Goal: Communication & Community: Answer question/provide support

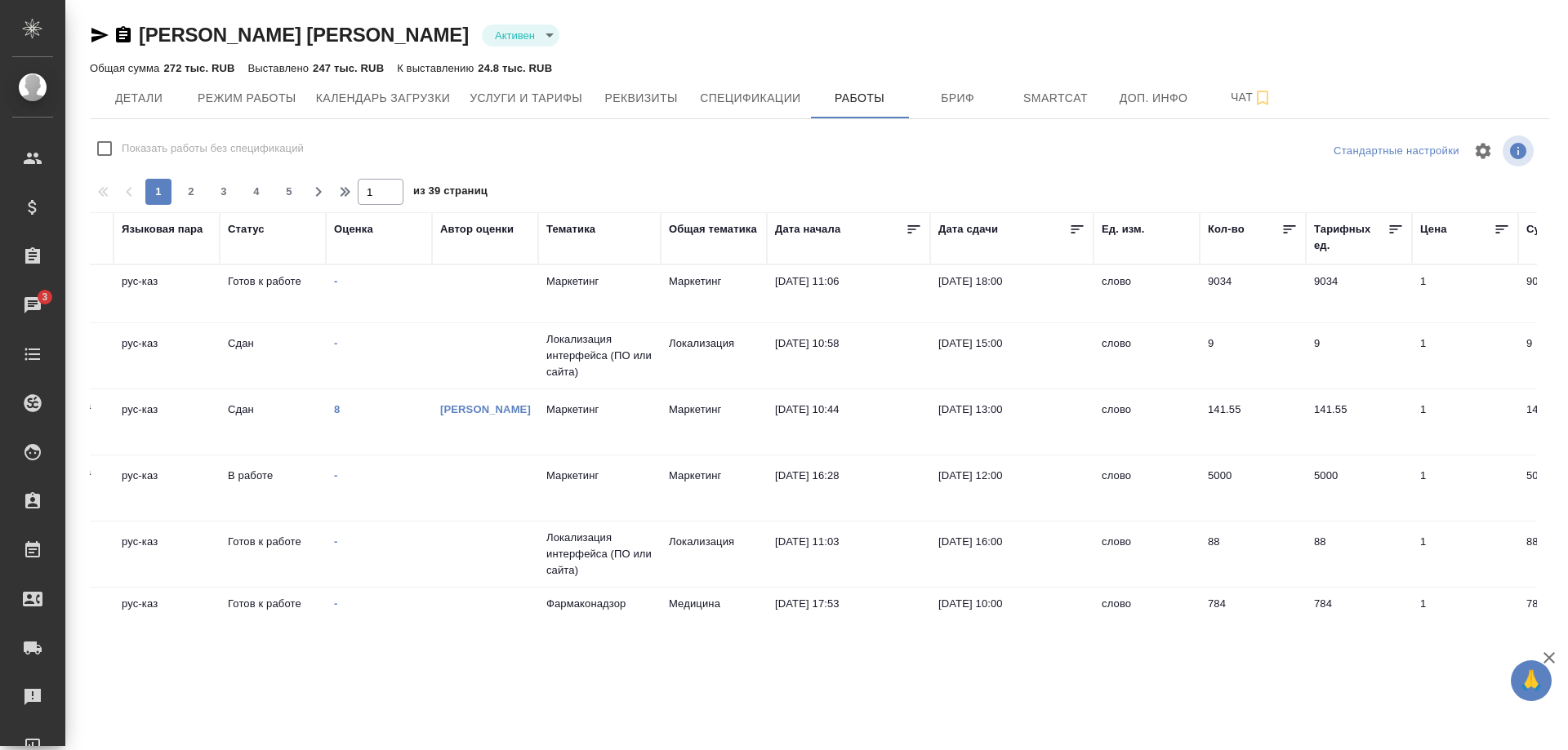
scroll to position [0, 571]
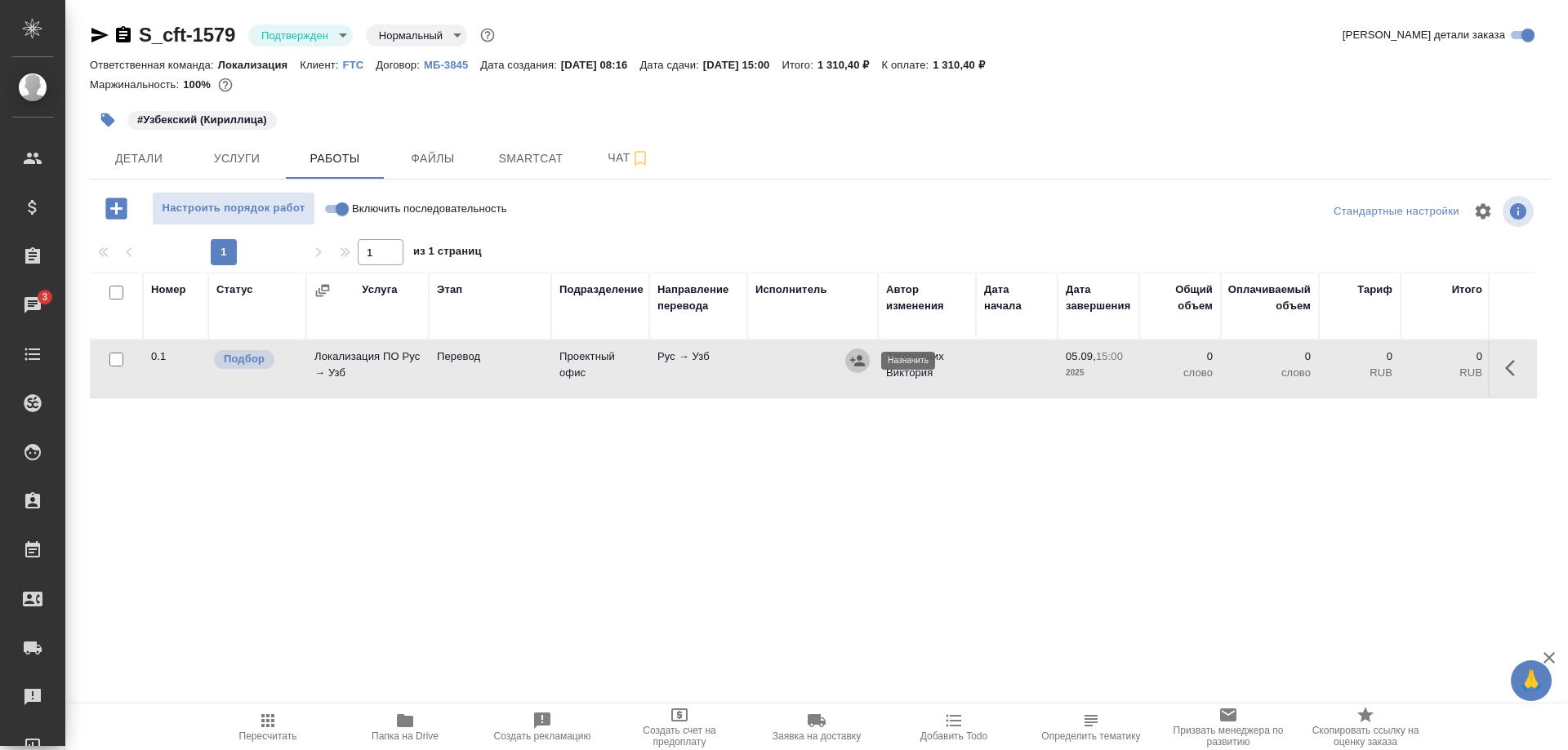
click at [858, 360] on icon "button" at bounding box center [858, 361] width 15 height 11
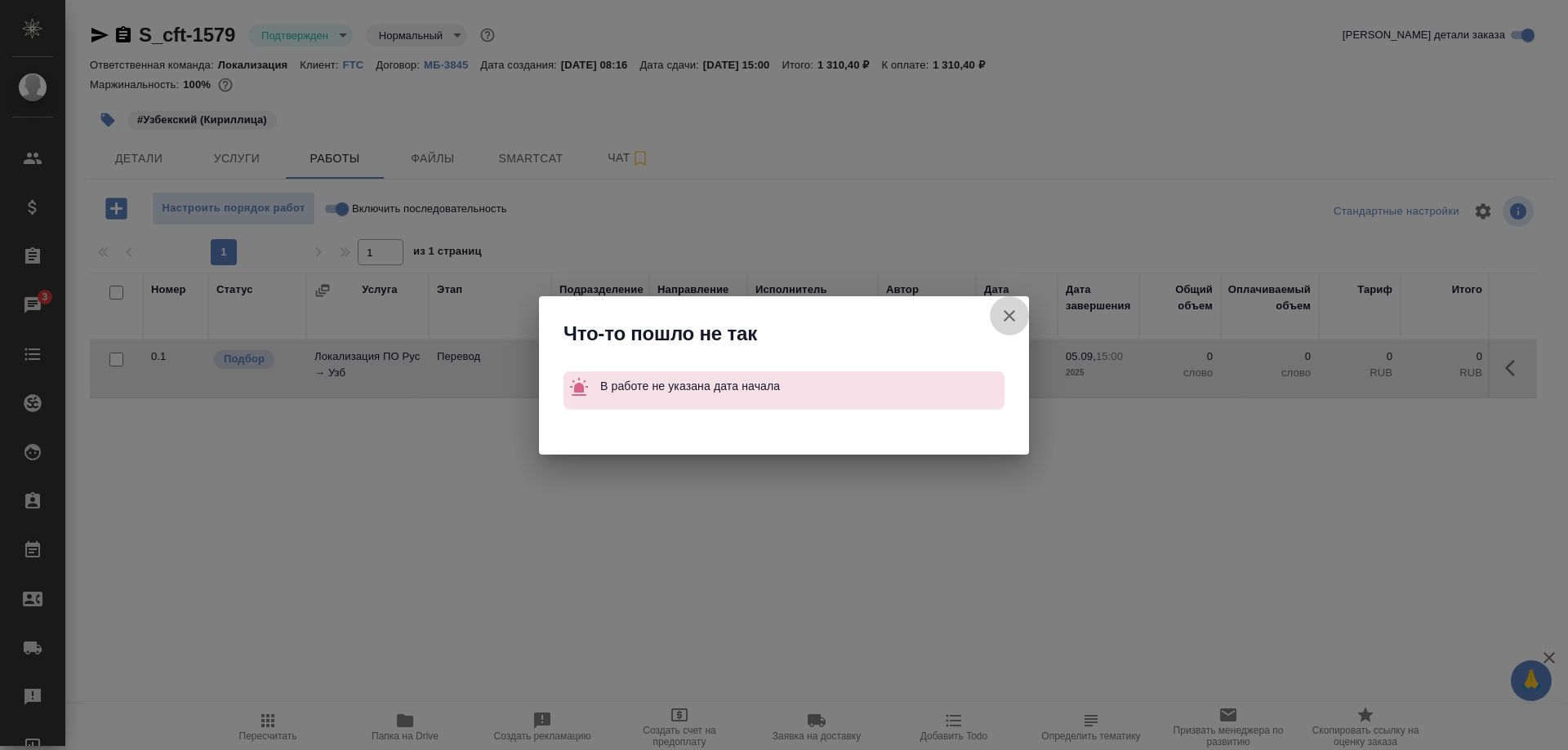
drag, startPoint x: 1000, startPoint y: 308, endPoint x: 1240, endPoint y: 361, distance: 245.8
click at [1001, 308] on icon "button" at bounding box center [1009, 315] width 19 height 19
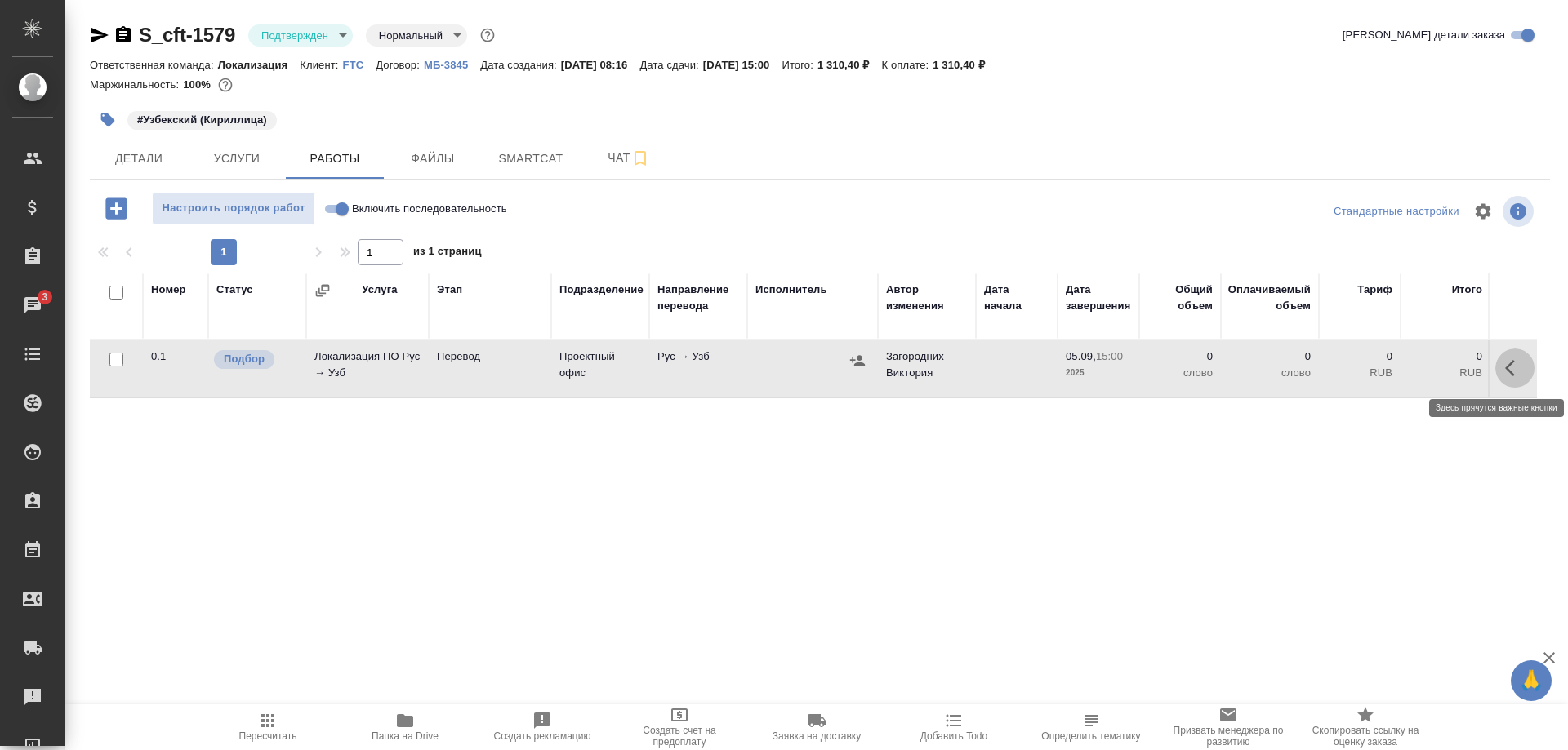
click at [1499, 365] on button "button" at bounding box center [1515, 368] width 39 height 39
click at [1389, 369] on icon "button" at bounding box center [1394, 367] width 19 height 19
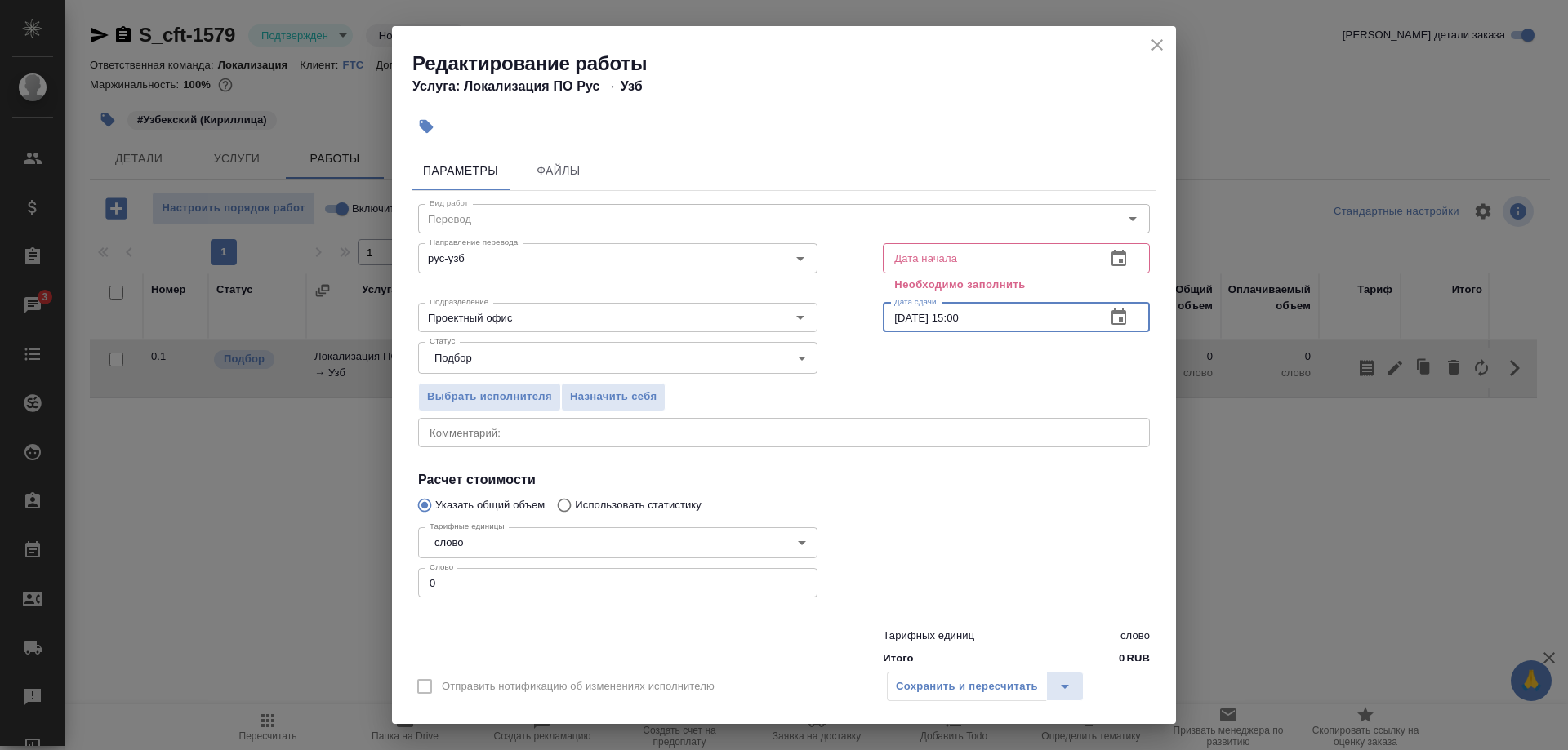
drag, startPoint x: 1008, startPoint y: 318, endPoint x: 865, endPoint y: 326, distance: 143.2
click at [883, 326] on input "05.09.2025 15:00" at bounding box center [988, 318] width 210 height 29
click at [974, 258] on input "text" at bounding box center [988, 258] width 210 height 29
paste input "05.09.2025 15:00"
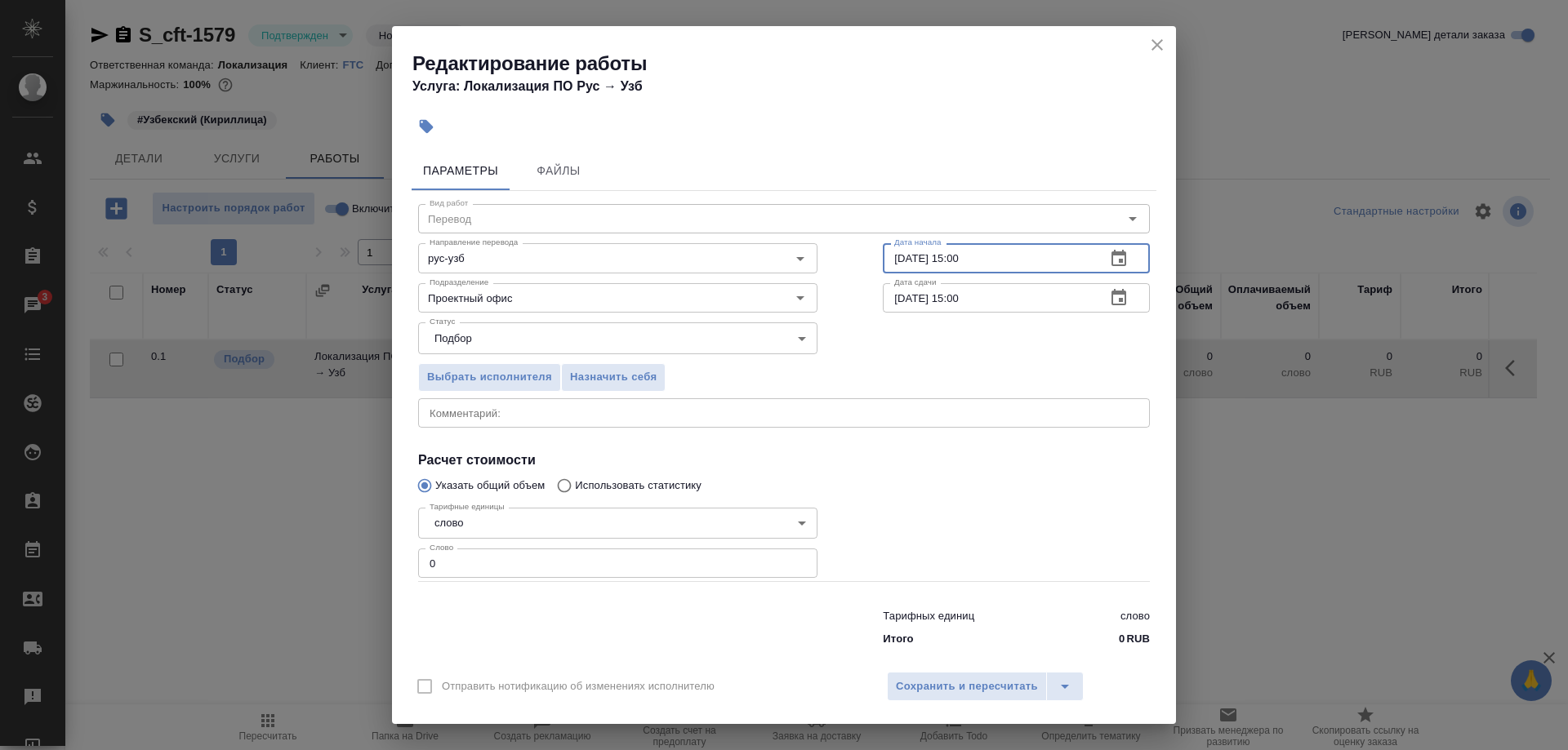
drag, startPoint x: 944, startPoint y: 271, endPoint x: 1001, endPoint y: 267, distance: 57.1
click at [1001, 267] on input "05.09.2025 15:00" at bounding box center [988, 258] width 210 height 29
type input "05.09.2025 09:33"
click at [918, 678] on span "Сохранить и пересчитать" at bounding box center [968, 687] width 143 height 19
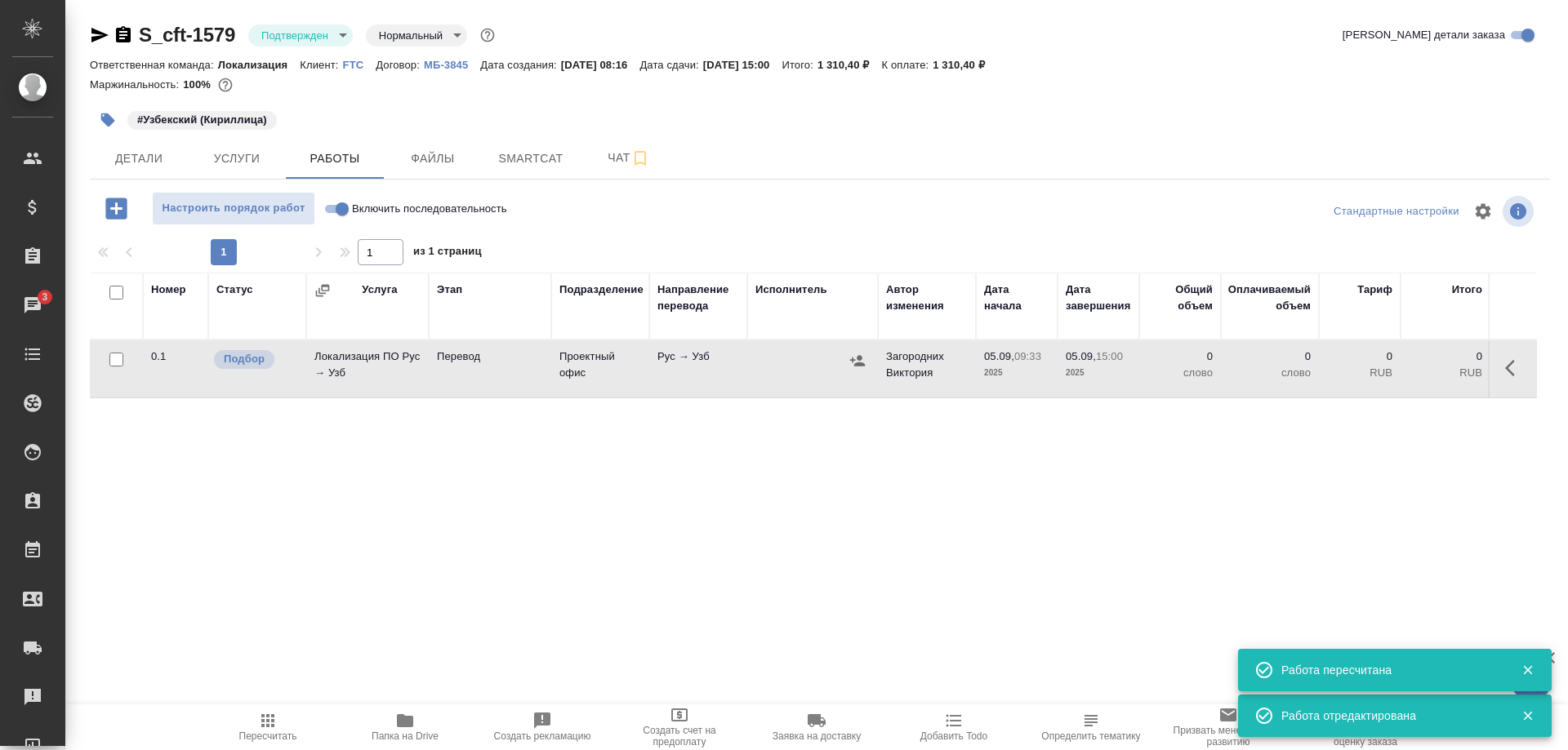
click at [1512, 364] on icon "button" at bounding box center [1514, 367] width 19 height 19
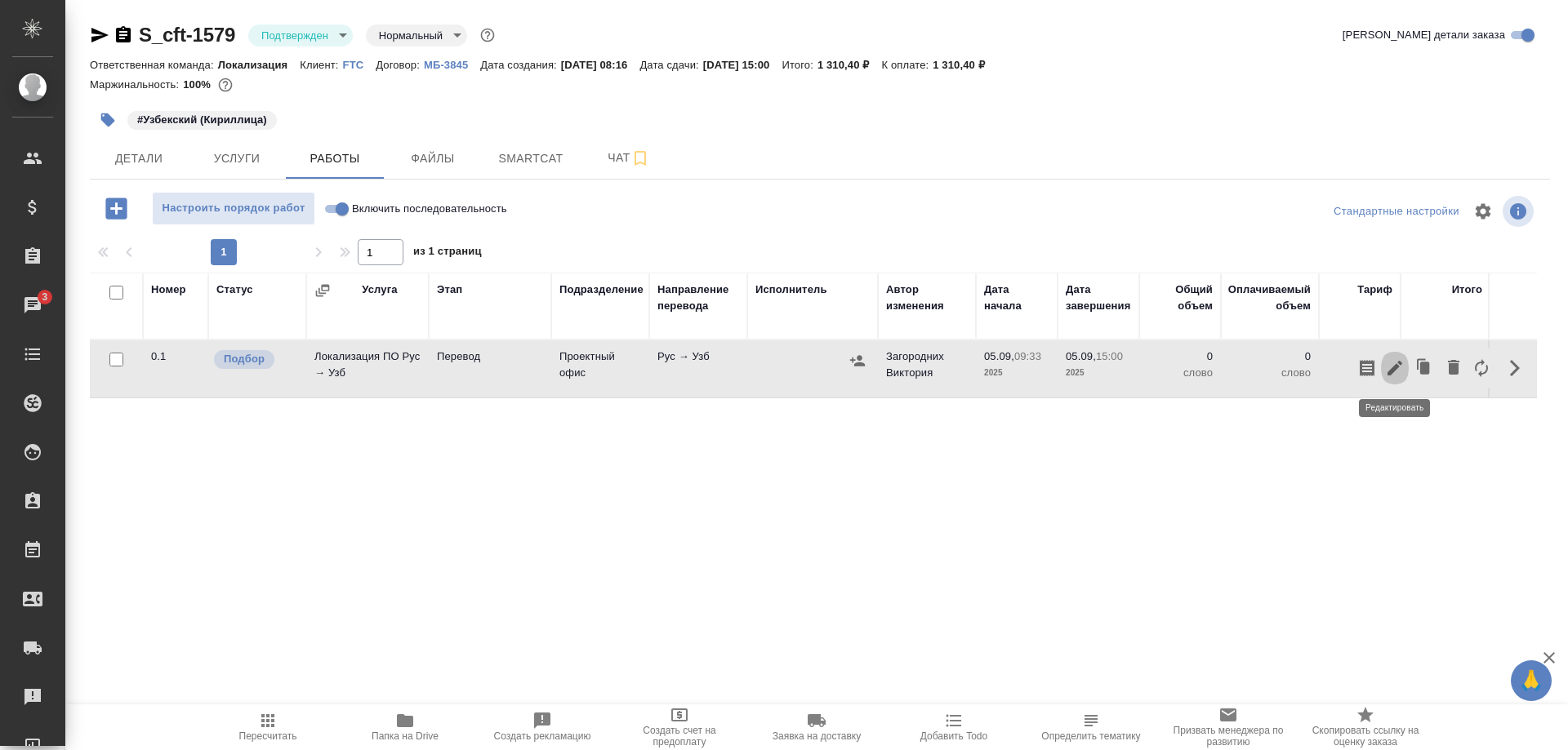
click at [1387, 369] on icon "button" at bounding box center [1394, 367] width 19 height 19
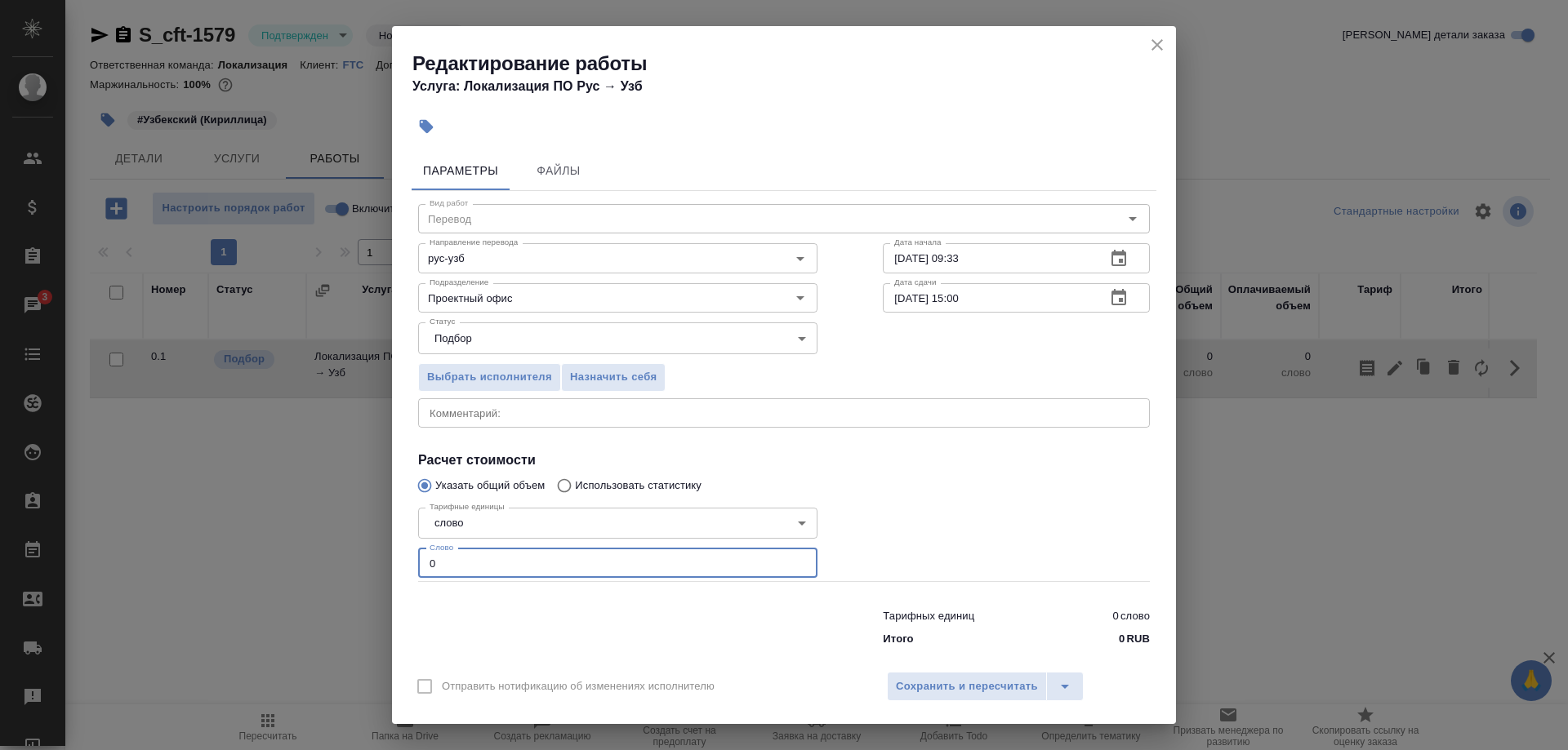
drag, startPoint x: 542, startPoint y: 549, endPoint x: 358, endPoint y: 562, distance: 184.5
click at [418, 562] on input "0" at bounding box center [618, 564] width 399 height 29
type input "133"
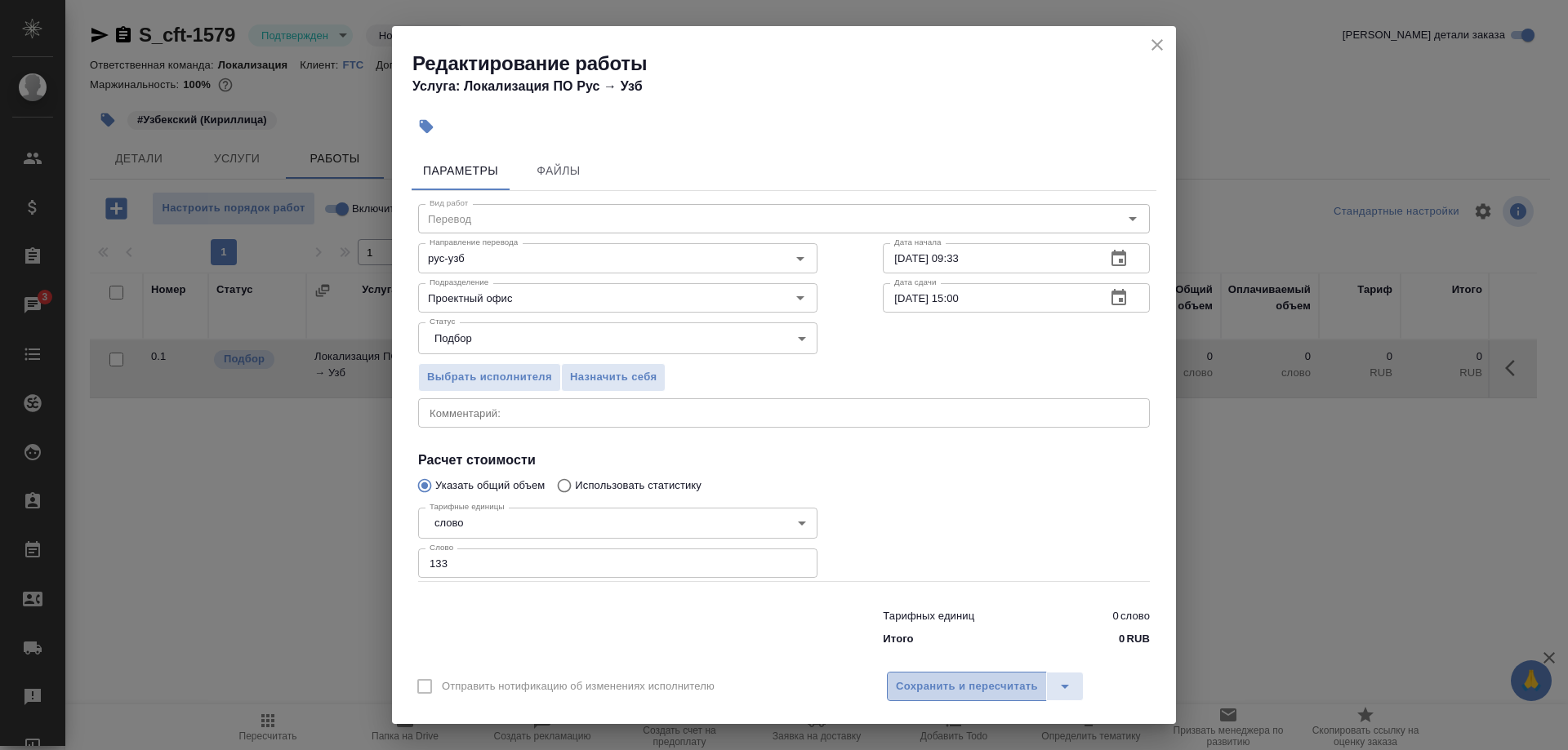
click at [927, 678] on span "Сохранить и пересчитать" at bounding box center [968, 687] width 143 height 19
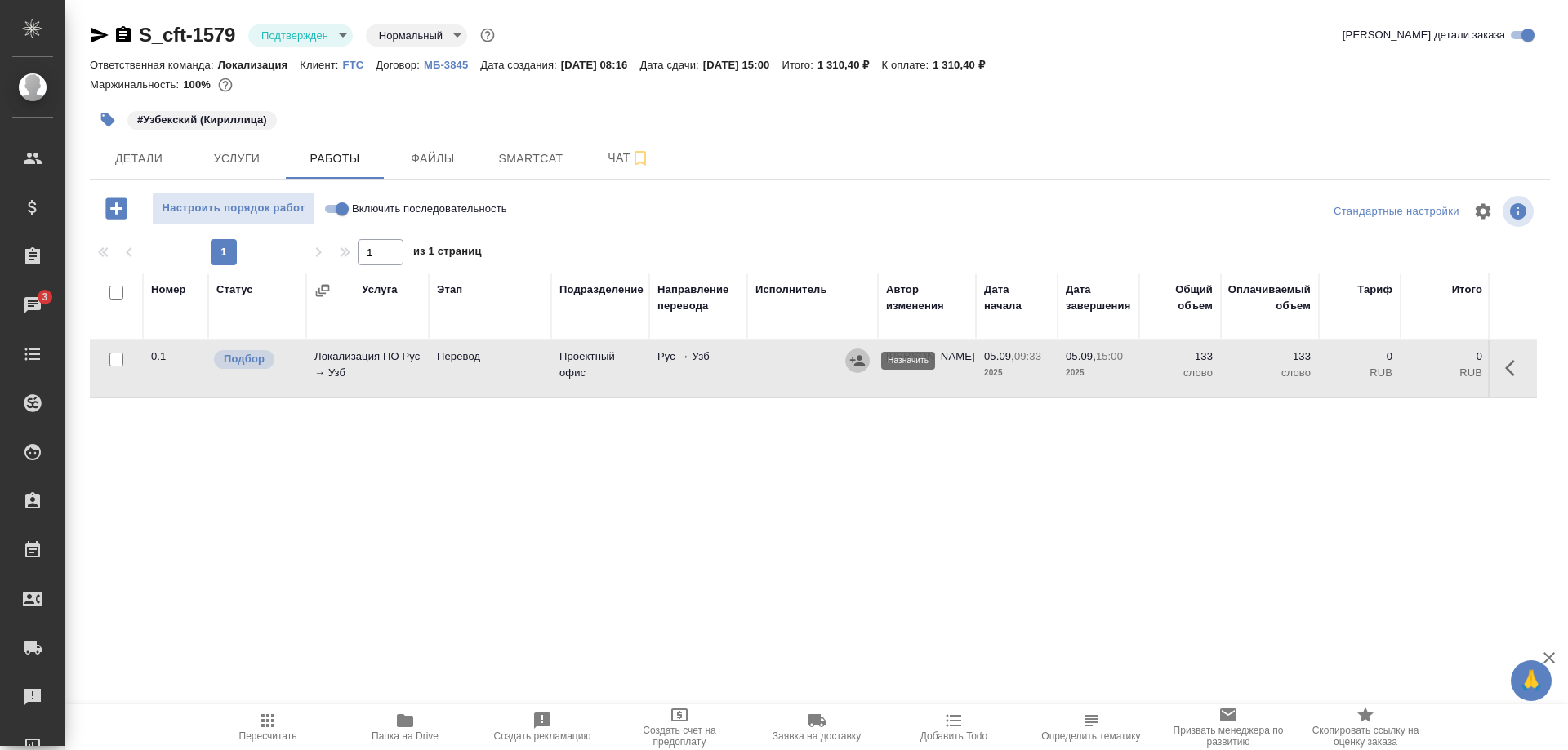
click at [856, 359] on icon "button" at bounding box center [858, 361] width 16 height 16
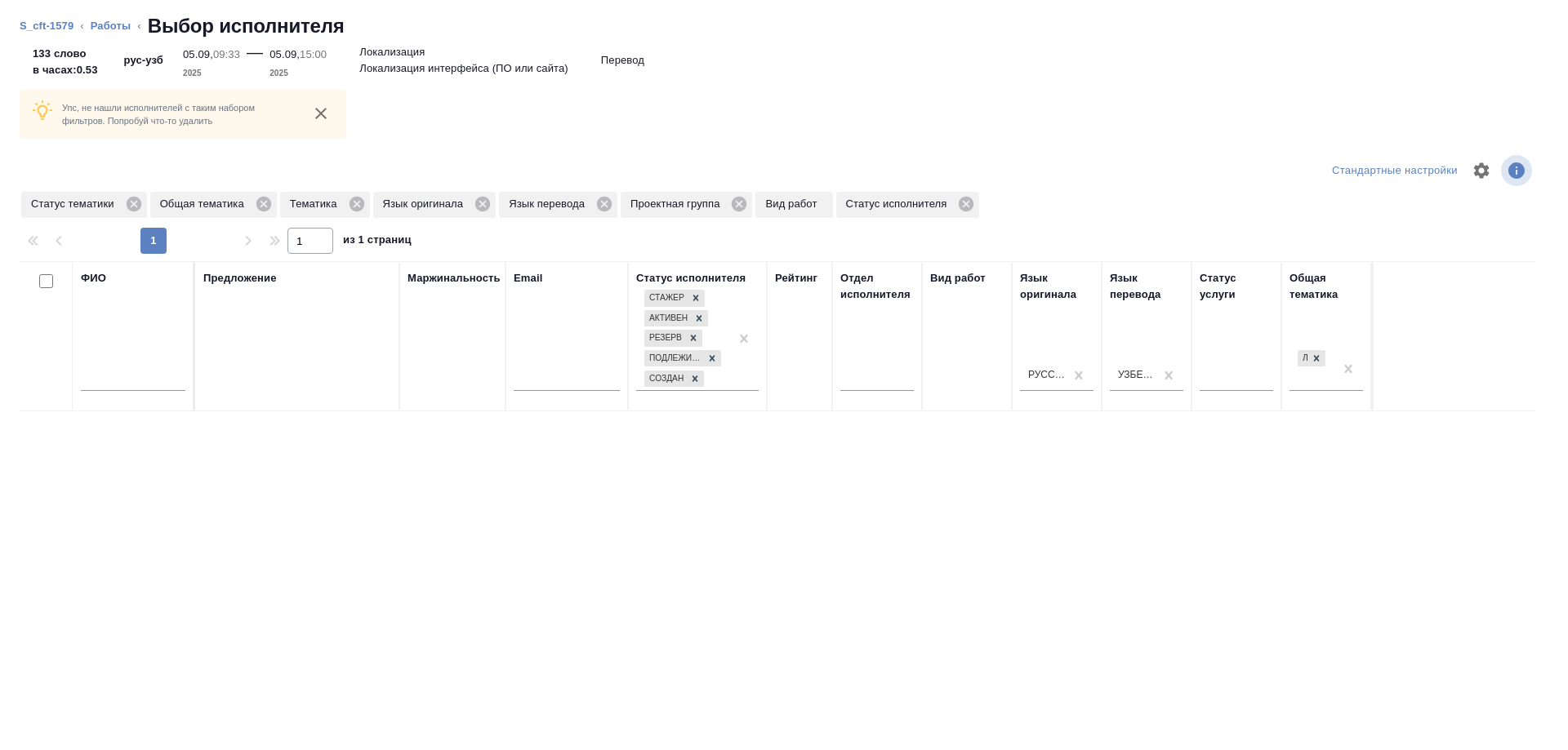
click at [137, 374] on input "text" at bounding box center [132, 381] width 104 height 20
type input "сагиева"
click at [254, 203] on span "Общая тематика" at bounding box center [205, 205] width 110 height 16
click at [254, 204] on span "Общая тематика" at bounding box center [205, 205] width 110 height 16
click at [254, 202] on span "Общая тематика" at bounding box center [205, 205] width 110 height 16
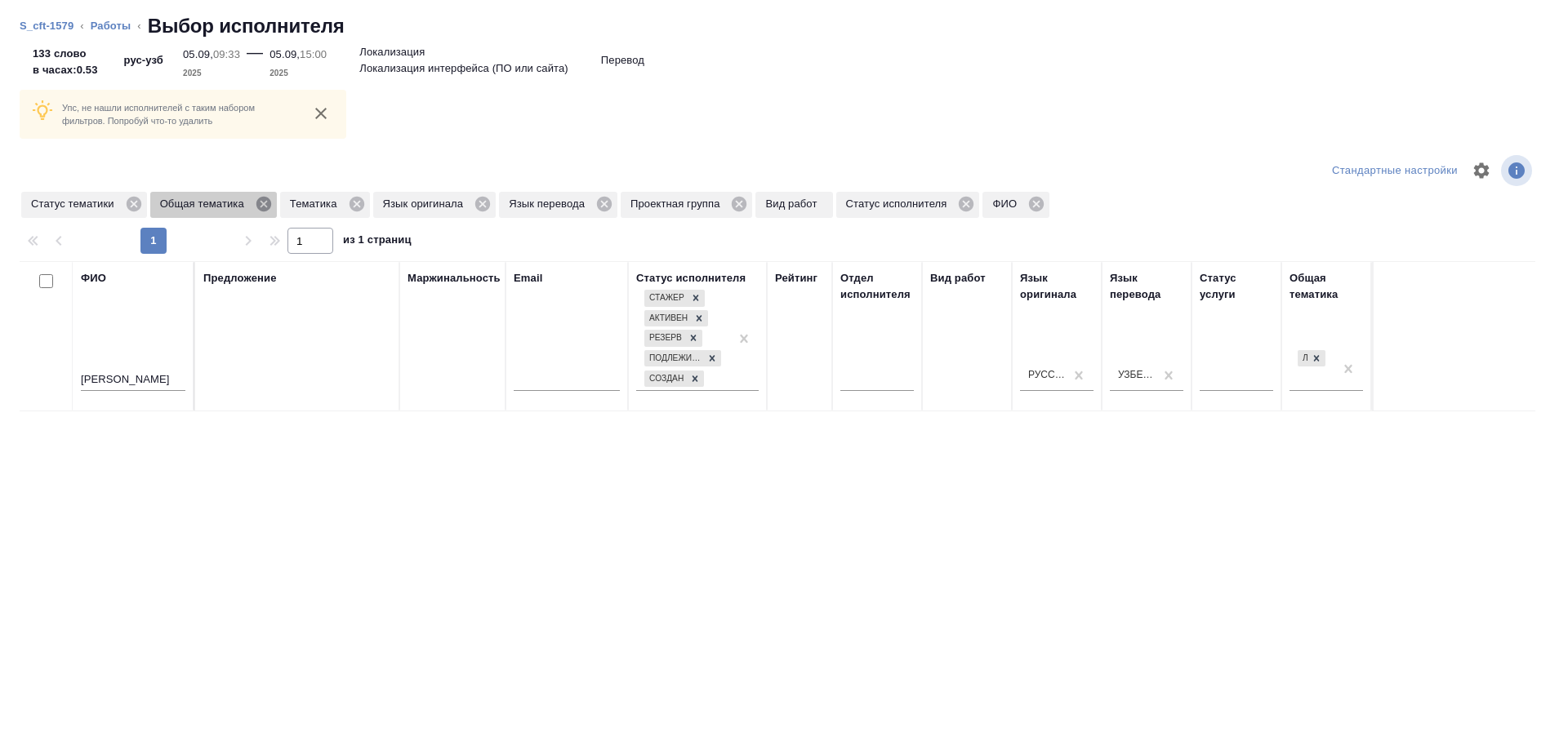
click at [257, 204] on icon at bounding box center [264, 204] width 15 height 15
click at [215, 204] on span "Тематика" at bounding box center [186, 205] width 73 height 16
click at [219, 204] on icon at bounding box center [227, 205] width 18 height 18
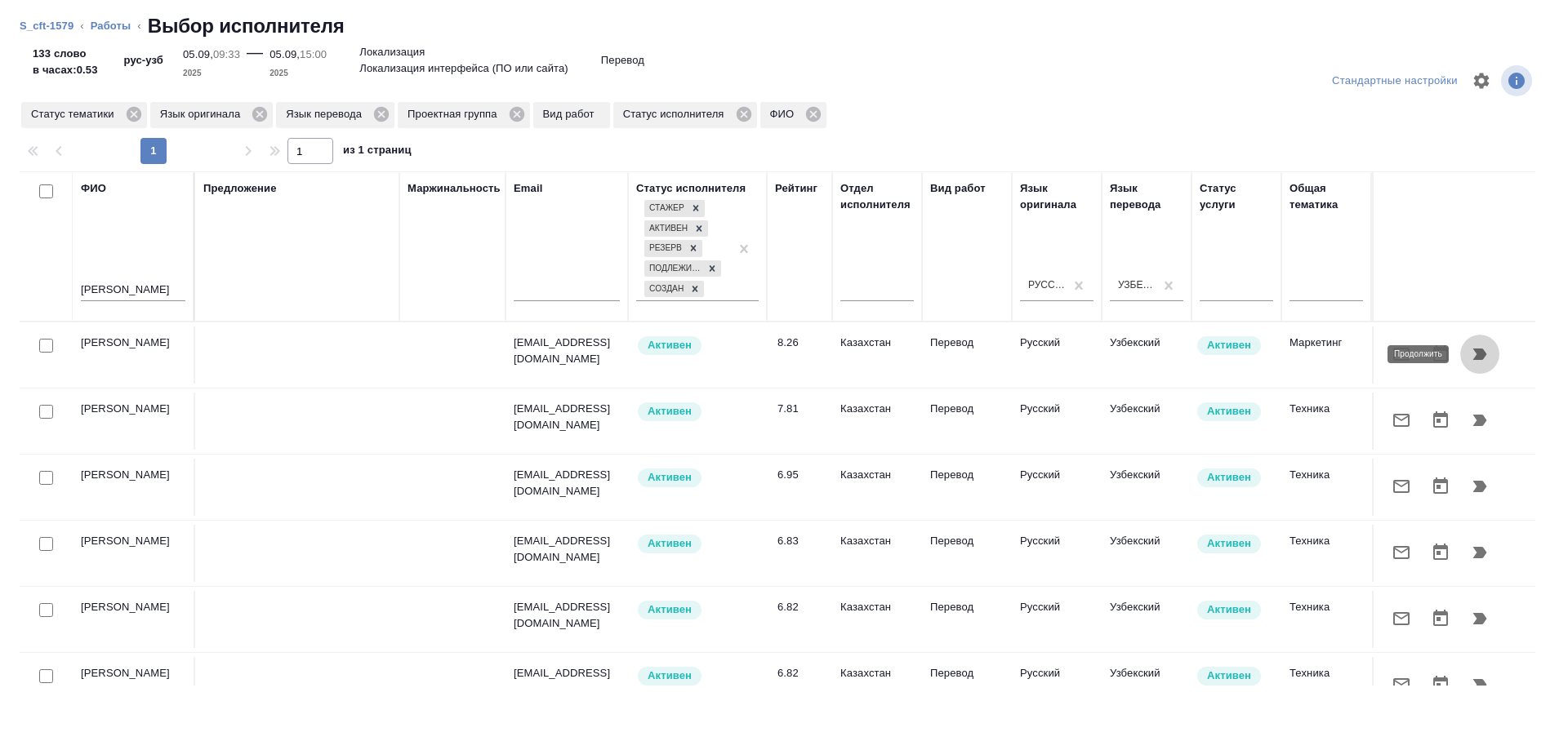
click at [1478, 356] on icon "button" at bounding box center [1480, 354] width 14 height 12
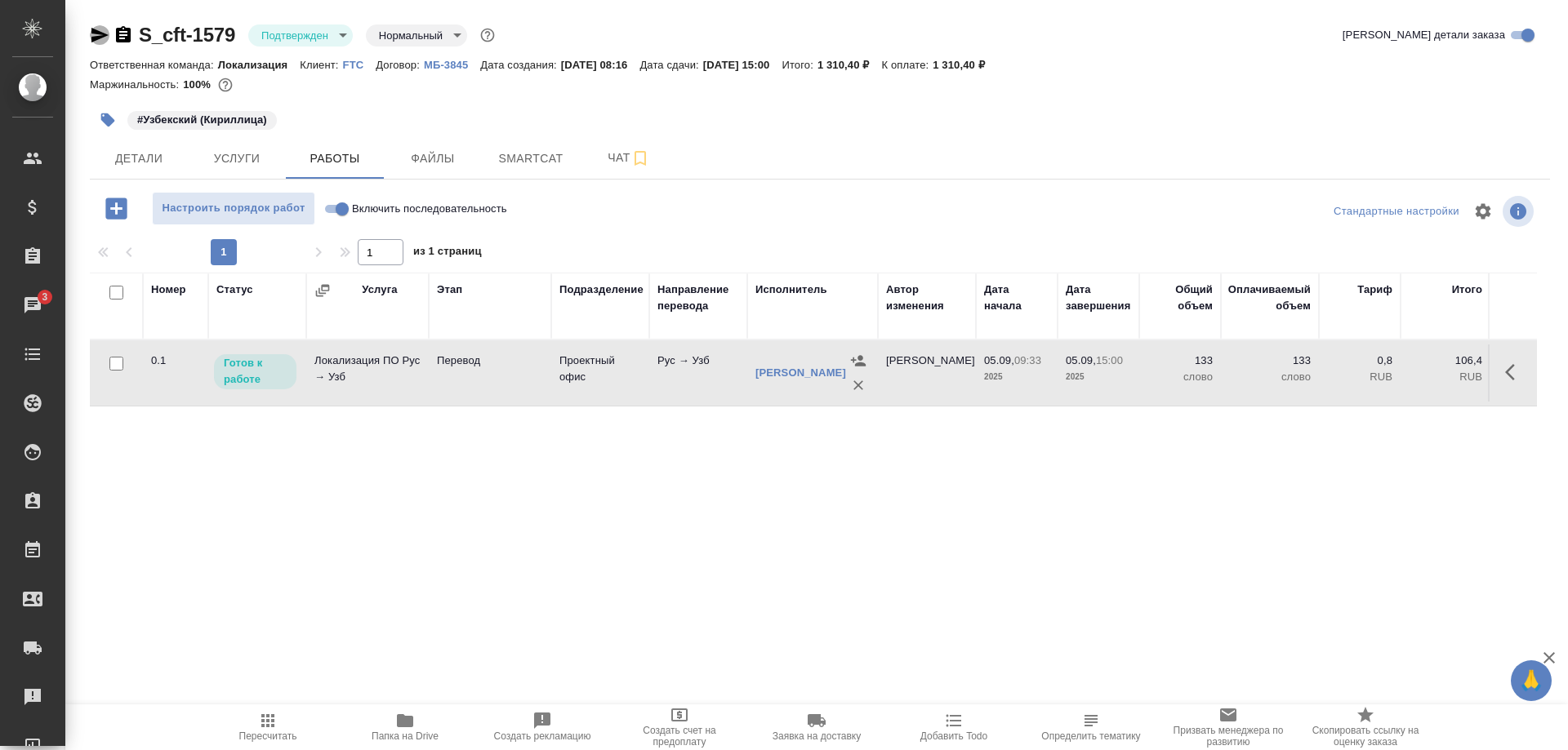
click at [94, 33] on icon "button" at bounding box center [100, 35] width 17 height 15
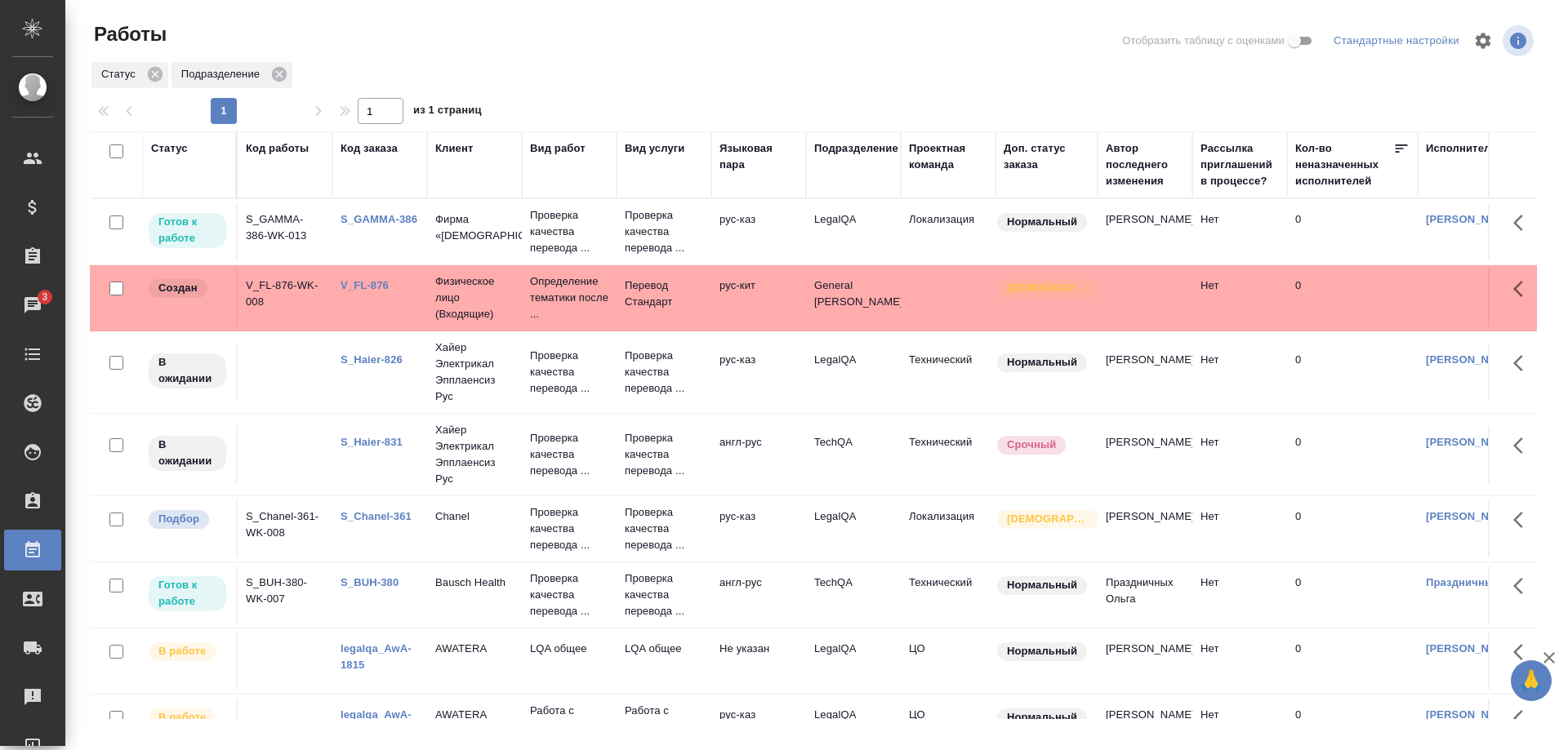
click at [386, 523] on link "S_Chanel-361" at bounding box center [376, 516] width 71 height 12
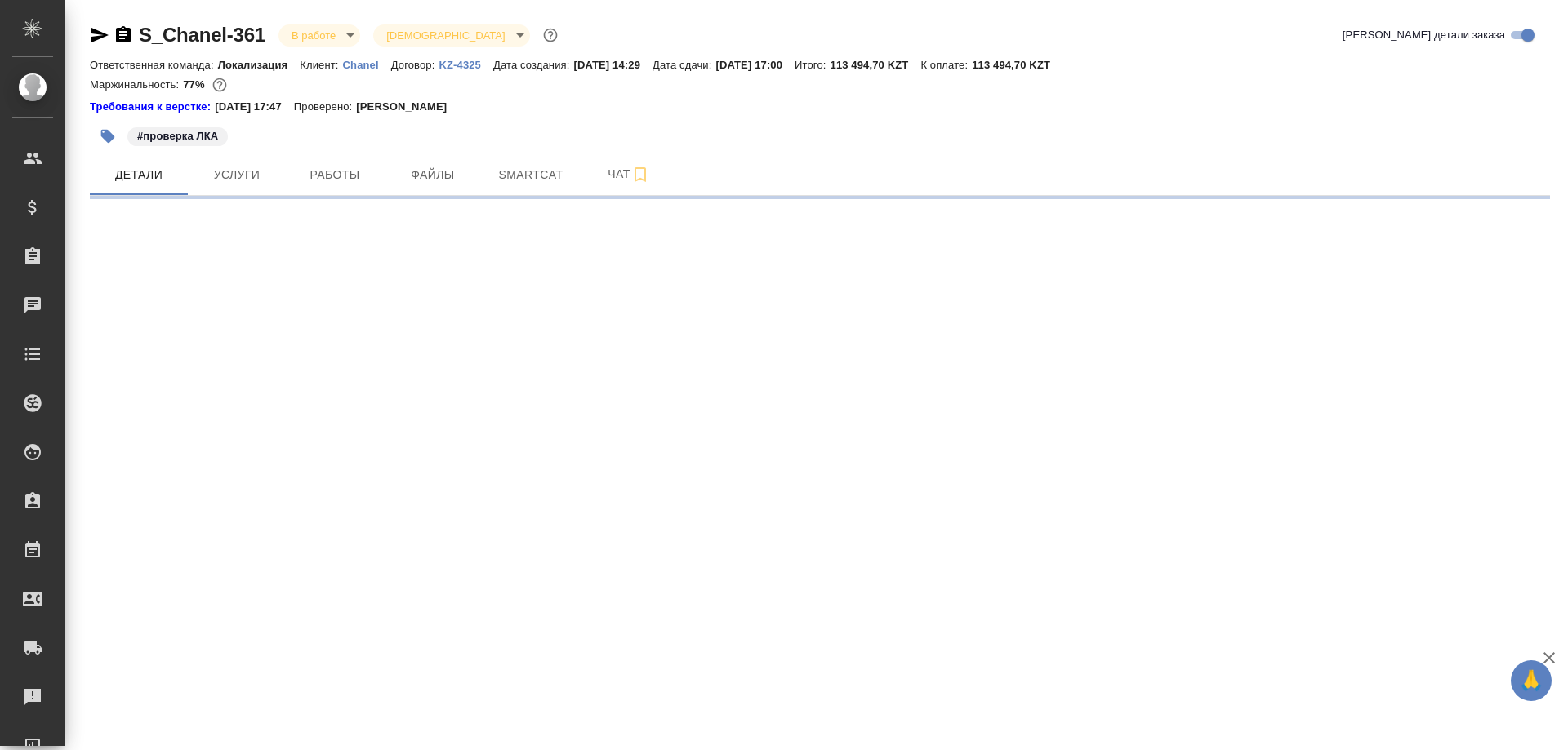
select select "RU"
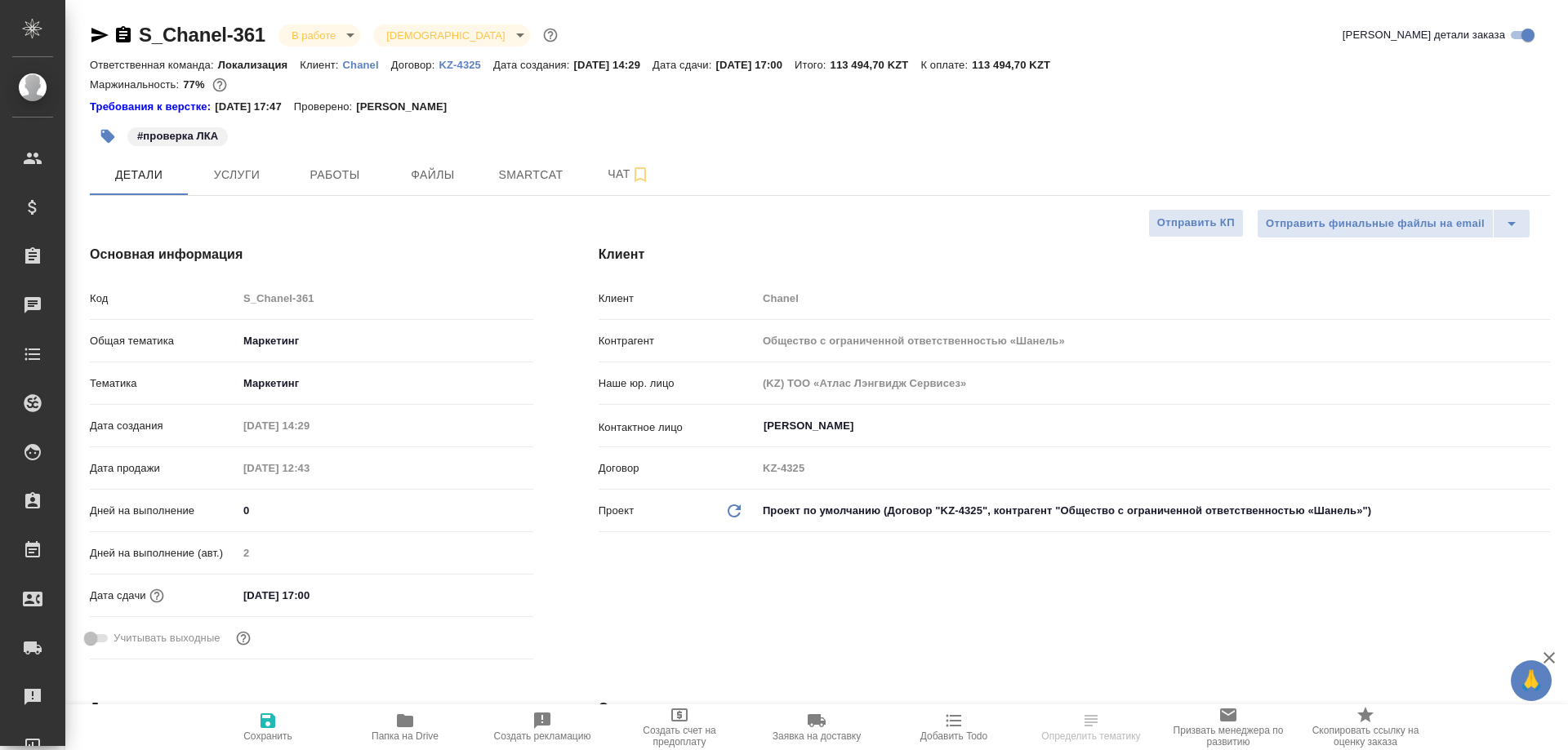
type textarea "x"
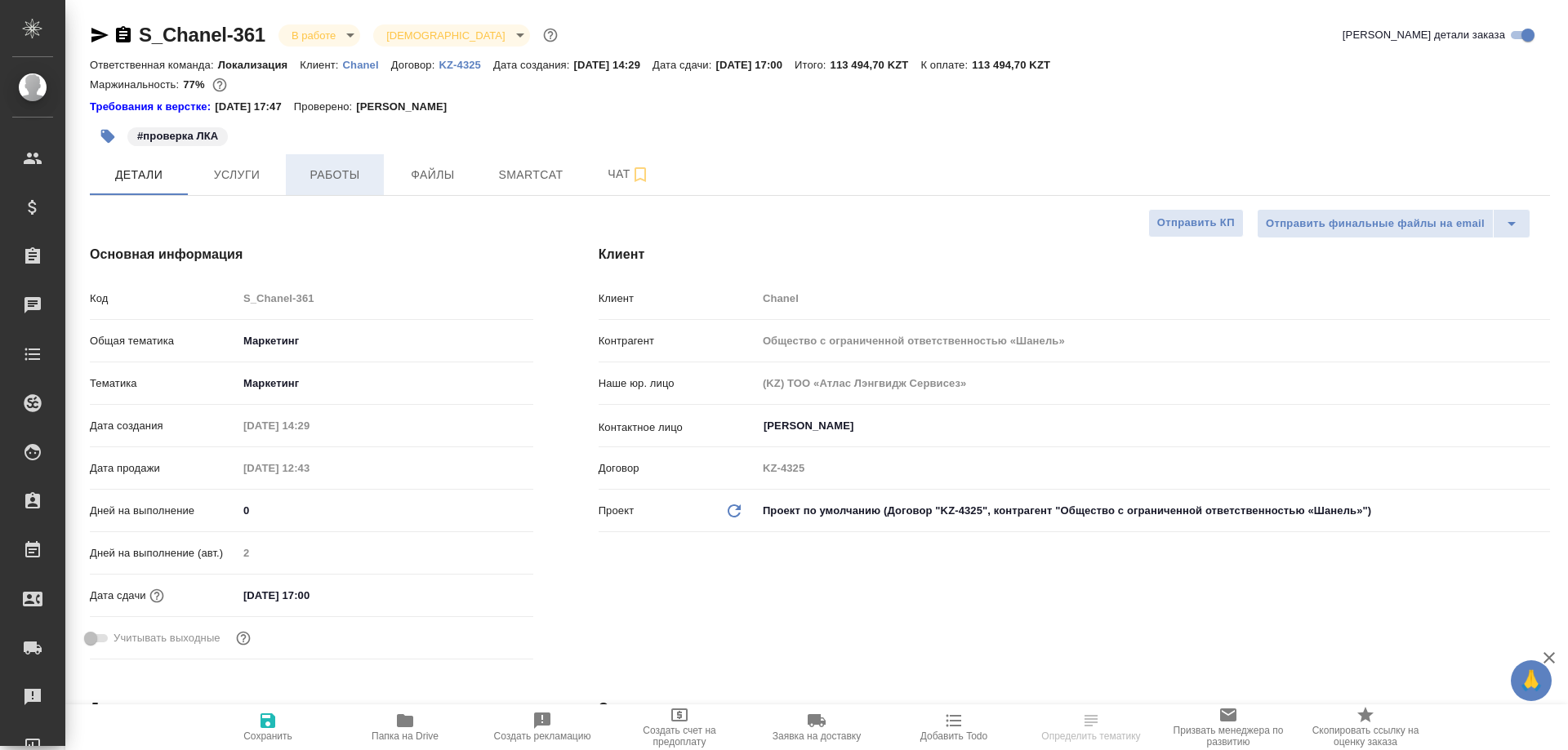
type textarea "x"
drag, startPoint x: 330, startPoint y: 180, endPoint x: 365, endPoint y: 222, distance: 54.7
click at [330, 181] on span "Работы" at bounding box center [335, 175] width 79 height 20
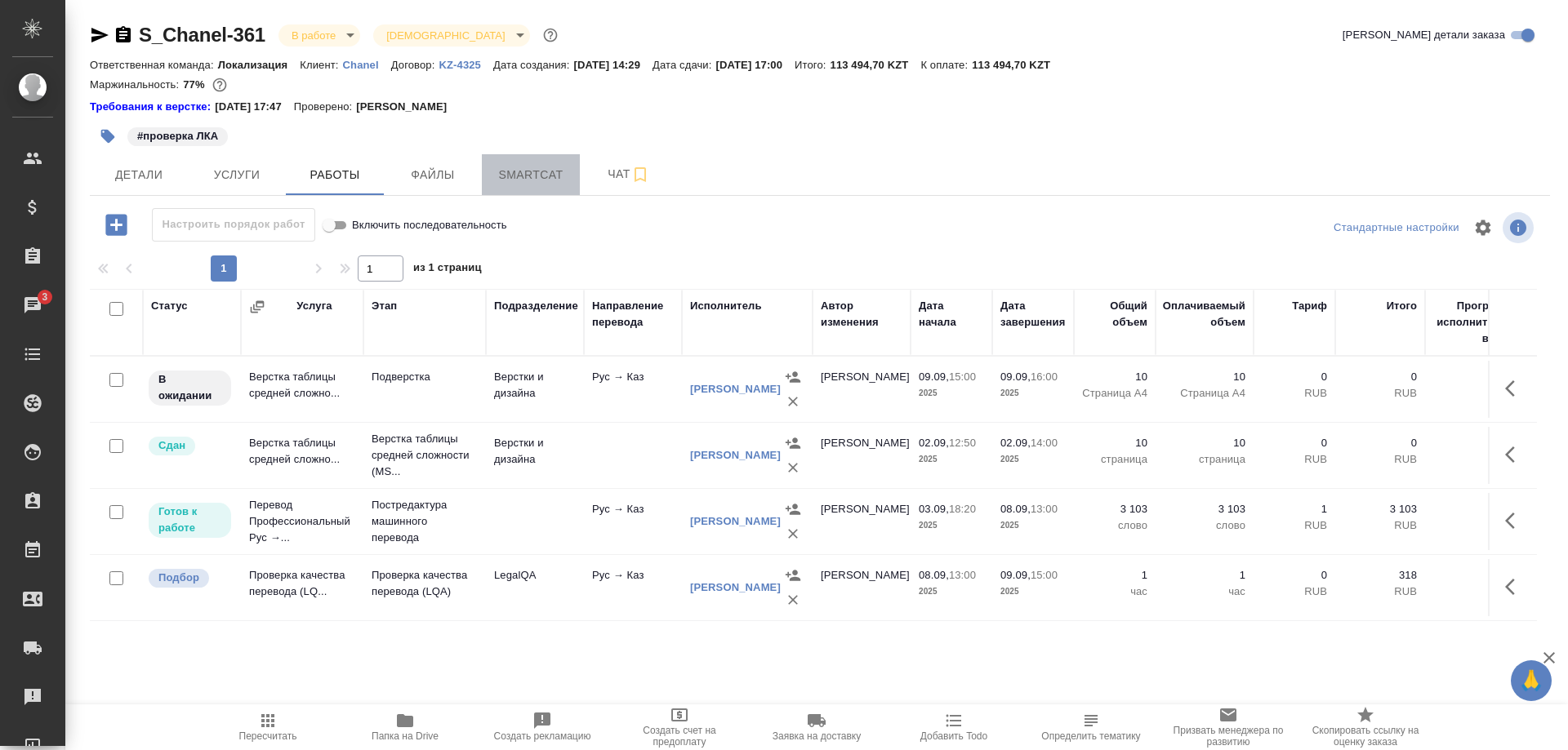
click at [510, 186] on button "Smartcat" at bounding box center [530, 174] width 98 height 41
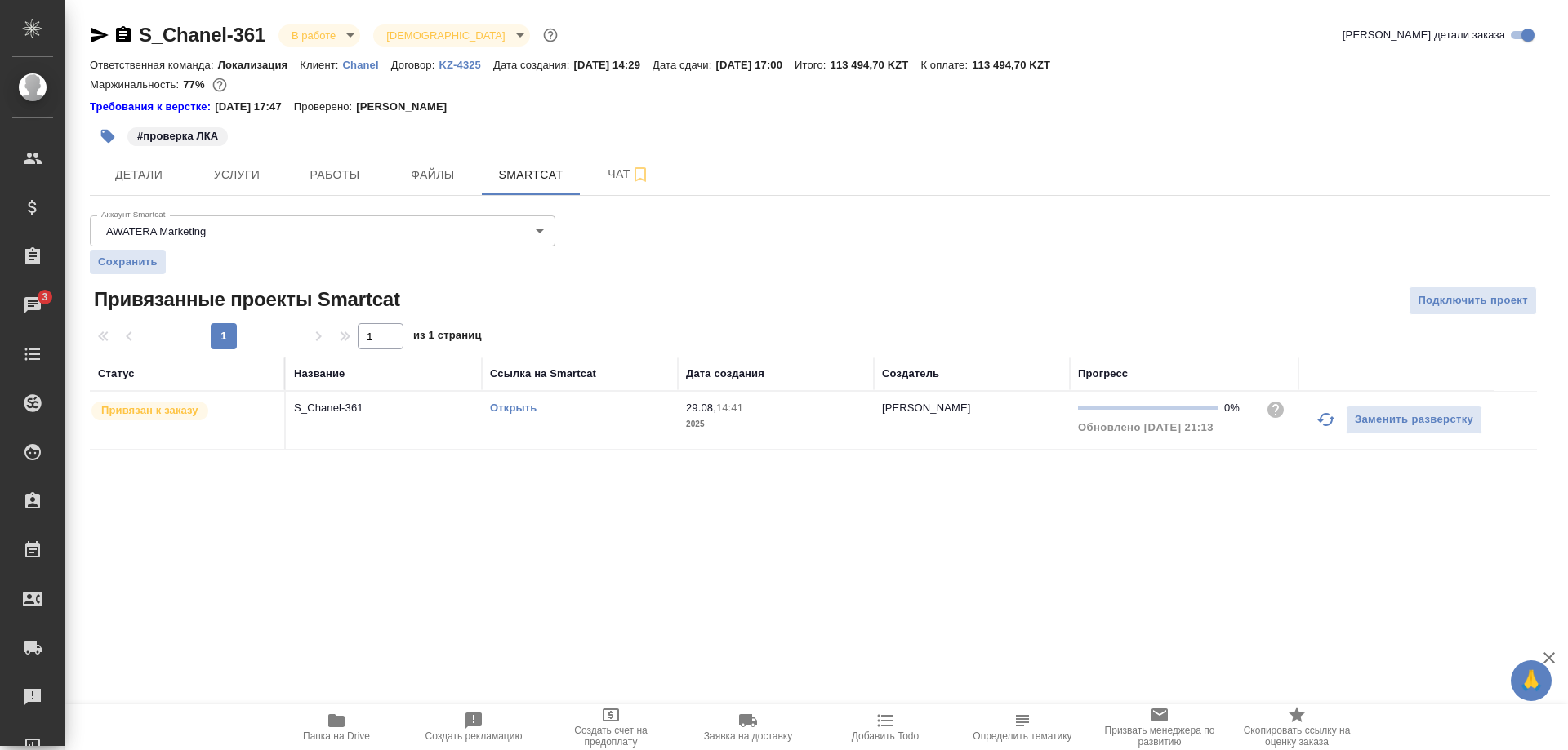
click at [504, 409] on link "Открыть" at bounding box center [513, 407] width 47 height 12
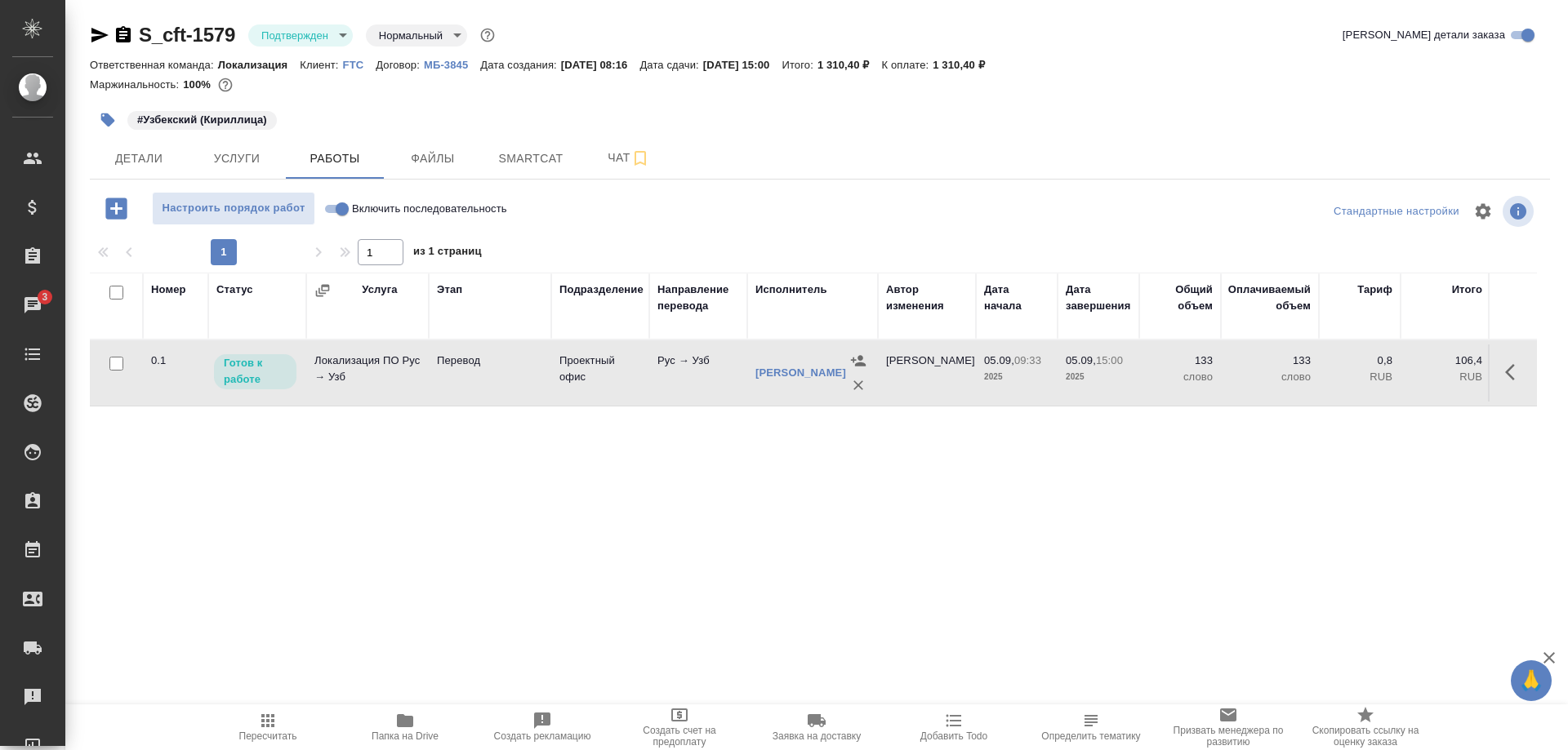
click at [92, 32] on icon "button" at bounding box center [100, 35] width 17 height 15
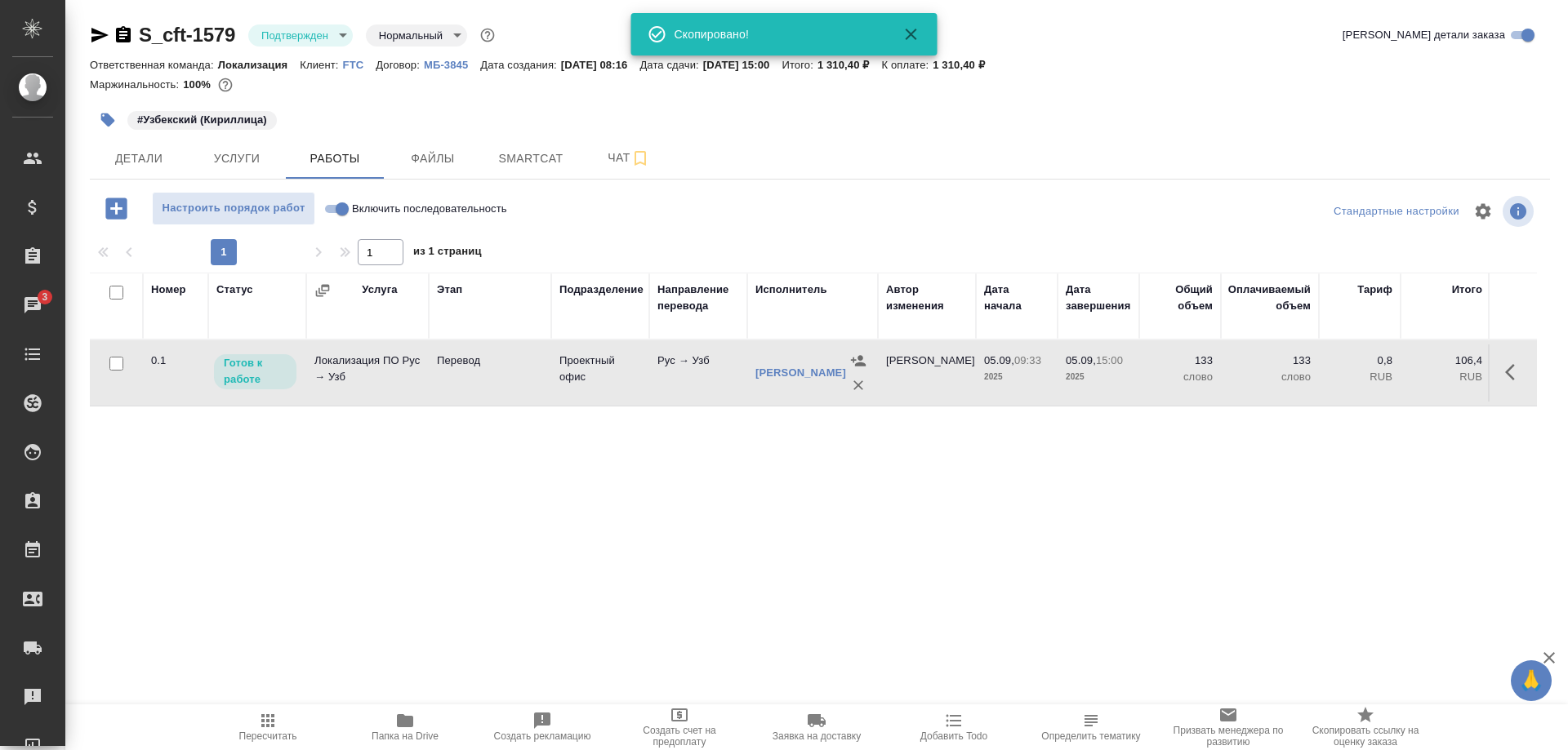
click at [351, 491] on div "Номер Статус Услуга Этап Подразделение Направление перевода Исполнитель Автор и…" at bounding box center [813, 457] width 1447 height 367
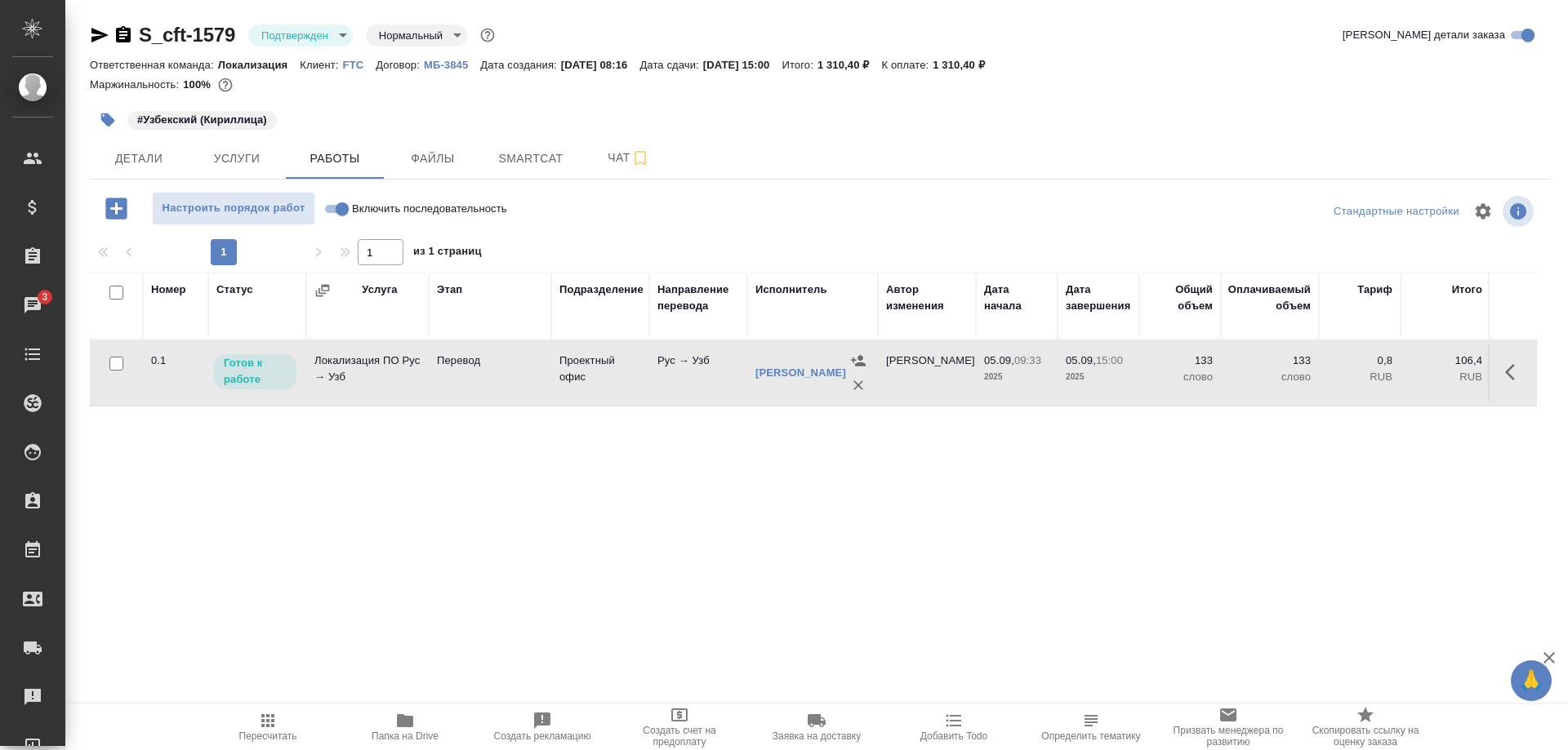
click at [312, 523] on div "Номер Статус Услуга Этап Подразделение Направление перевода Исполнитель Автор и…" at bounding box center [813, 457] width 1447 height 367
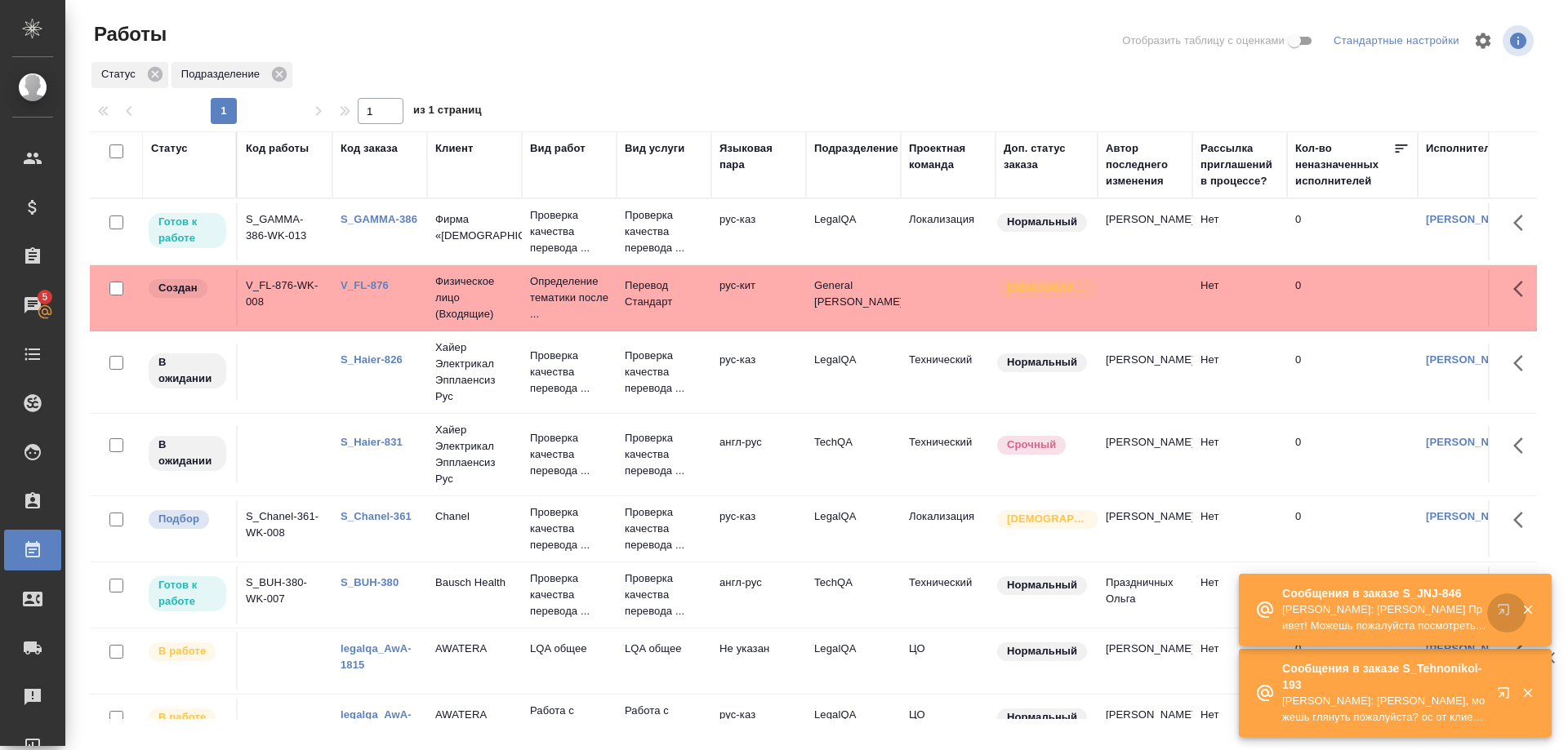
click at [1491, 610] on button "button" at bounding box center [1507, 613] width 39 height 39
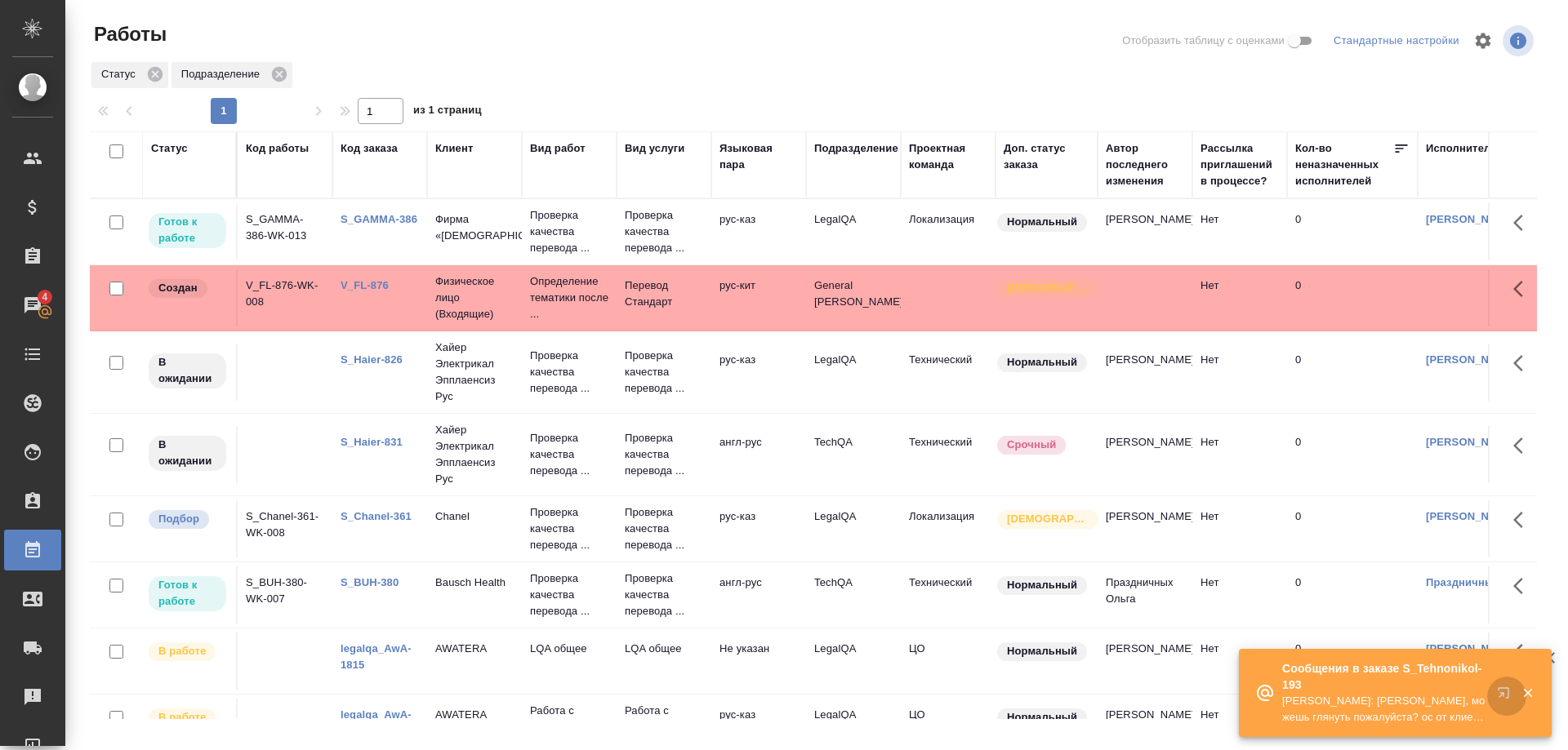
click at [1499, 692] on icon "button" at bounding box center [1506, 696] width 19 height 19
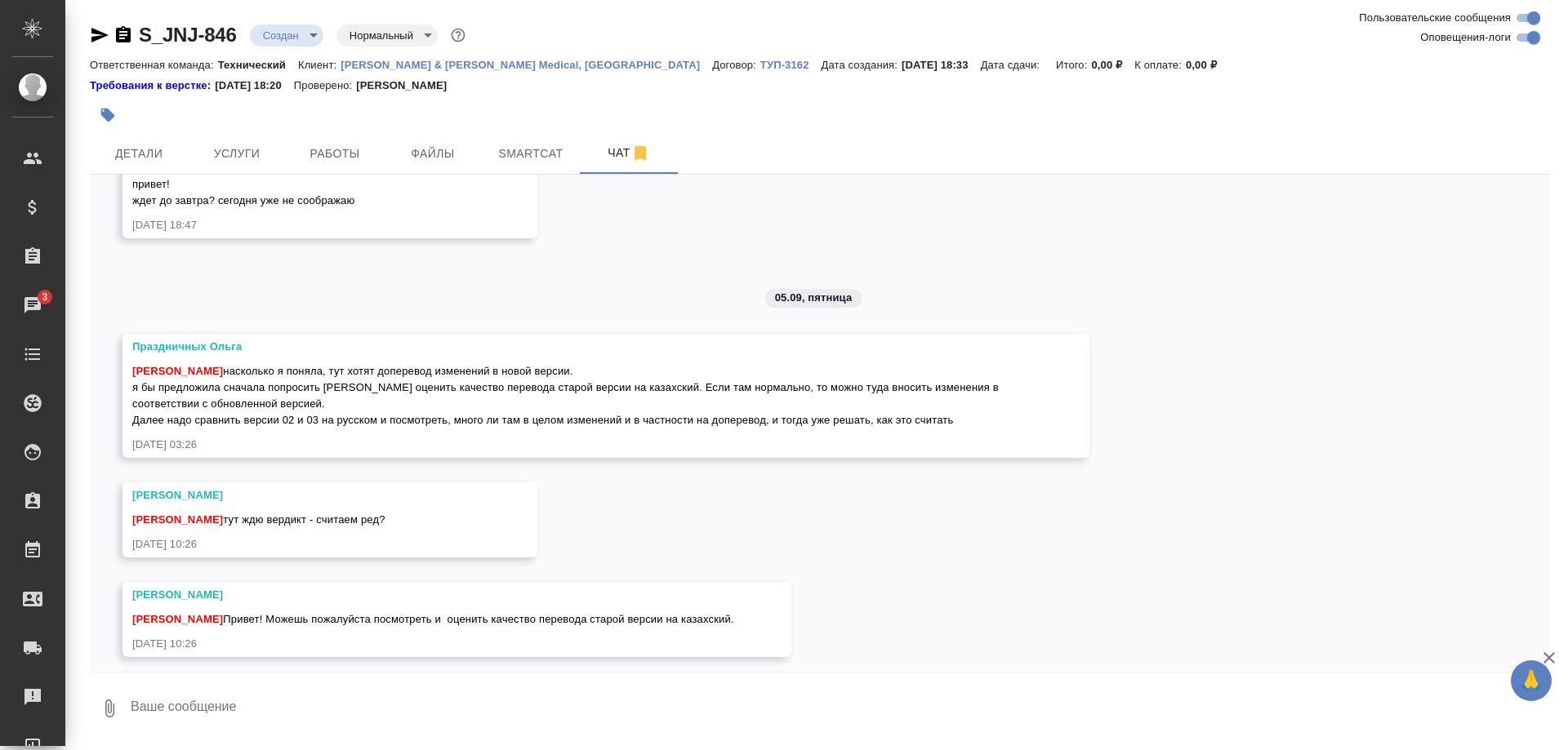
scroll to position [676, 0]
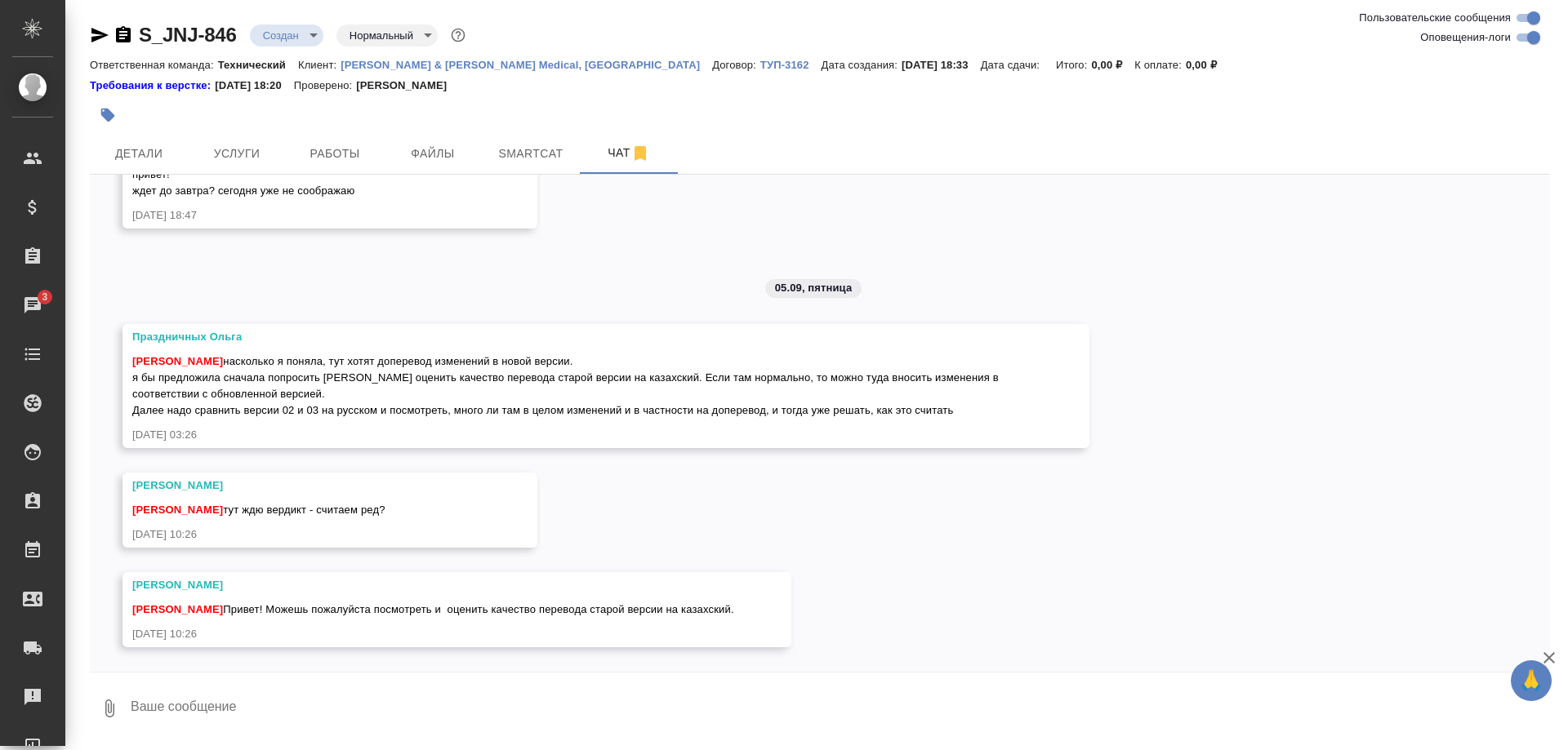
click at [263, 714] on textarea at bounding box center [839, 708] width 1421 height 56
type textarea "Привет! Увидела"
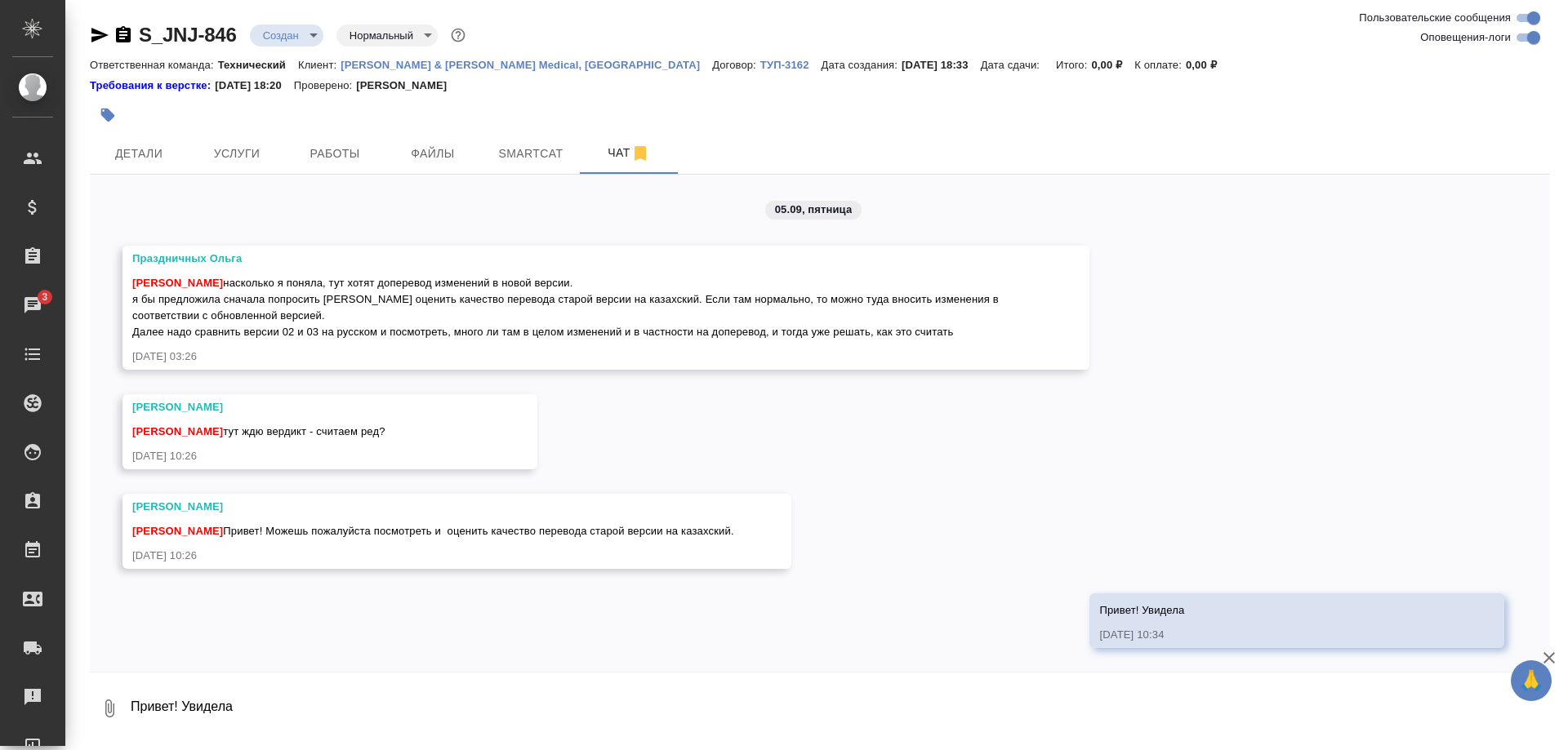
scroll to position [755, 0]
click at [523, 154] on span "Smartcat" at bounding box center [531, 153] width 79 height 20
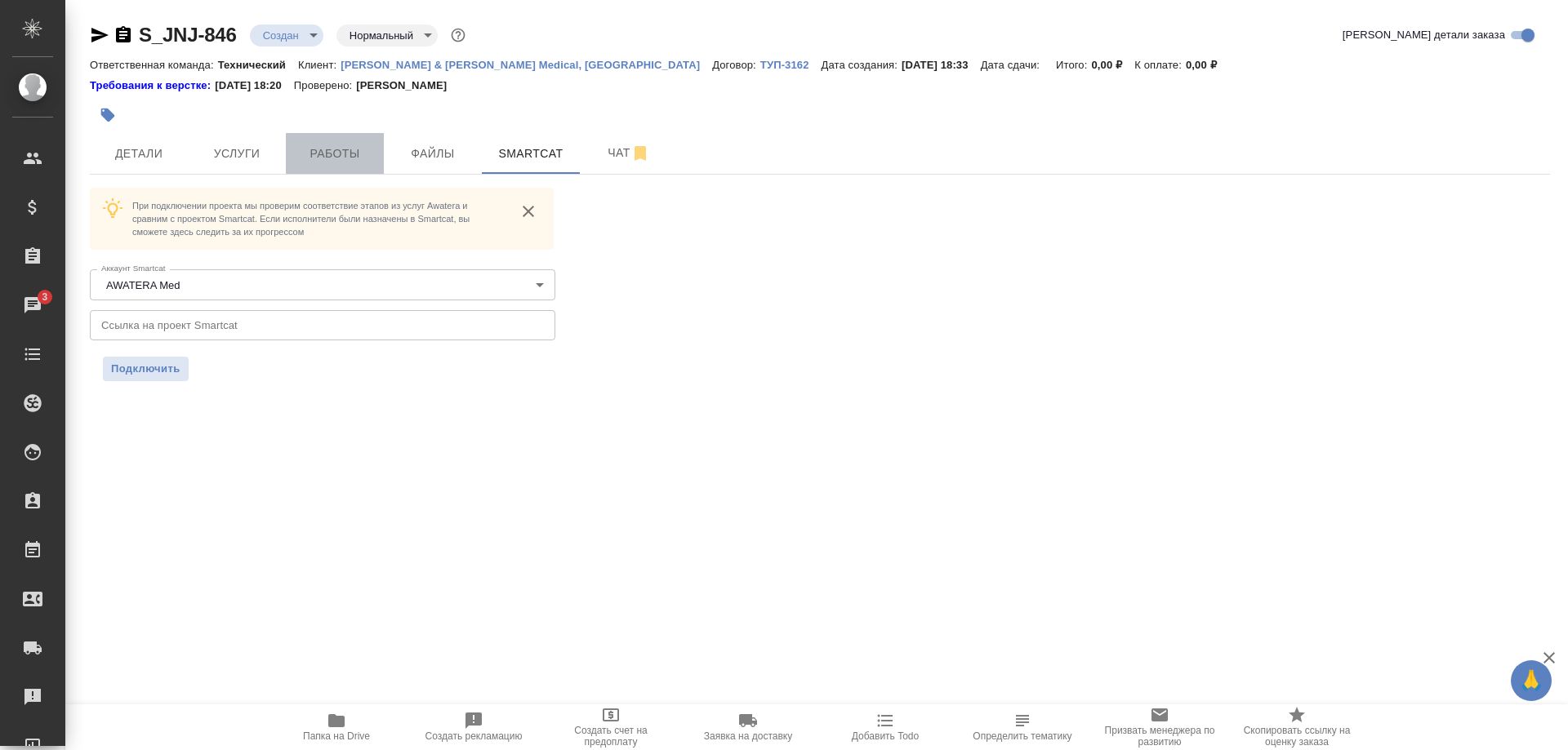
click at [304, 156] on span "Работы" at bounding box center [335, 153] width 79 height 20
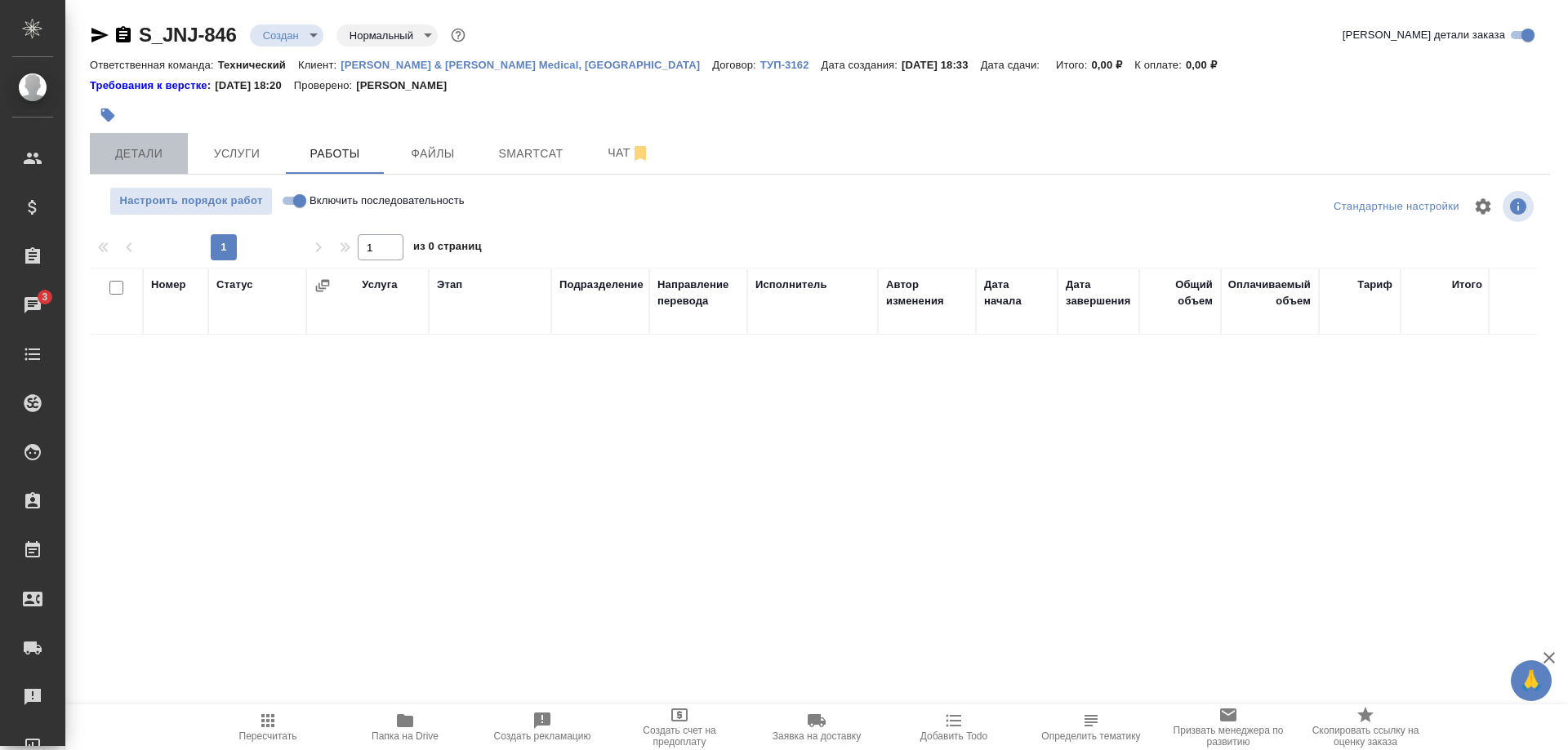
click at [161, 162] on span "Детали" at bounding box center [139, 153] width 79 height 20
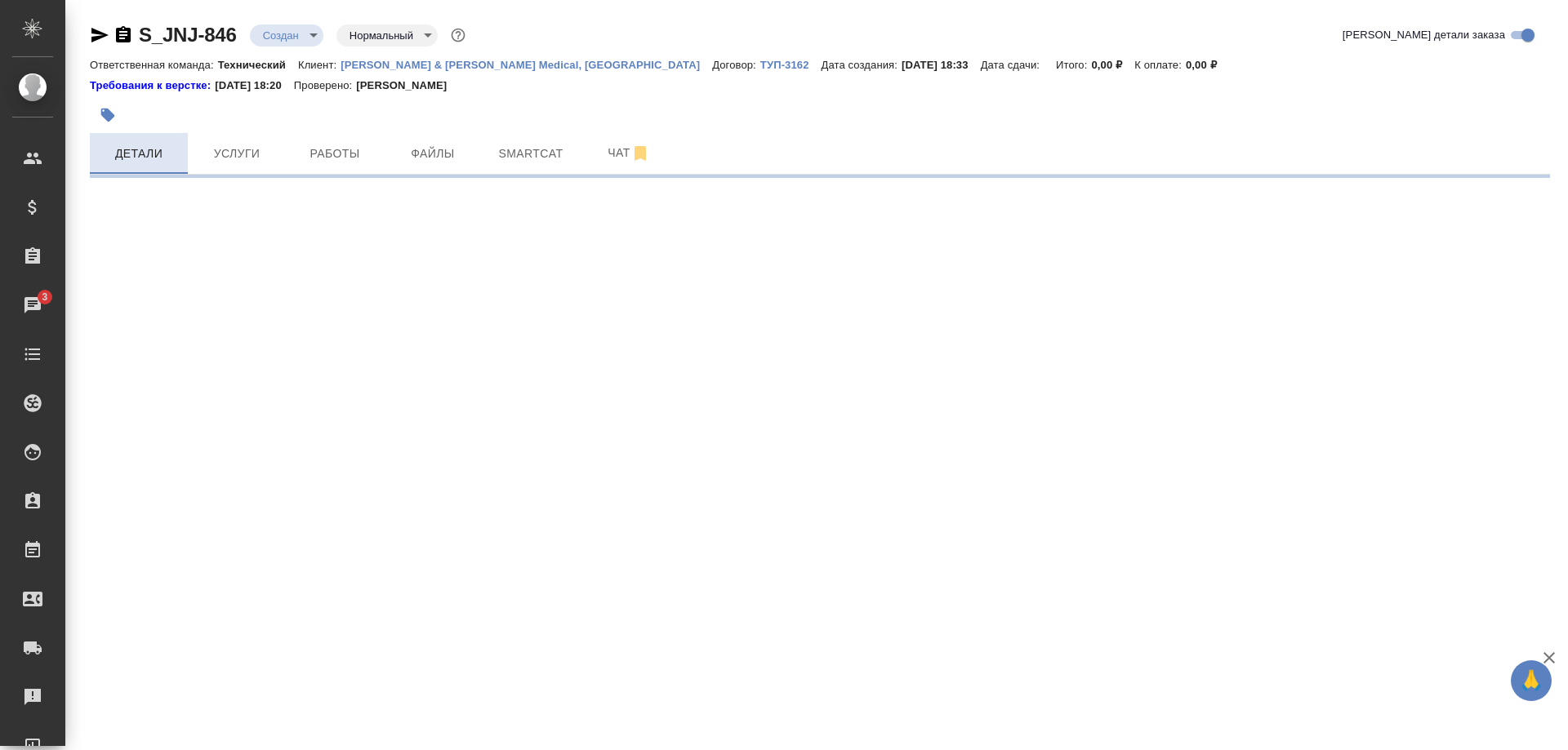
select select "RU"
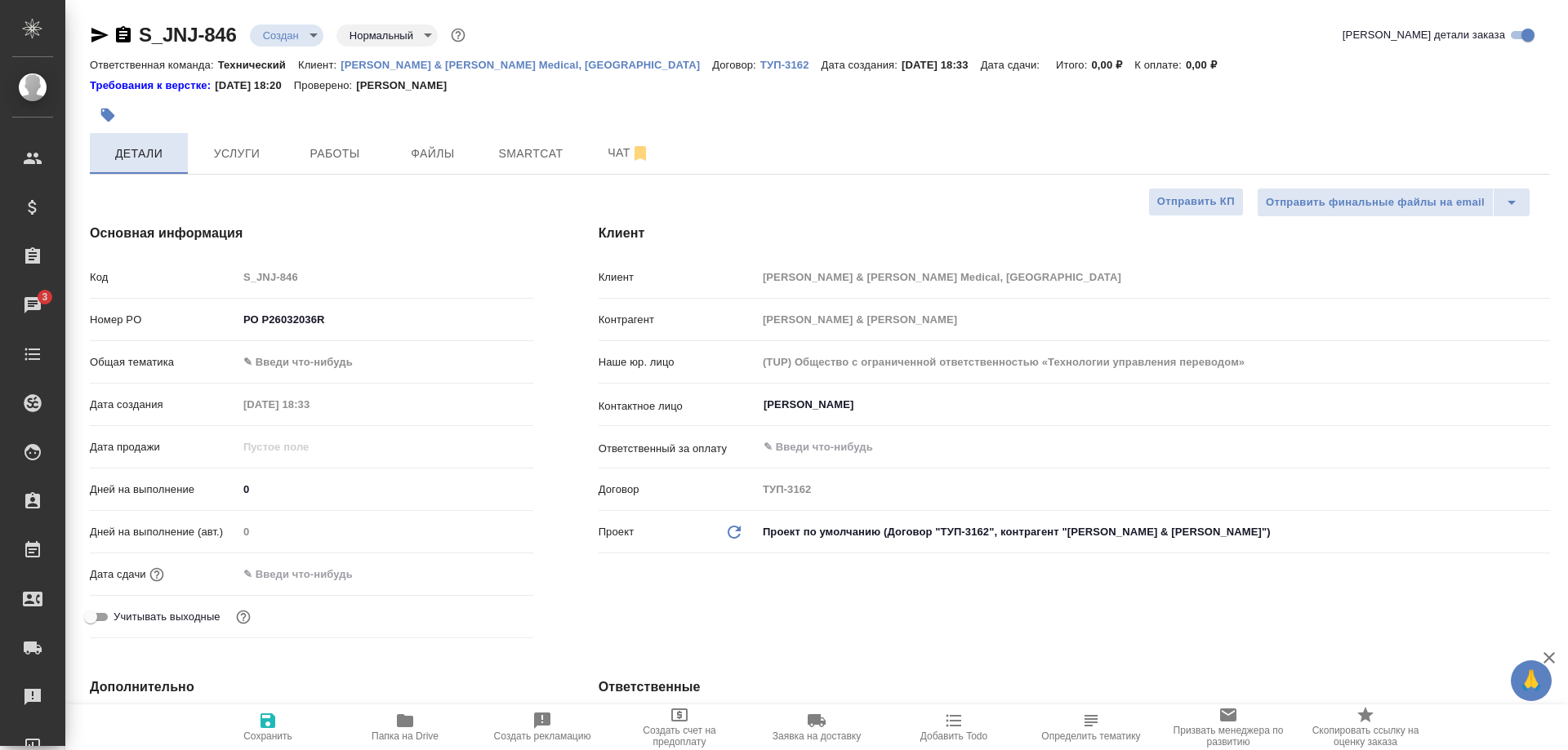
type textarea "x"
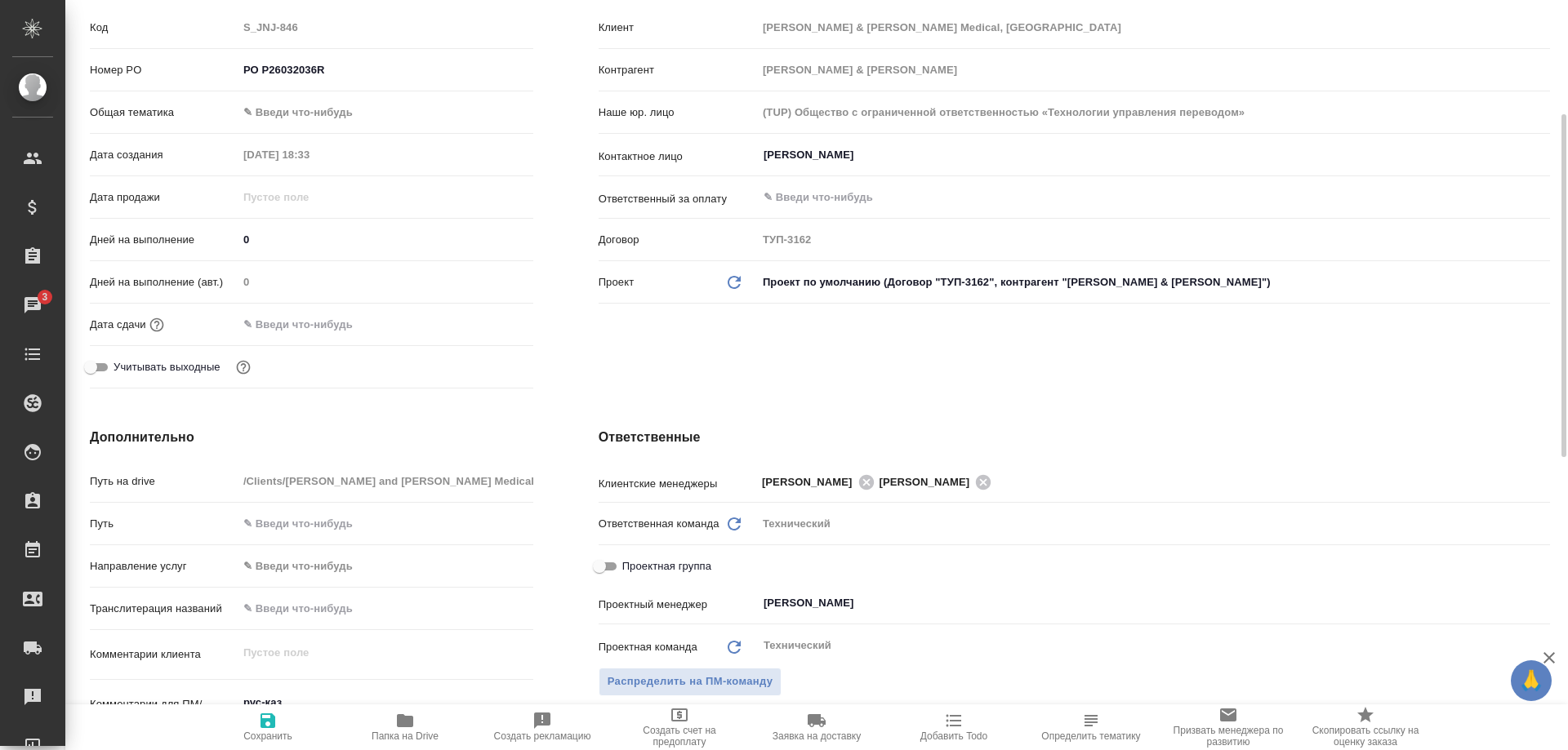
type textarea "x"
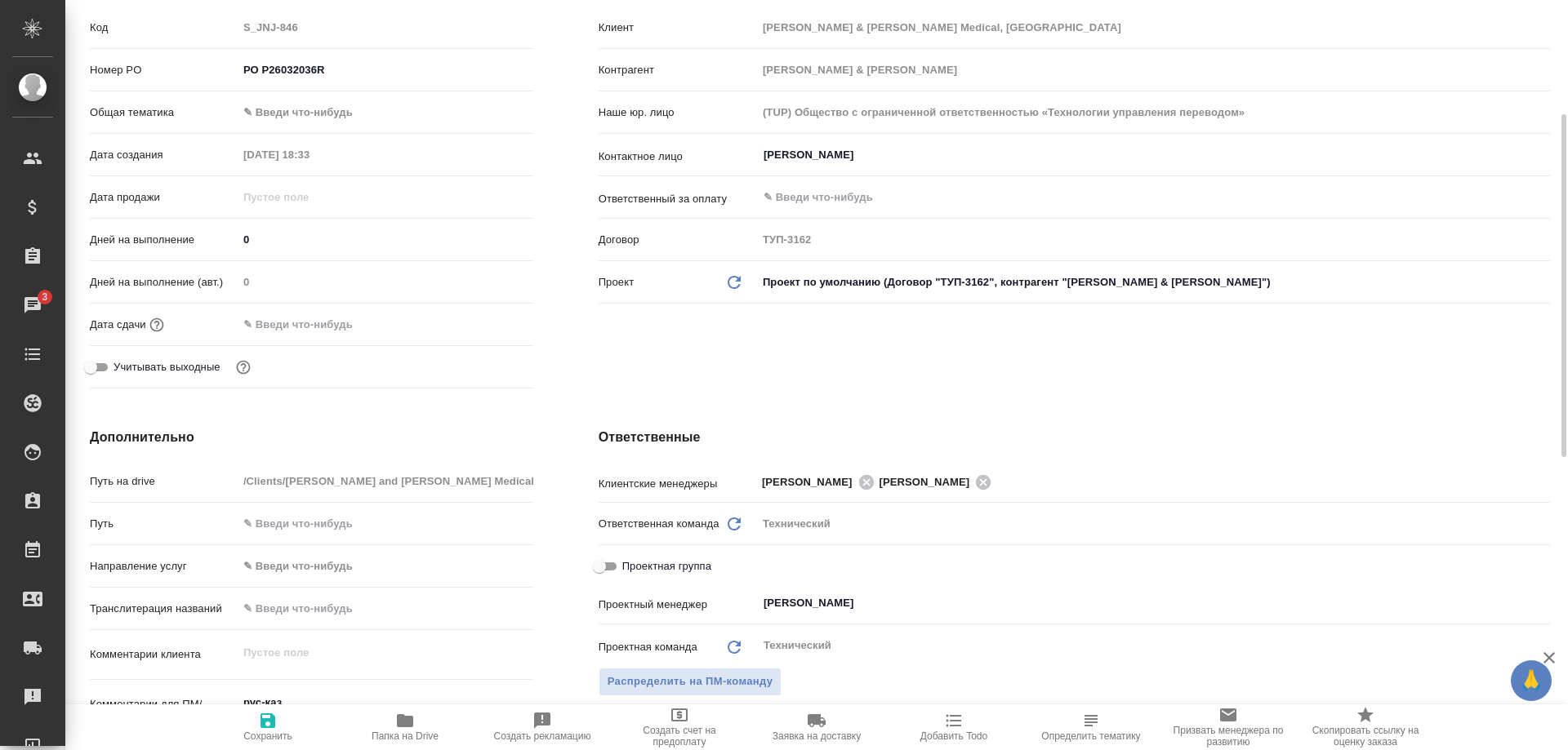
type textarea "x"
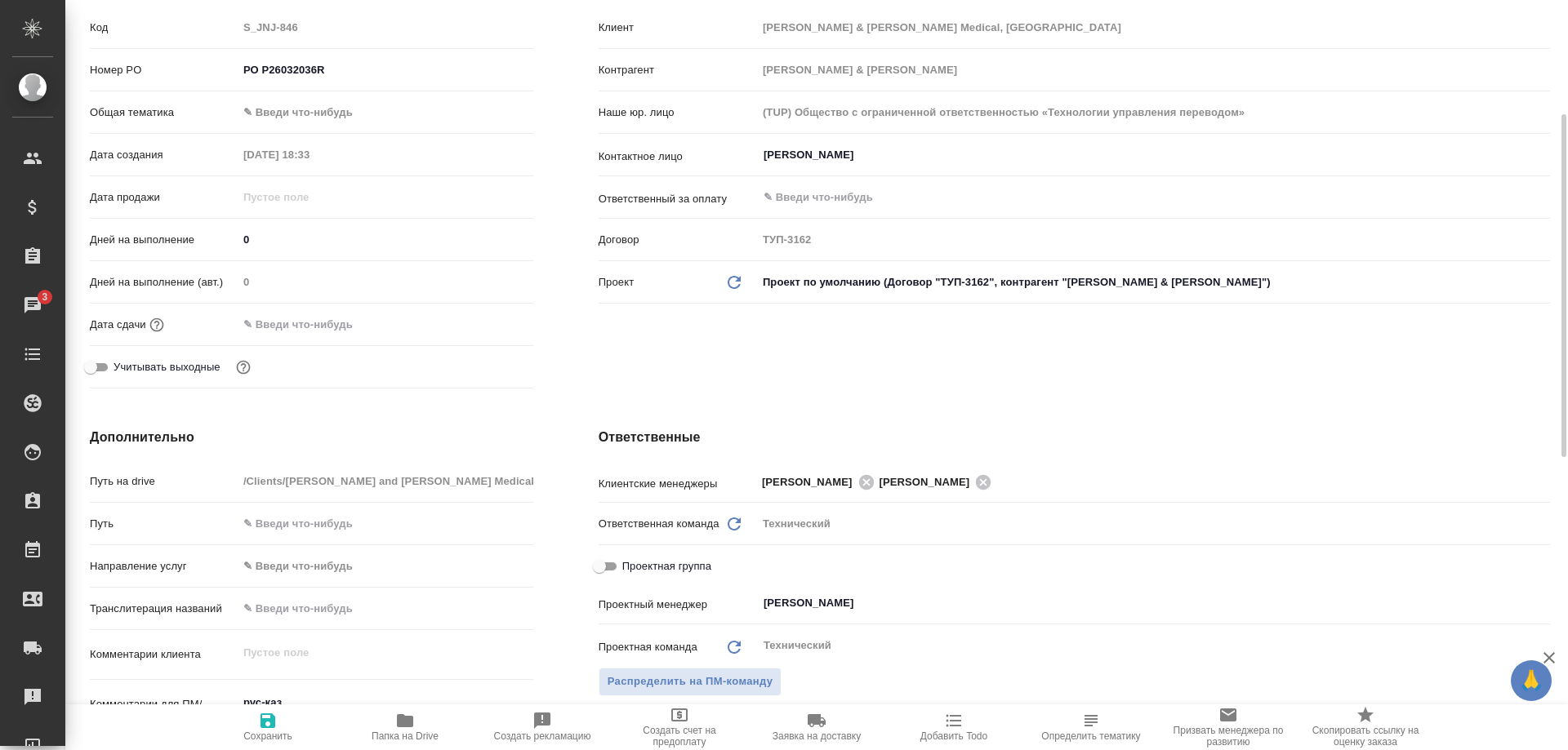
type textarea "x"
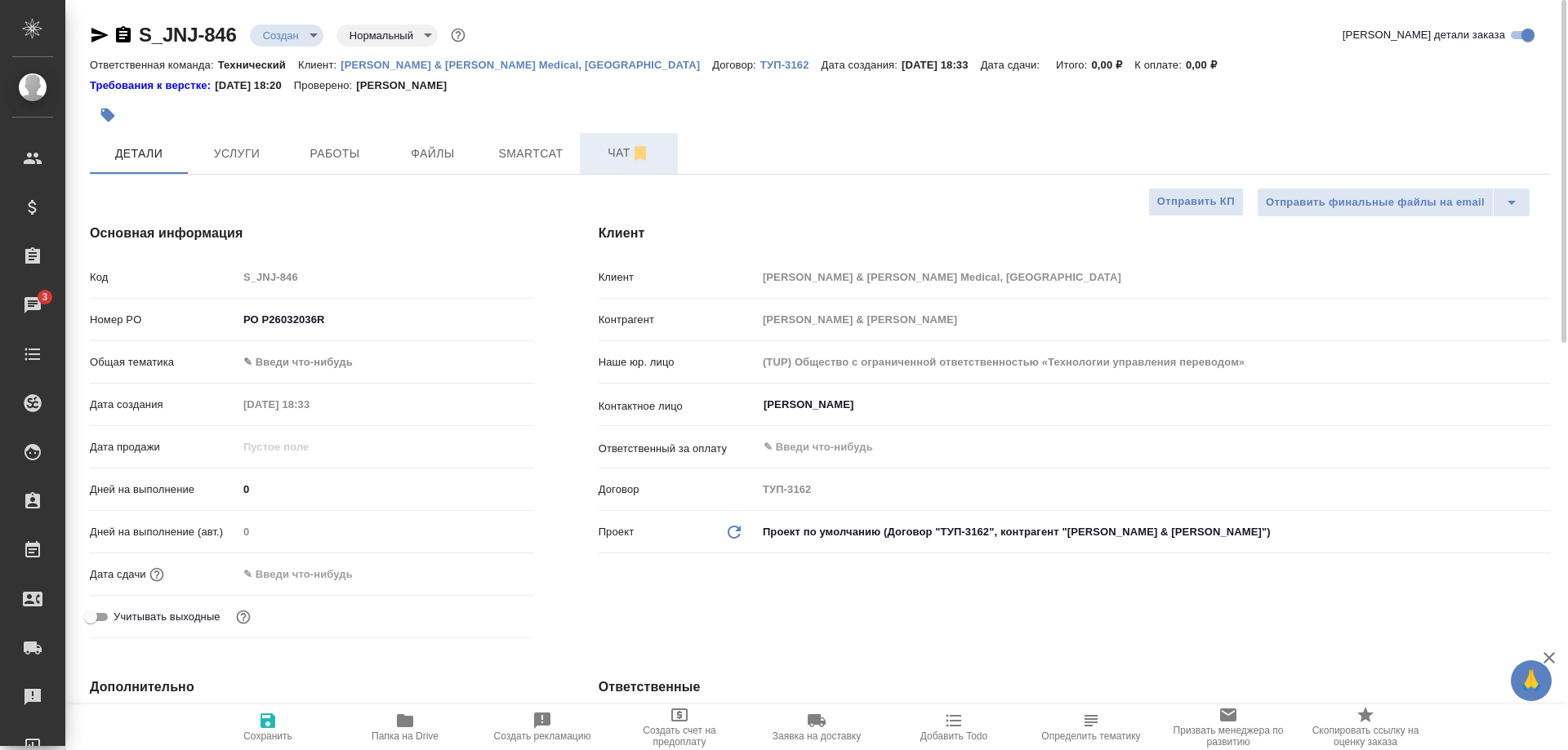
click at [610, 164] on button "Чат" at bounding box center [629, 153] width 98 height 41
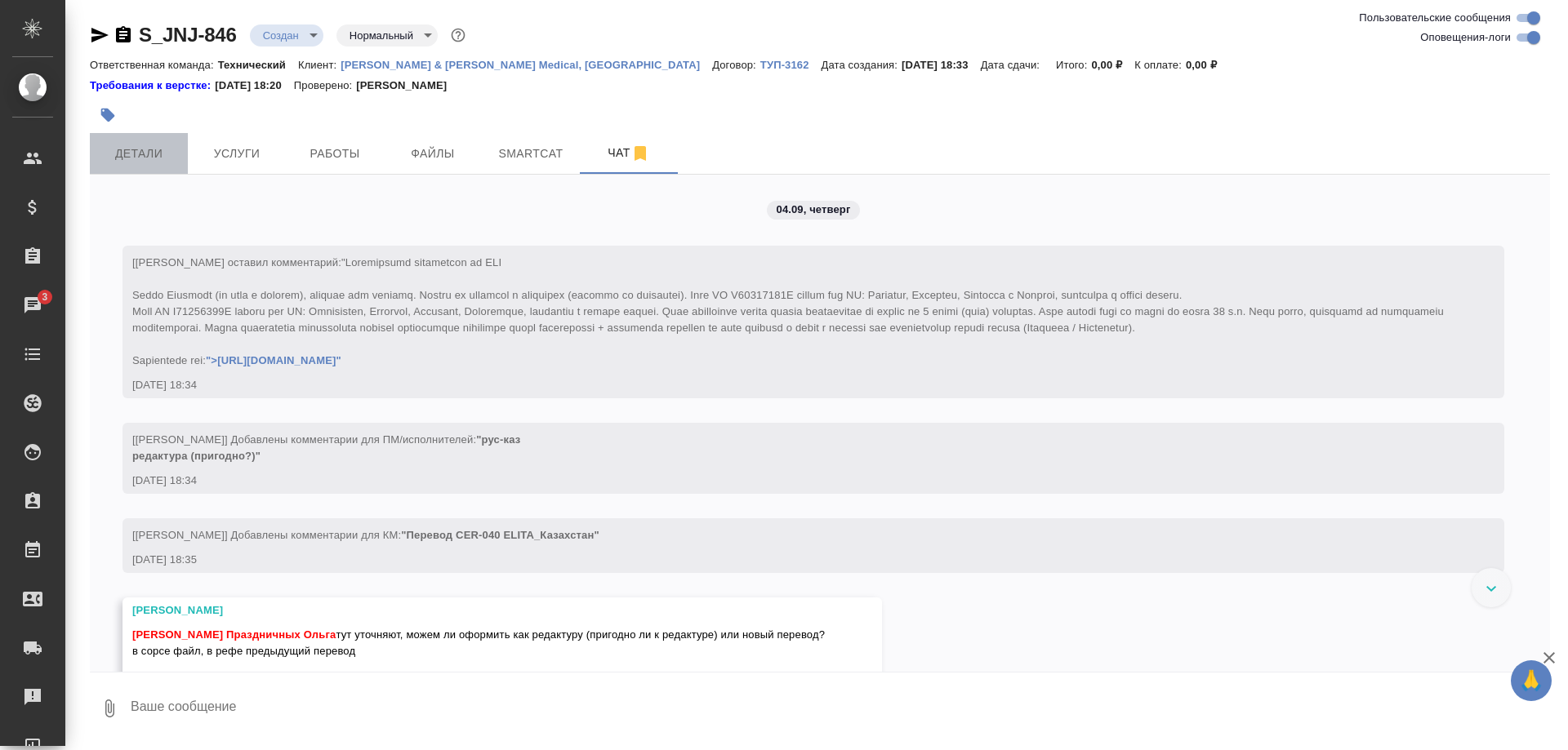
click at [150, 154] on span "Детали" at bounding box center [139, 153] width 79 height 20
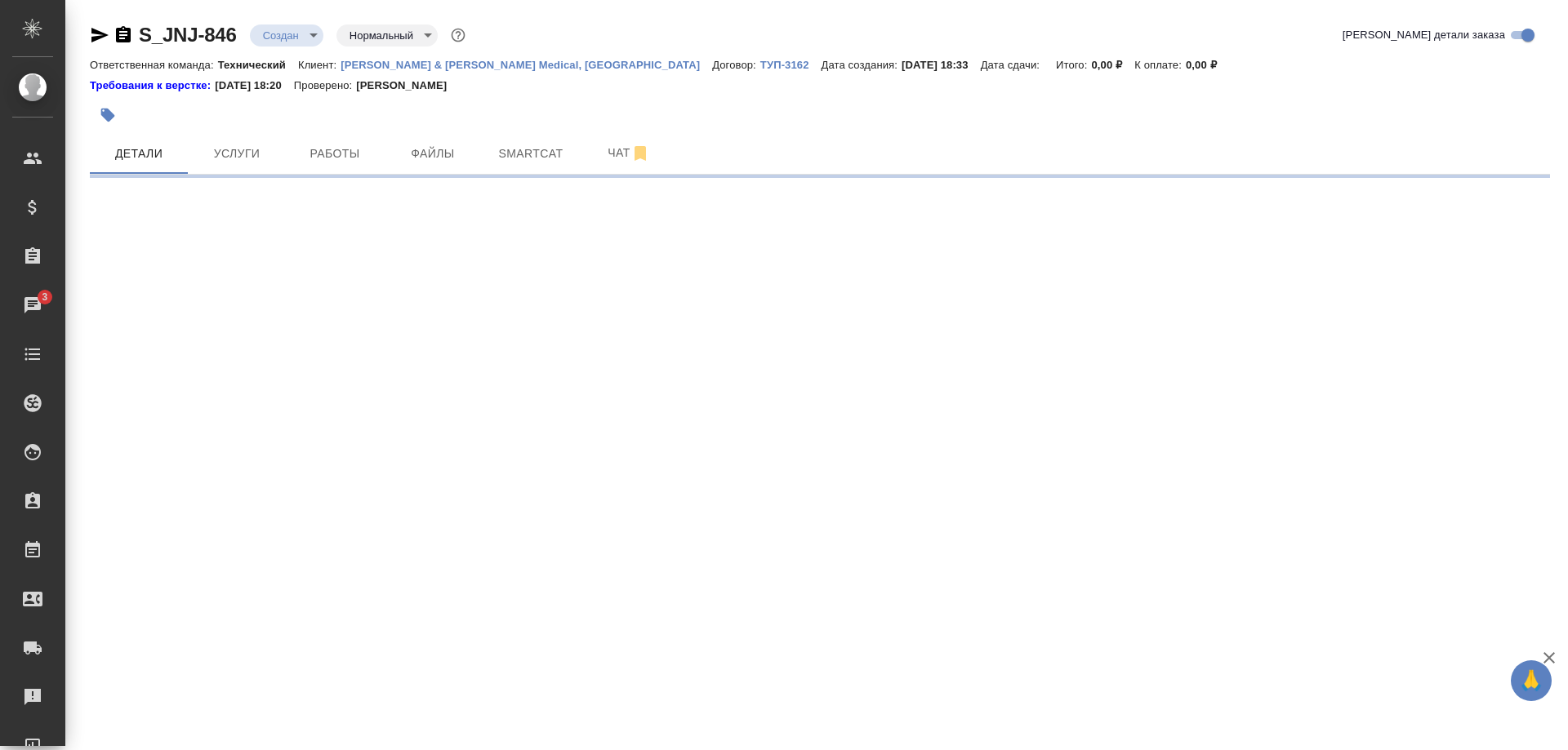
select select "RU"
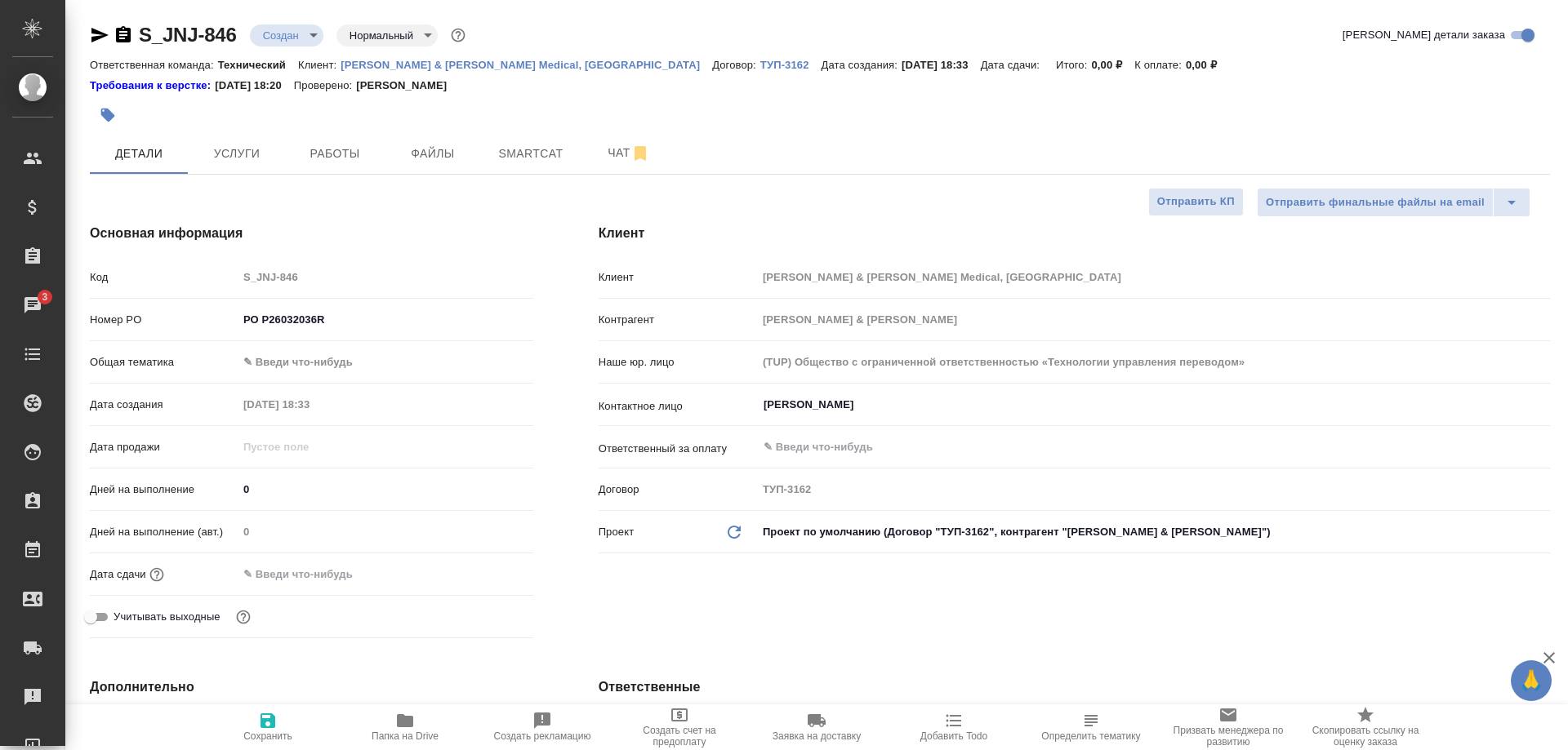
type textarea "x"
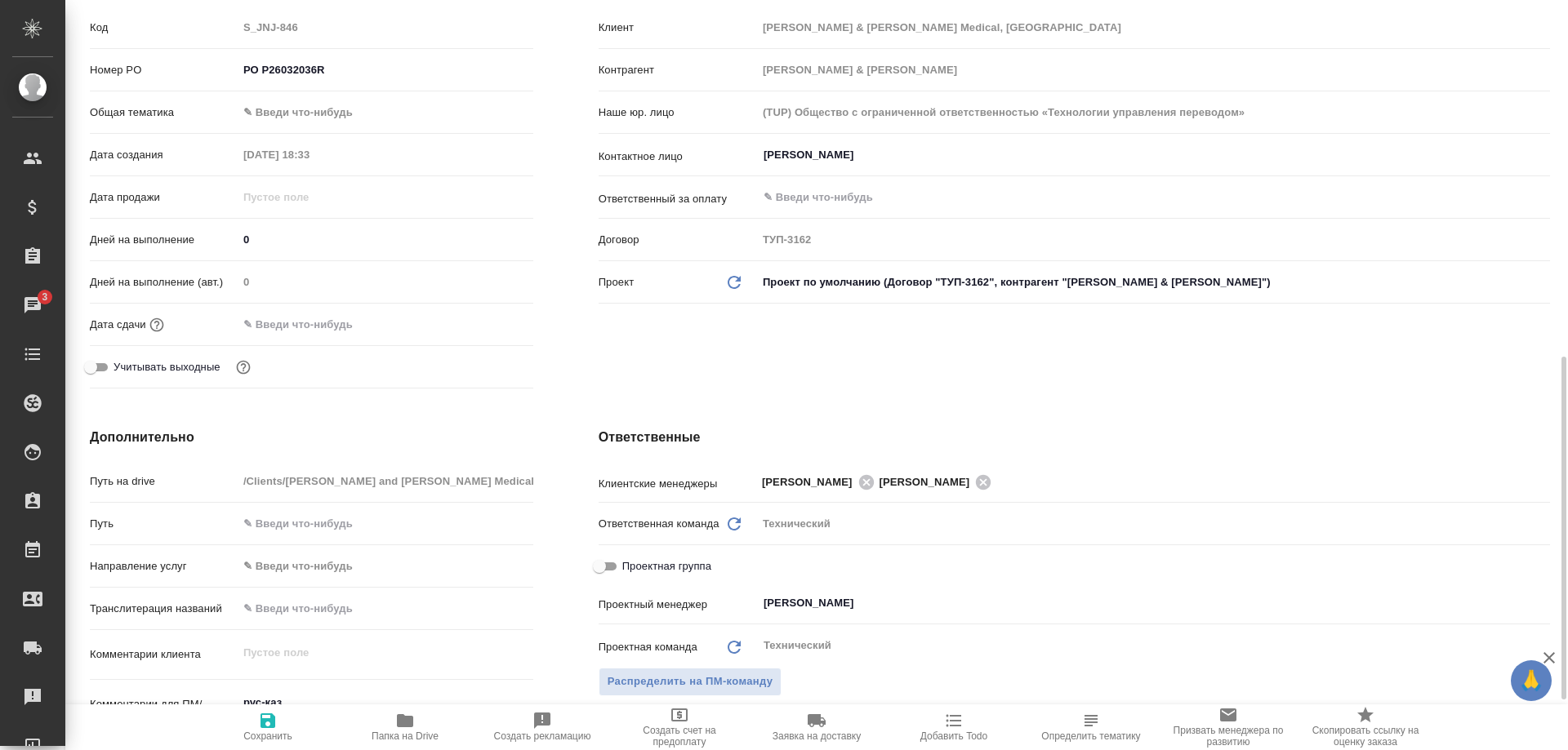
scroll to position [583, 0]
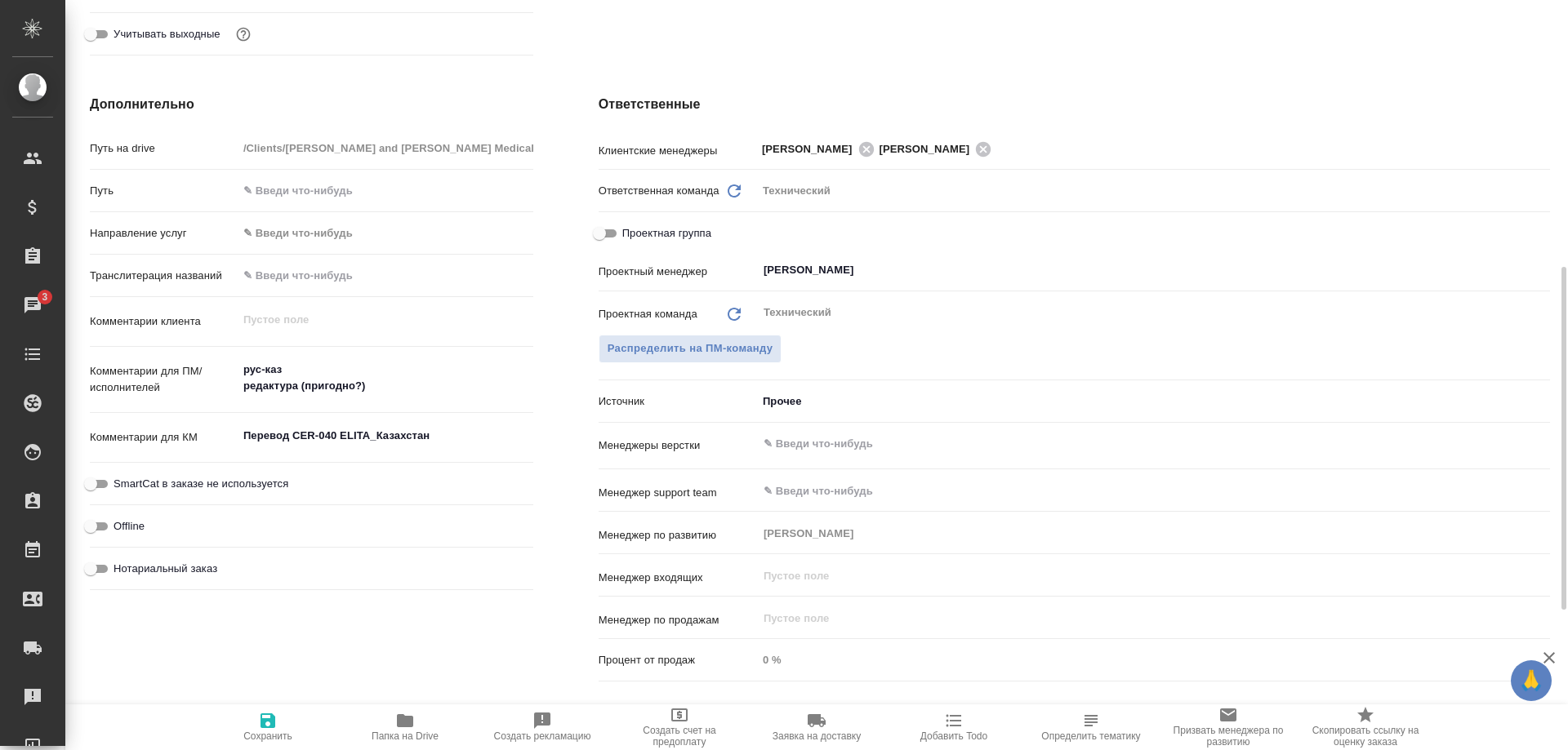
click at [389, 721] on span "Папка на Drive" at bounding box center [405, 727] width 118 height 31
type textarea "x"
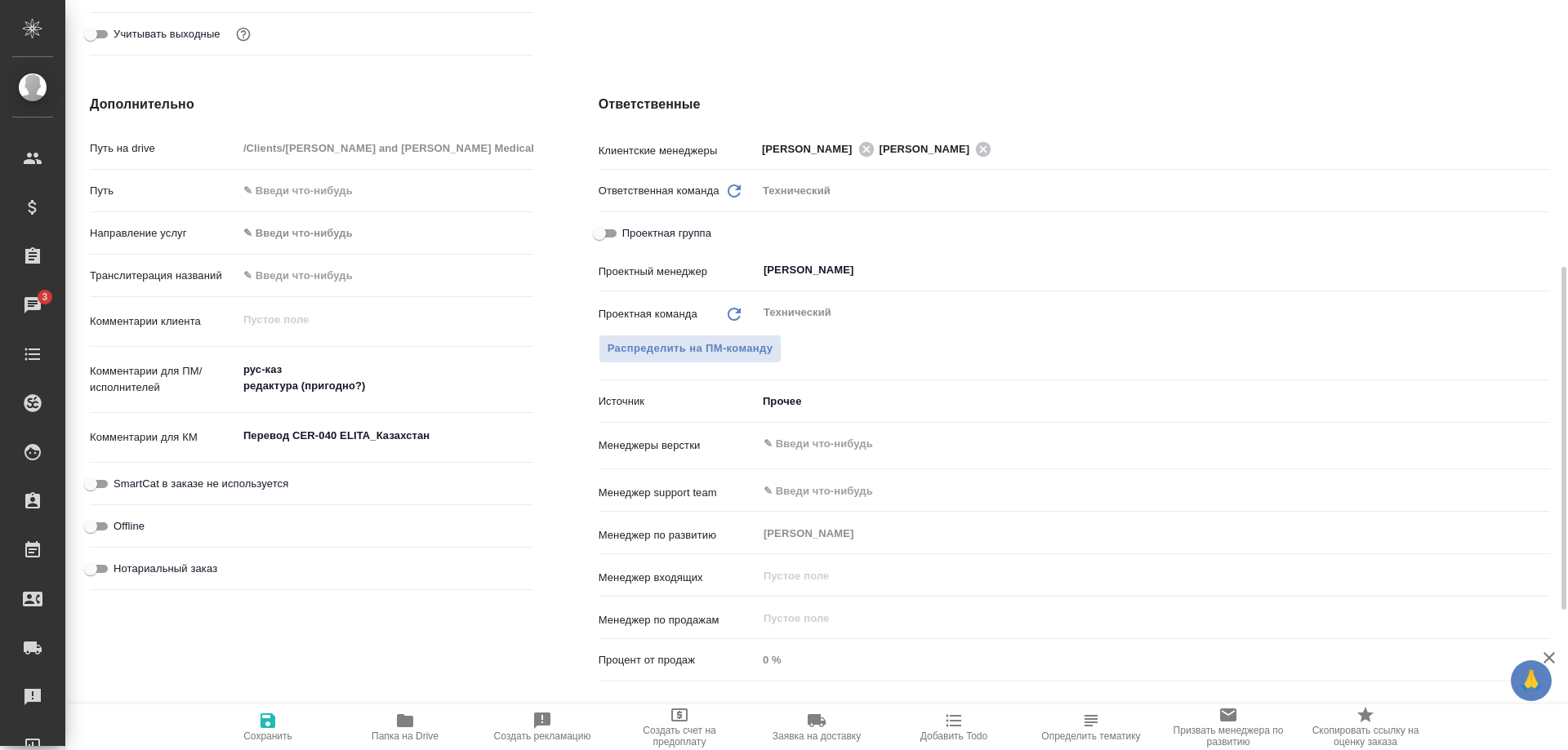
type textarea "x"
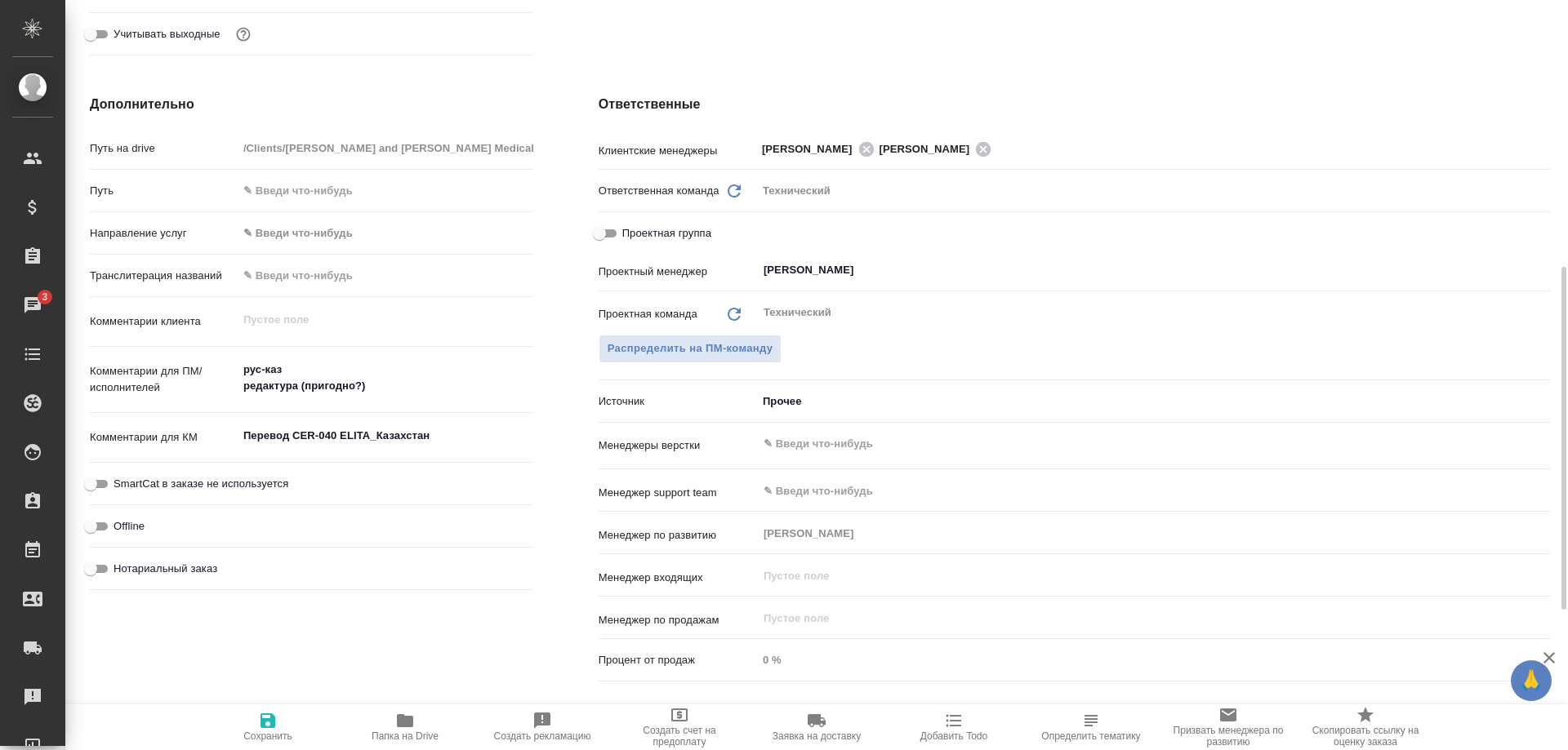
type textarea "x"
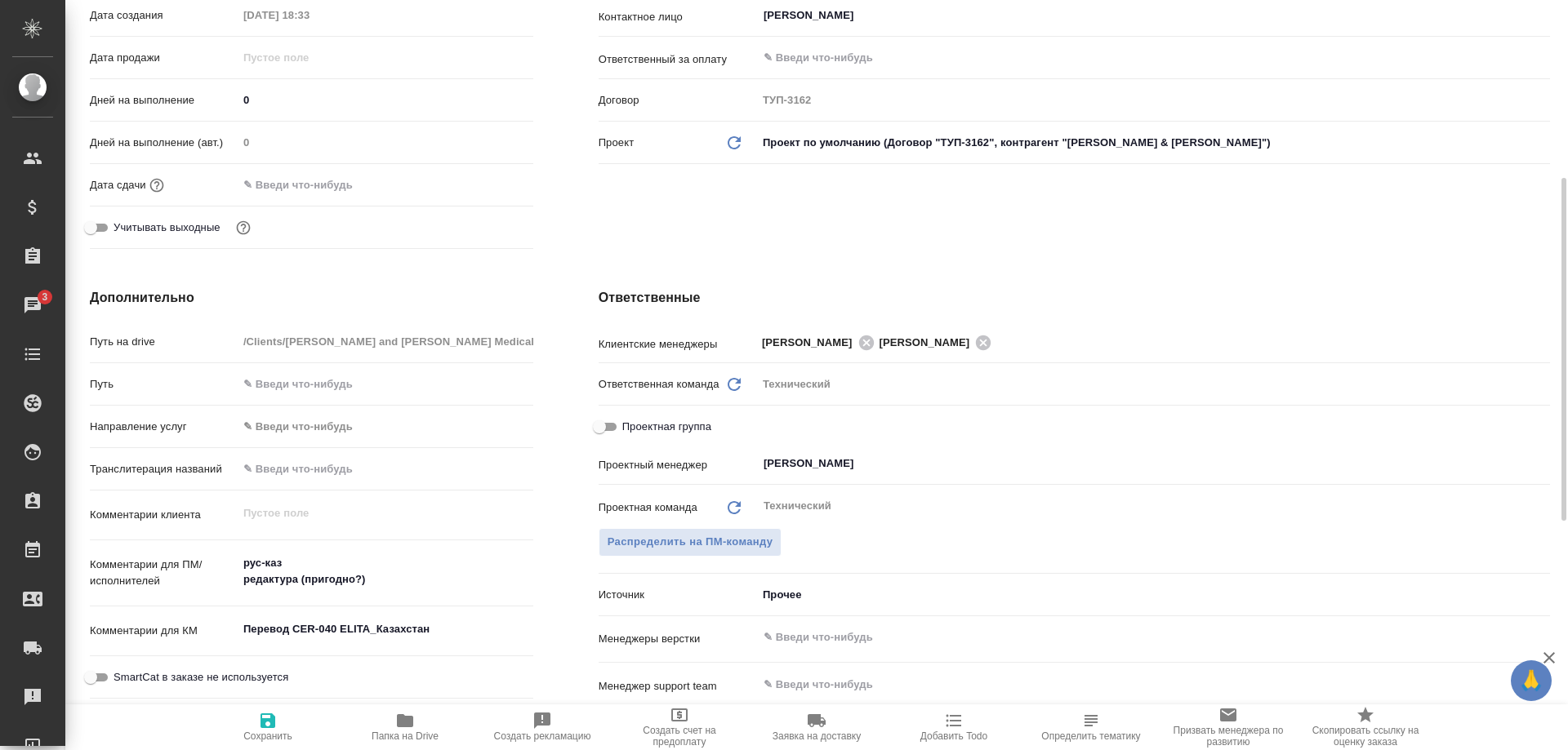
scroll to position [0, 0]
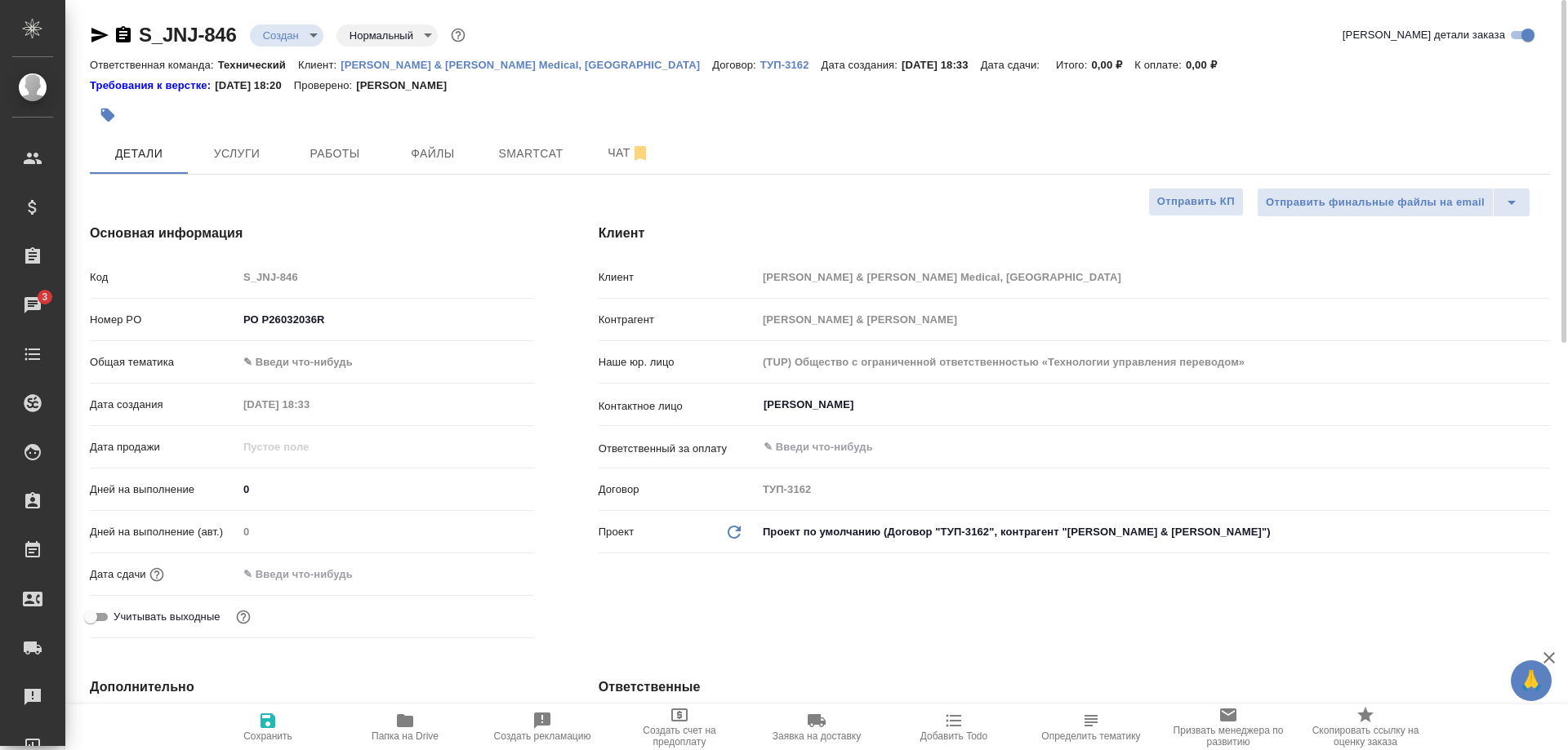
type textarea "x"
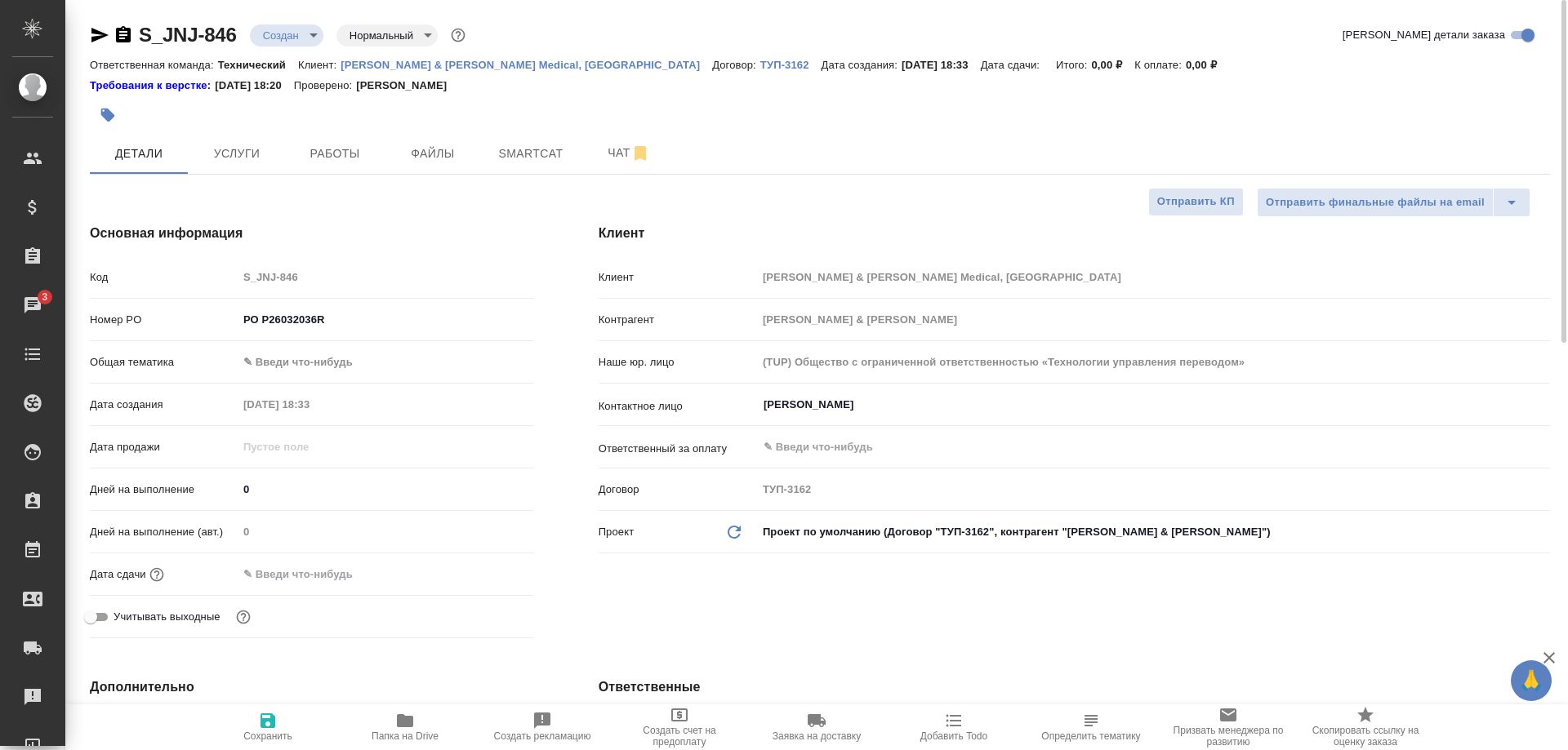
type textarea "x"
click at [609, 160] on span "Чат" at bounding box center [629, 153] width 79 height 20
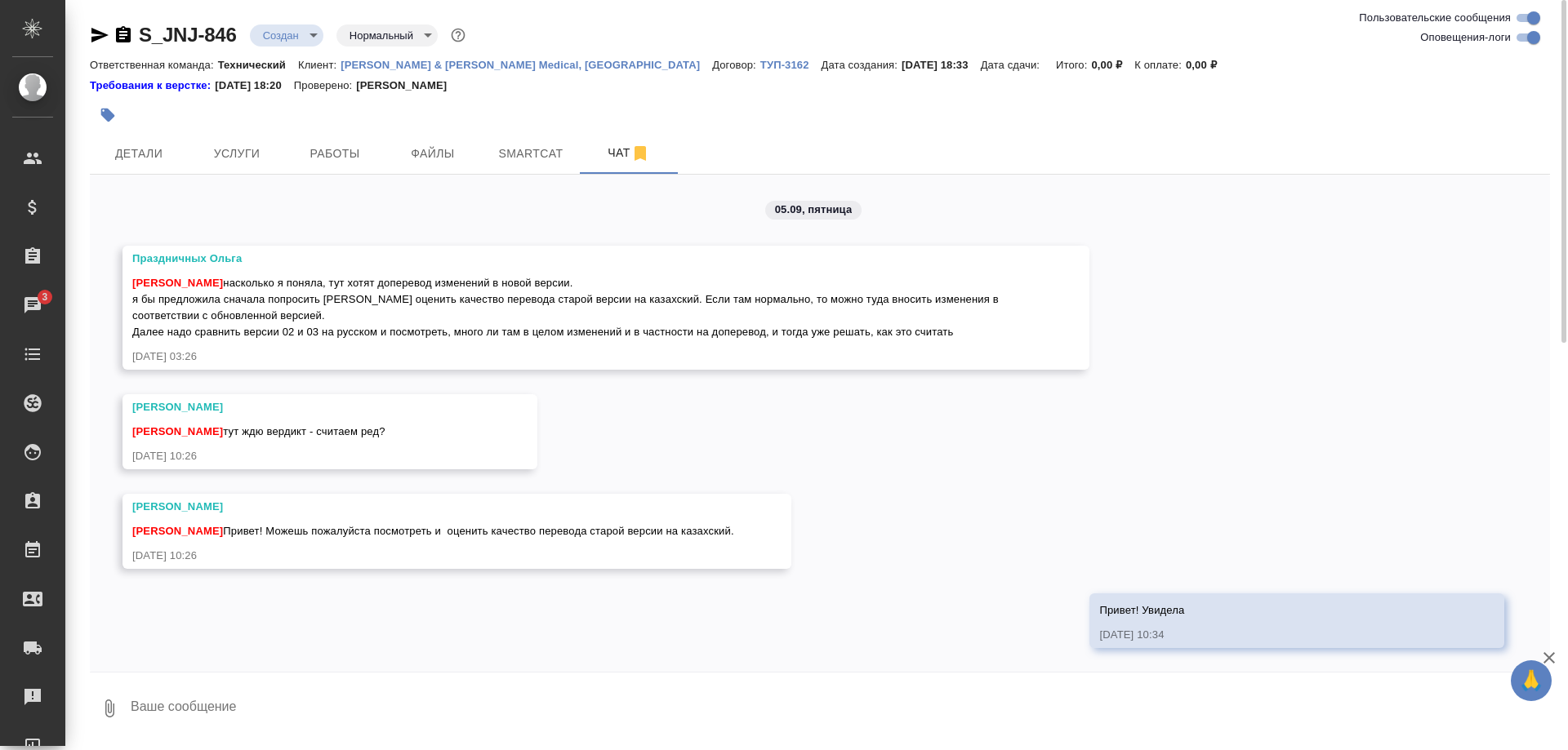
scroll to position [755, 0]
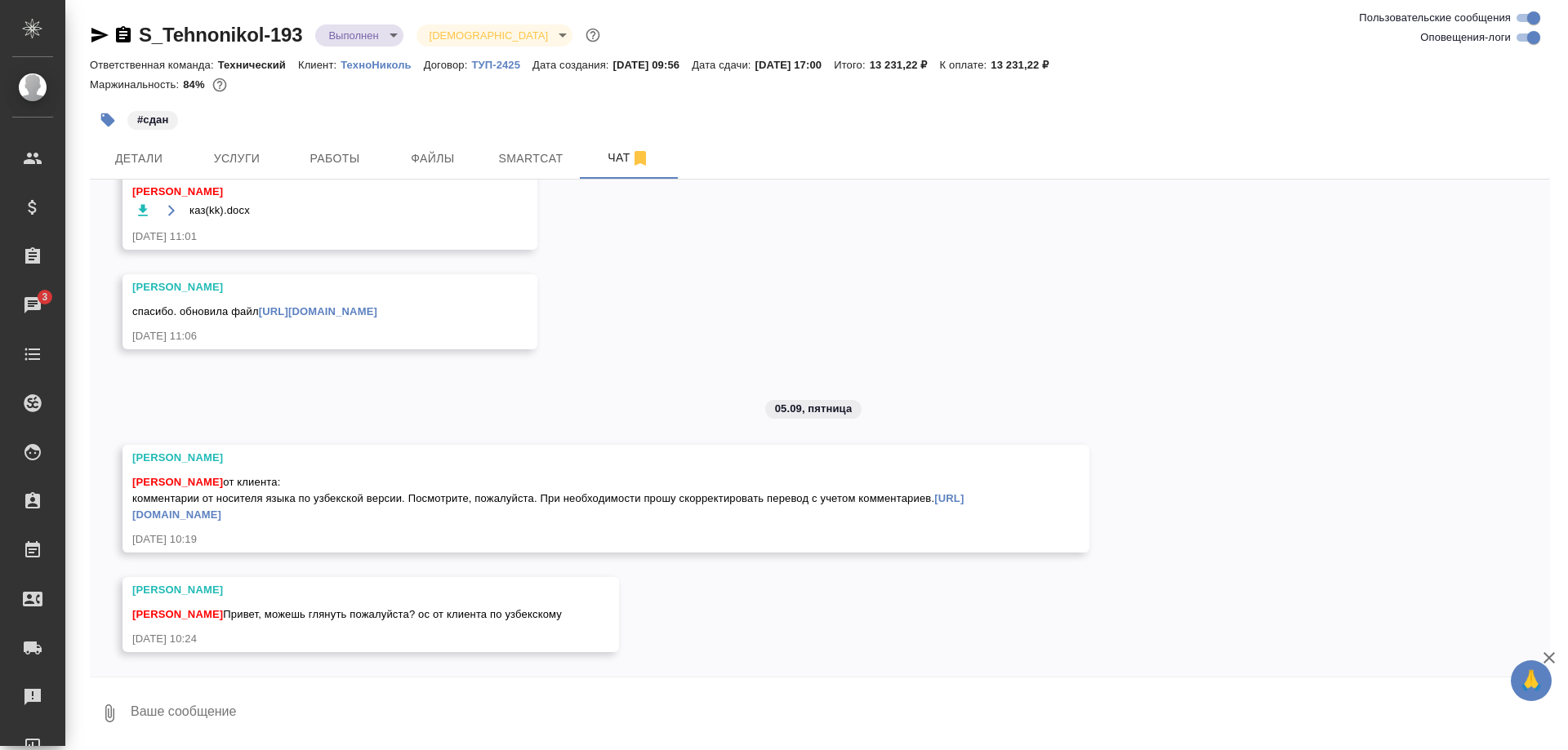
scroll to position [10708, 0]
click at [333, 702] on textarea at bounding box center [839, 713] width 1421 height 56
type textarea "Привет, увидела"
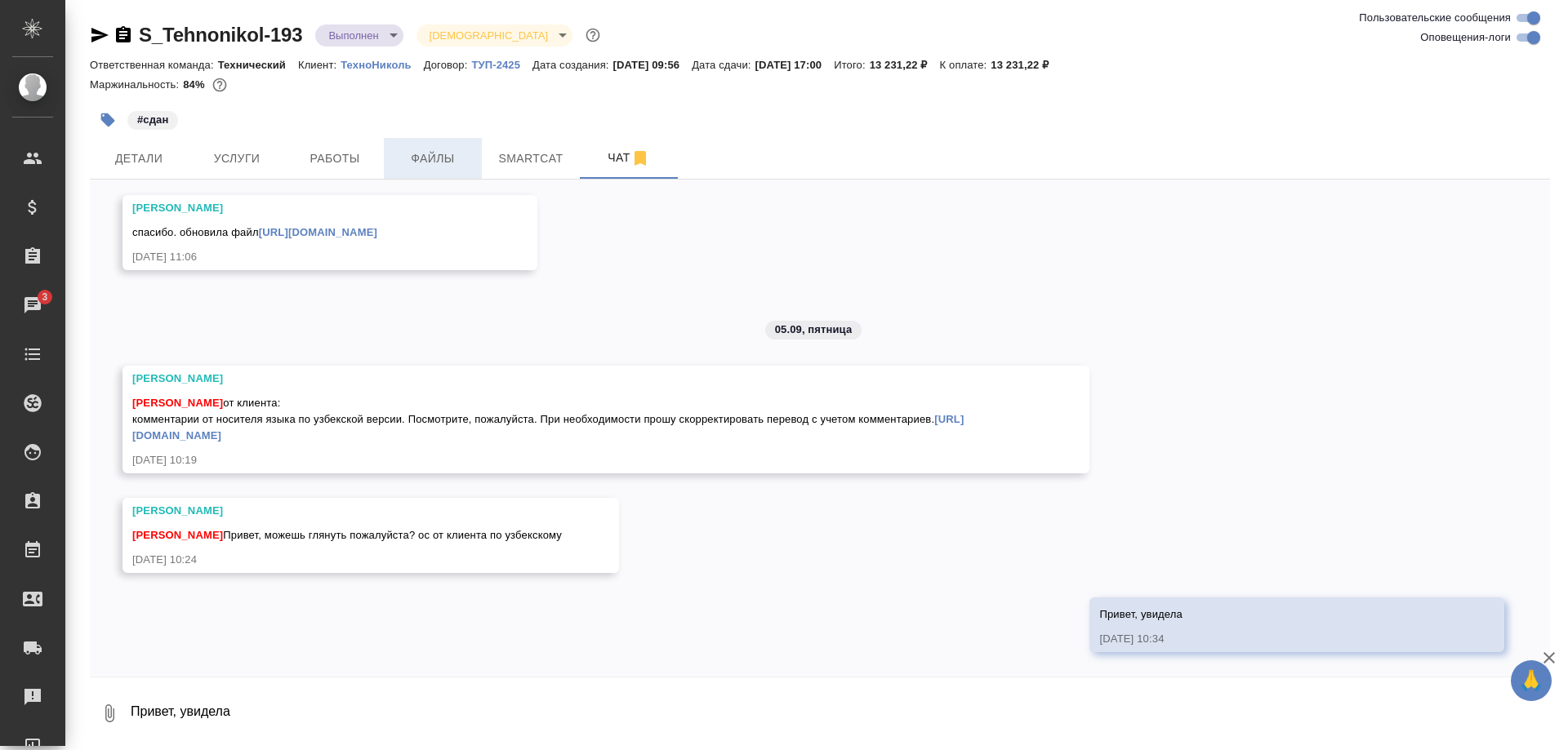
scroll to position [10788, 0]
click at [320, 153] on span "Работы" at bounding box center [335, 159] width 79 height 20
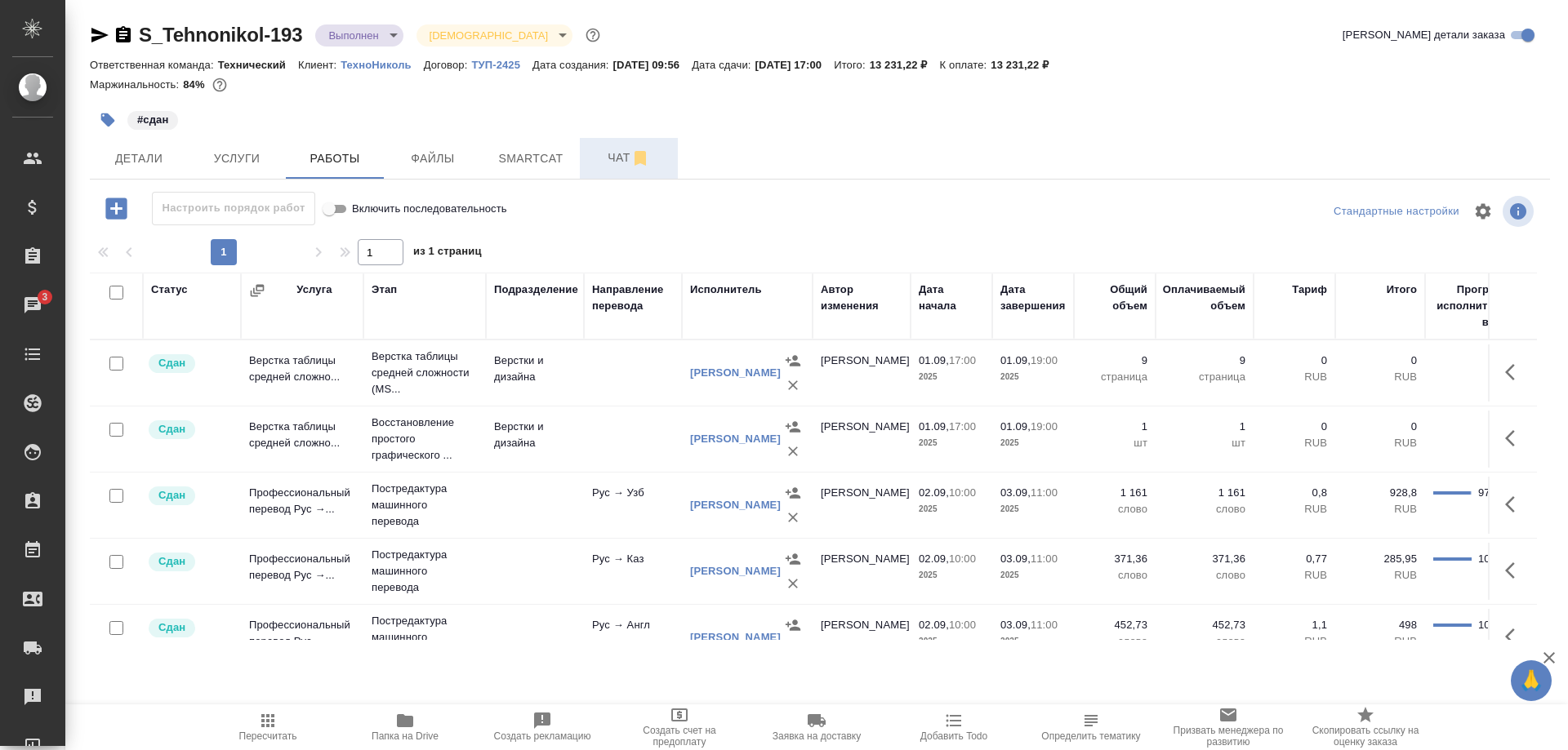
click at [596, 159] on span "Чат" at bounding box center [629, 158] width 79 height 20
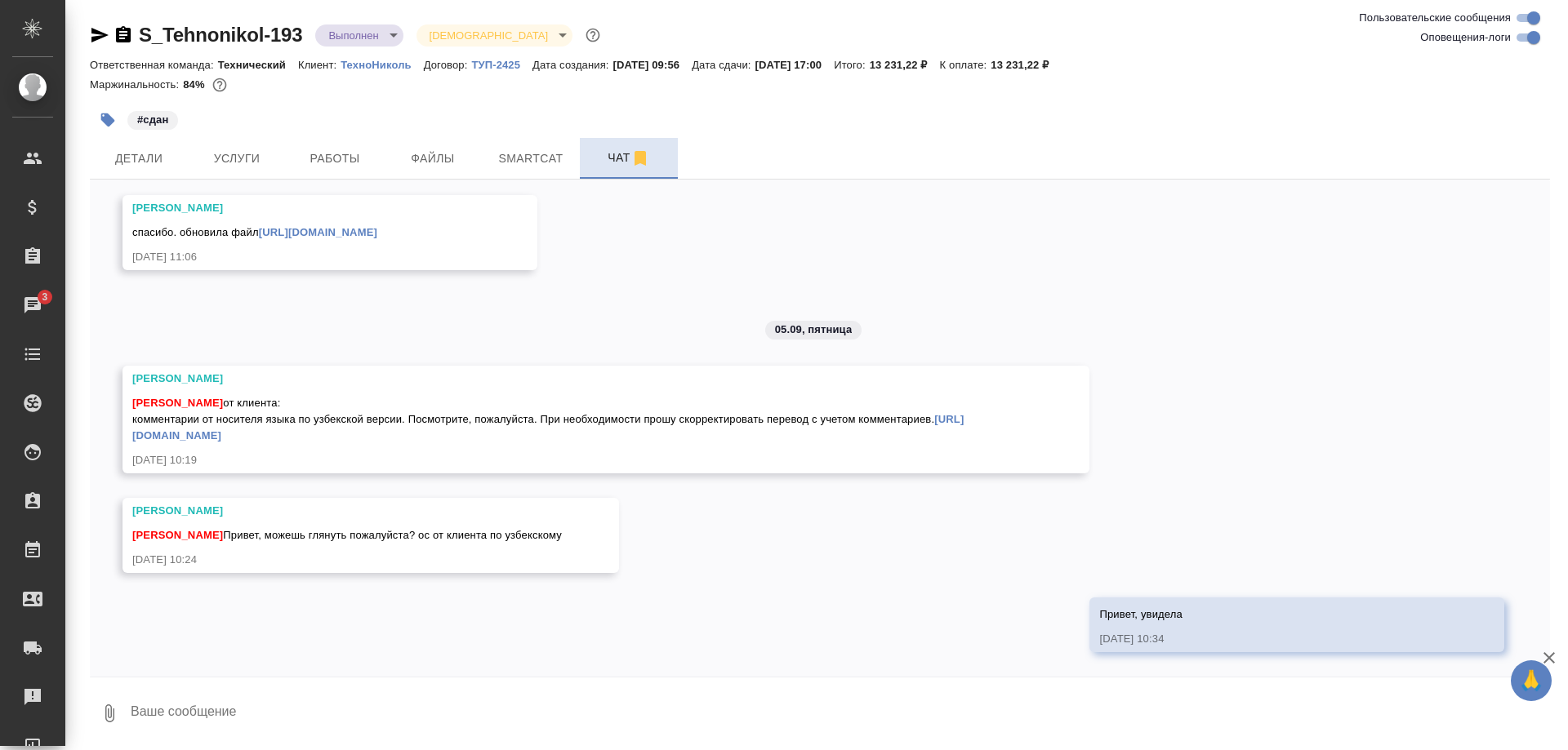
scroll to position [10788, 0]
click at [301, 431] on link "https://drive.awatera.com/f/10298143" at bounding box center [548, 427] width 832 height 28
click at [273, 434] on link "https://drive.awatera.com/f/10298143" at bounding box center [548, 427] width 832 height 28
click at [143, 166] on span "Детали" at bounding box center [139, 159] width 79 height 20
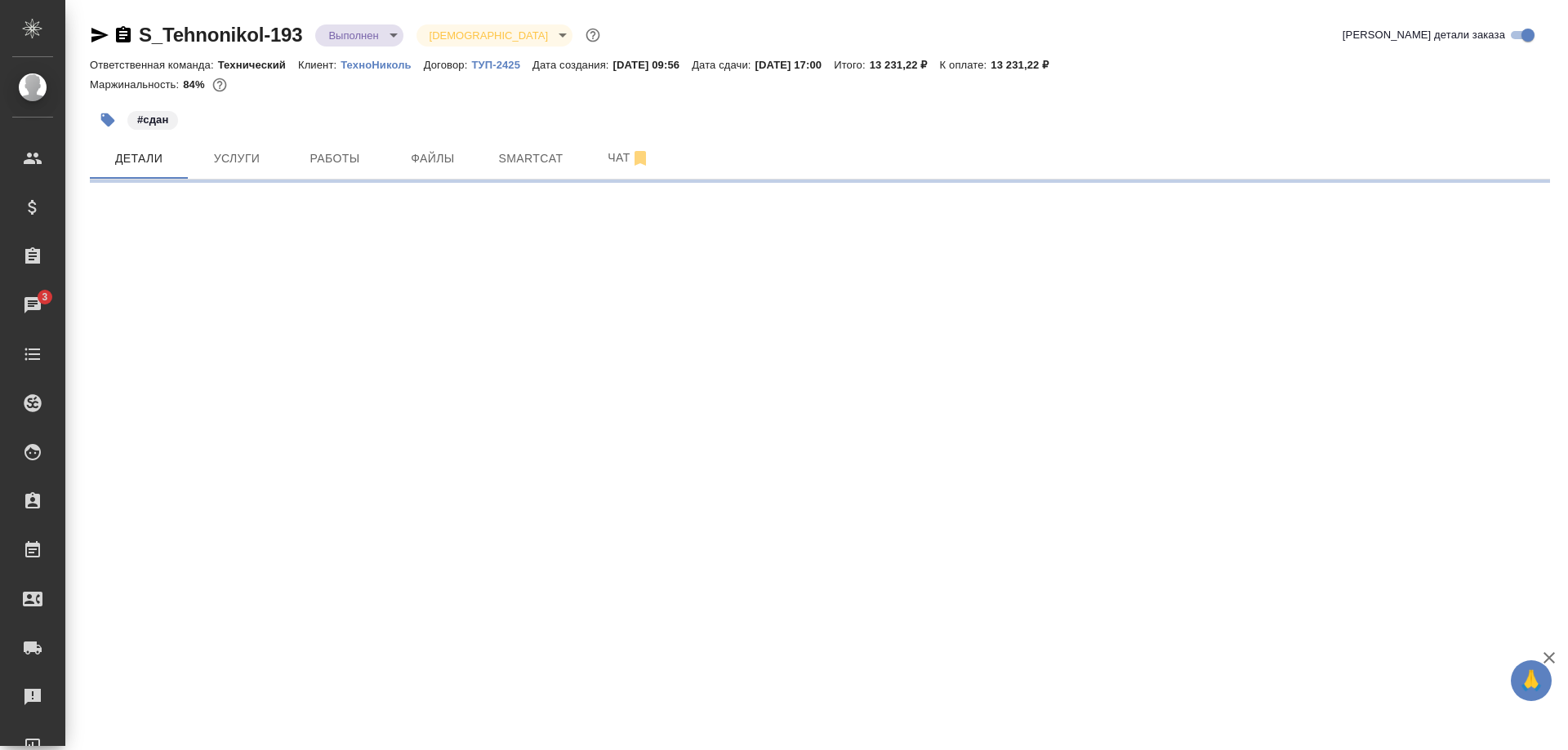
select select "RU"
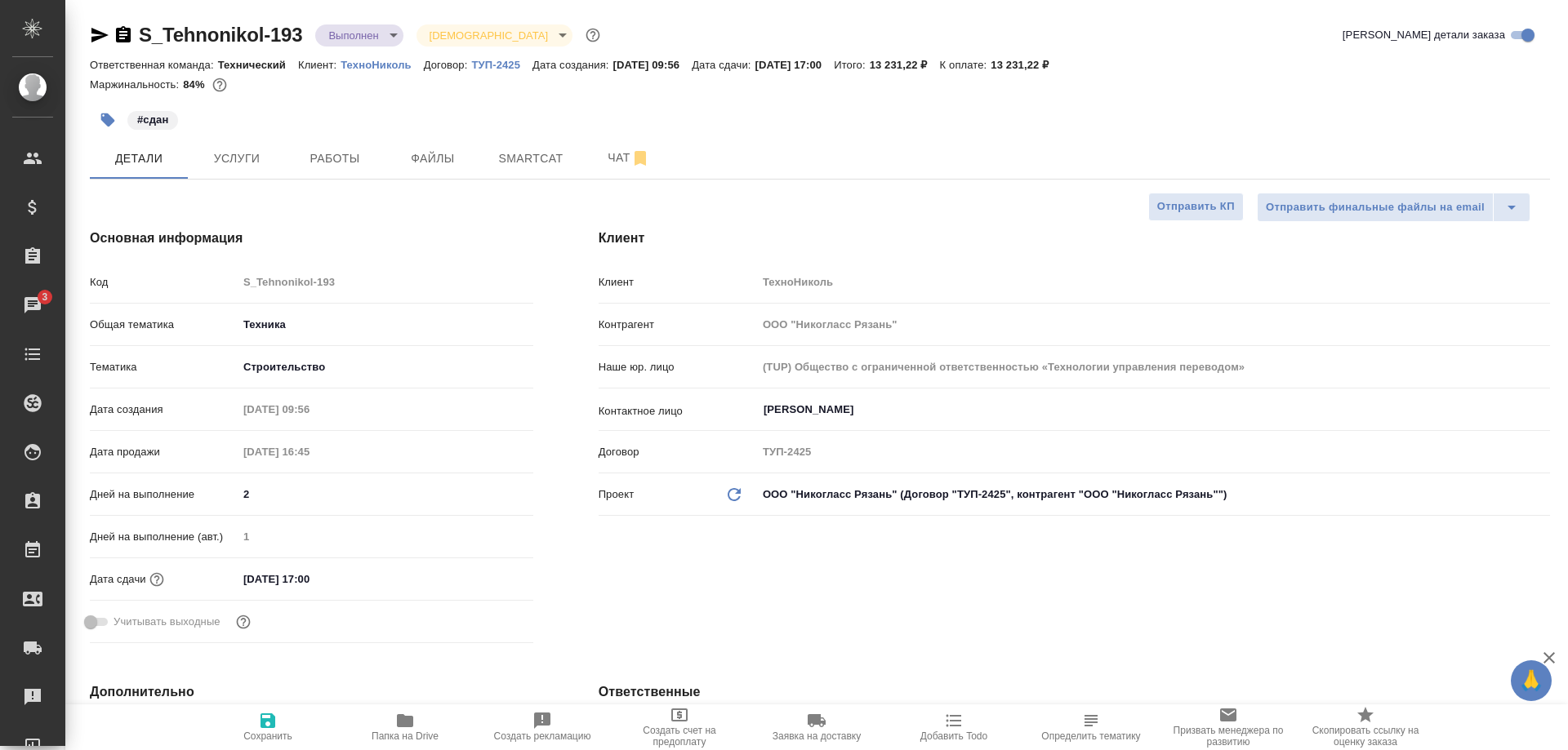
type textarea "x"
click at [397, 723] on icon "button" at bounding box center [405, 721] width 19 height 19
type textarea "x"
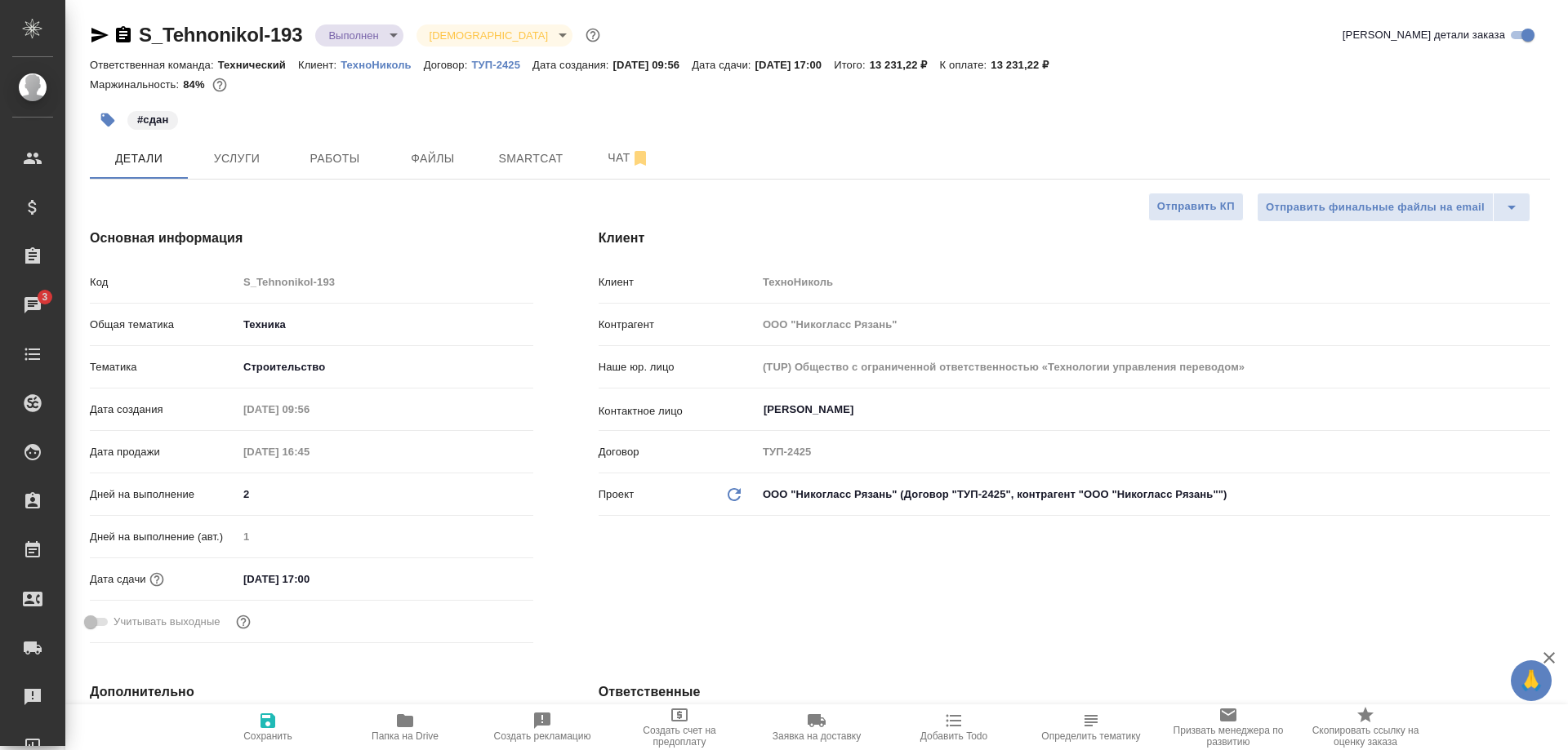
type textarea "x"
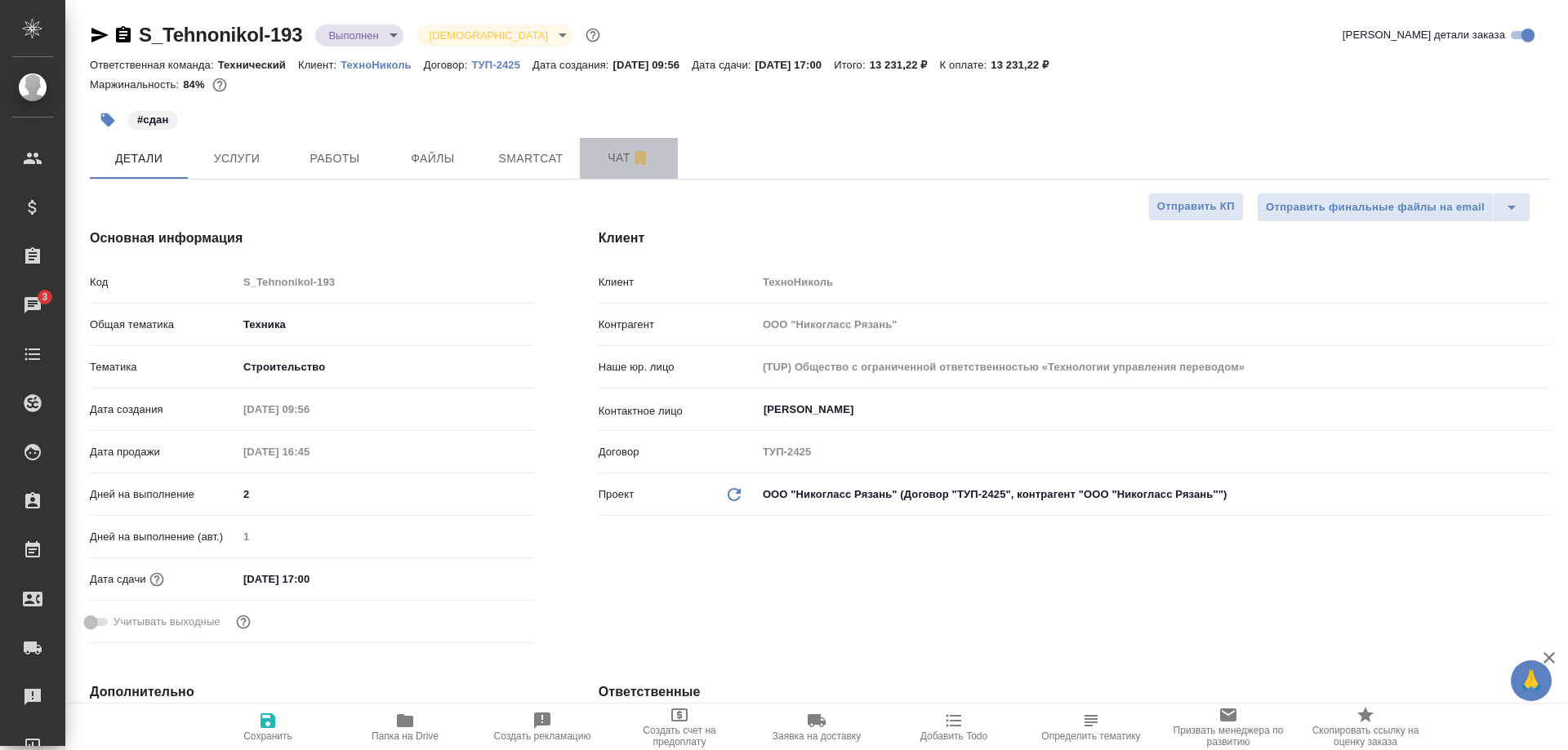
click at [594, 154] on span "Чат" at bounding box center [629, 158] width 79 height 20
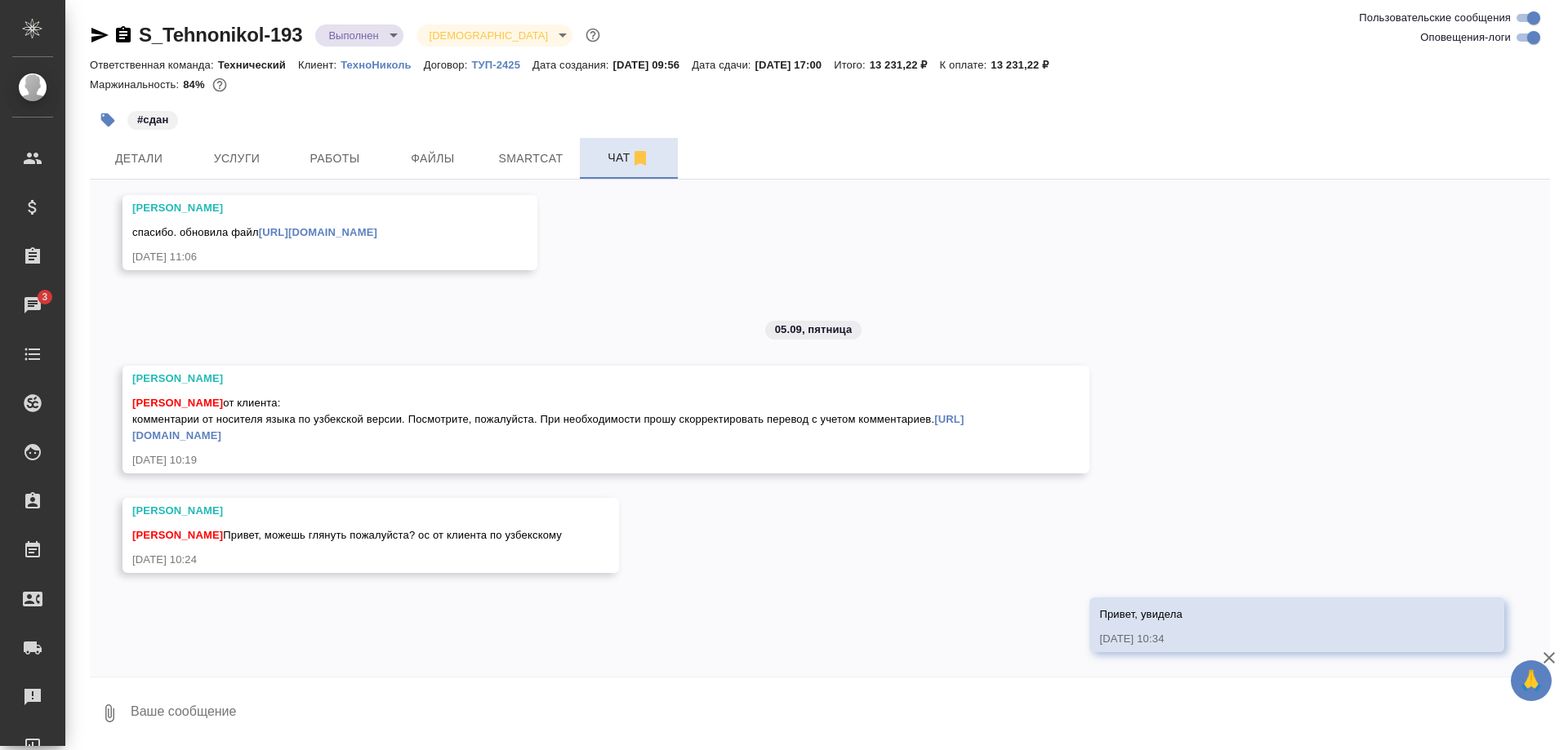
scroll to position [10788, 0]
click at [306, 437] on link "https://drive.awatera.com/f/10298143" at bounding box center [548, 427] width 832 height 28
click at [291, 435] on link "https://drive.awatera.com/f/10298143" at bounding box center [548, 427] width 832 height 28
click at [313, 710] on textarea at bounding box center [839, 713] width 1421 height 56
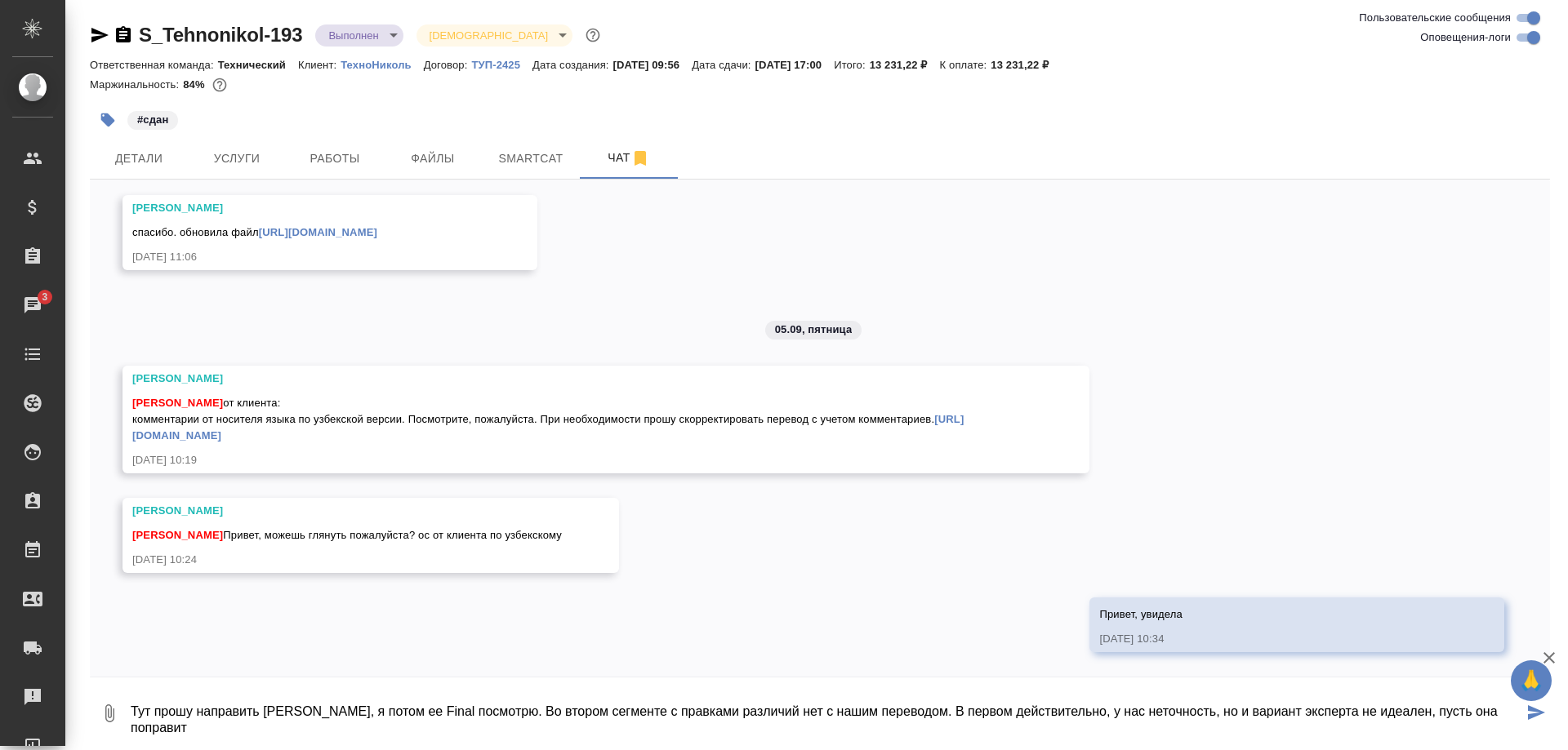
type textarea "Тут прошу направить [PERSON_NAME], я потом ее Final посмотрю. Во втором сегмент…"
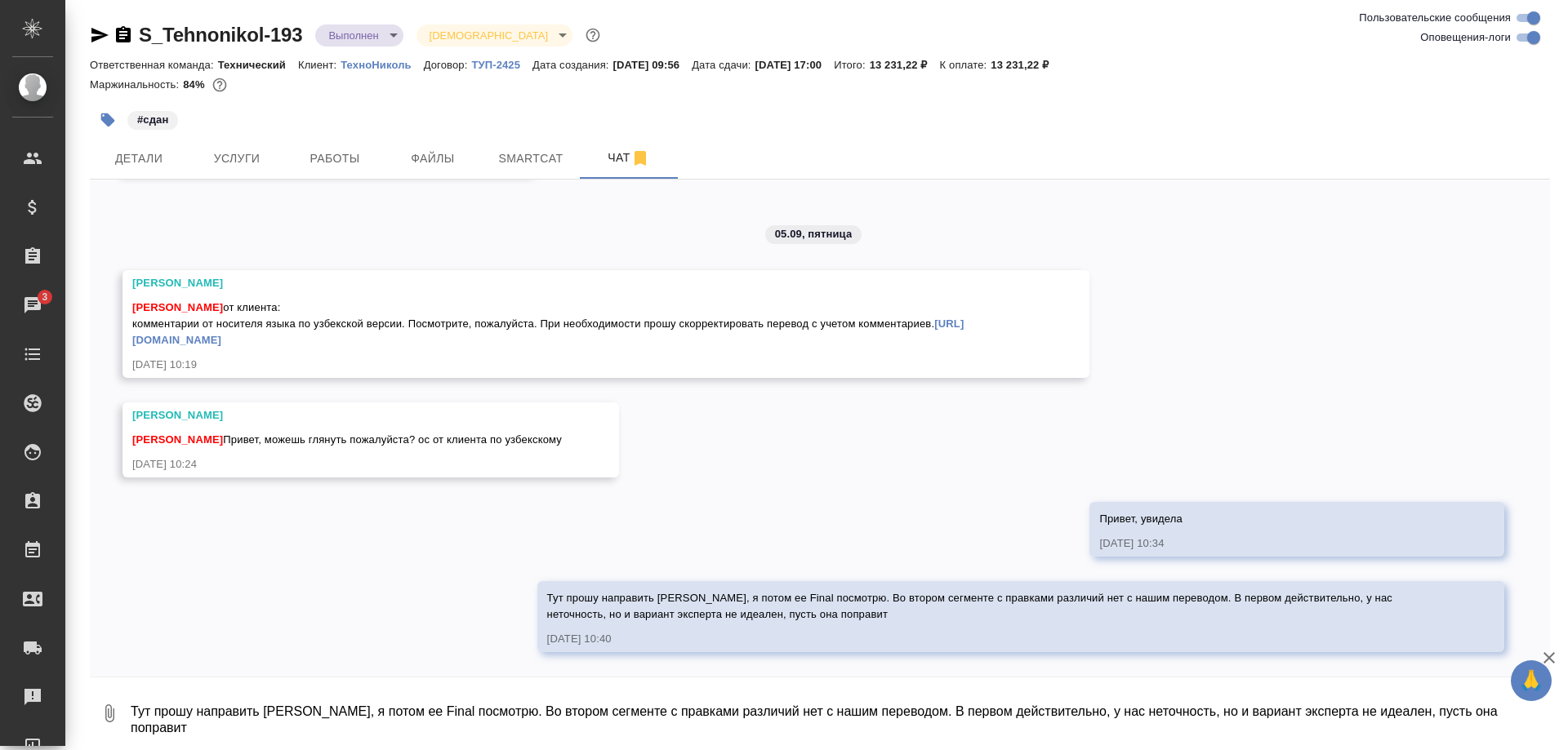
scroll to position [2, 0]
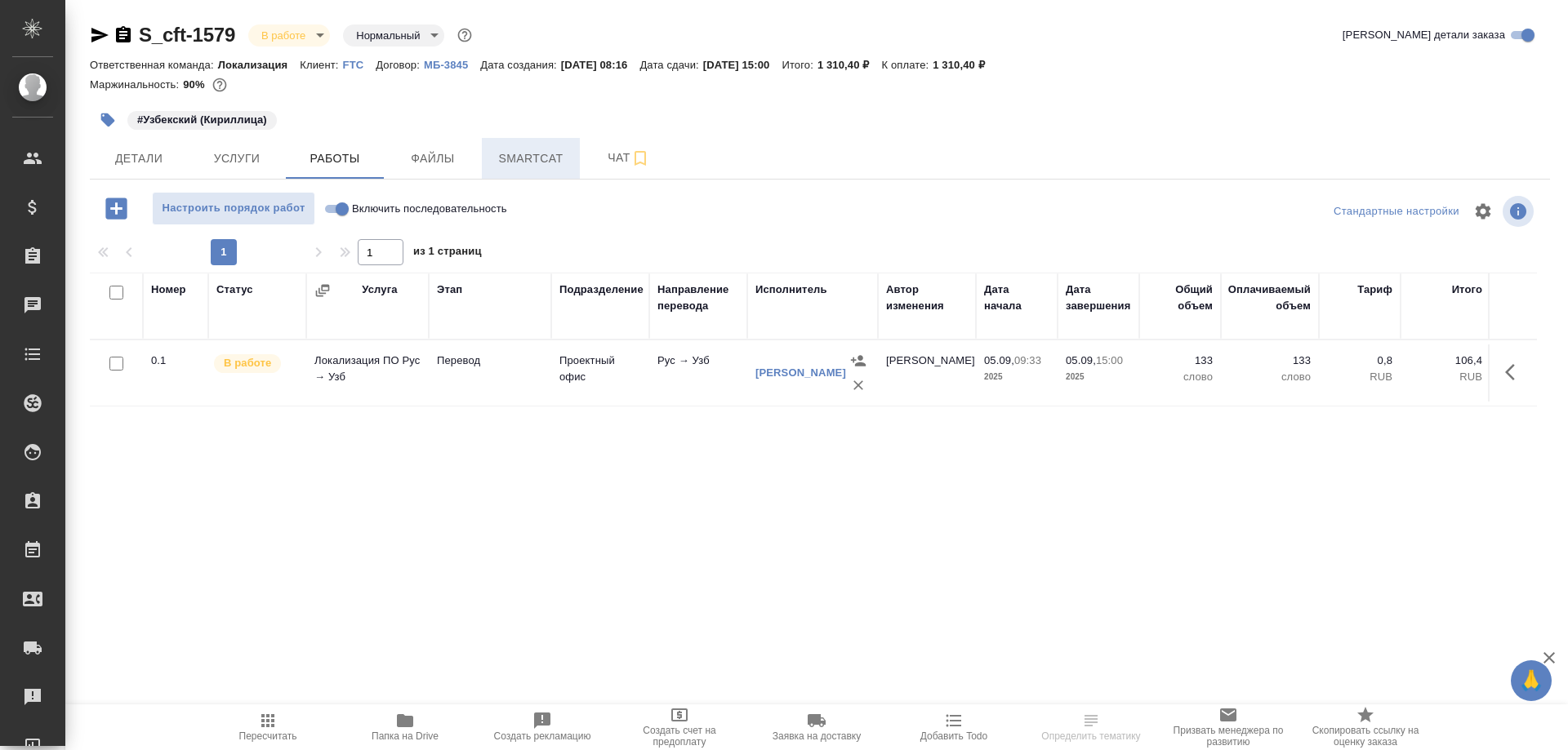
click at [538, 168] on span "Smartcat" at bounding box center [531, 159] width 79 height 20
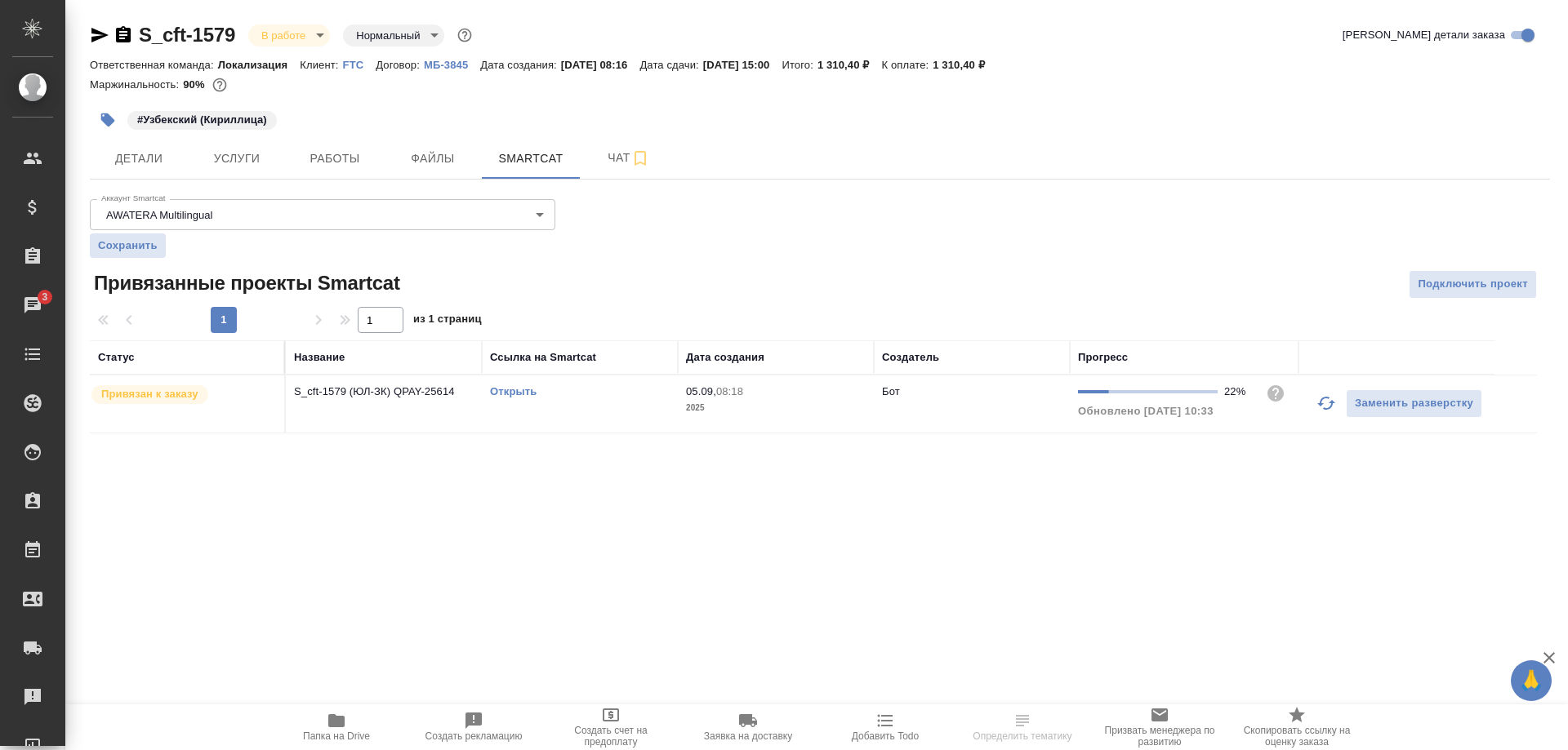
click at [1318, 402] on icon "button" at bounding box center [1326, 403] width 19 height 19
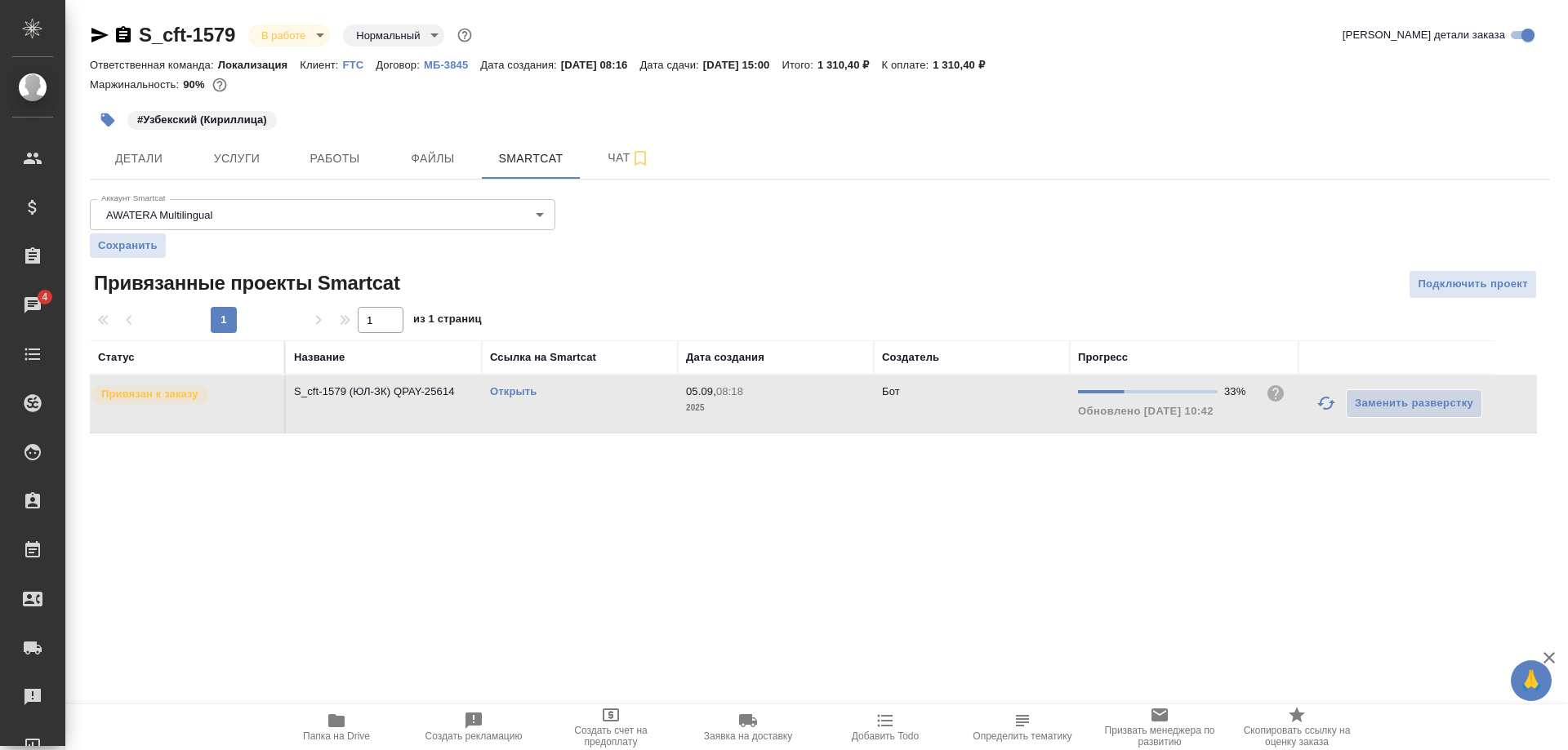
drag, startPoint x: 1312, startPoint y: 424, endPoint x: 1313, endPoint y: 403, distance: 21.0
click at [1312, 420] on td "Заменить разверстку" at bounding box center [1396, 404] width 196 height 58
click at [1313, 403] on button "button" at bounding box center [1326, 403] width 39 height 39
click at [1319, 406] on icon "button" at bounding box center [1326, 403] width 19 height 19
click at [320, 160] on span "Работы" at bounding box center [335, 159] width 79 height 20
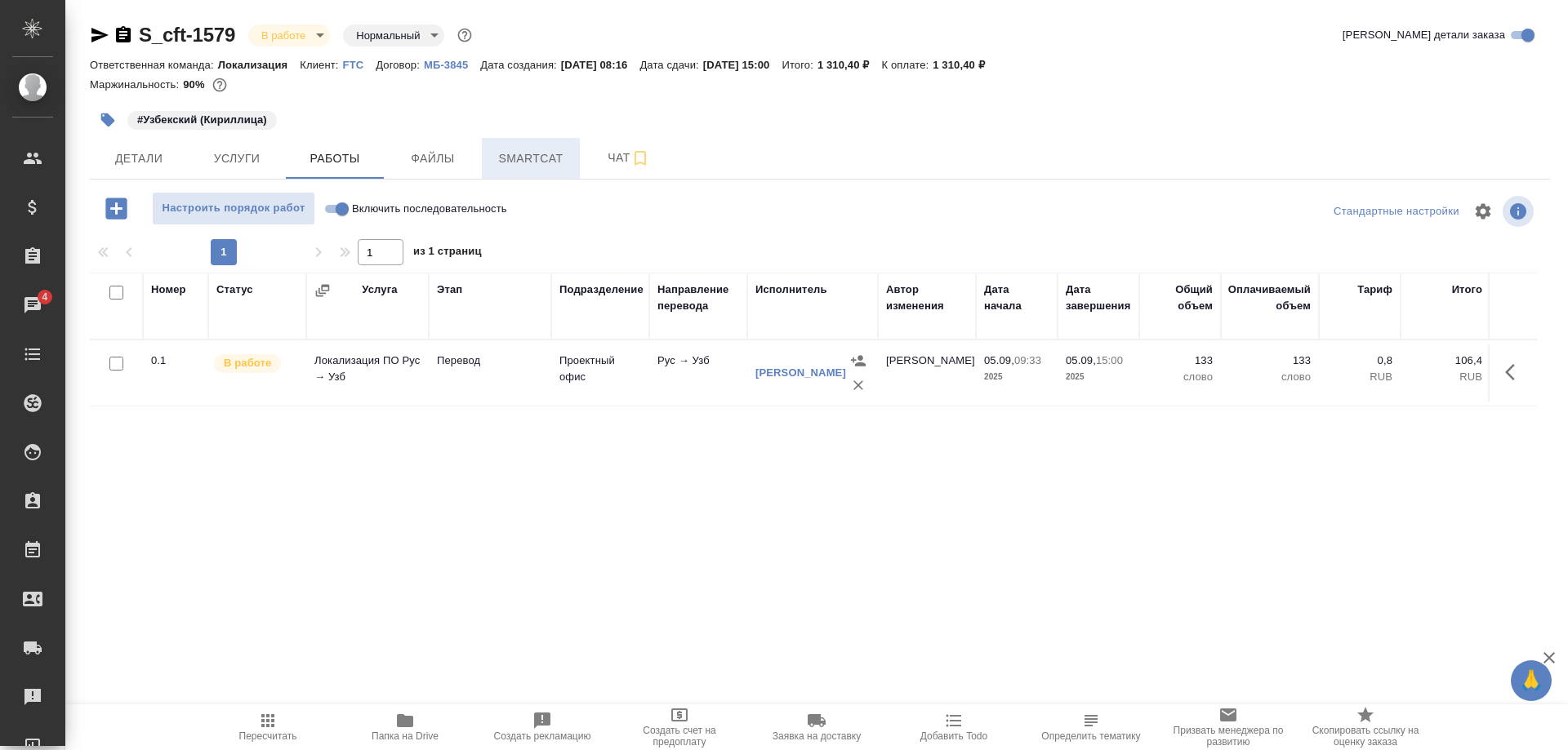
click at [554, 159] on span "Smartcat" at bounding box center [531, 159] width 79 height 20
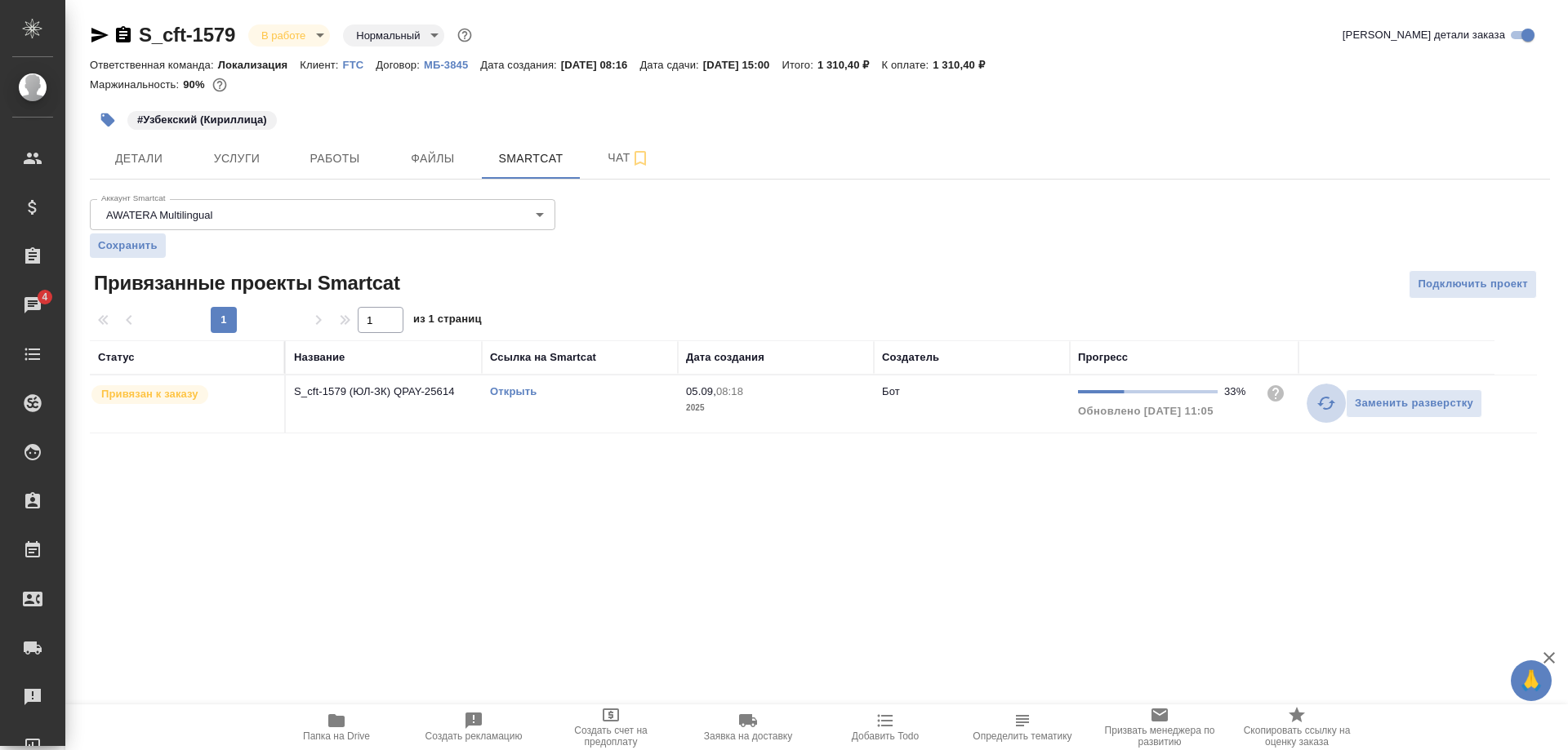
click at [1316, 404] on button "button" at bounding box center [1326, 403] width 39 height 39
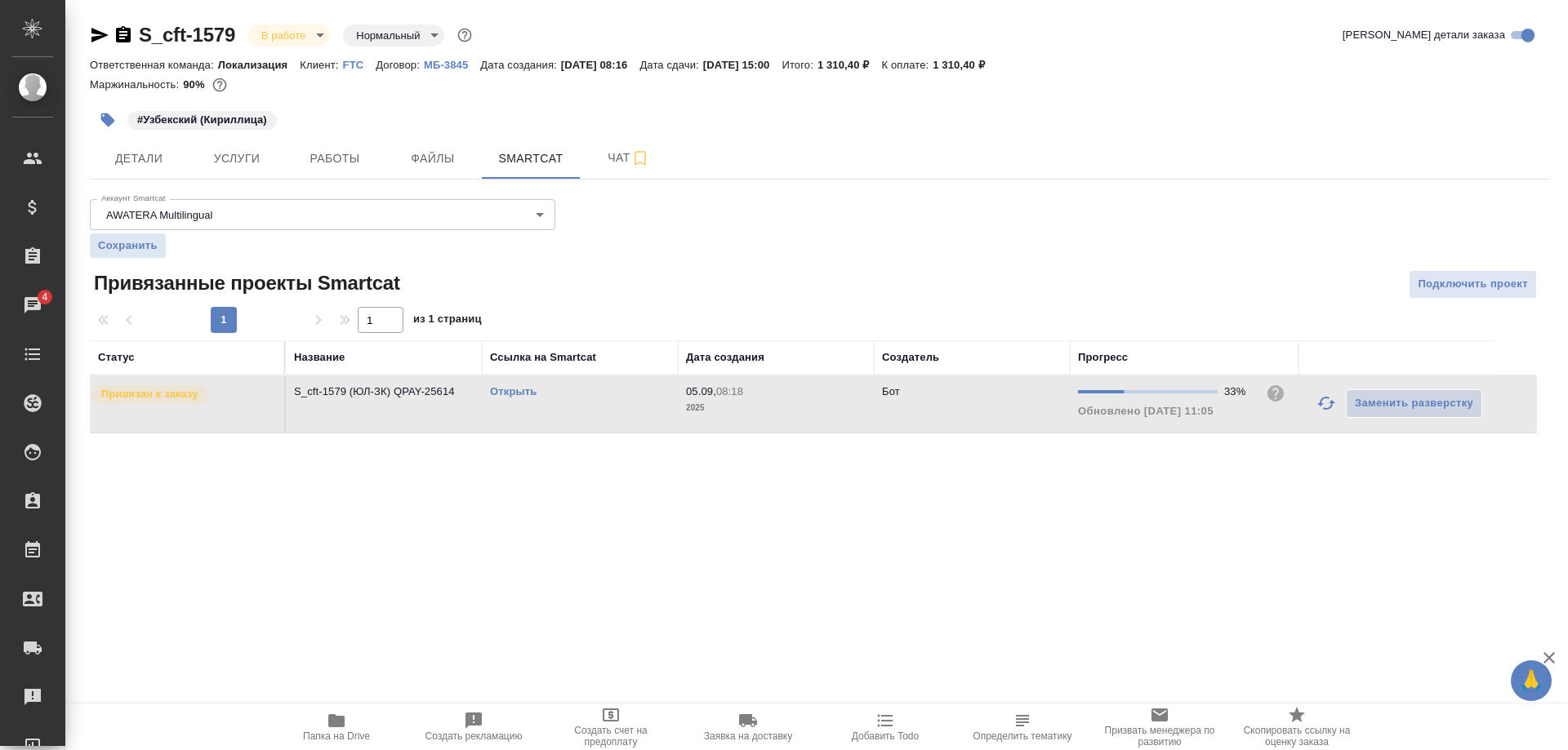
click at [515, 389] on link "Открыть" at bounding box center [513, 391] width 47 height 12
drag, startPoint x: 232, startPoint y: 440, endPoint x: 238, endPoint y: 451, distance: 12.5
click at [233, 444] on div "S_cft-1579 В работе inProgress Нормальный normal Кратко детали заказа Ответстве…" at bounding box center [820, 238] width 1478 height 475
click at [336, 164] on span "Работы" at bounding box center [335, 159] width 79 height 20
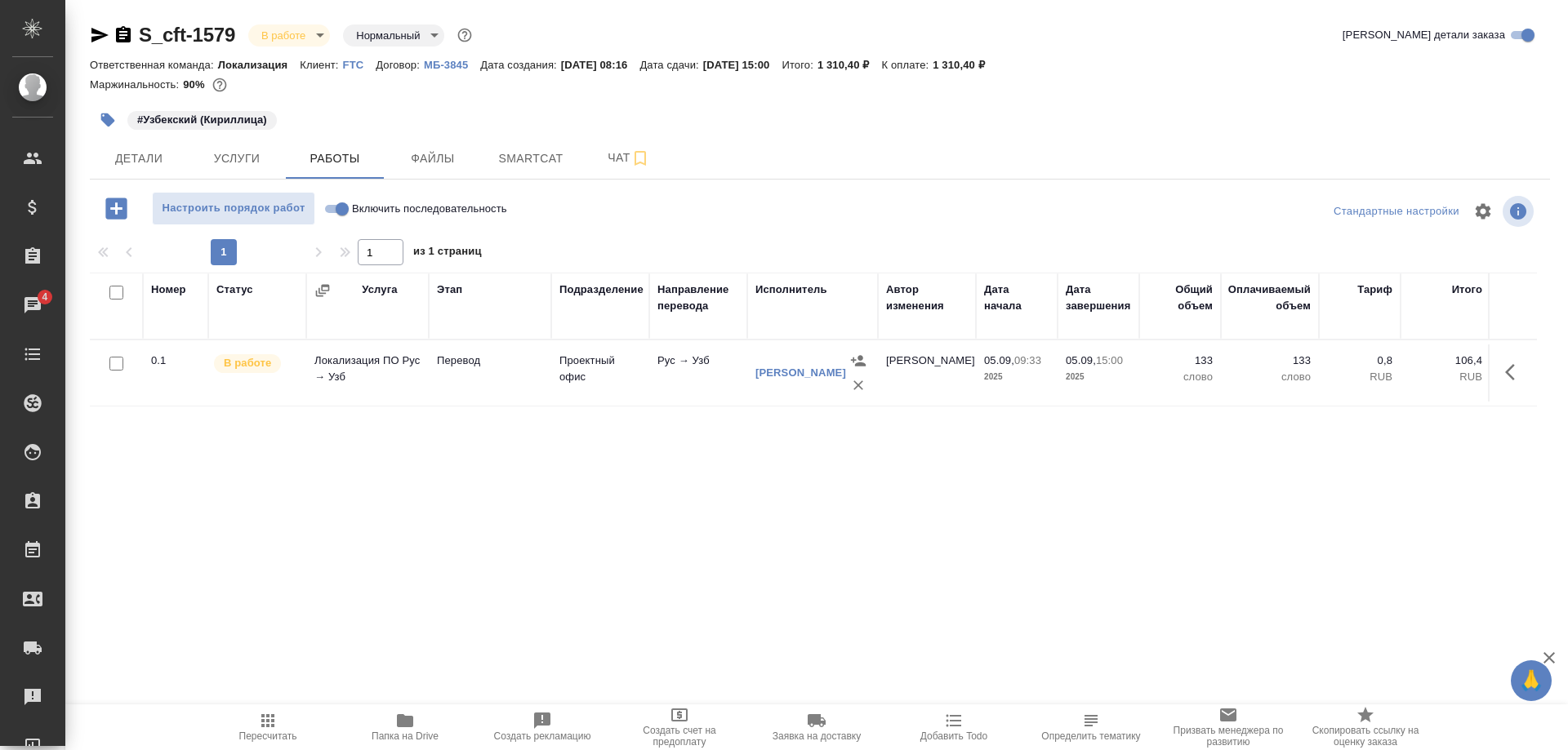
click at [270, 721] on icon "button" at bounding box center [267, 721] width 19 height 19
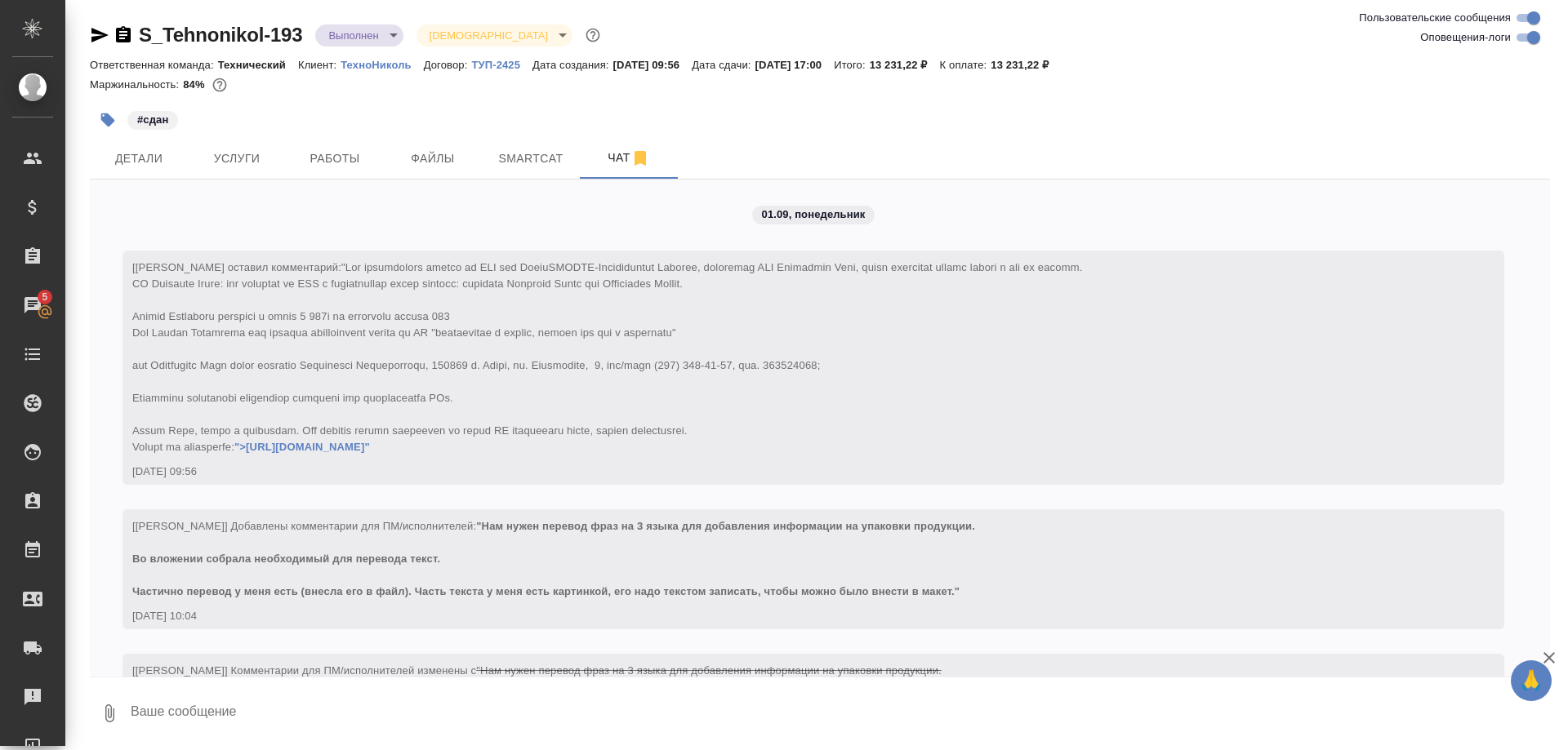
scroll to position [10884, 0]
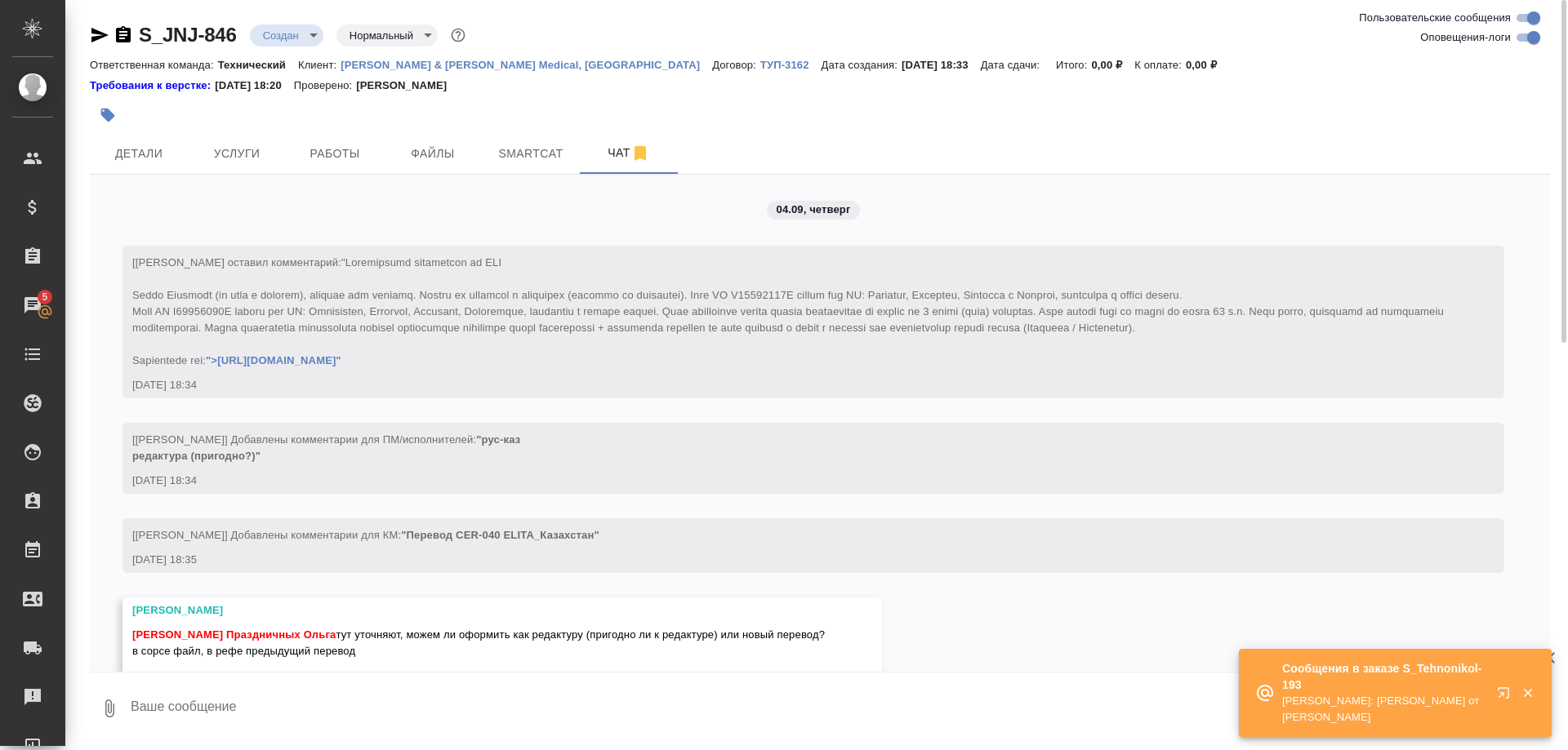
scroll to position [855, 0]
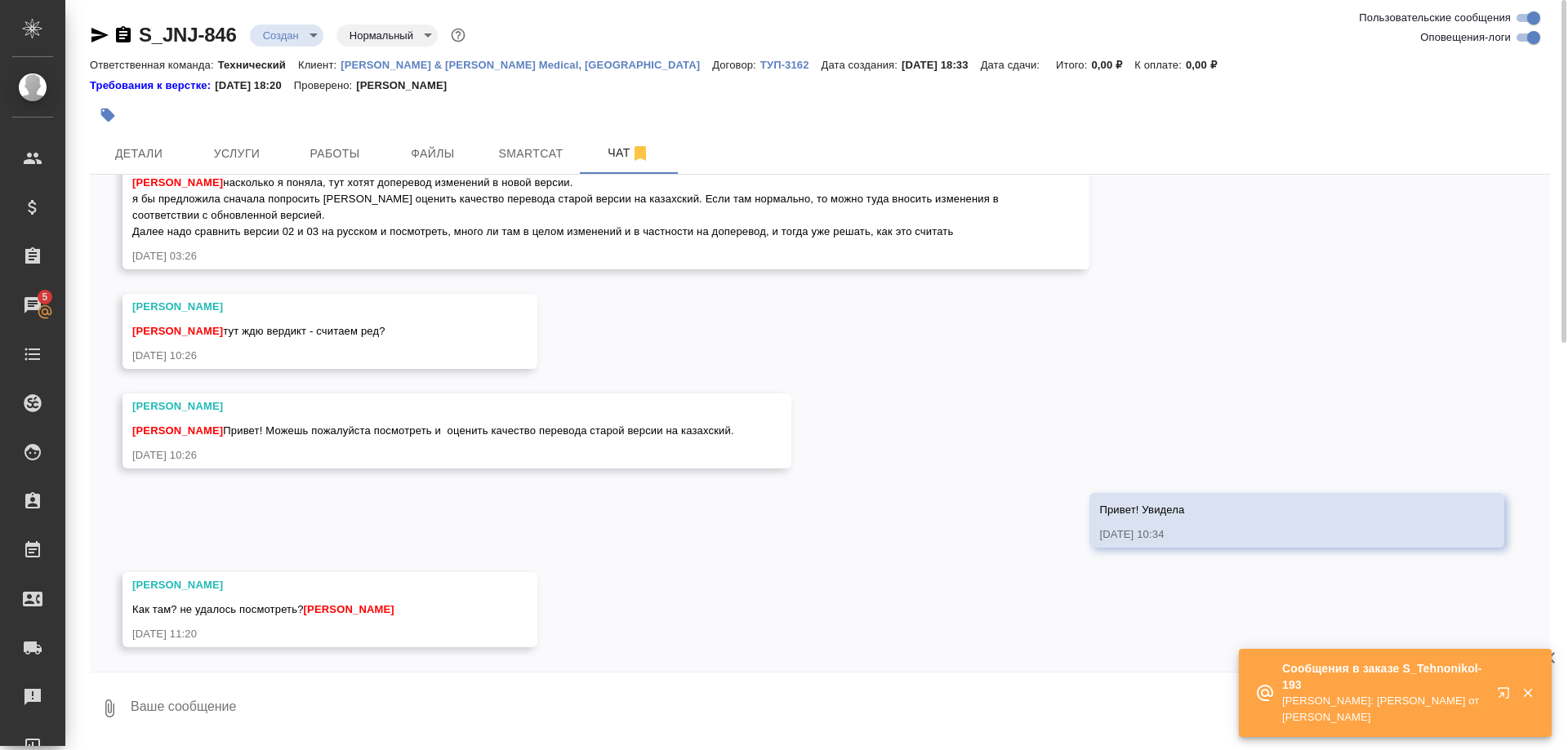
click at [535, 693] on textarea at bounding box center [839, 708] width 1421 height 56
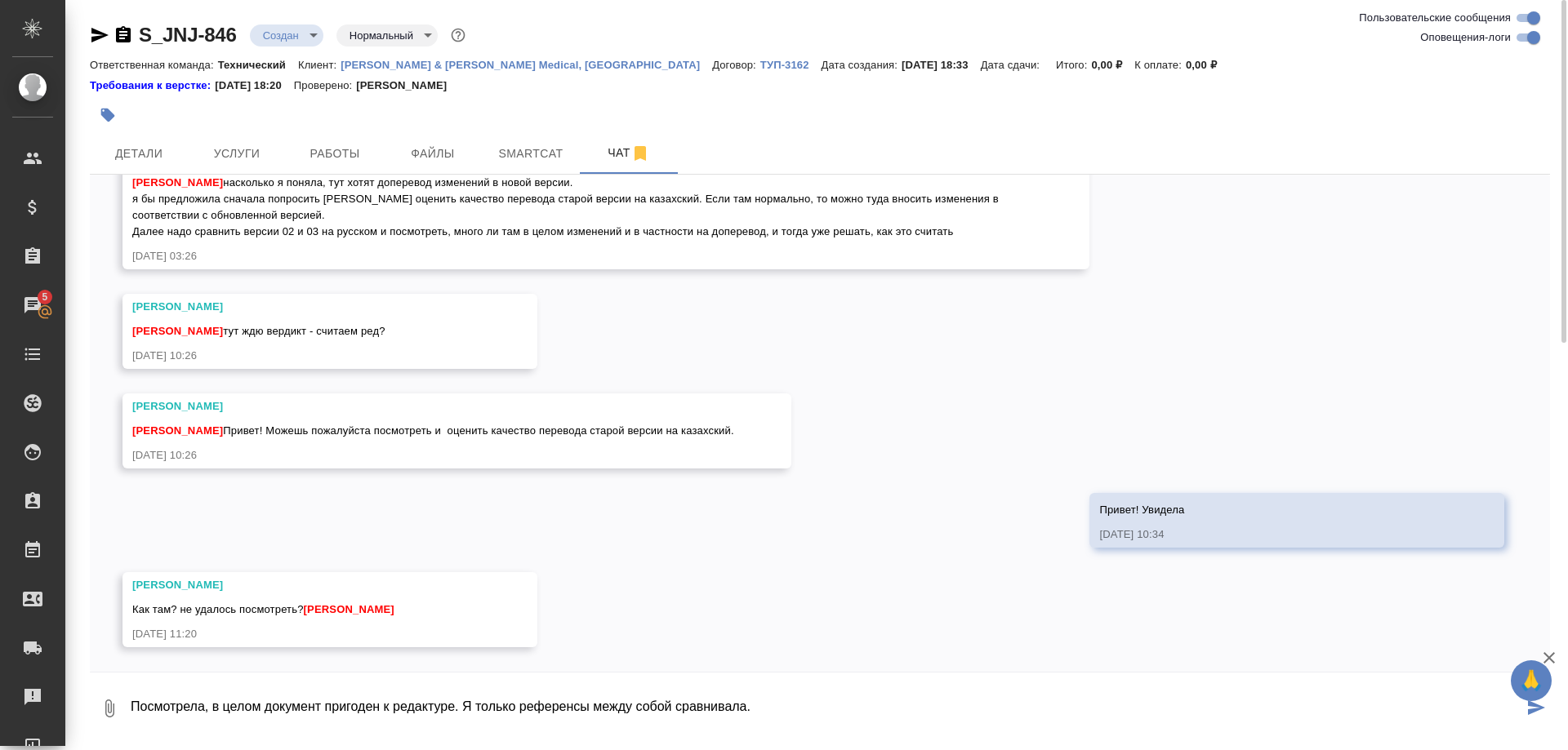
type textarea "Посмотрела, в целом документ пригоден к редактуре. Я только референсы между соб…"
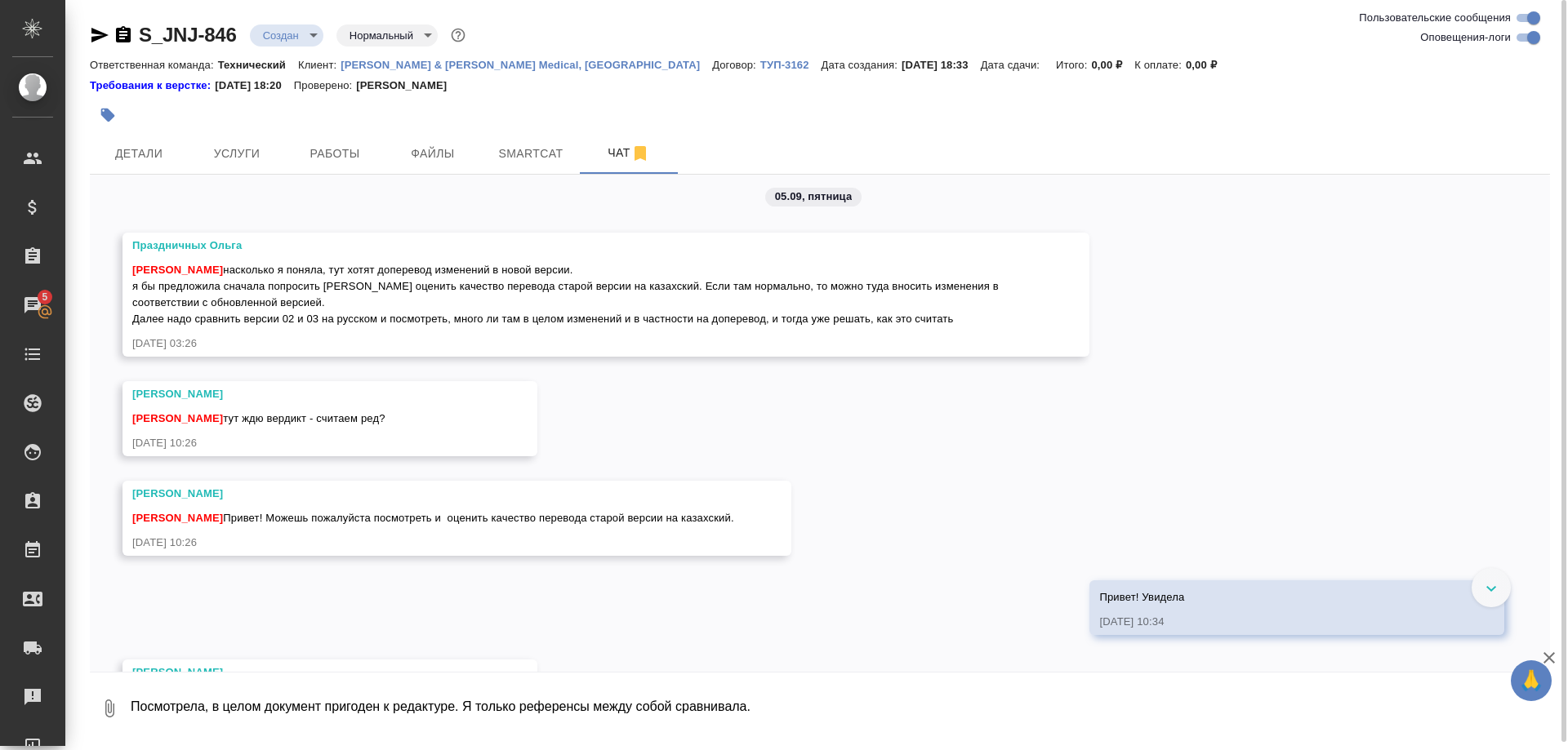
scroll to position [935, 0]
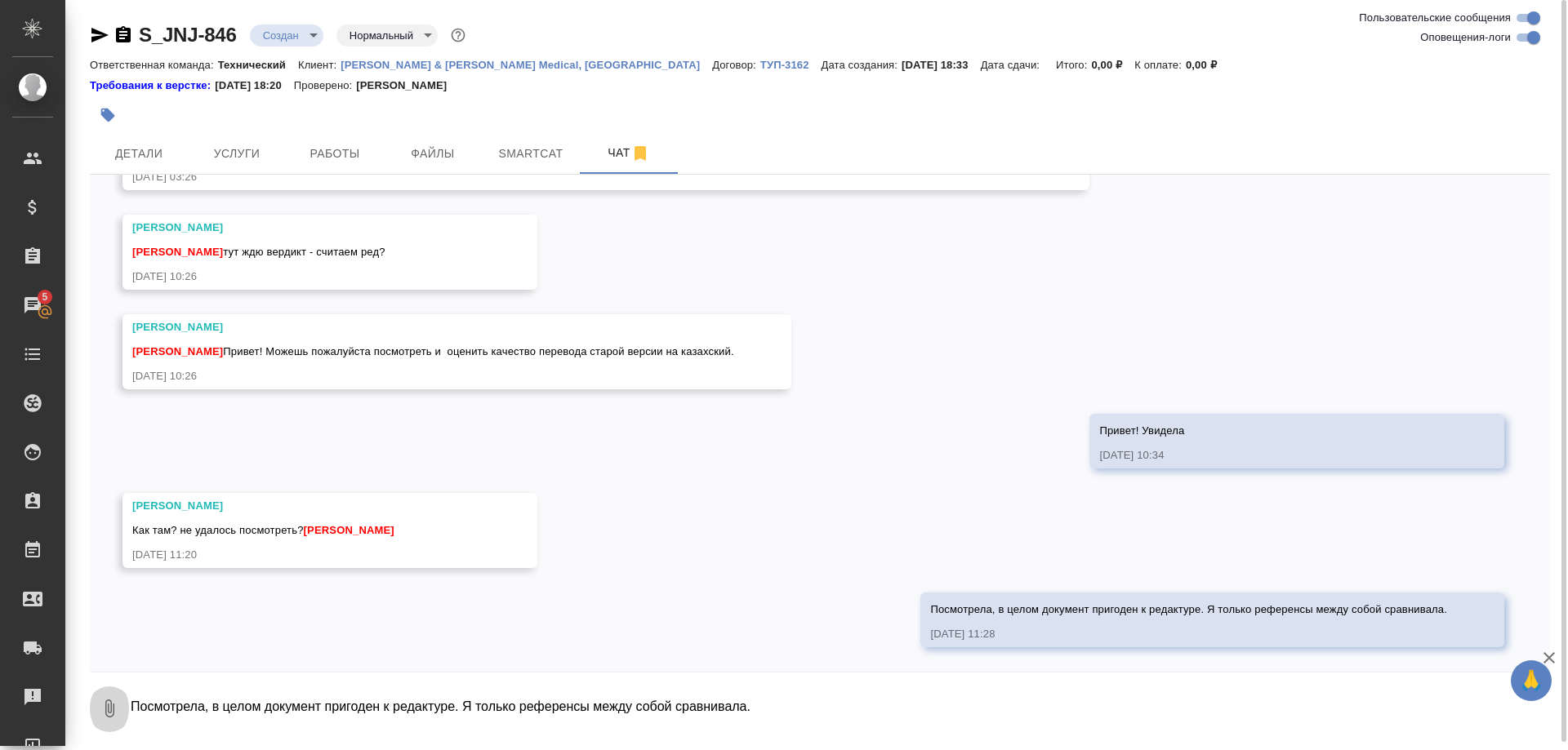
click at [102, 707] on icon "button" at bounding box center [109, 708] width 19 height 19
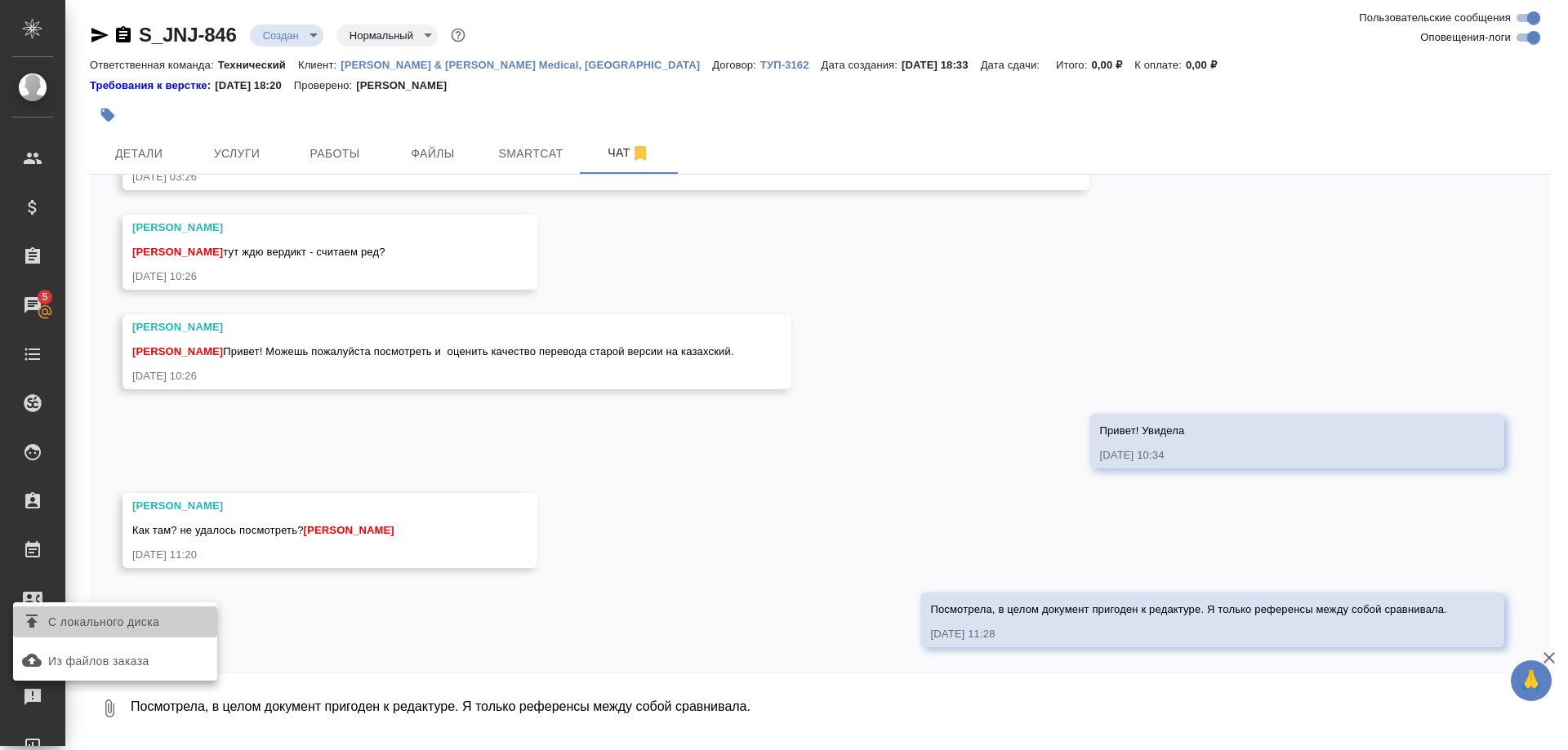
click at [100, 628] on span "С локального диска" at bounding box center [104, 622] width 111 height 20
click at [0, 0] on input "С локального диска" at bounding box center [0, 0] width 0 height 0
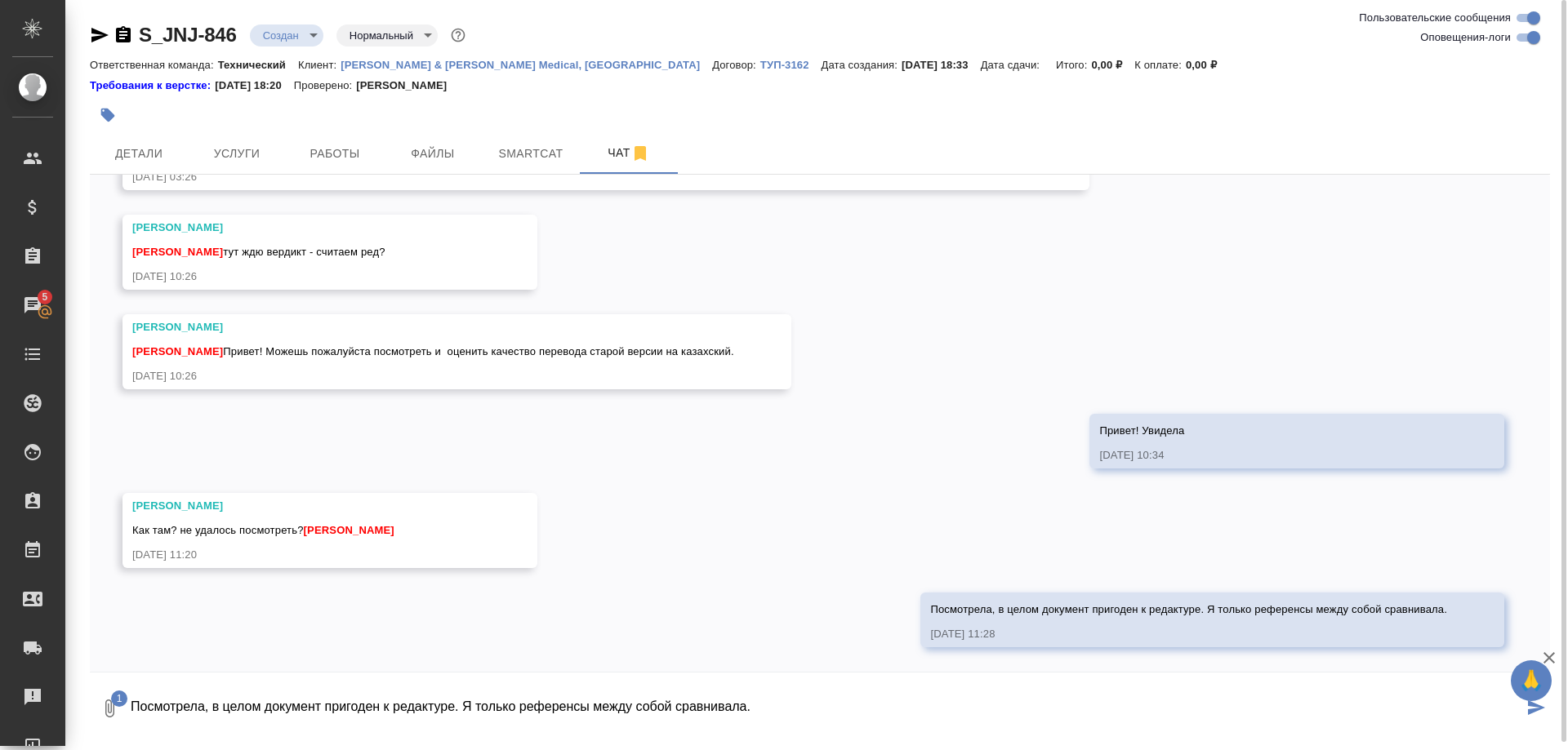
click at [353, 706] on textarea "Посмотрела, в целом документ пригоден к редактуре. Я только референсы между соб…" at bounding box center [826, 708] width 1394 height 56
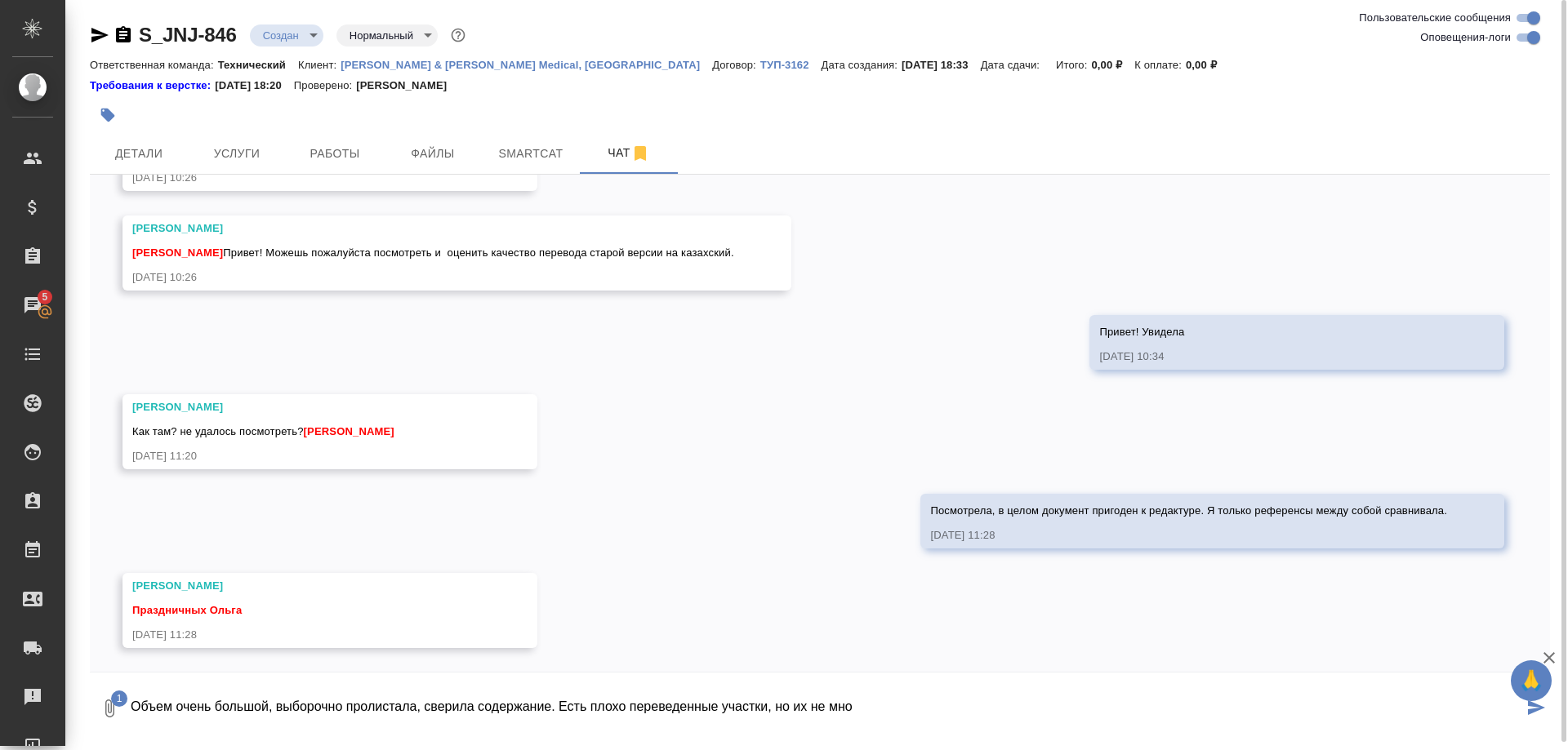
scroll to position [1034, 0]
click at [1457, 712] on textarea "Объем очень большой, выборочно пролистала, сверила содержание. Есть плохо перев…" at bounding box center [826, 708] width 1394 height 56
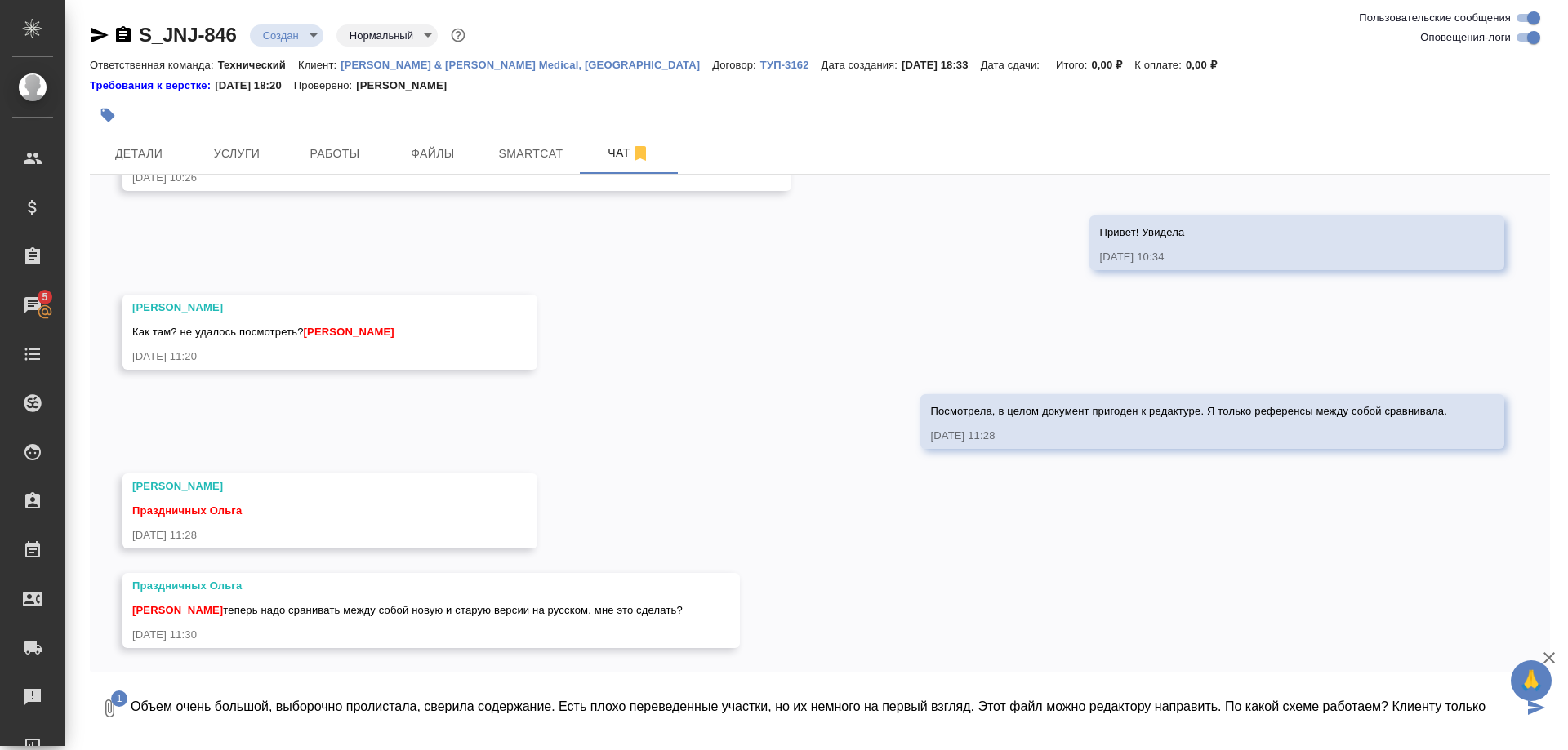
scroll to position [1134, 0]
type textarea "Объем очень большой, выборочно пролистала, сверила содержание. Есть плохо перев…"
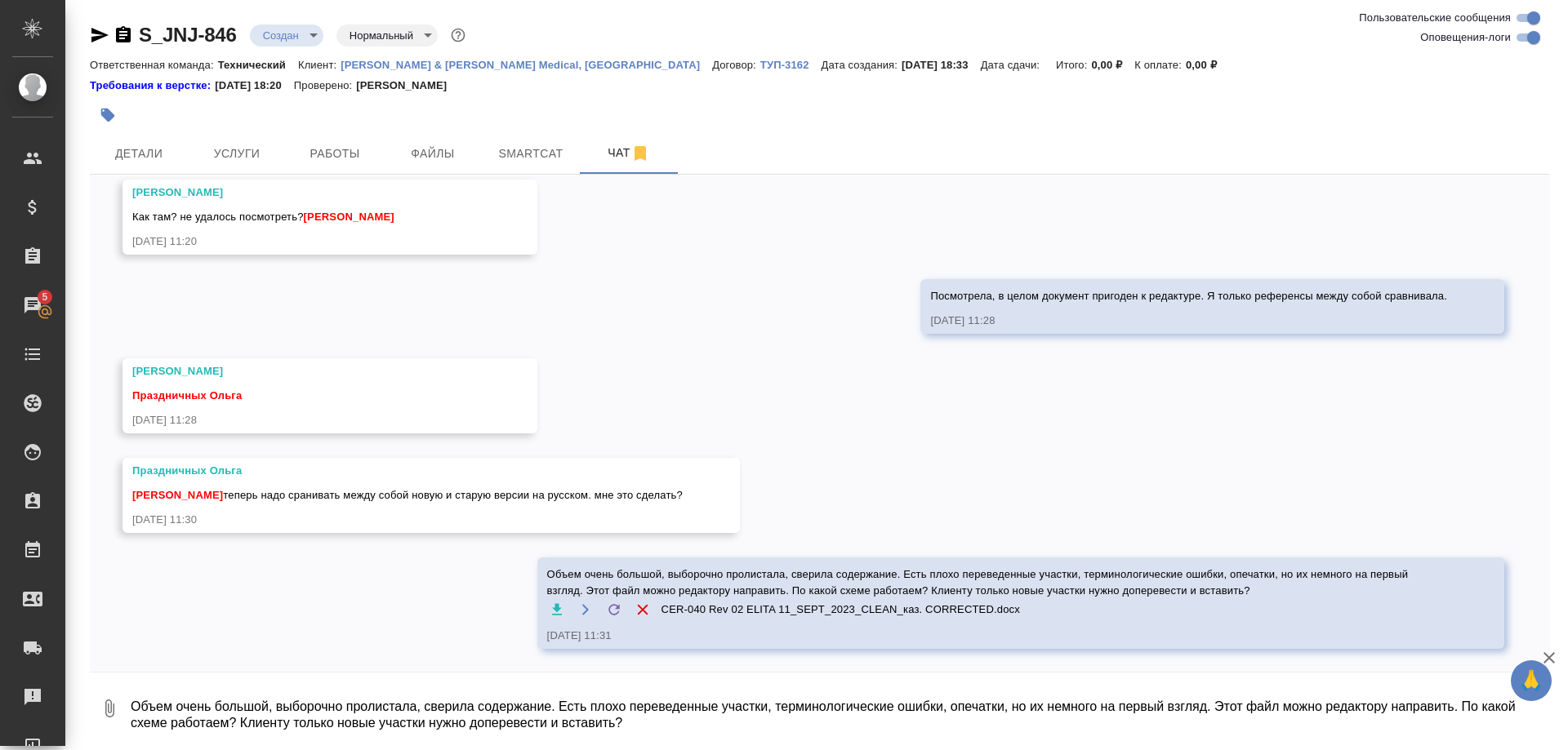
scroll to position [1250, 0]
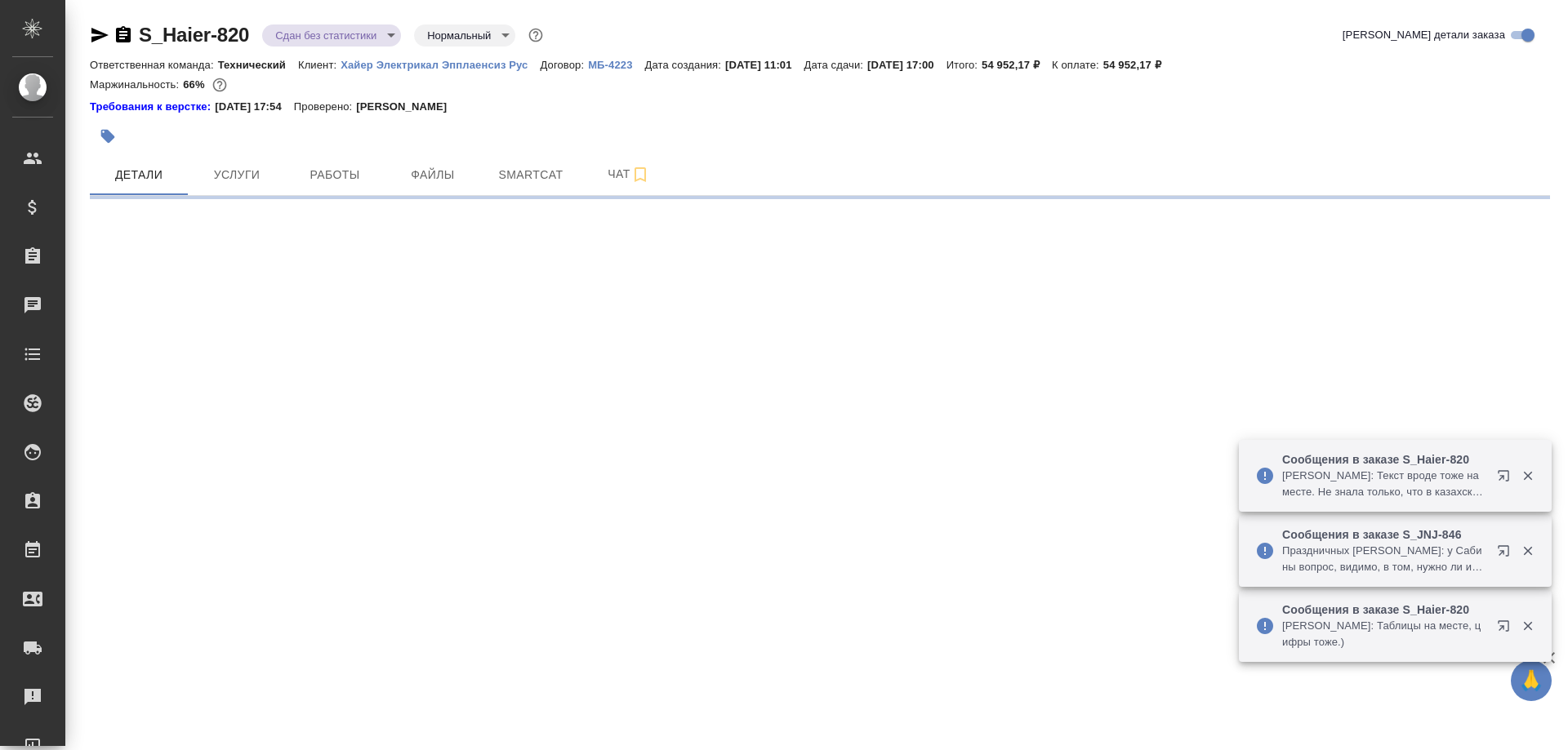
select select "RU"
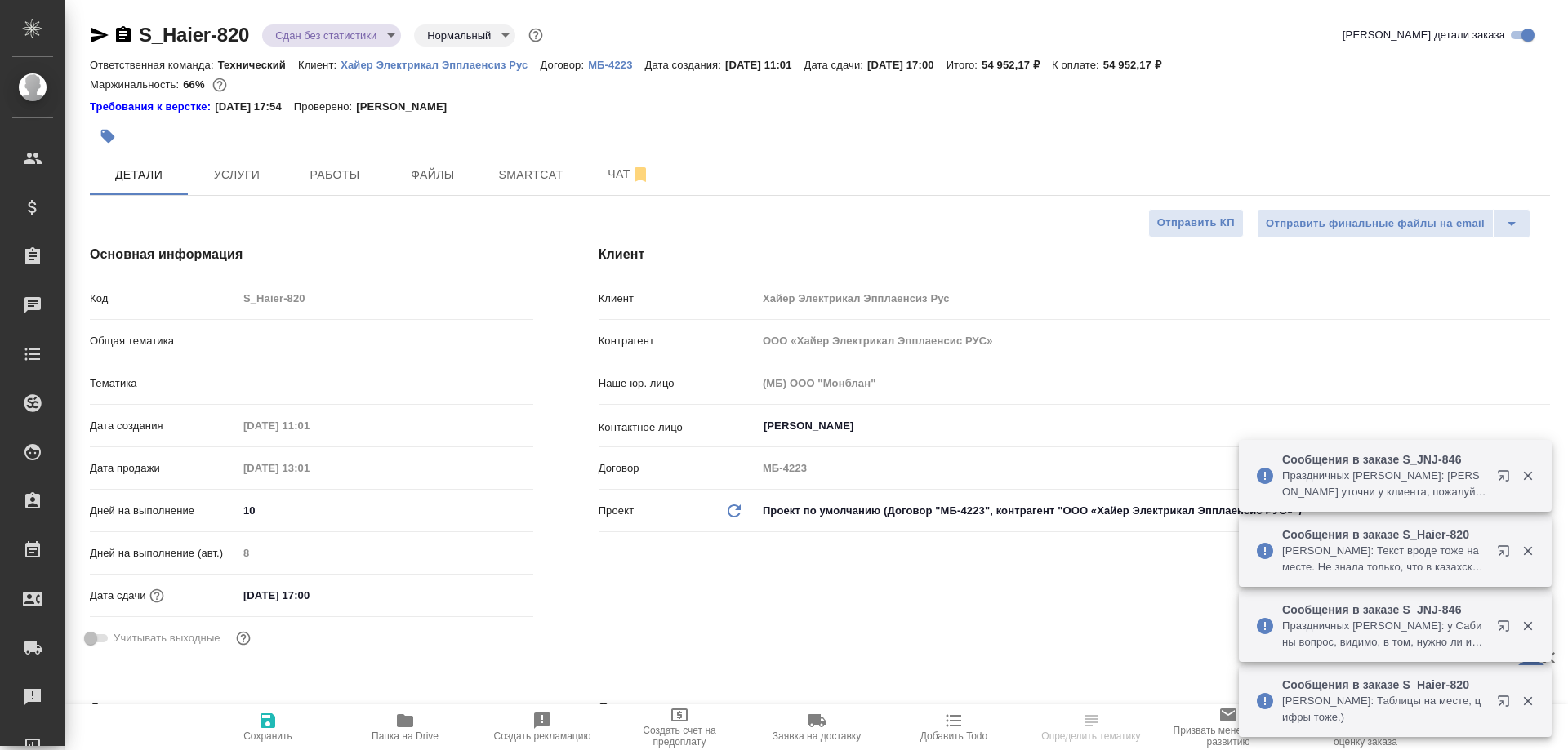
type textarea "x"
type input "[PERSON_NAME]"
type input "[PERSON_NAME]pavlova"
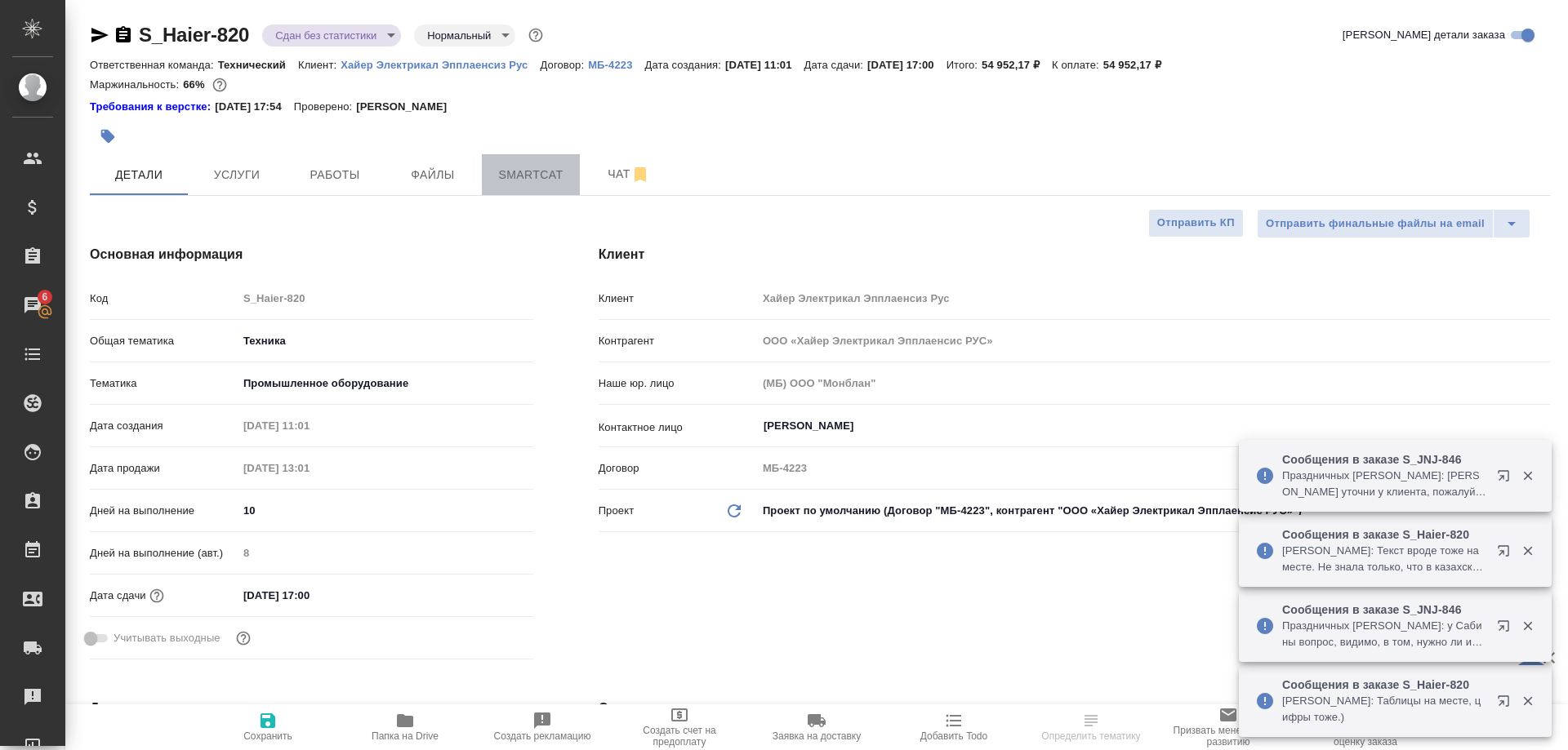
click at [535, 174] on span "Smartcat" at bounding box center [531, 175] width 79 height 20
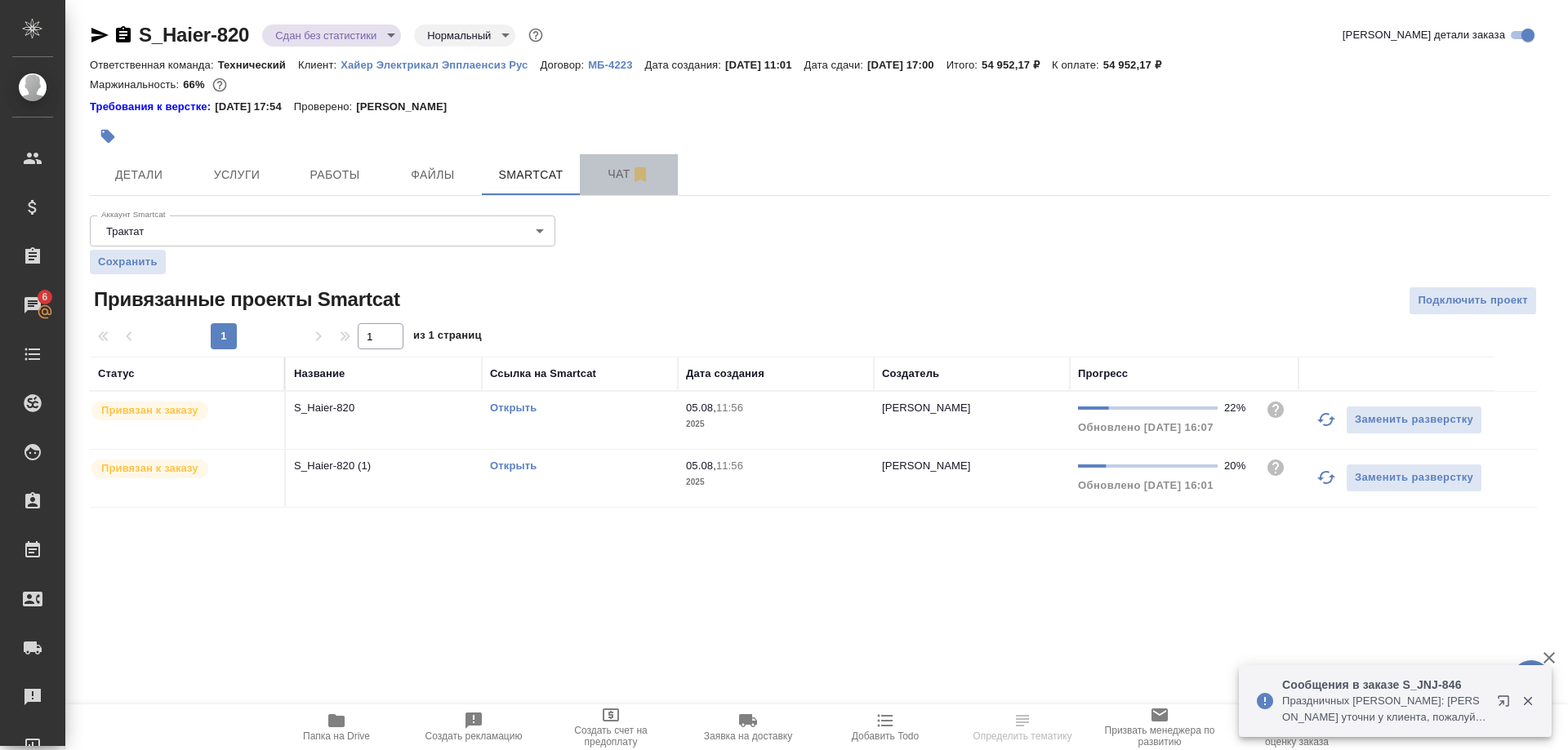
click at [612, 166] on span "Чат" at bounding box center [629, 174] width 79 height 20
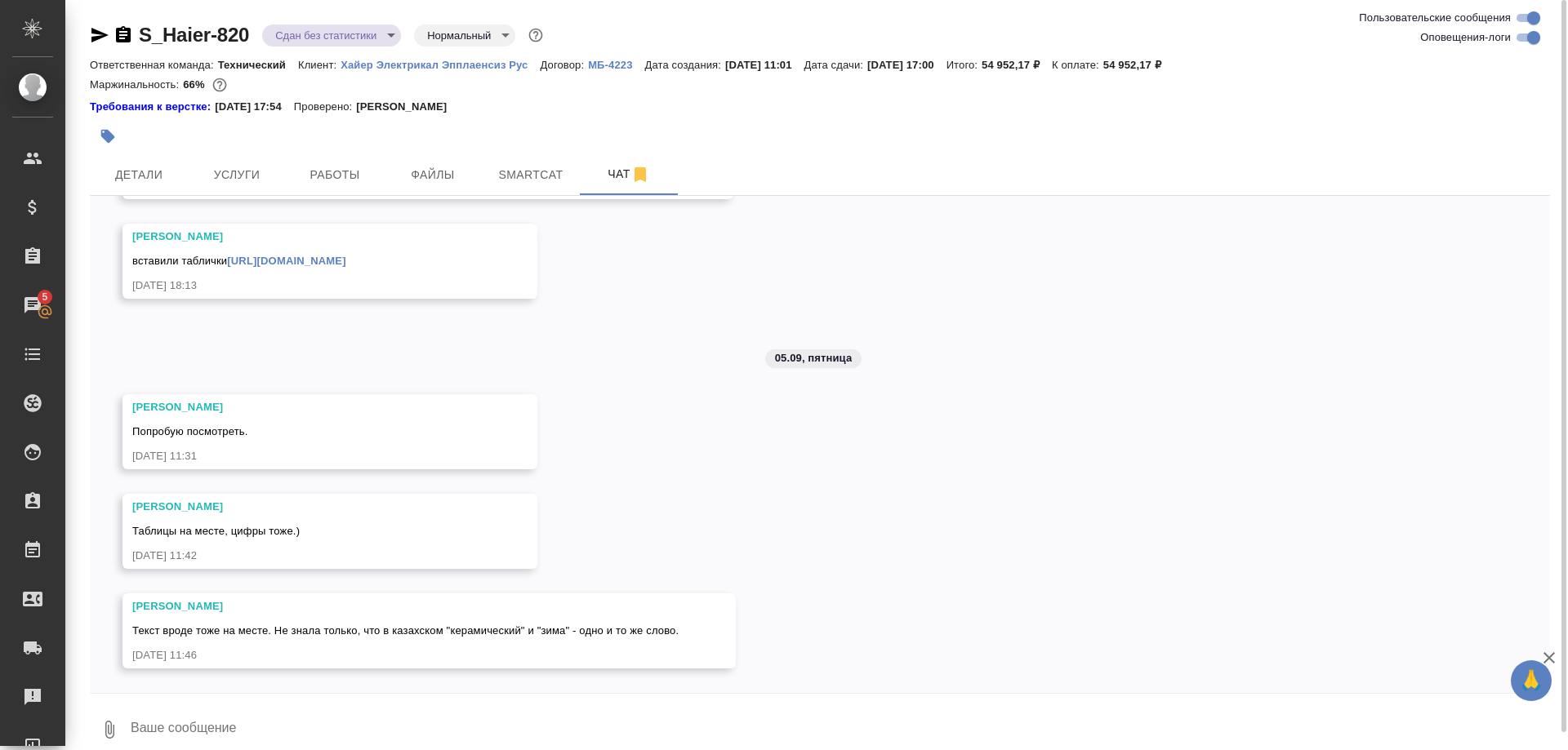
scroll to position [42705, 0]
click at [345, 259] on link "https://drive.awatera.com/f/10289804" at bounding box center [286, 260] width 119 height 12
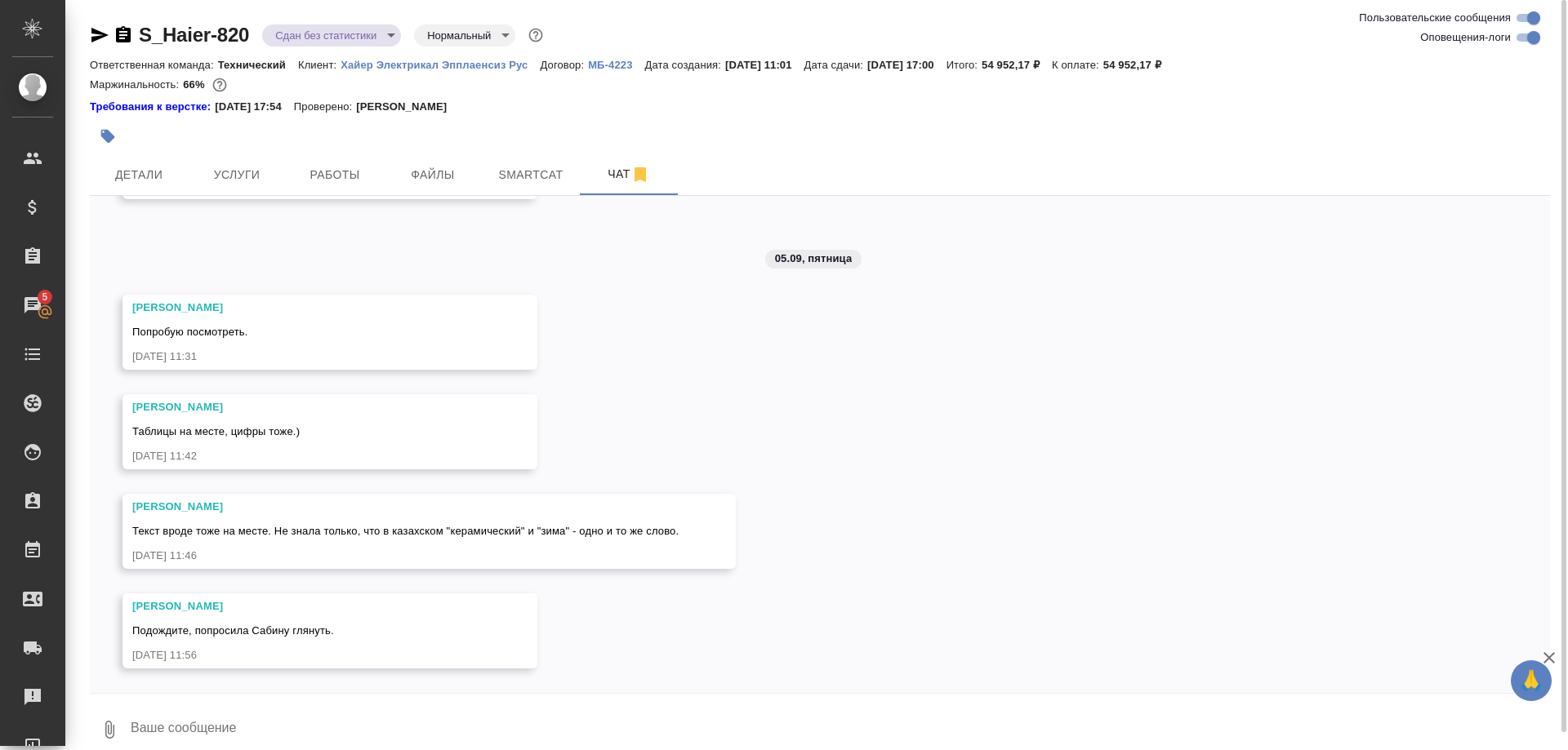
scroll to position [42805, 0]
click at [788, 730] on textarea at bounding box center [839, 730] width 1421 height 56
type textarea "Привет! Не вижу зимы, поиском пробежалась) Если цифры в порядке, то не буду смо…"
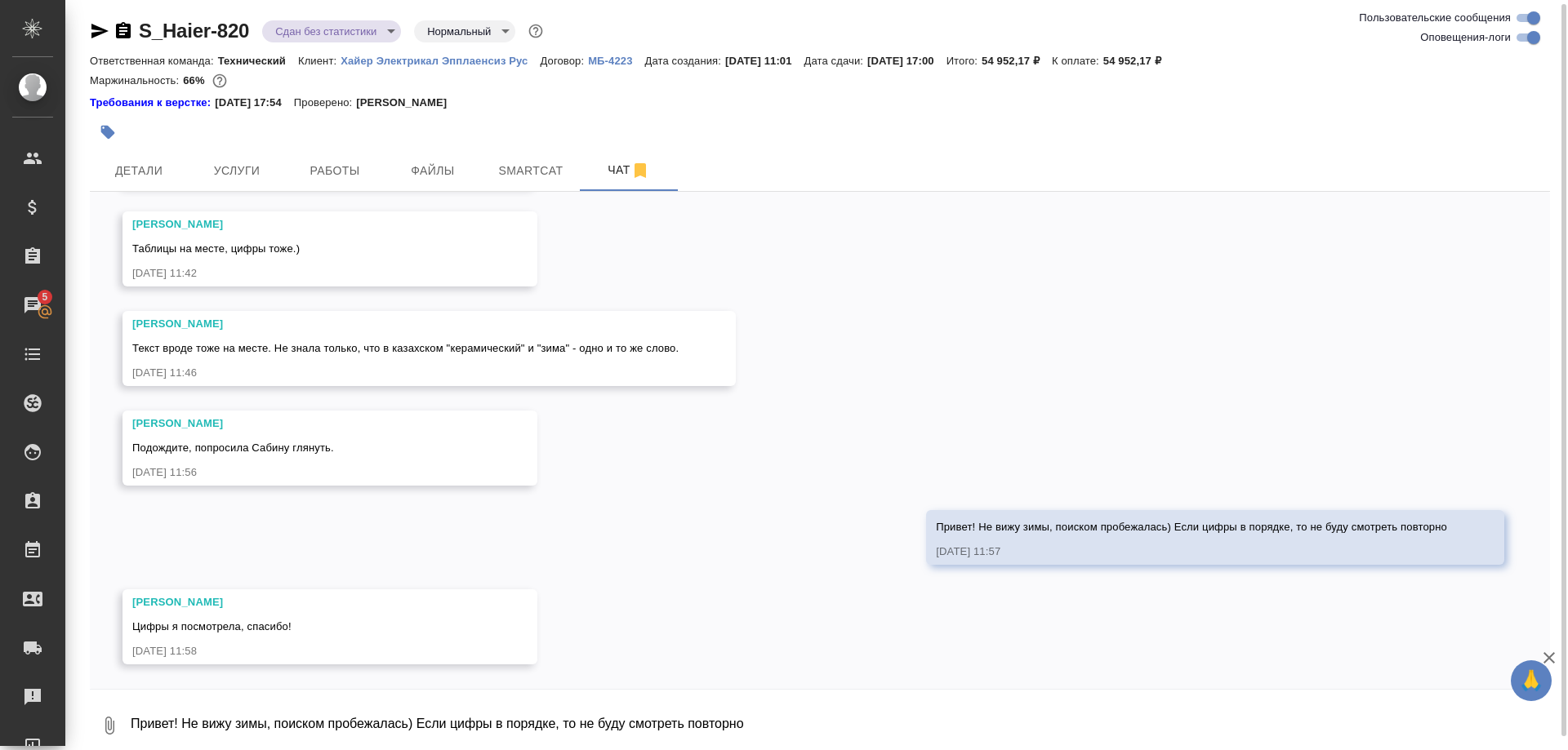
scroll to position [42984, 0]
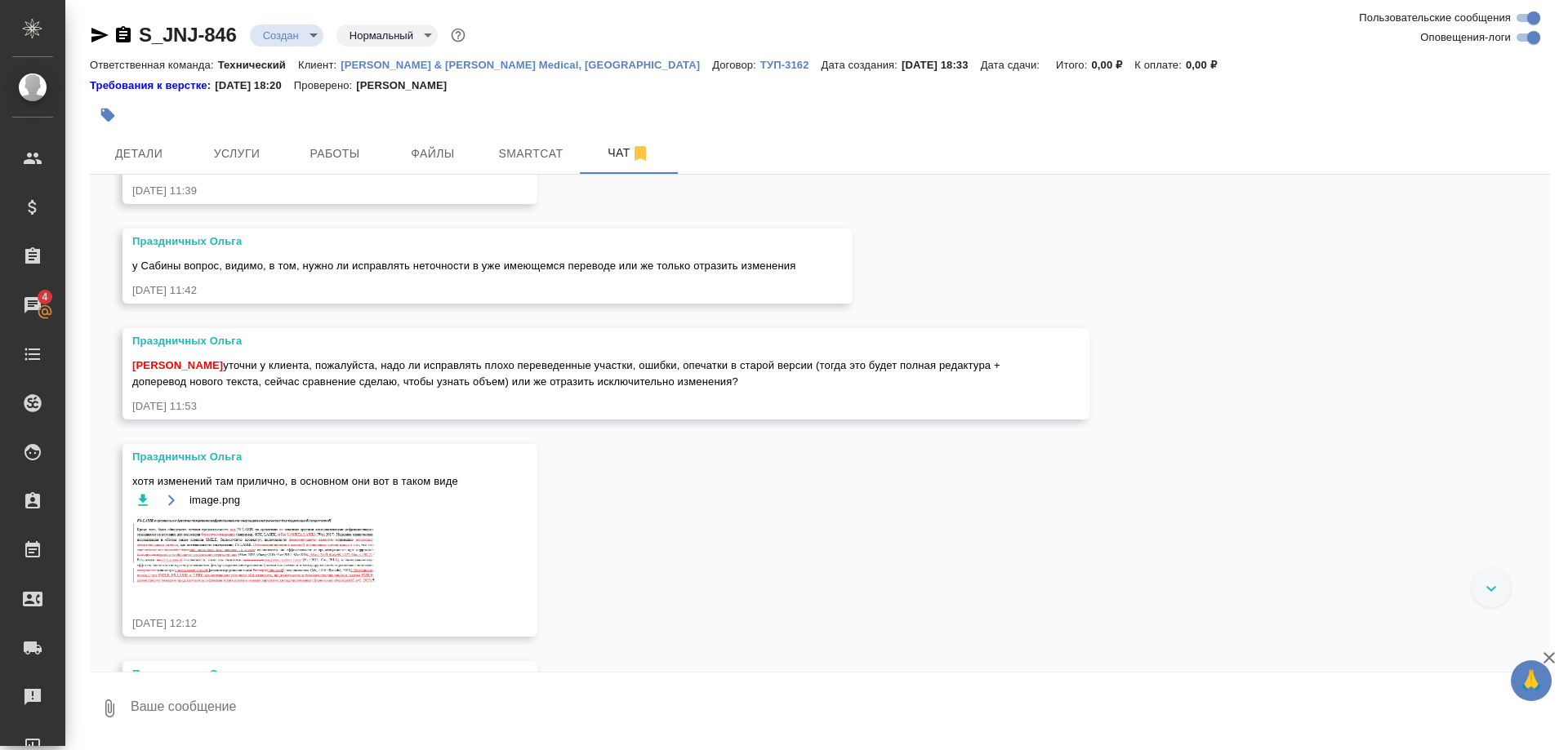
scroll to position [1793, 0]
click at [961, 556] on div "04.09, [DATE] [[PERSON_NAME]] Клиент оставил комментарий: ">[URL][DOMAIN_NAME]"…" at bounding box center [820, 423] width 1460 height 497
click at [274, 548] on img at bounding box center [255, 552] width 245 height 69
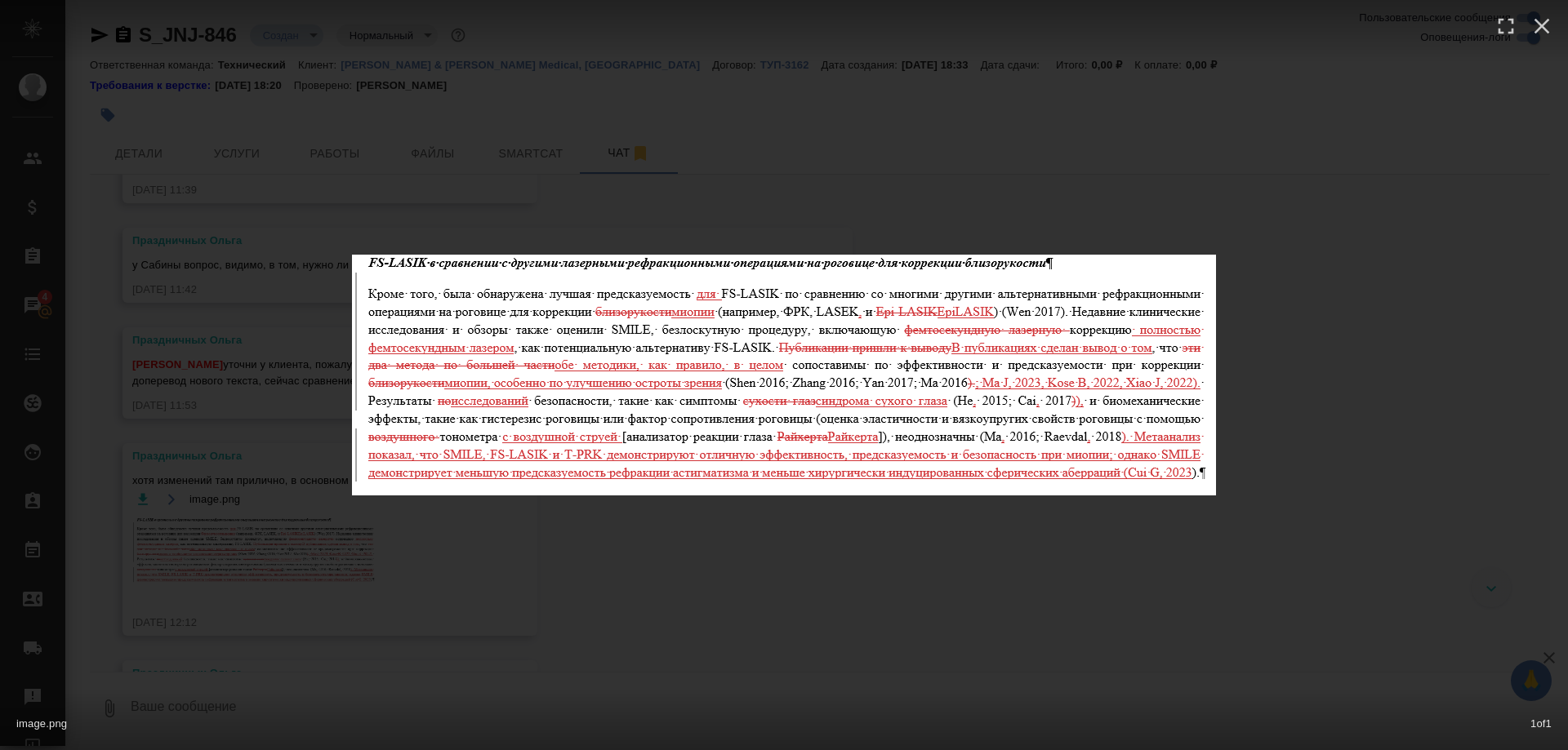
click at [825, 550] on div "image.png 1 of 1" at bounding box center [784, 375] width 1568 height 750
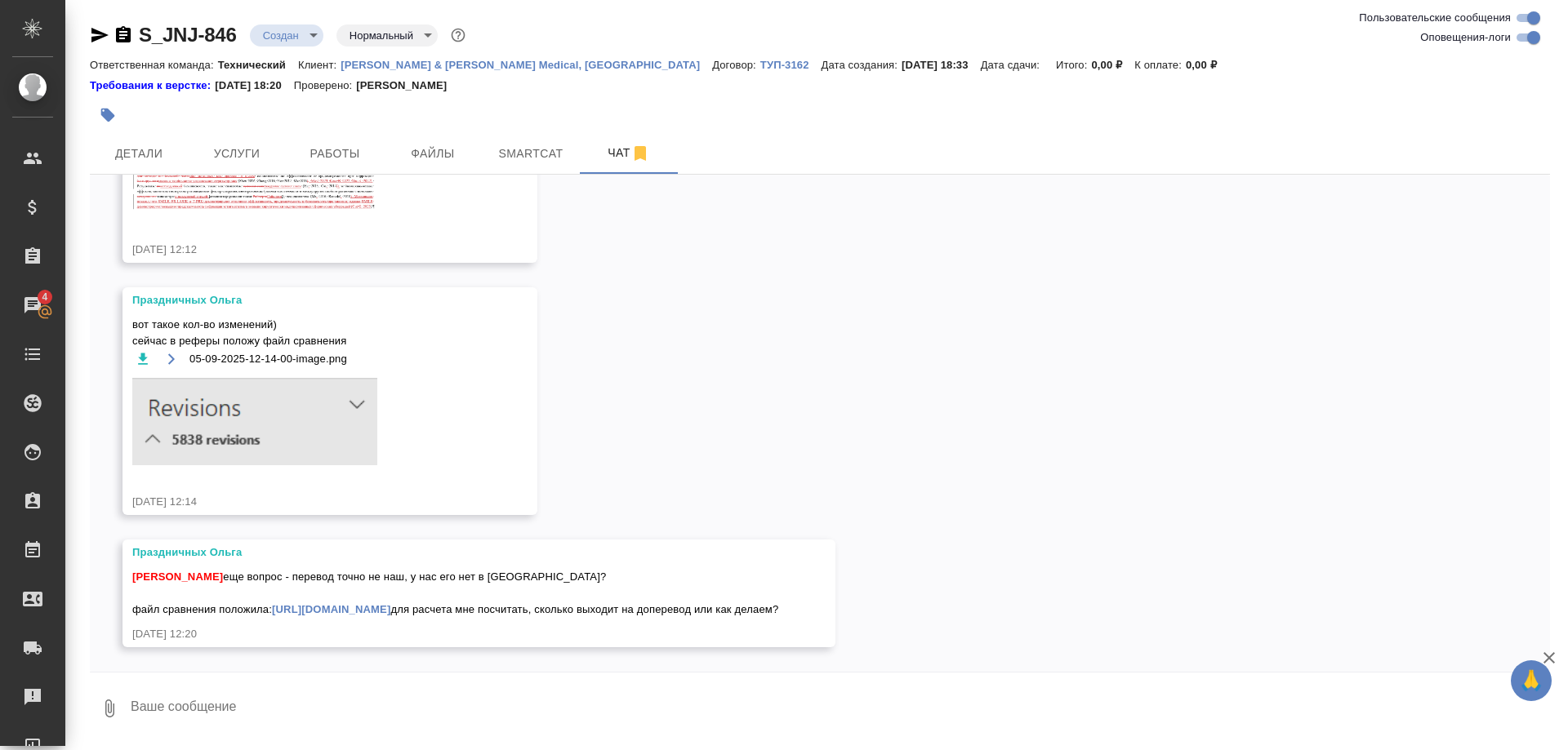
scroll to position [2199, 0]
click at [740, 714] on textarea at bounding box center [839, 708] width 1421 height 56
type textarea "Думаю, что тут надо для референс"
type textarea "На наш не очень похоже,"
drag, startPoint x: 384, startPoint y: 715, endPoint x: 114, endPoint y: 707, distance: 270.1
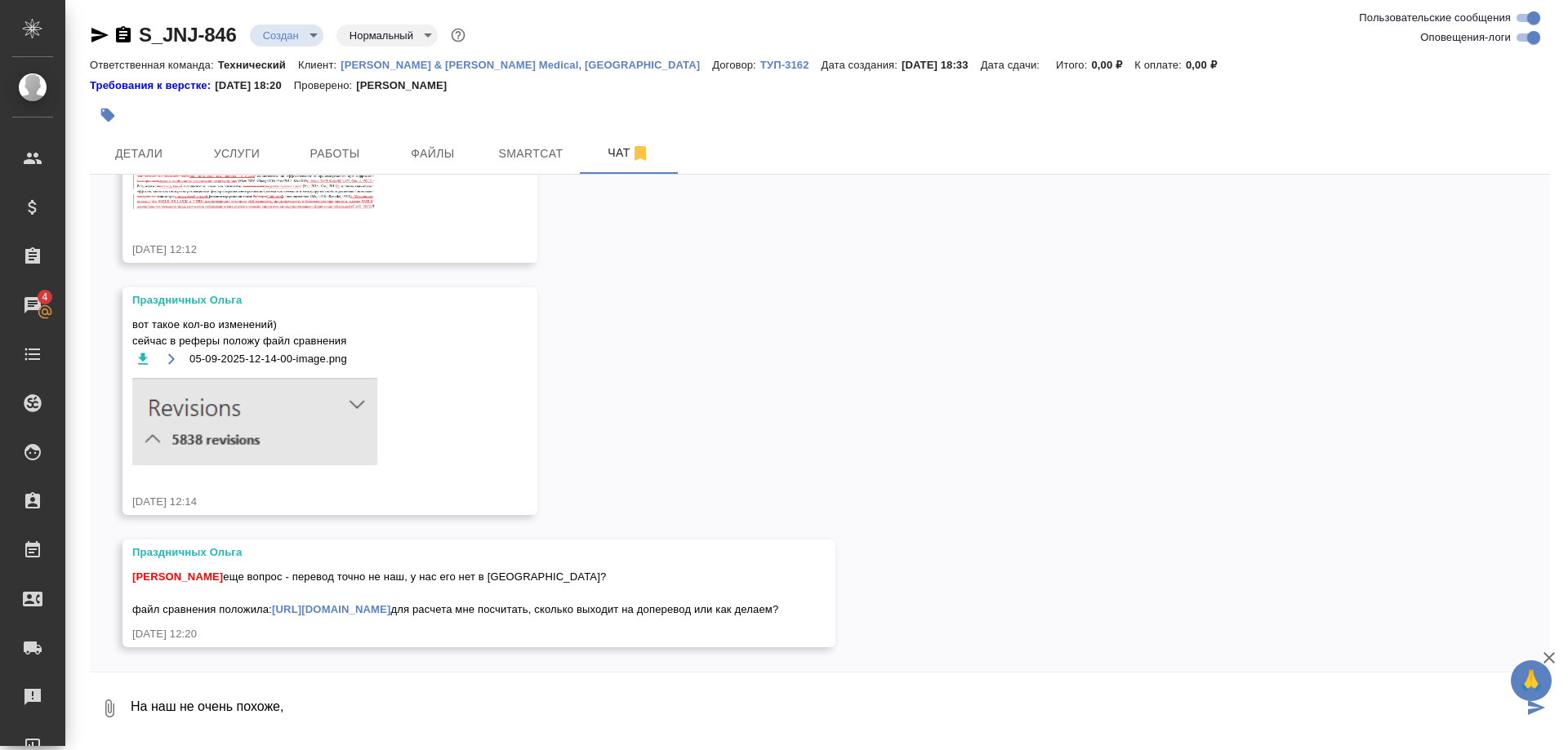
click at [129, 709] on textarea "На наш не очень похоже," at bounding box center [826, 708] width 1394 height 56
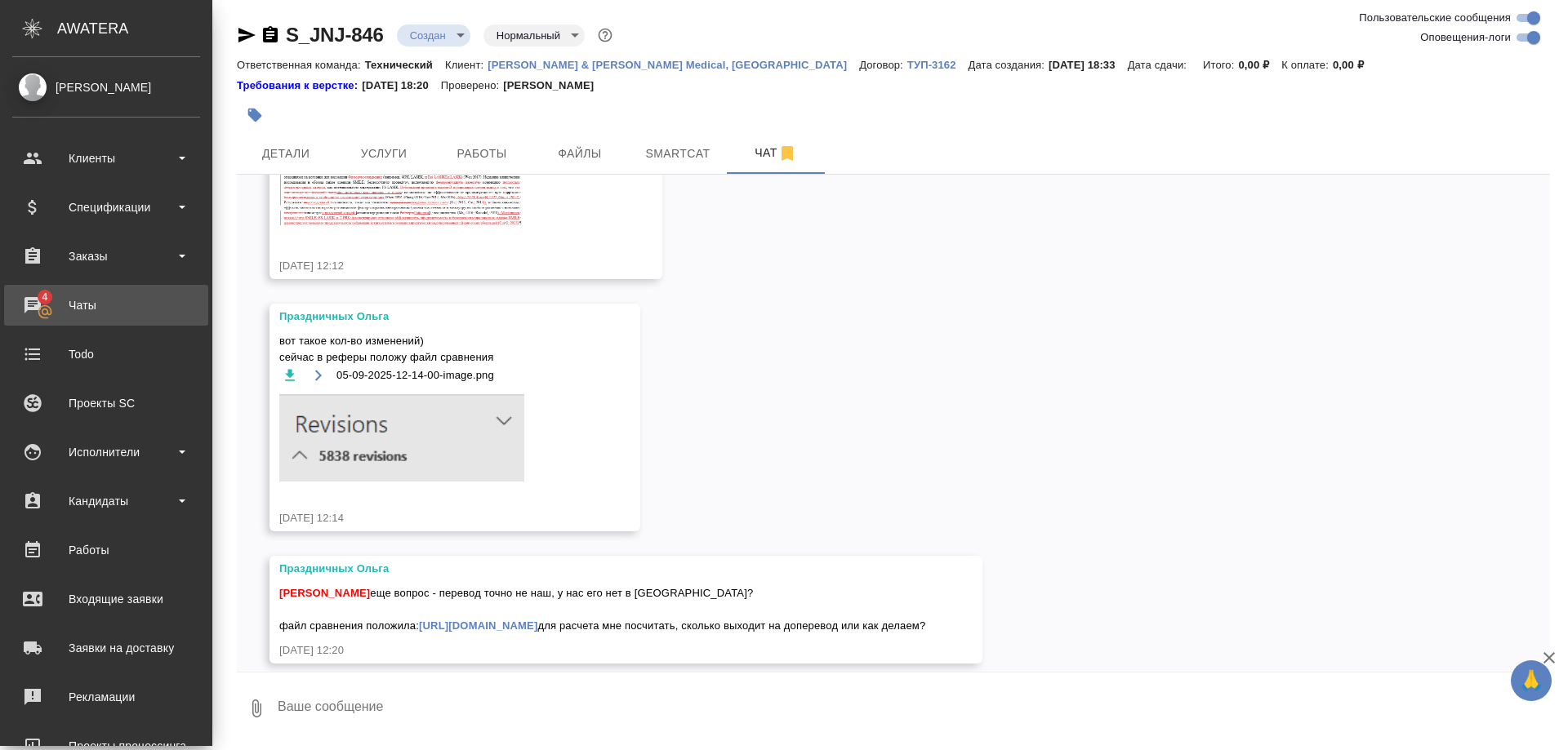
scroll to position [33, 0]
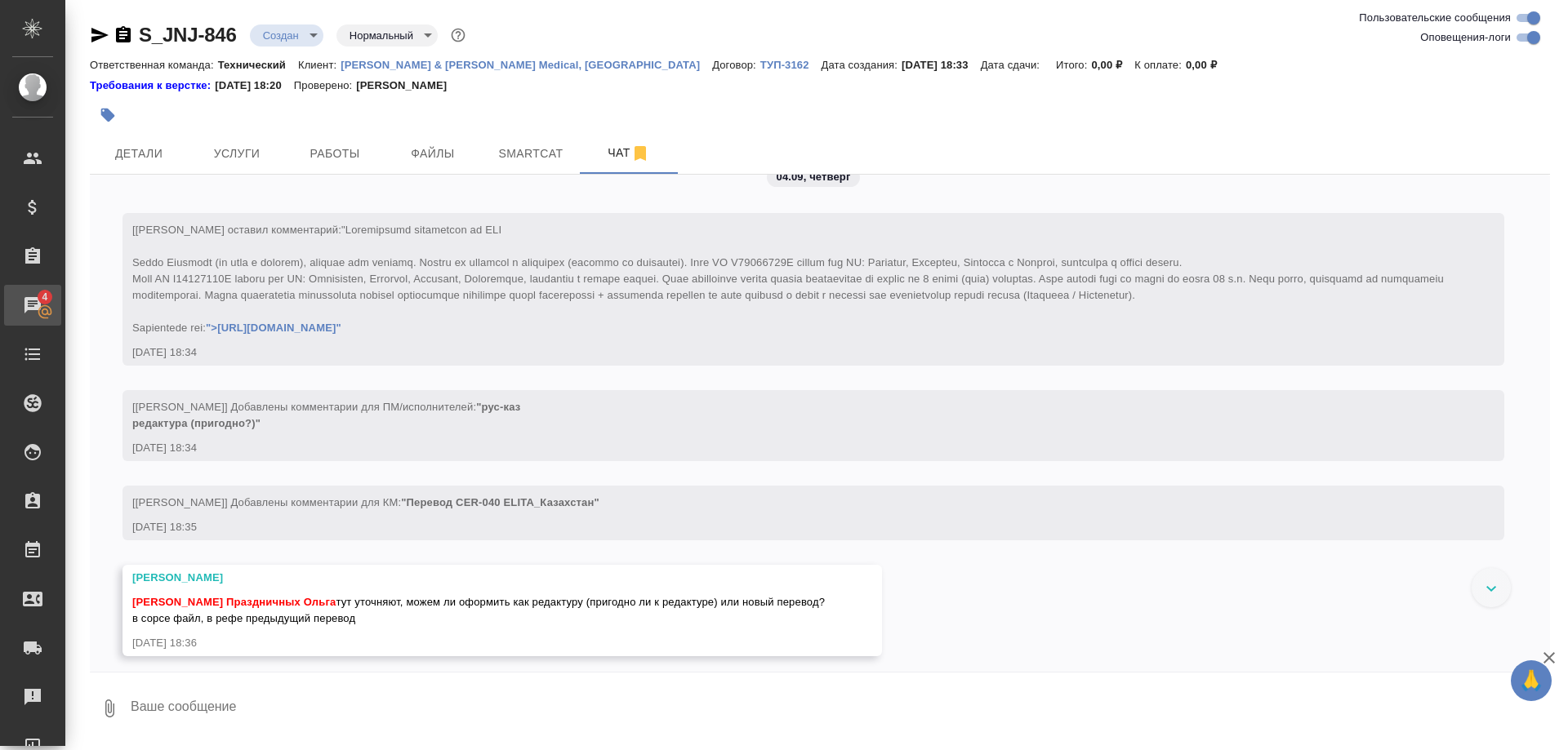
click at [33, 305] on div "Чаты" at bounding box center [12, 305] width 41 height 25
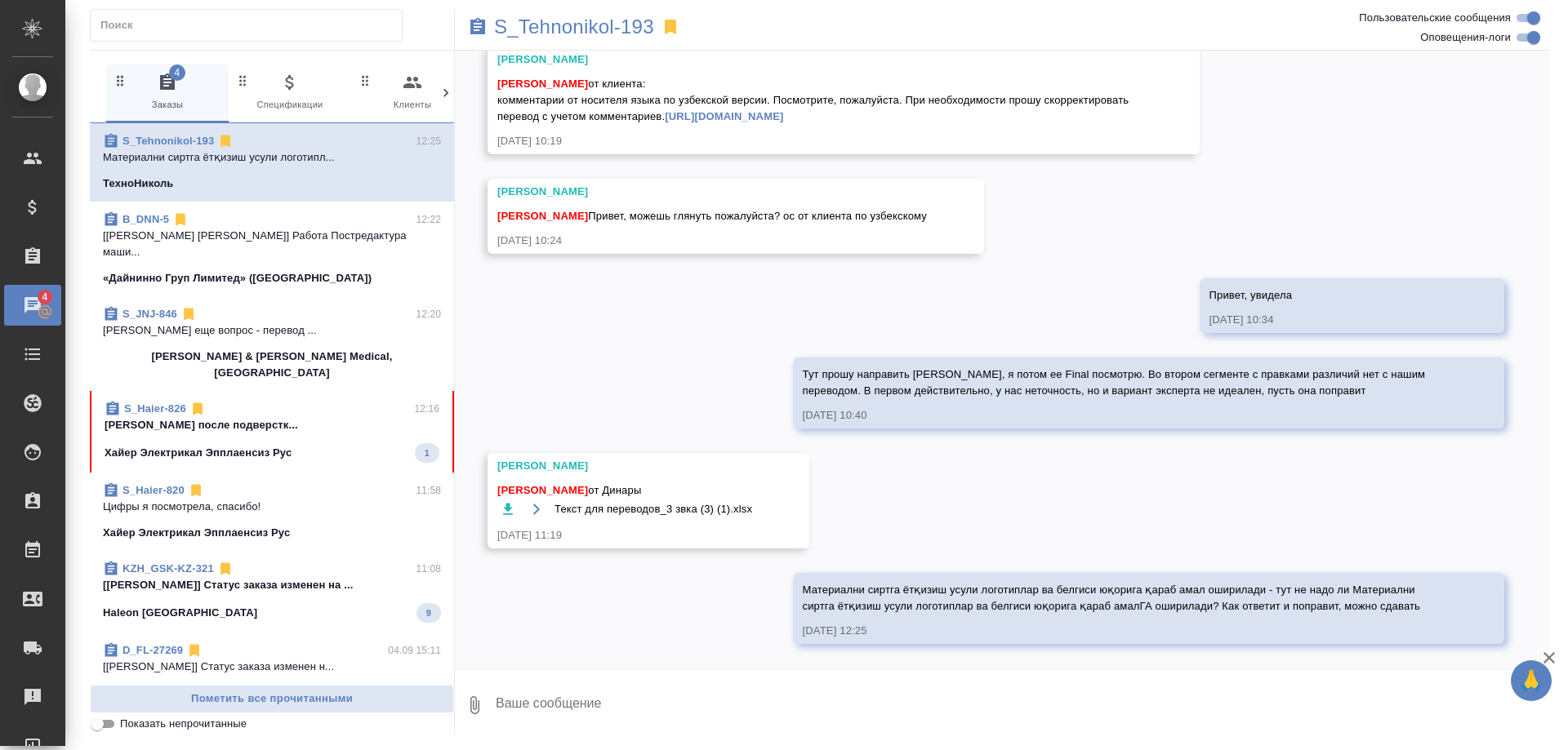
scroll to position [11125, 0]
click at [344, 404] on span "S_Haier-826 12:16 Ширина Сабина Посмотришь после подверстк... Хайер Электрикал …" at bounding box center [271, 432] width 334 height 62
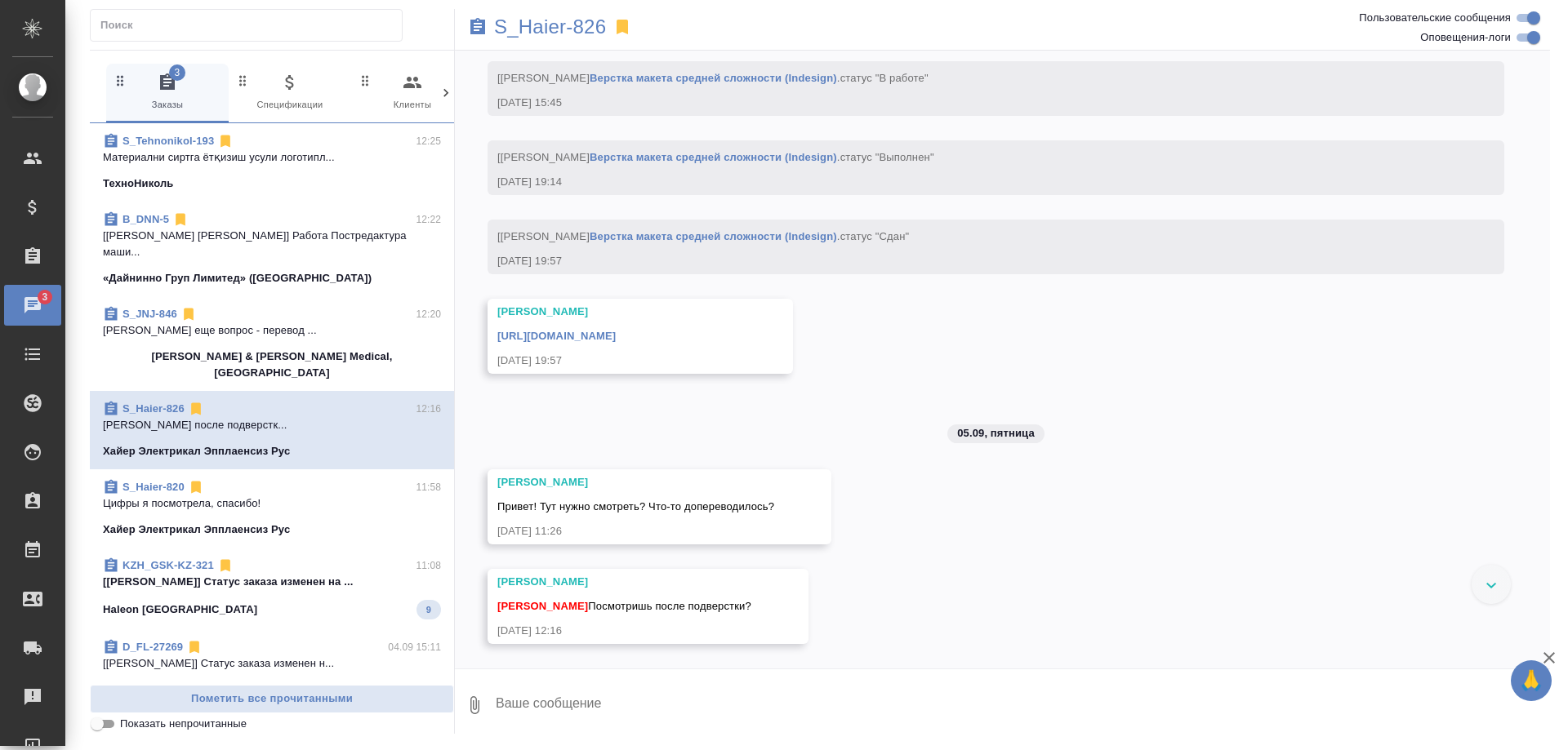
scroll to position [19736, 0]
click at [542, 29] on p "S_Haier-826" at bounding box center [550, 27] width 111 height 16
click at [723, 706] on textarea at bounding box center [1022, 705] width 1056 height 56
type textarea "Взялась"
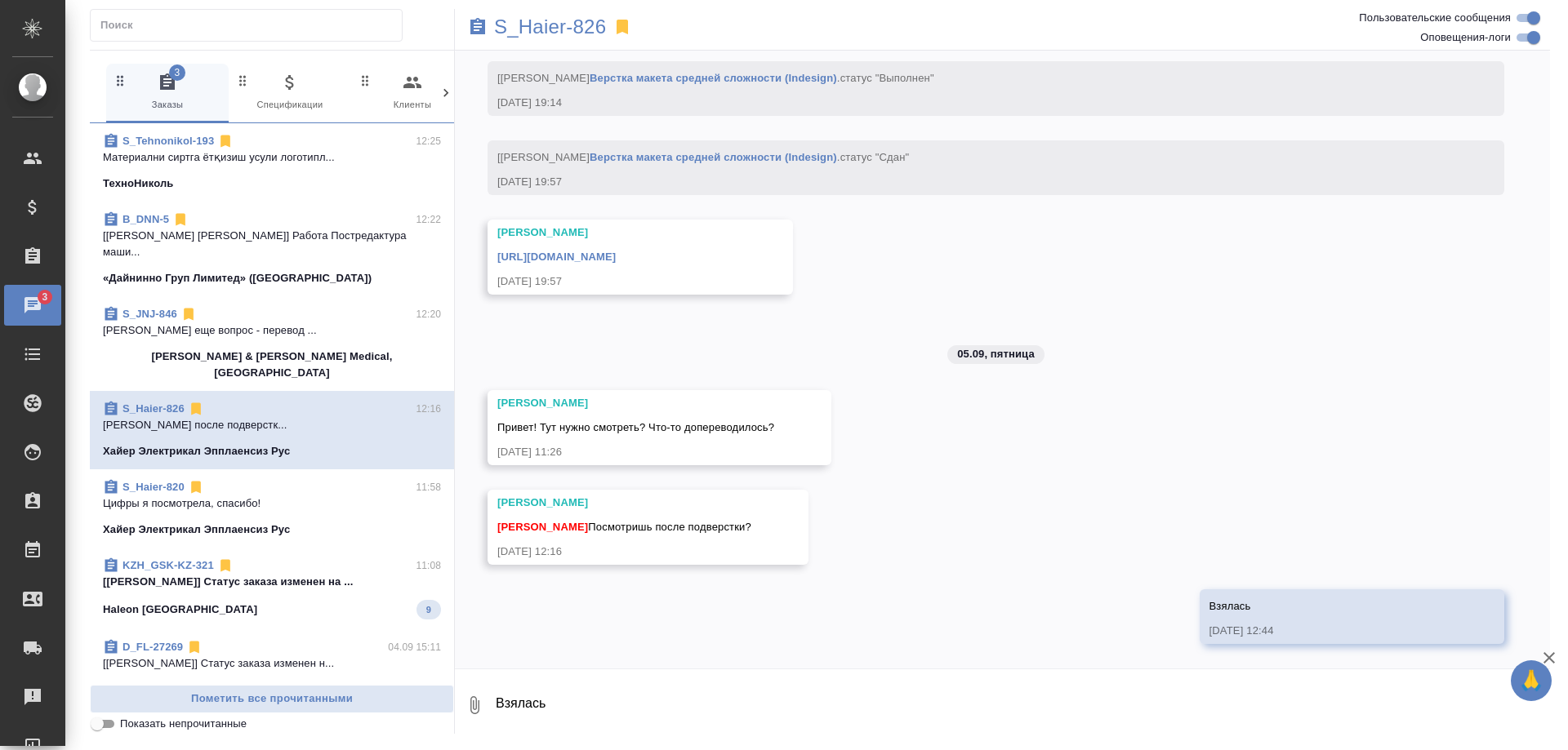
scroll to position [20481, 0]
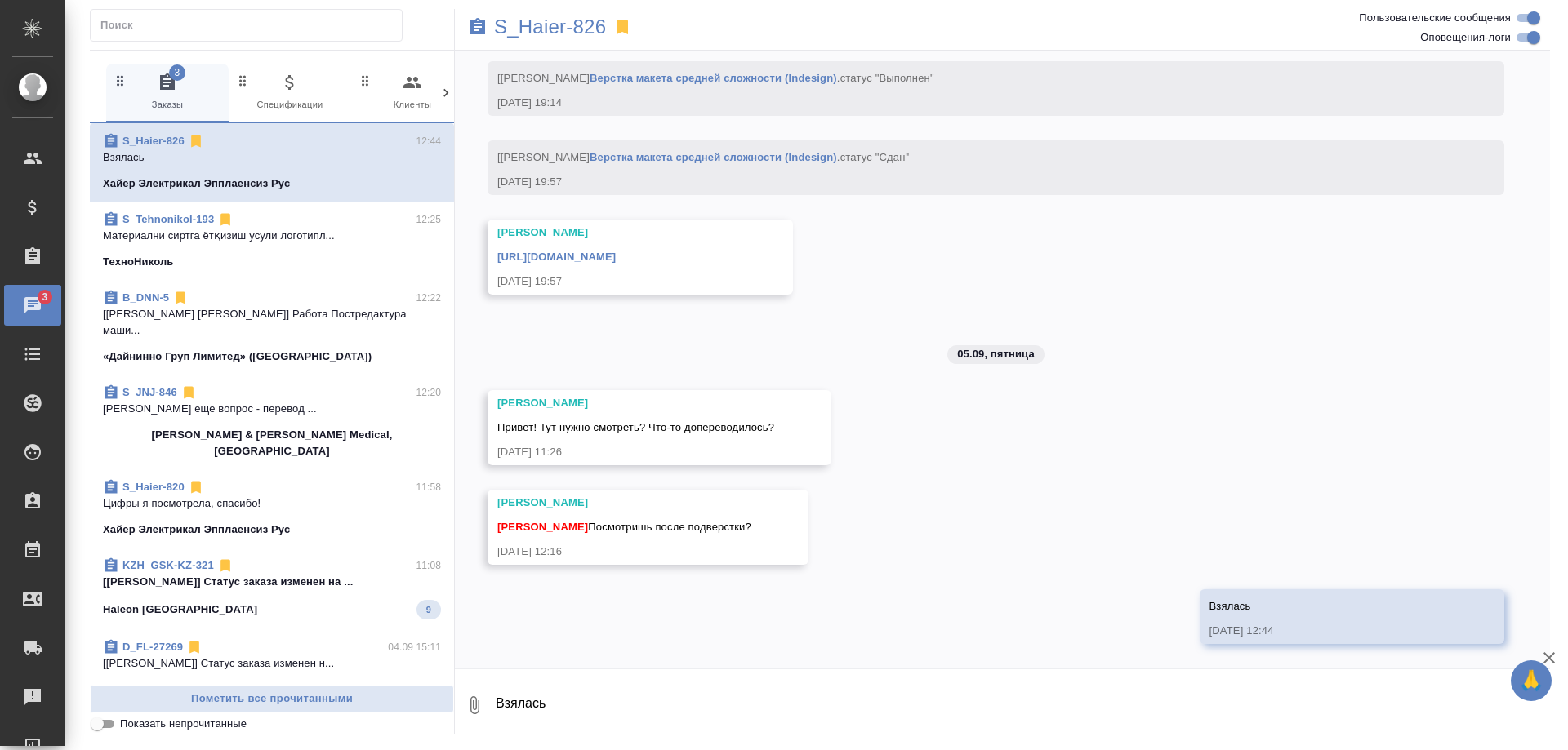
click at [631, 250] on div "https://drive.awatera.com/apps/files/files/10296371?dir=/Shares/%D0%A5%D0%B0%D0…" at bounding box center [616, 255] width 238 height 20
click at [616, 250] on link "https://drive.awatera.com/apps/files/files/10296371?dir=/Shares/%D0%A5%D0%B0%D0…" at bounding box center [556, 256] width 119 height 12
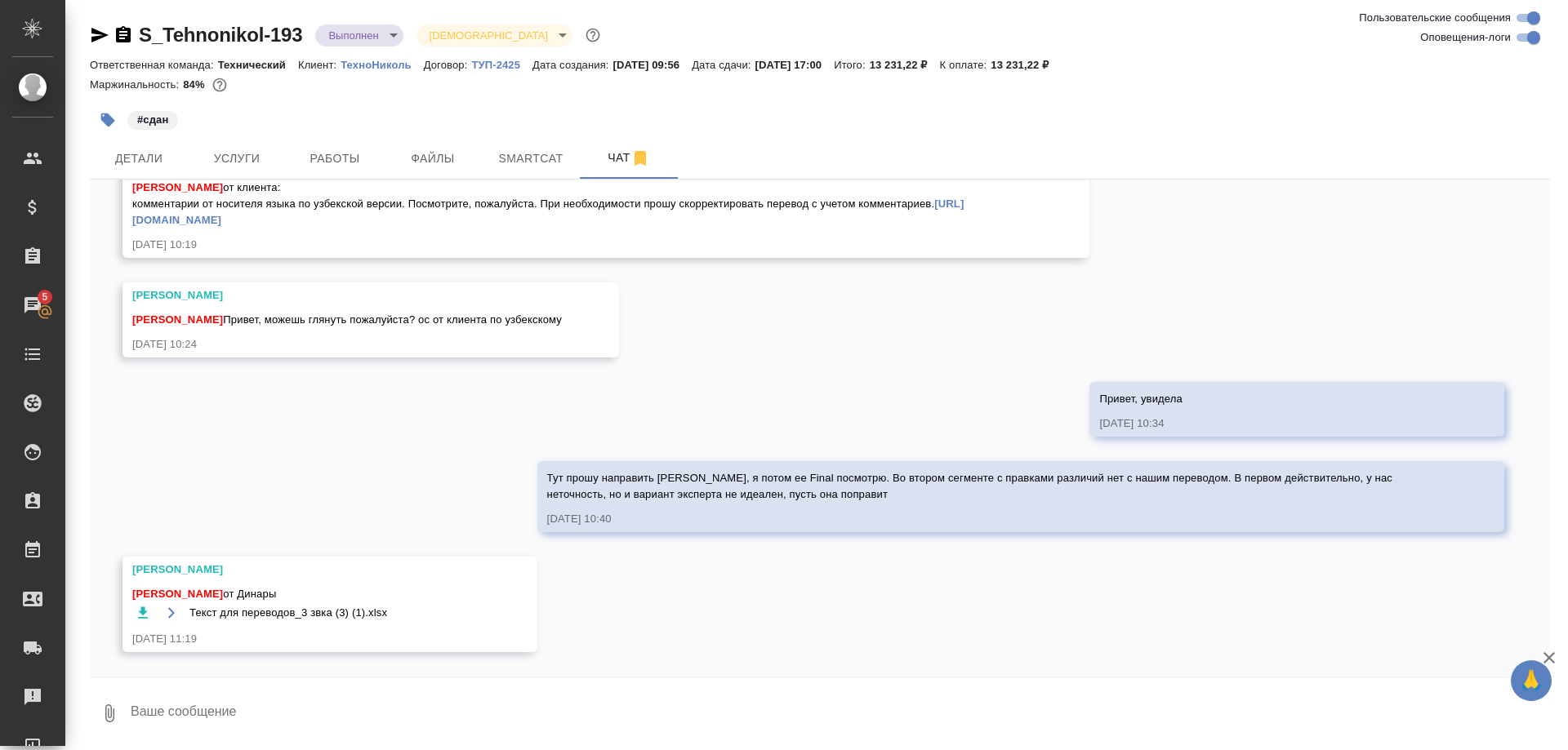
scroll to position [2, 0]
click at [136, 608] on icon "button" at bounding box center [143, 612] width 16 height 16
click at [282, 216] on link "https://drive.awatera.com/f/10298143" at bounding box center [548, 210] width 832 height 28
click at [366, 707] on textarea at bounding box center [839, 712] width 1421 height 56
paste textarea "Материални сиртга ётқизиш усули логотиплар ва белгиси юқорига қараб амал оширил…"
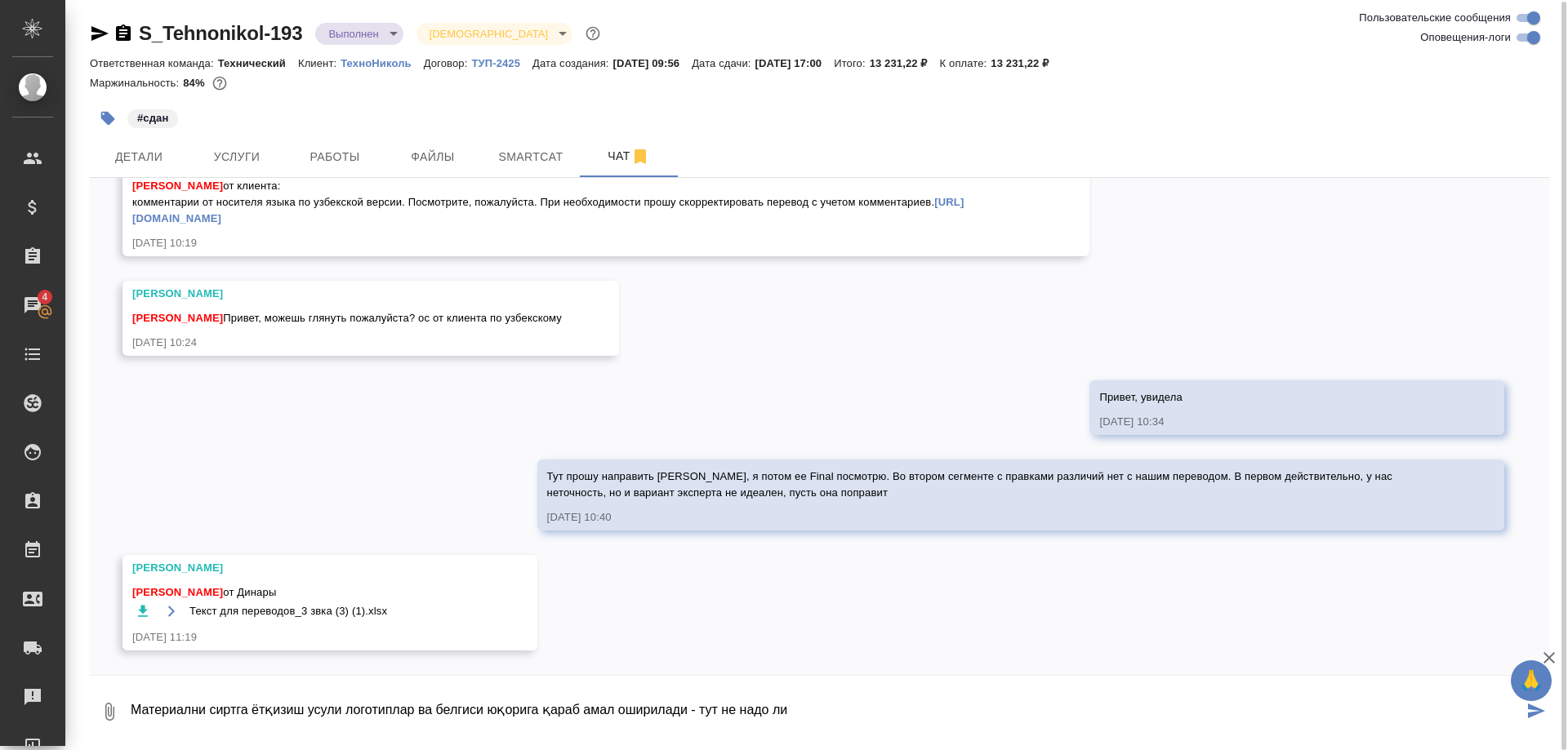
drag, startPoint x: 680, startPoint y: 718, endPoint x: 108, endPoint y: 707, distance: 572.1
click at [129, 707] on textarea "Материални сиртга ётқизиш усули логотиплар ва белгиси юқорига қараб амал оширил…" at bounding box center [826, 712] width 1394 height 56
click at [831, 705] on textarea "Материални сиртга ётқизиш усули логотиплар ва белгиси юқорига қараб амал оширил…" at bounding box center [826, 712] width 1394 height 56
paste textarea "Материални сиртга ётқизиш усули логотиплар ва белгиси юқорига қараб амал оширил…"
click at [1253, 711] on textarea "Материални сиртга ётқизиш усули логотиплар ва белгиси юқорига қараб амал оширил…" at bounding box center [826, 712] width 1394 height 56
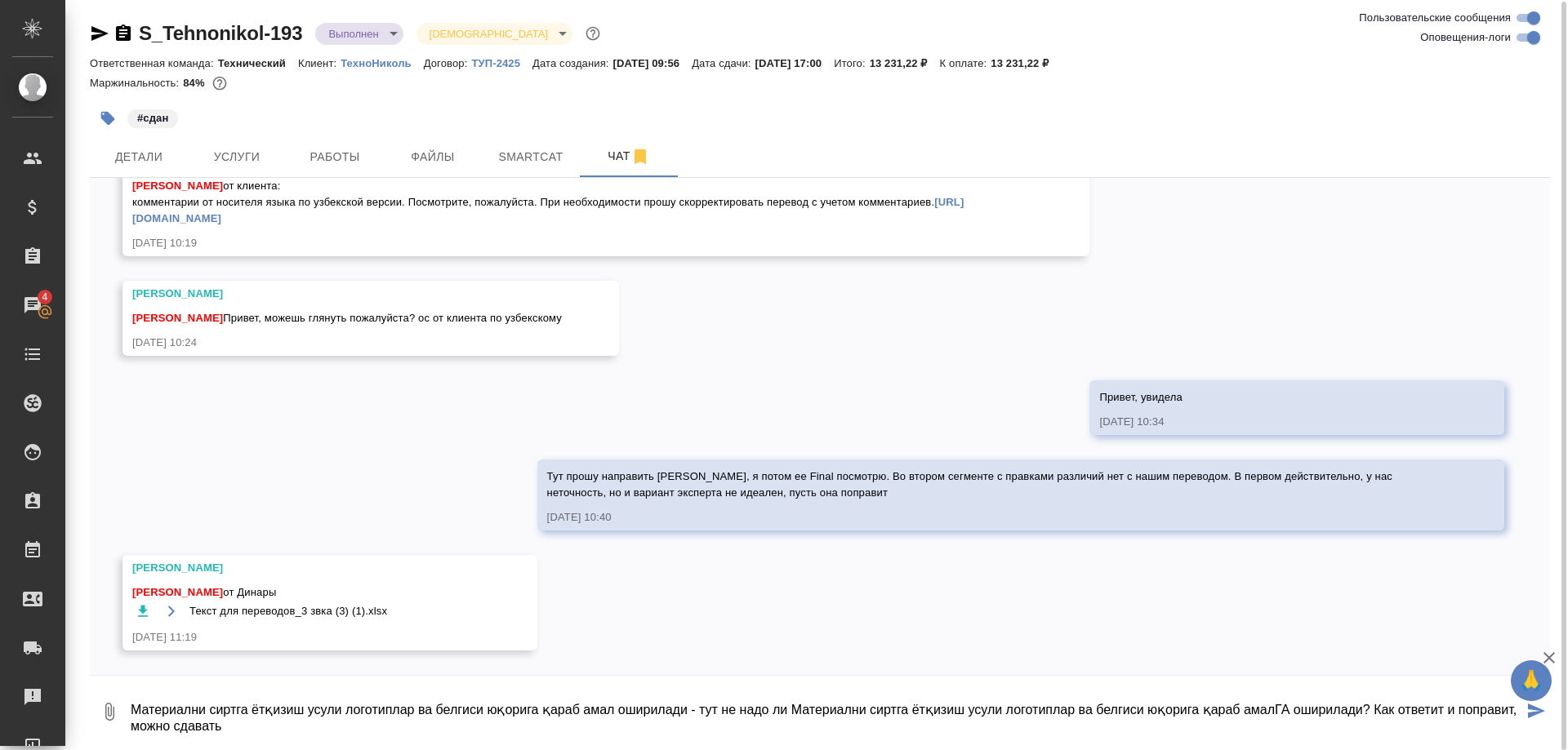
type textarea "Материални сиртга ётқизиш усули логотиплар ва белгиси юқорига қараб амал оширил…"
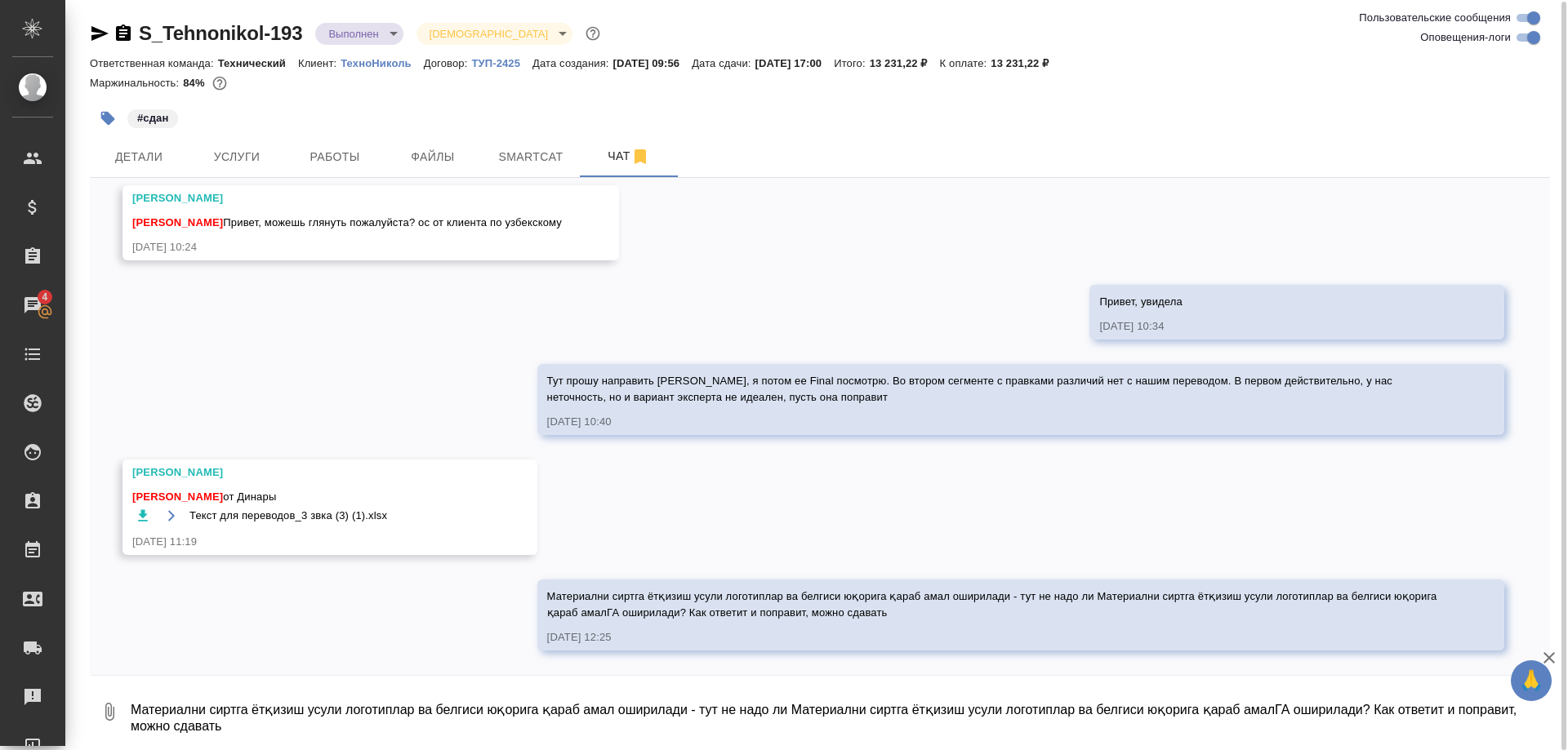
scroll to position [11099, 0]
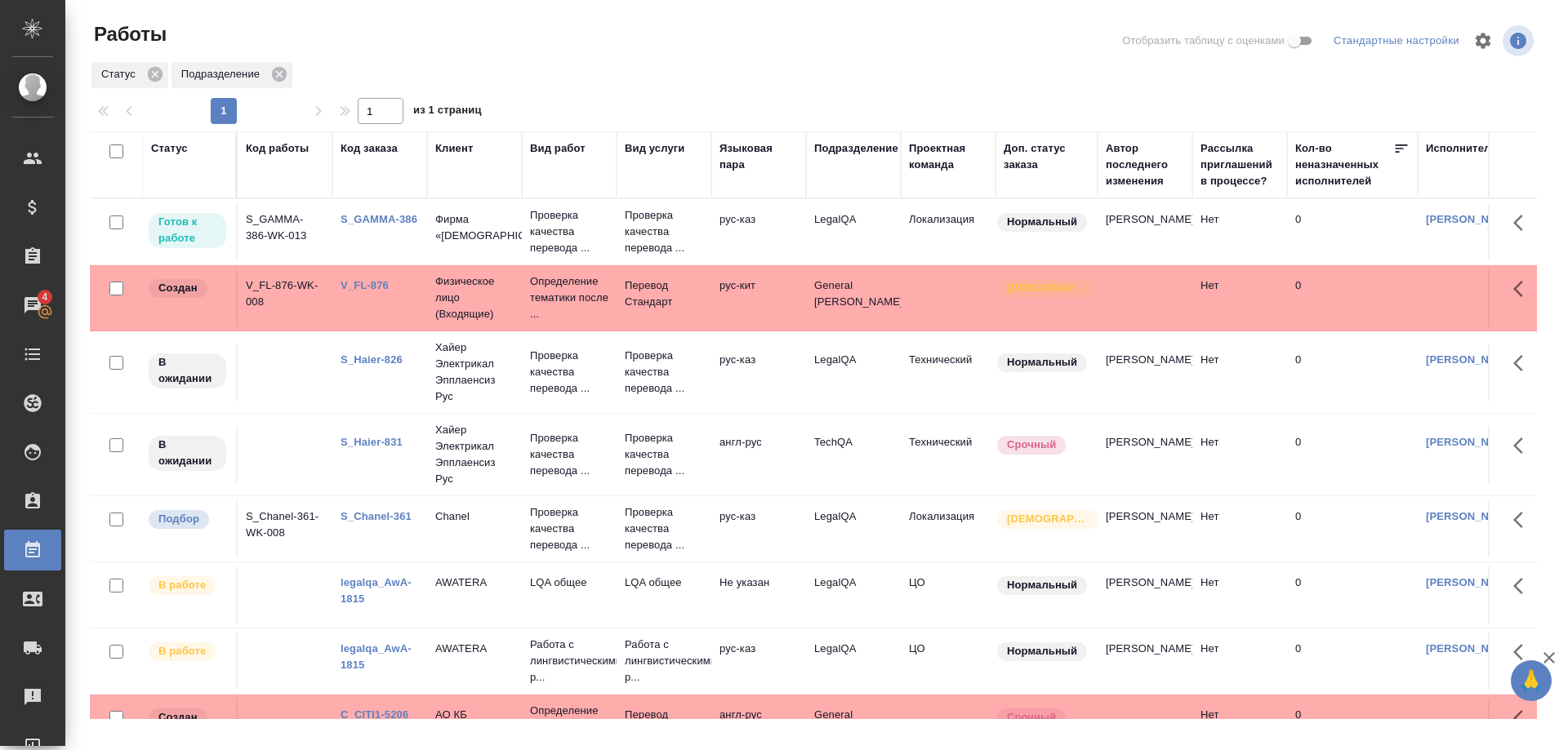
click at [376, 37] on div "Работы" at bounding box center [333, 34] width 487 height 26
click at [35, 294] on span "3" at bounding box center [45, 297] width 26 height 16
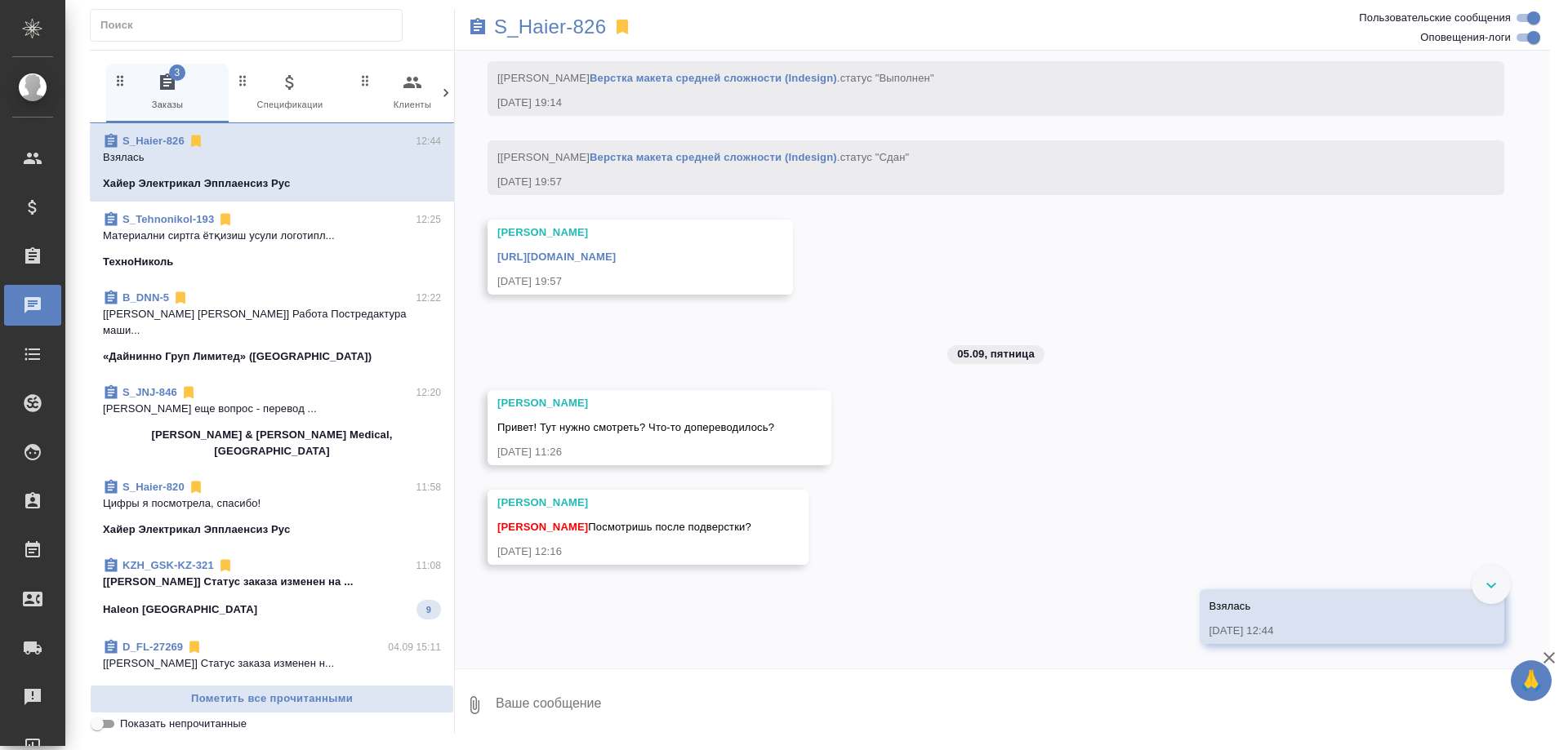
scroll to position [20379, 0]
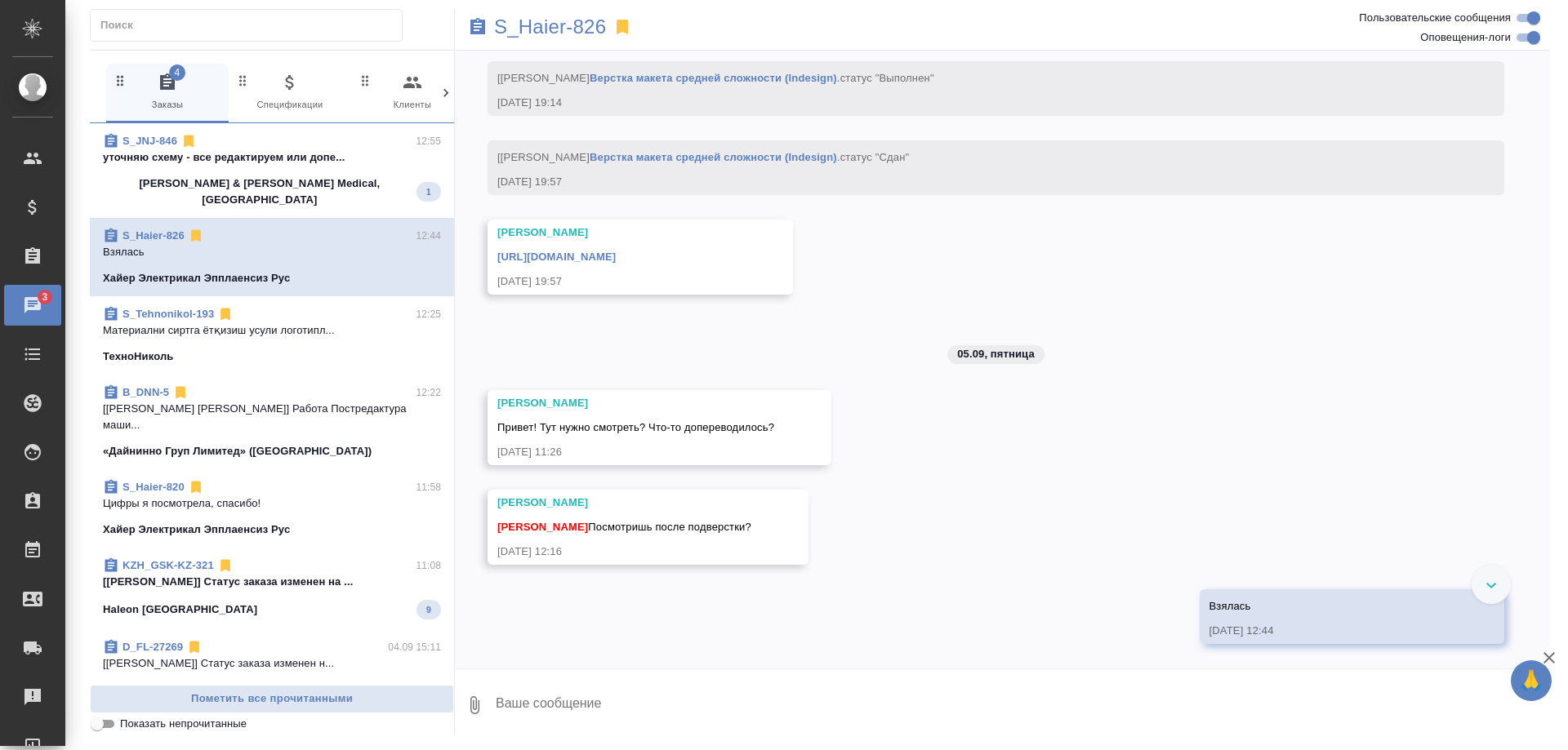
click at [1536, 296] on div "25.08, [DATE] [[PERSON_NAME] оставил комментарий: ">[URL][DOMAIN_NAME]" [DATE] …" at bounding box center [1002, 359] width 1096 height 618
click at [577, 700] on textarea at bounding box center [1022, 705] width 1056 height 56
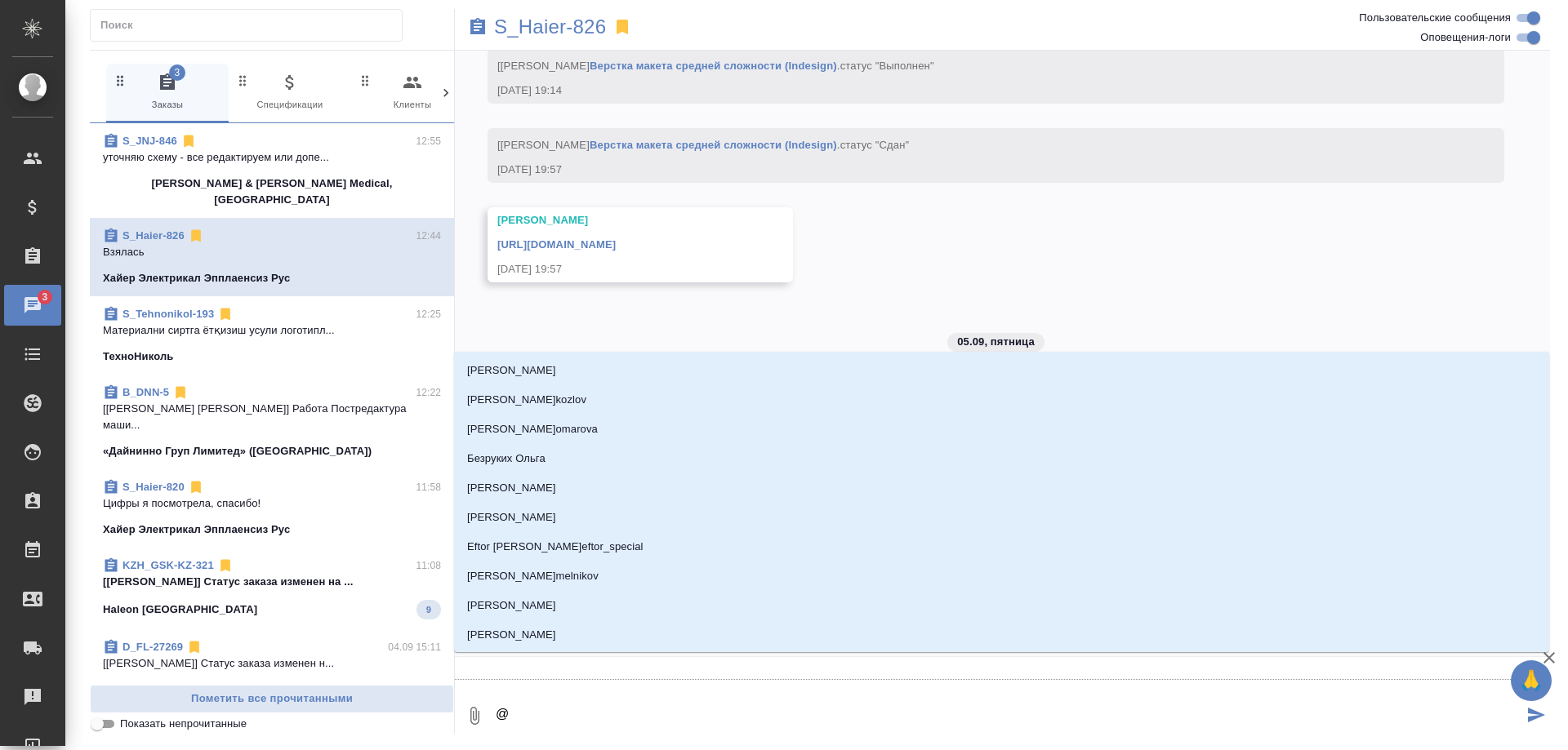
type textarea "@а"
type input "[PERSON_NAME]"
type textarea "@ар"
type input "ар"
type textarea "@аре"
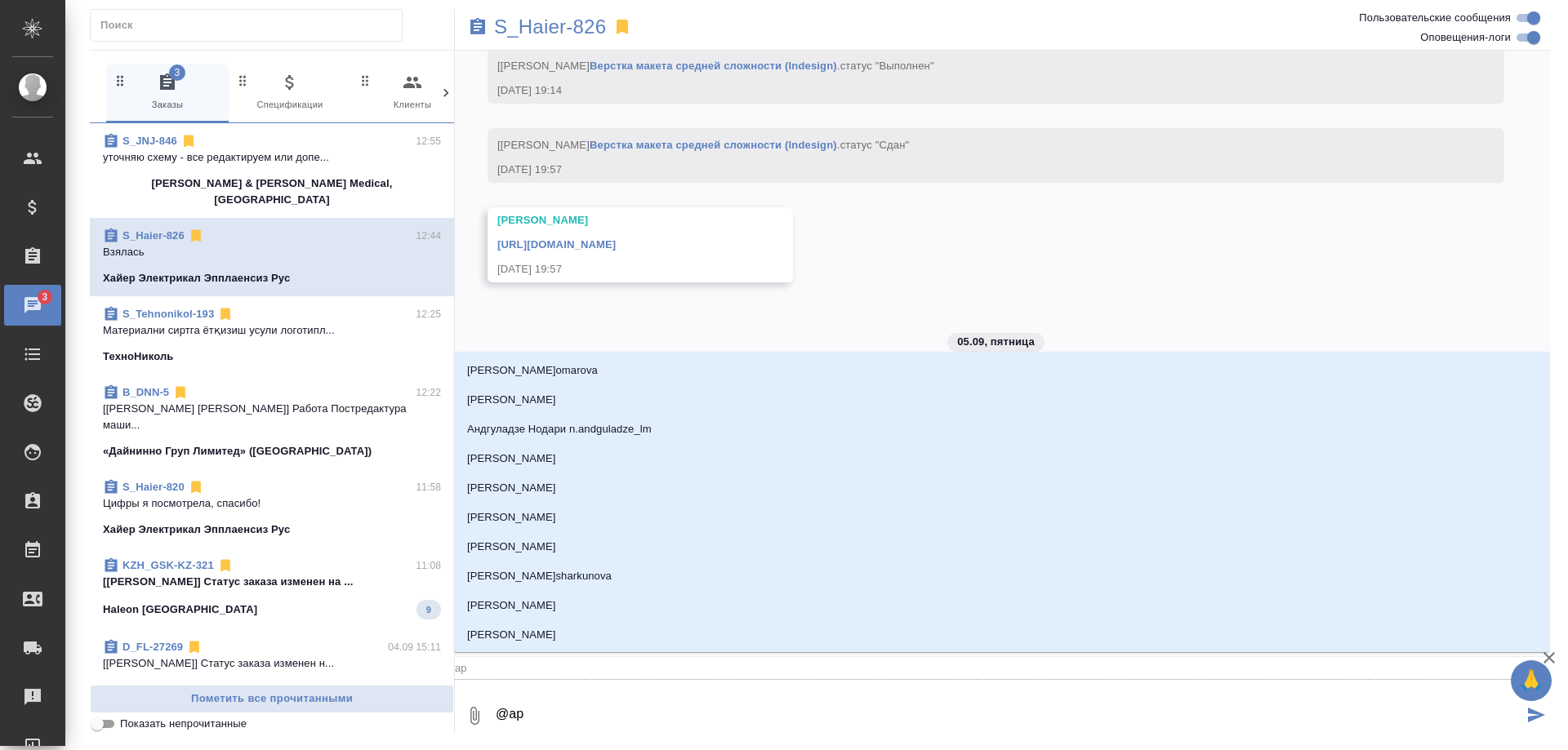
type input "аре"
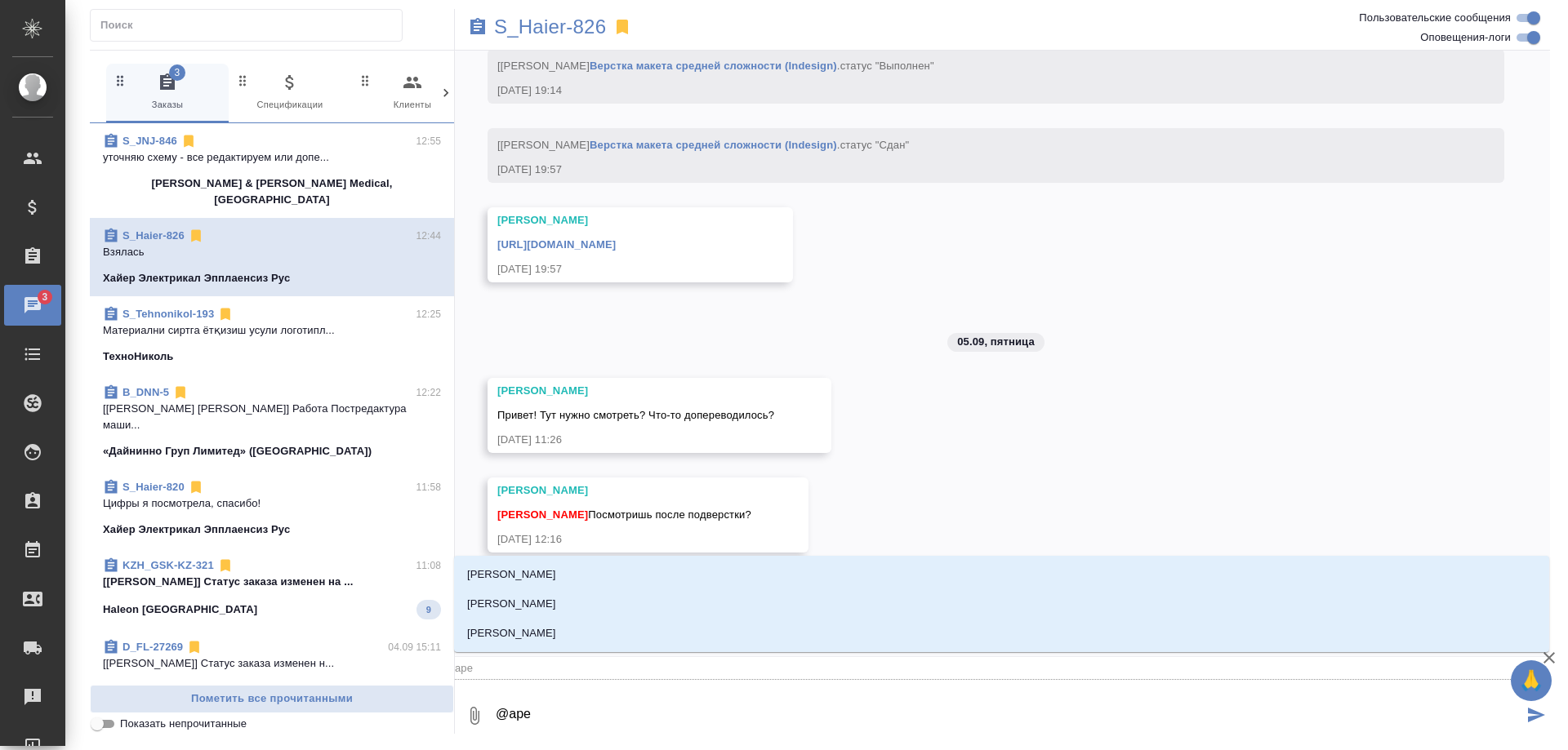
type textarea "@арес"
type input "арес"
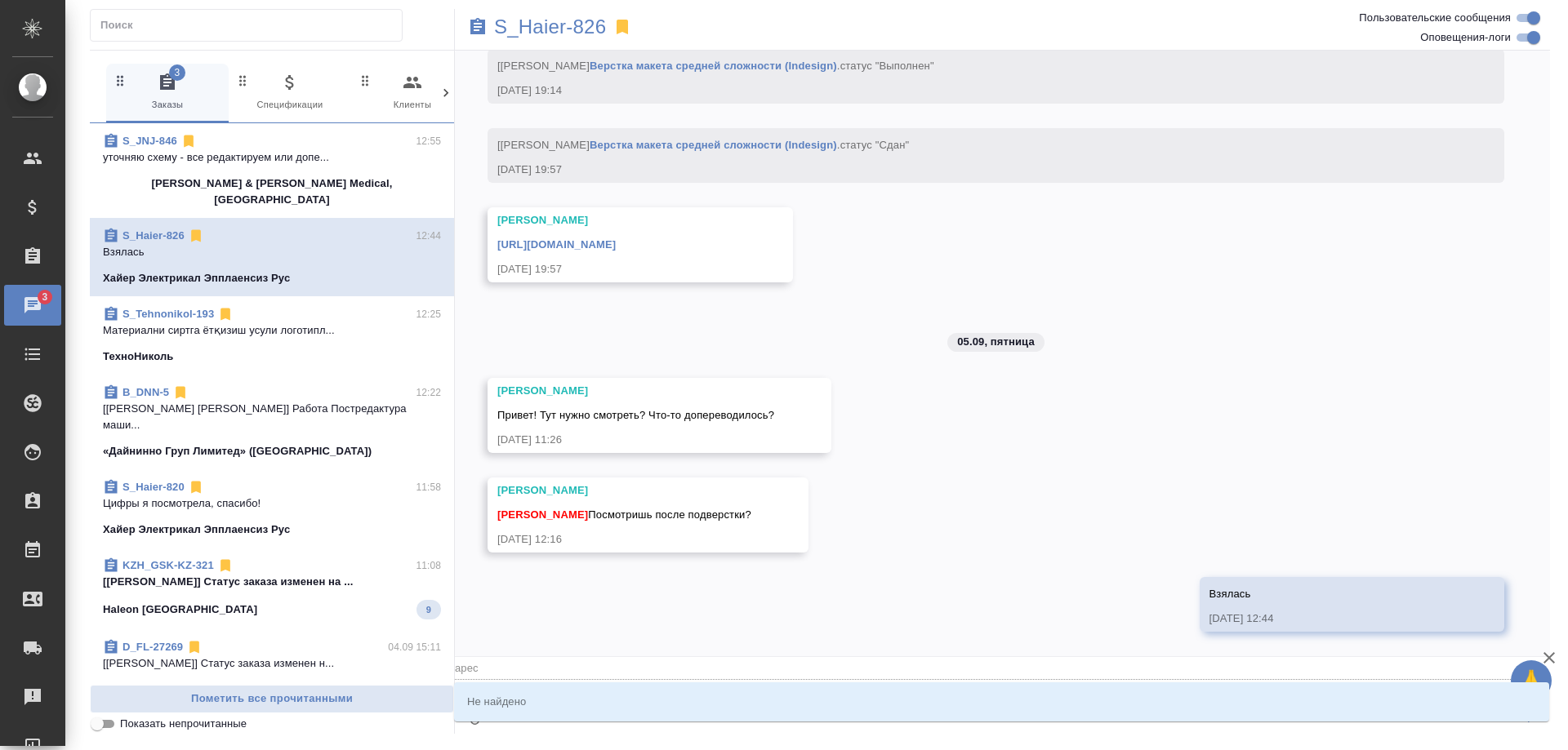
type textarea "@аре"
type input "аре"
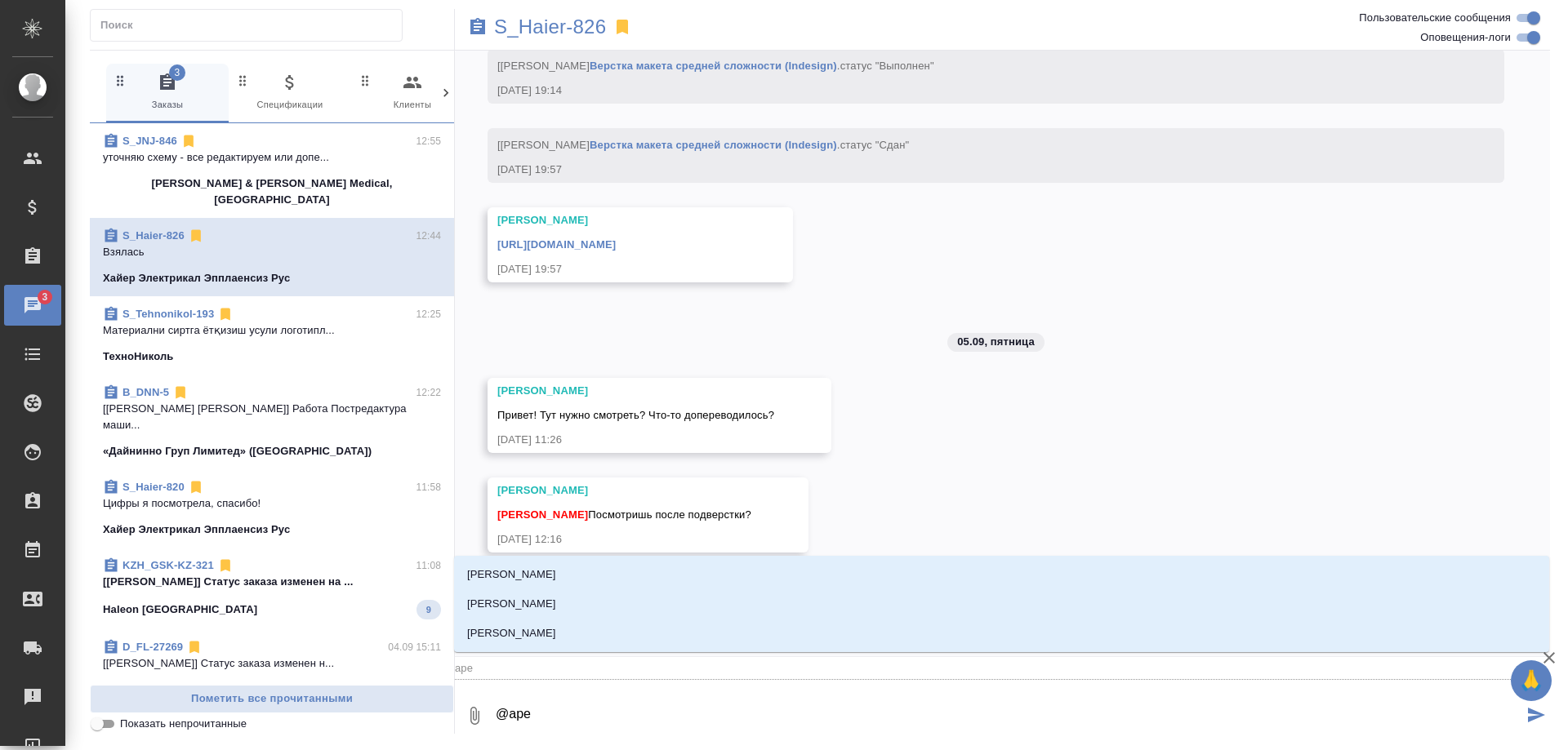
type textarea "@ар"
type input "ар"
type textarea "@арс"
type input "арс"
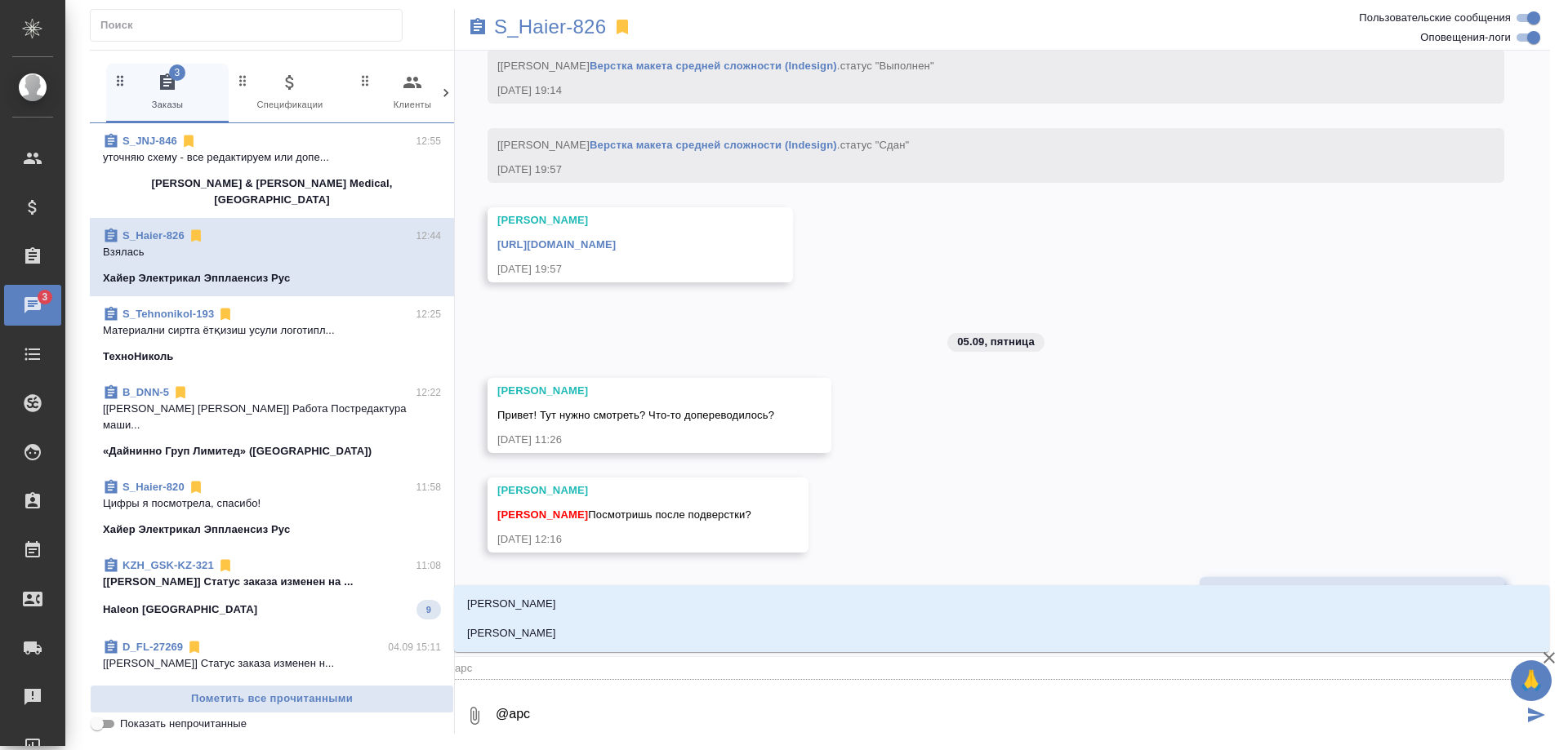
type textarea "@арсе"
type input "арсе"
click at [546, 604] on p "Арсеньева Вера" at bounding box center [511, 605] width 89 height 16
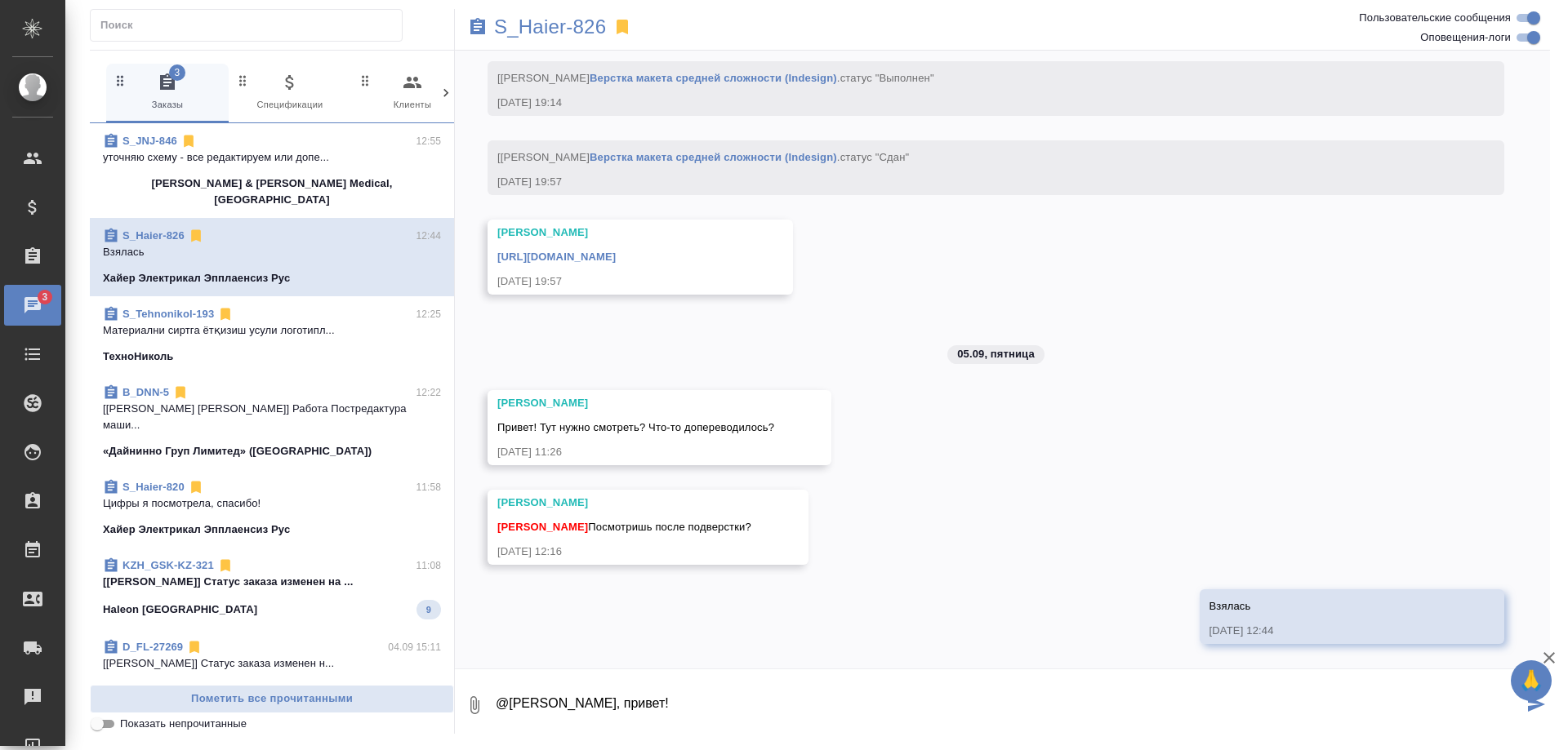
paste textarea "https://drive.awatera.com/s/CocYjqmcAaz6ewg"
type textarea "@Арсеньева Вера, привет! https://drive.awatera.com/s/CocYjqmcAaz6ewg"
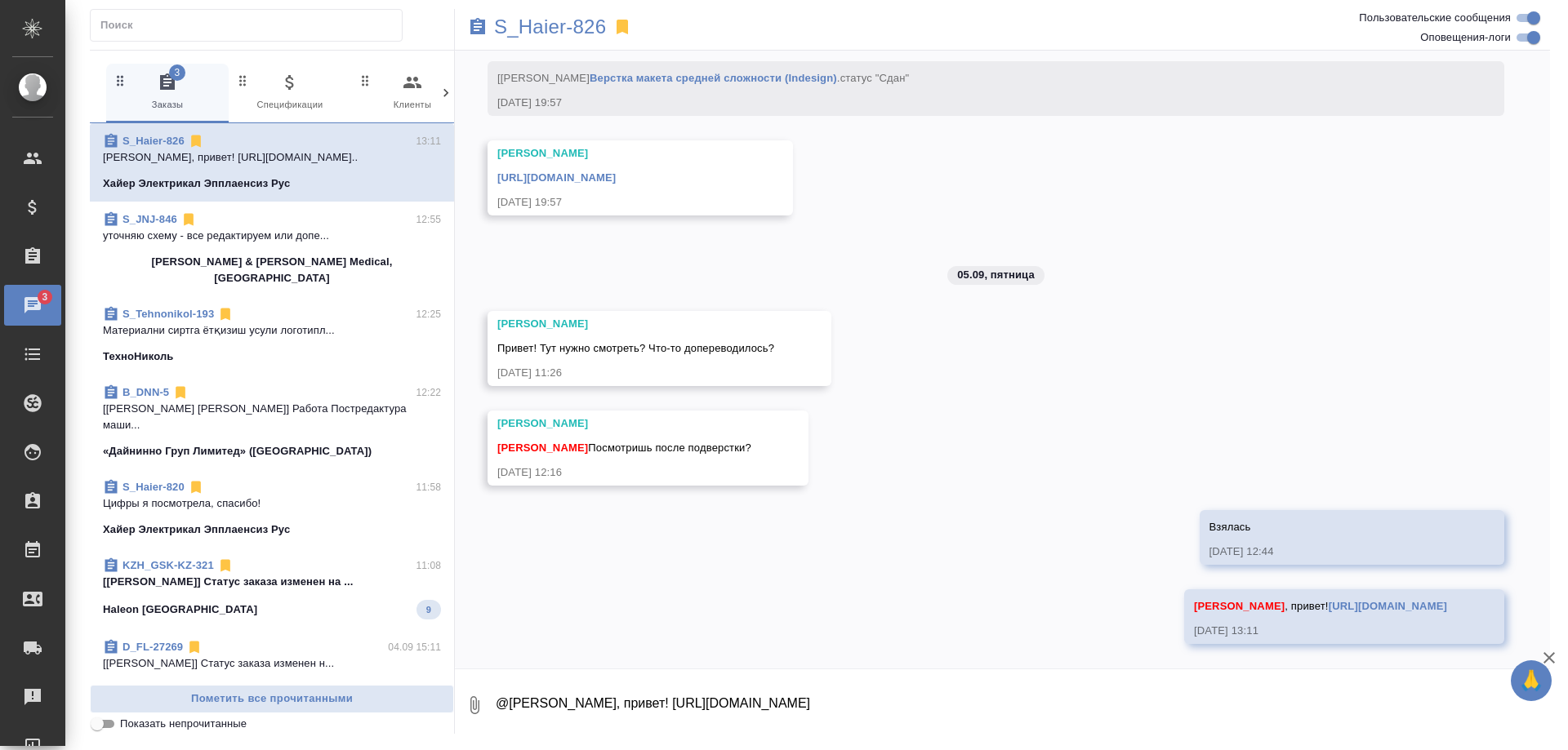
scroll to position [20561, 0]
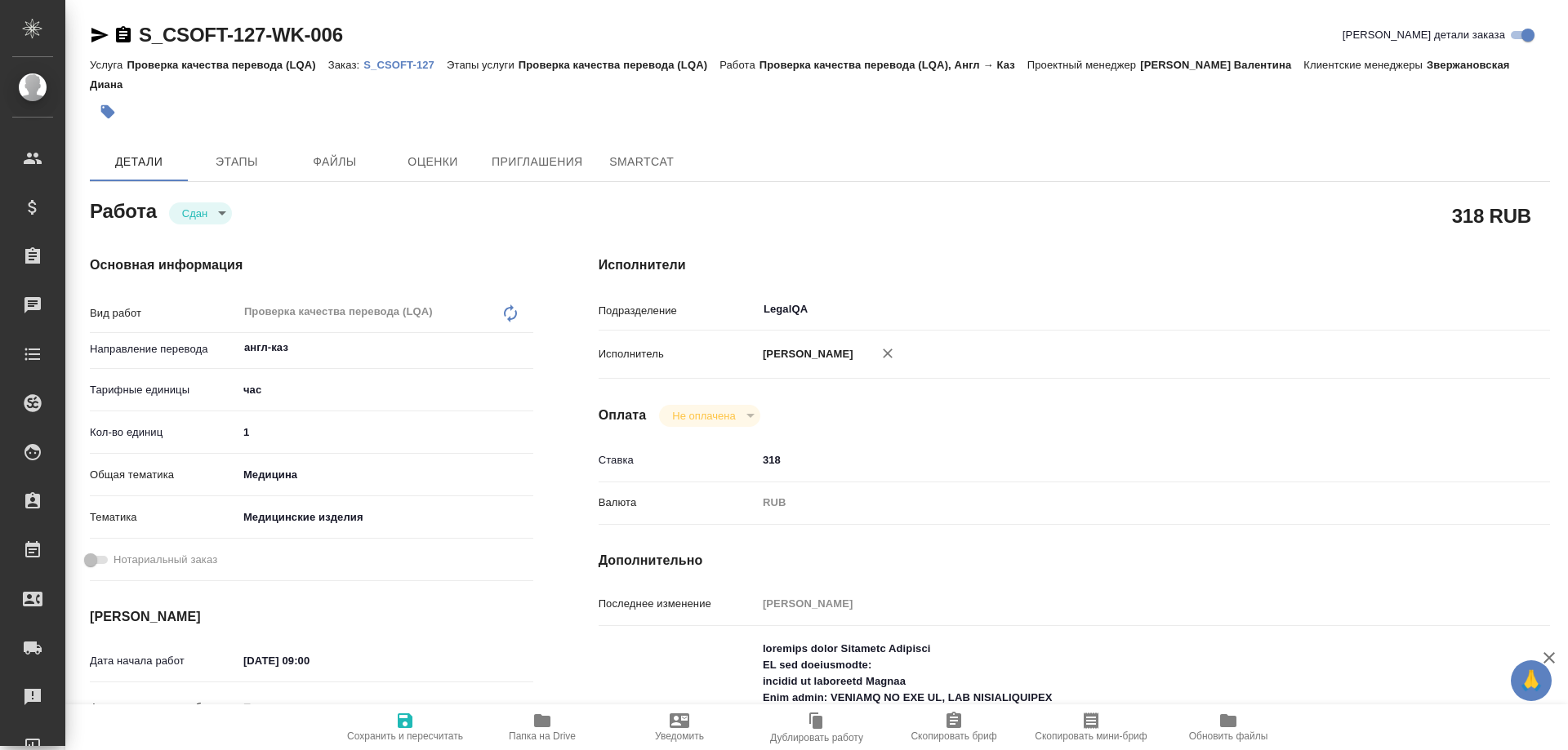
drag, startPoint x: 381, startPoint y: 68, endPoint x: 392, endPoint y: 72, distance: 11.7
click at [384, 69] on p "S_CSOFT-127" at bounding box center [405, 64] width 83 height 12
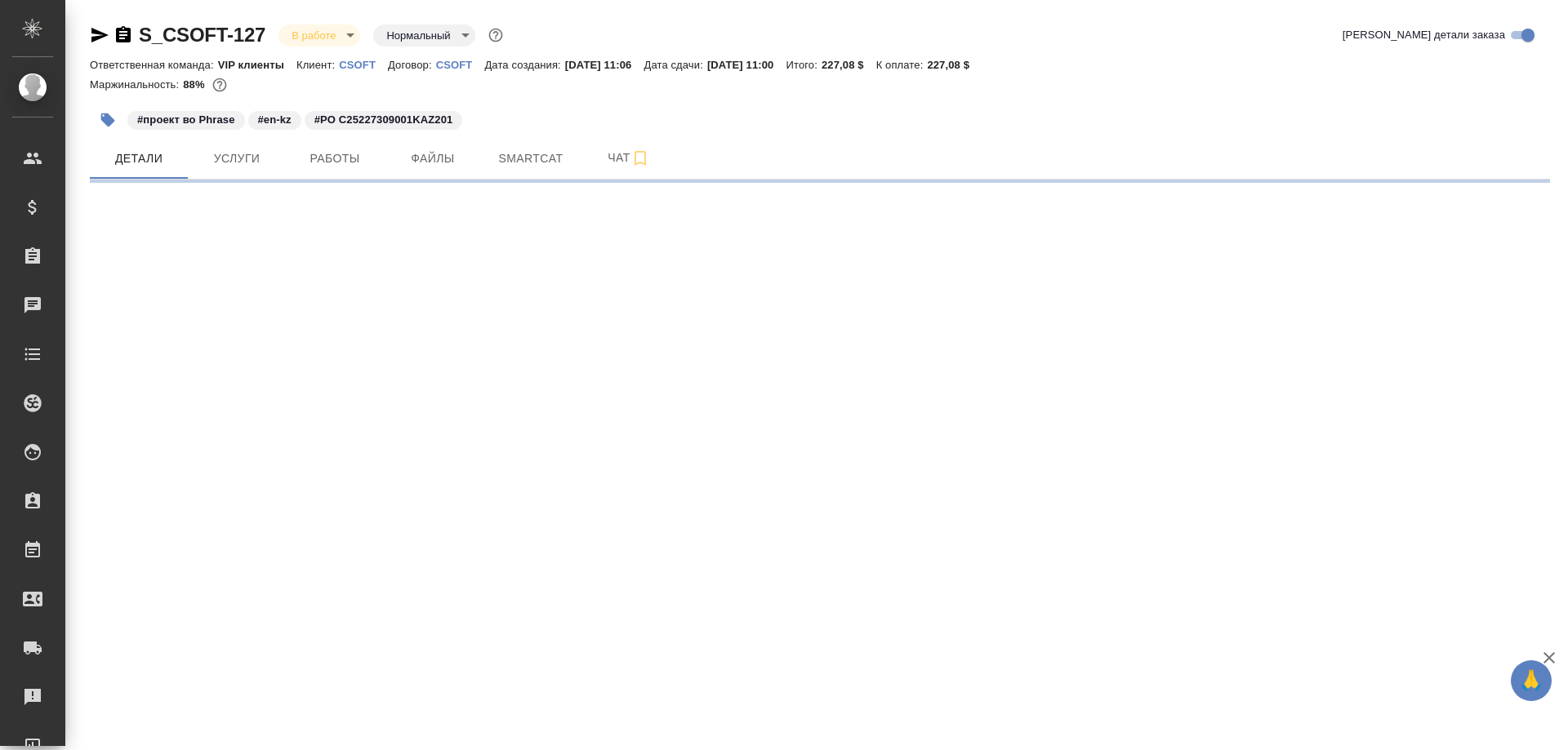
select select "RU"
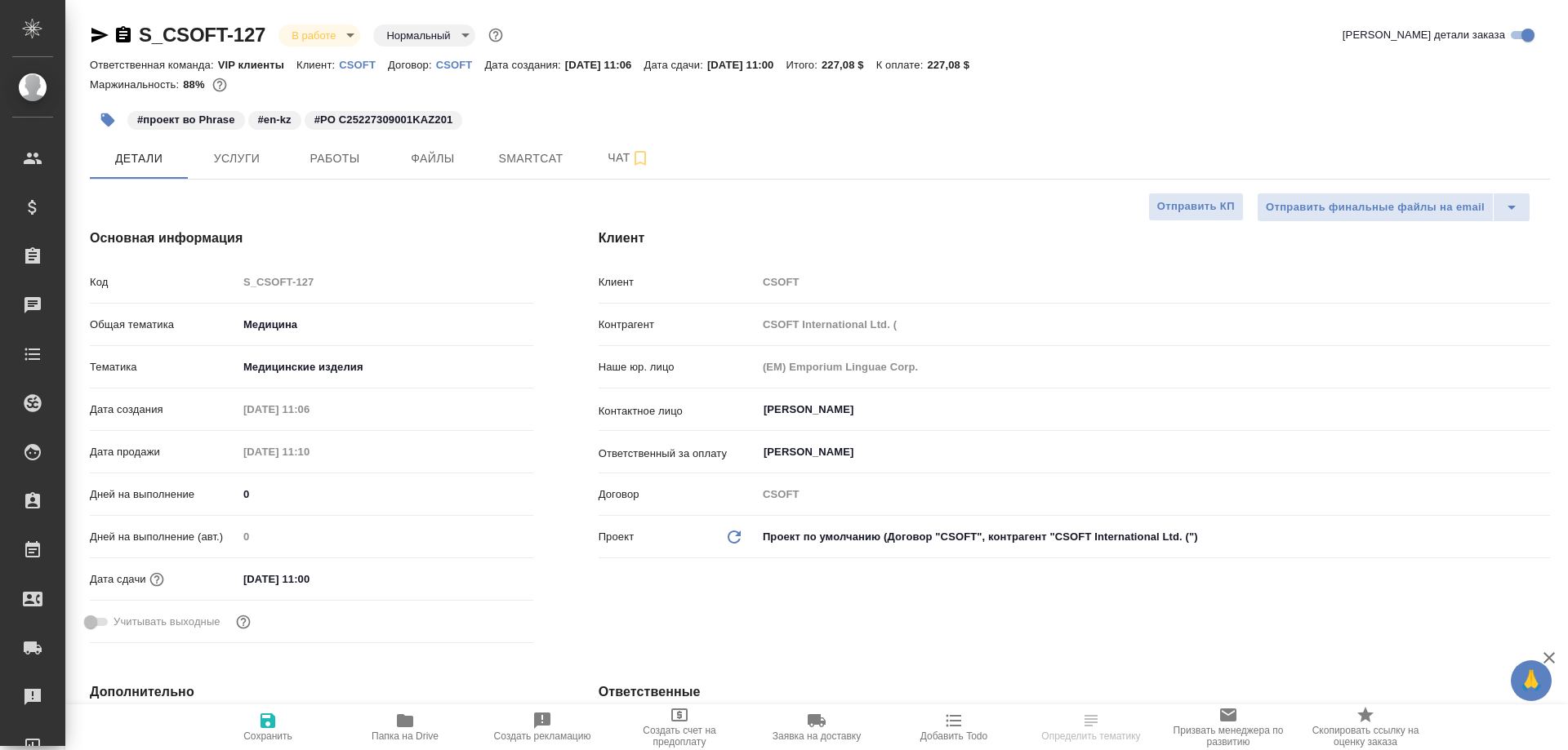
type textarea "x"
click at [273, 724] on icon "button" at bounding box center [268, 721] width 15 height 15
type textarea "x"
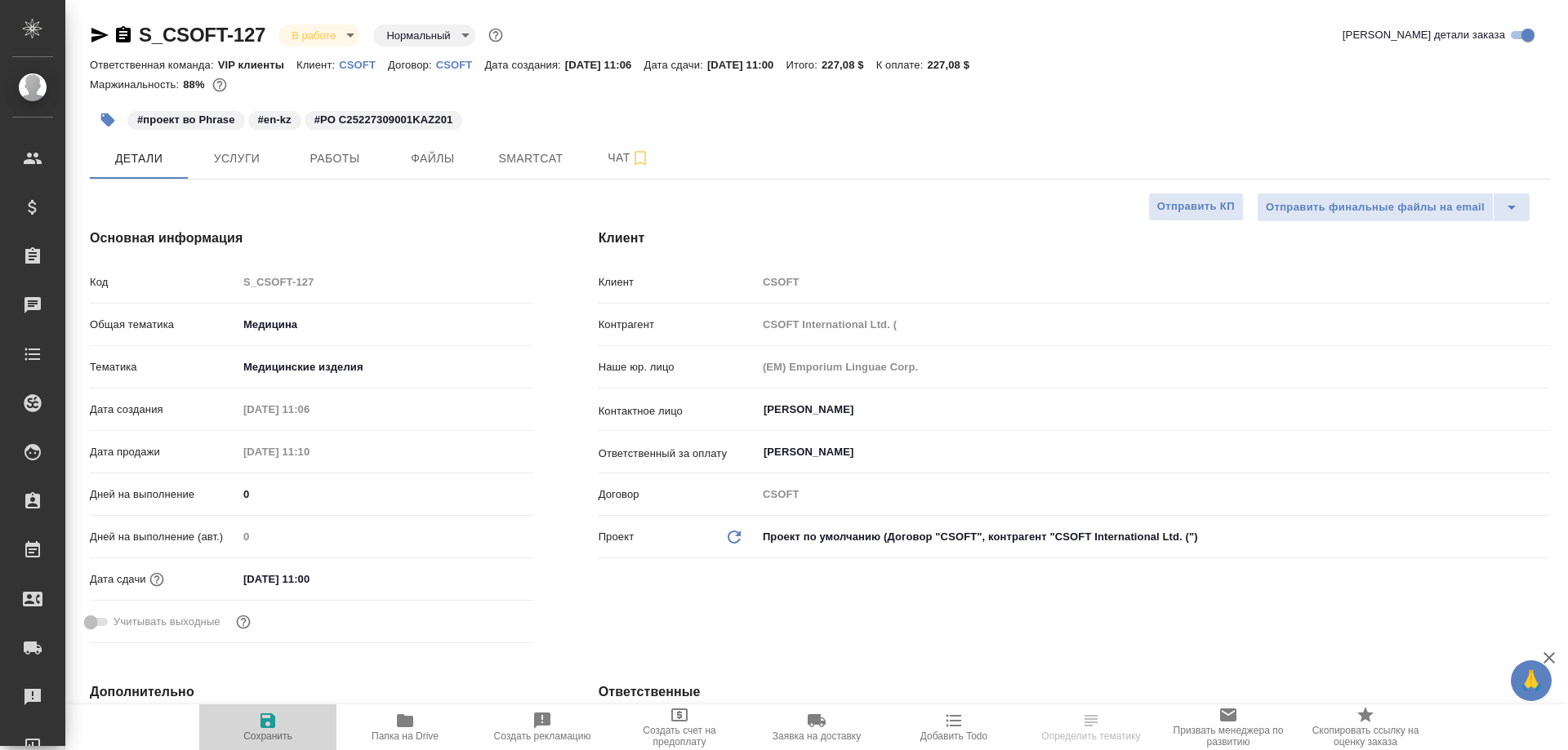
type textarea "x"
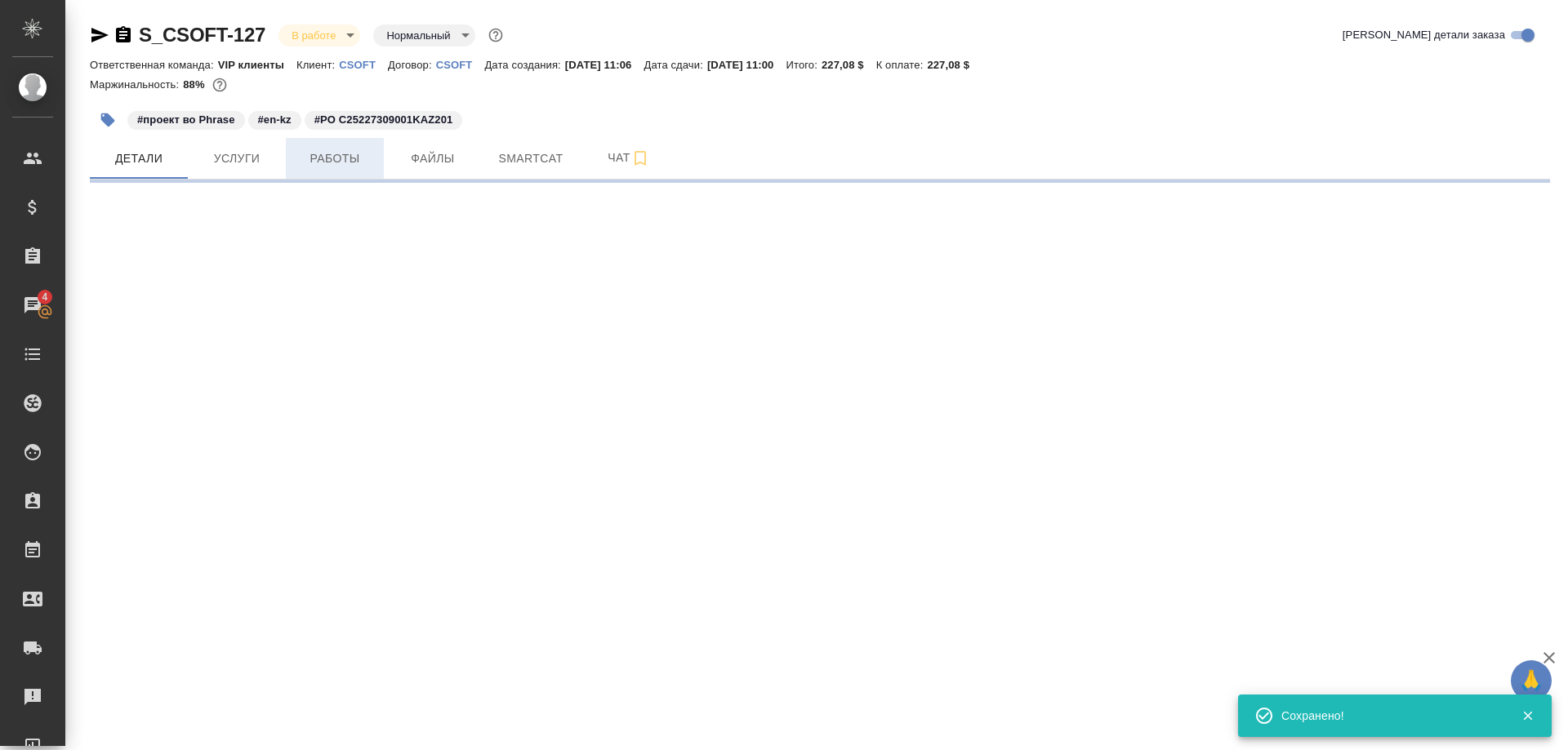
select select "RU"
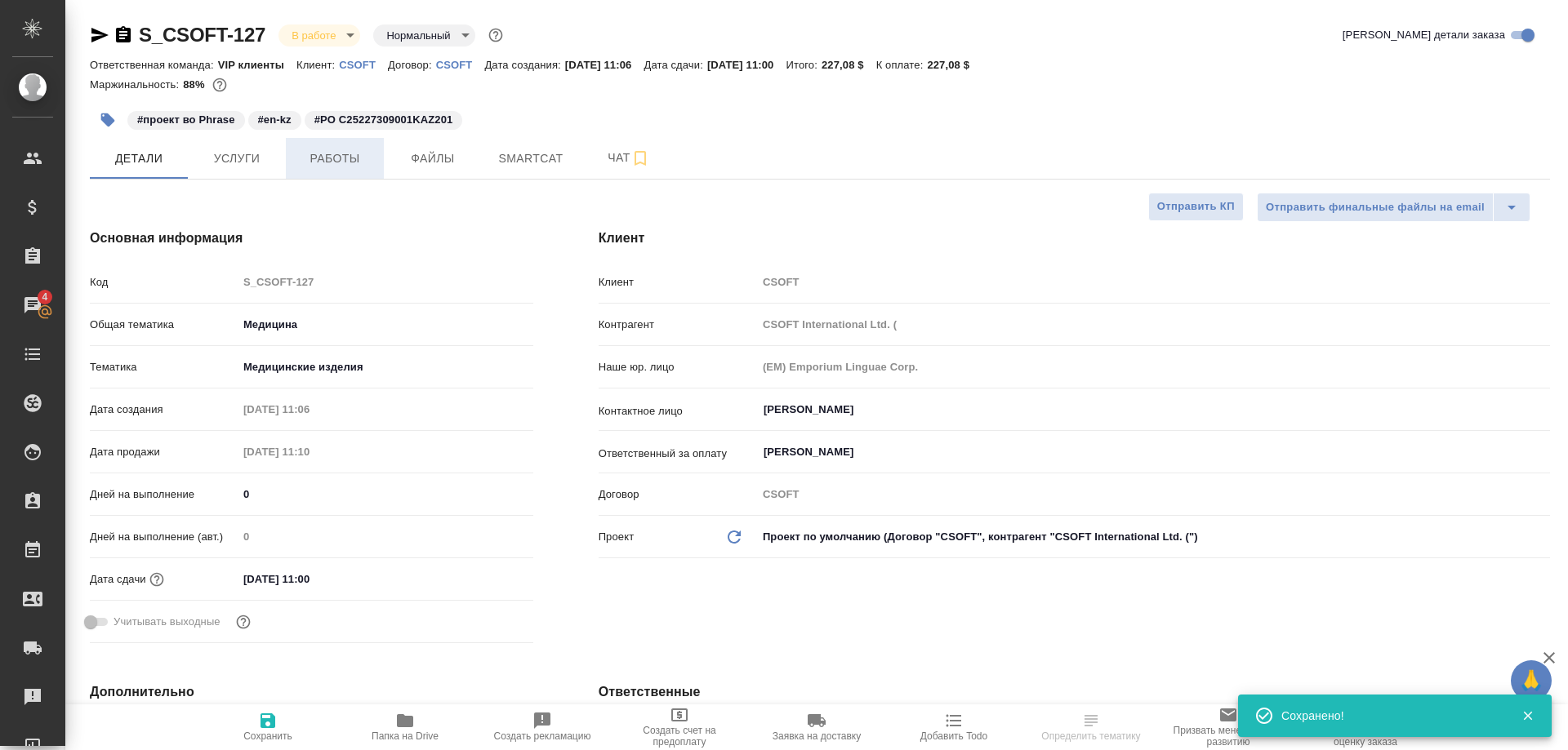
type textarea "x"
click at [348, 161] on span "Работы" at bounding box center [335, 159] width 79 height 20
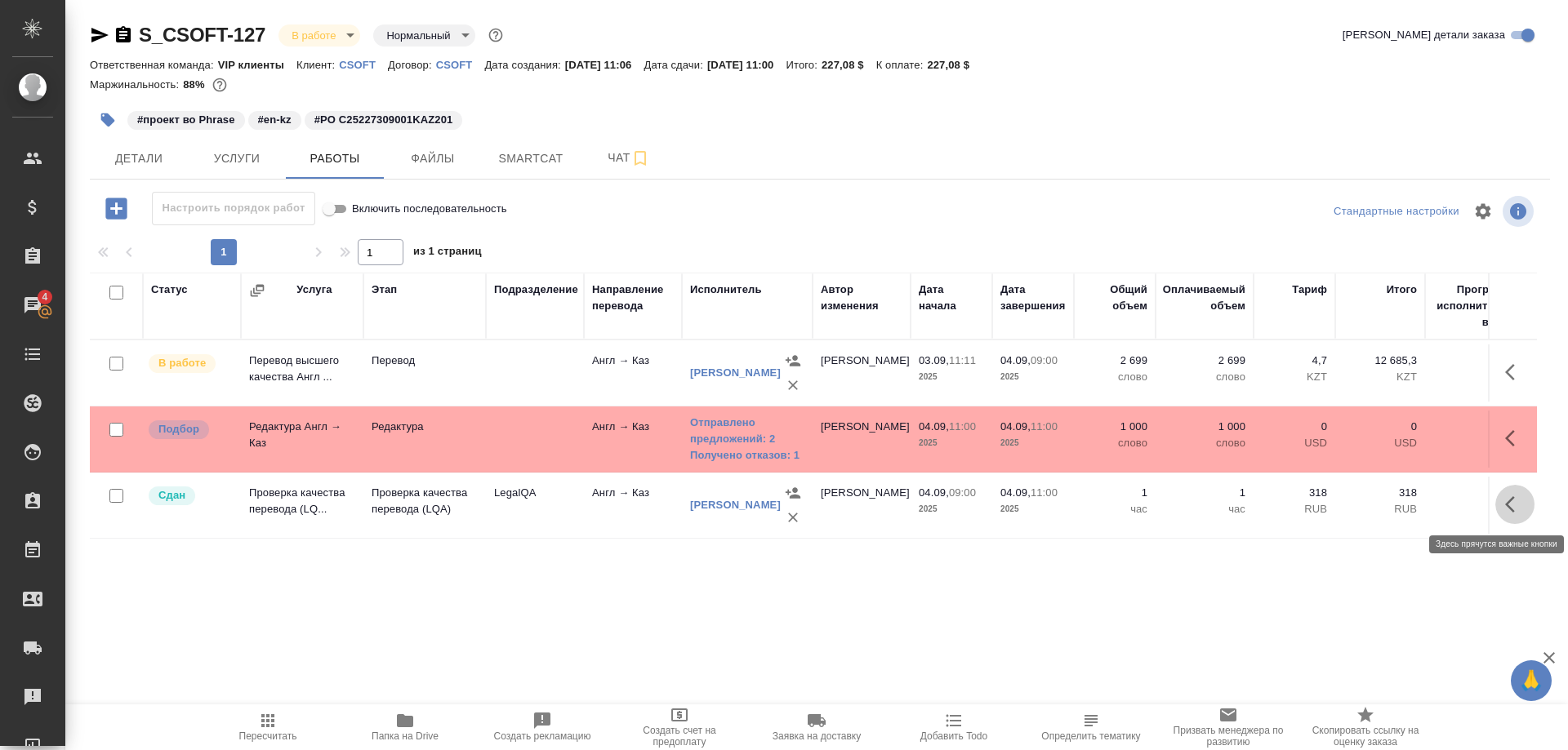
click at [1504, 506] on button "button" at bounding box center [1515, 504] width 39 height 39
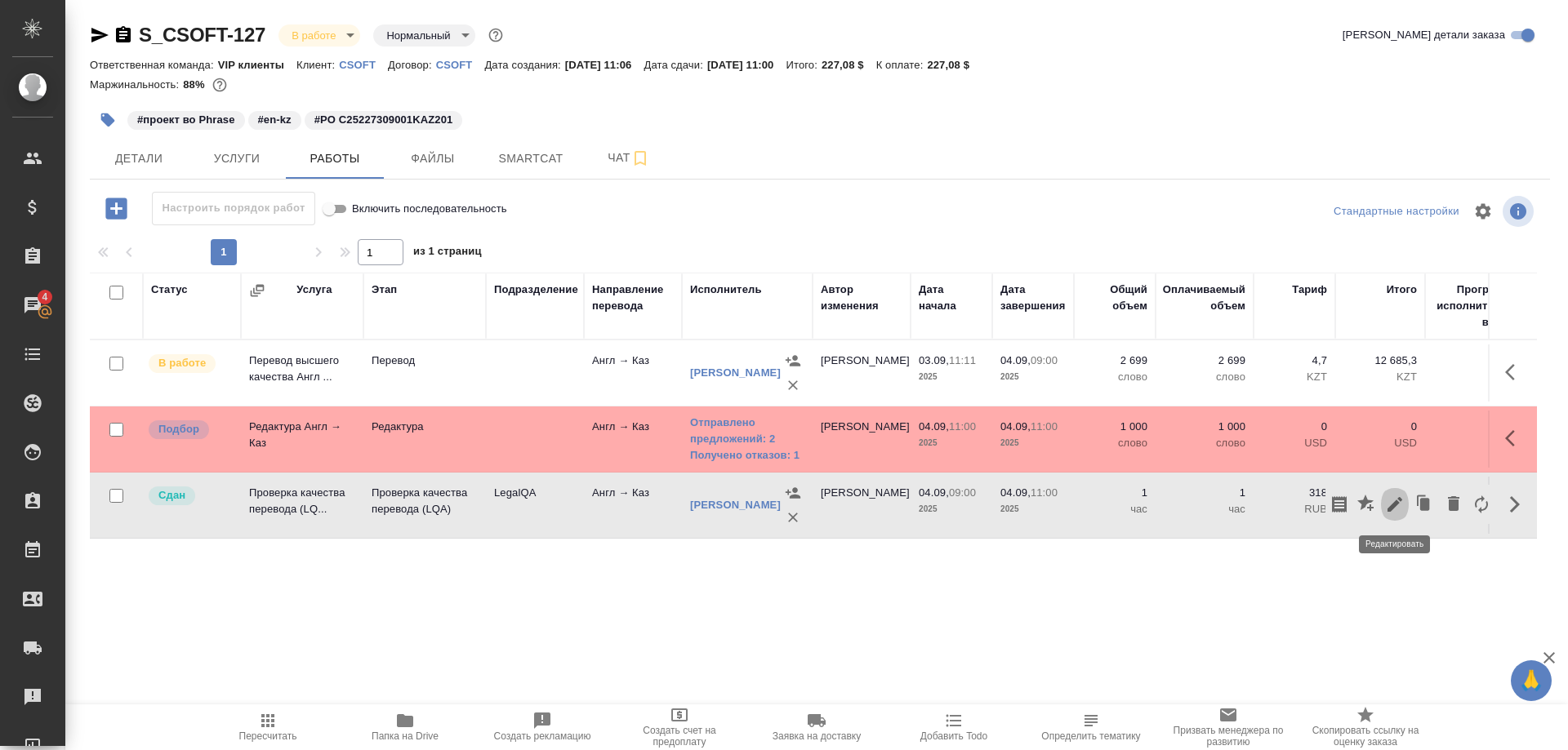
click at [1392, 510] on icon "button" at bounding box center [1395, 504] width 15 height 15
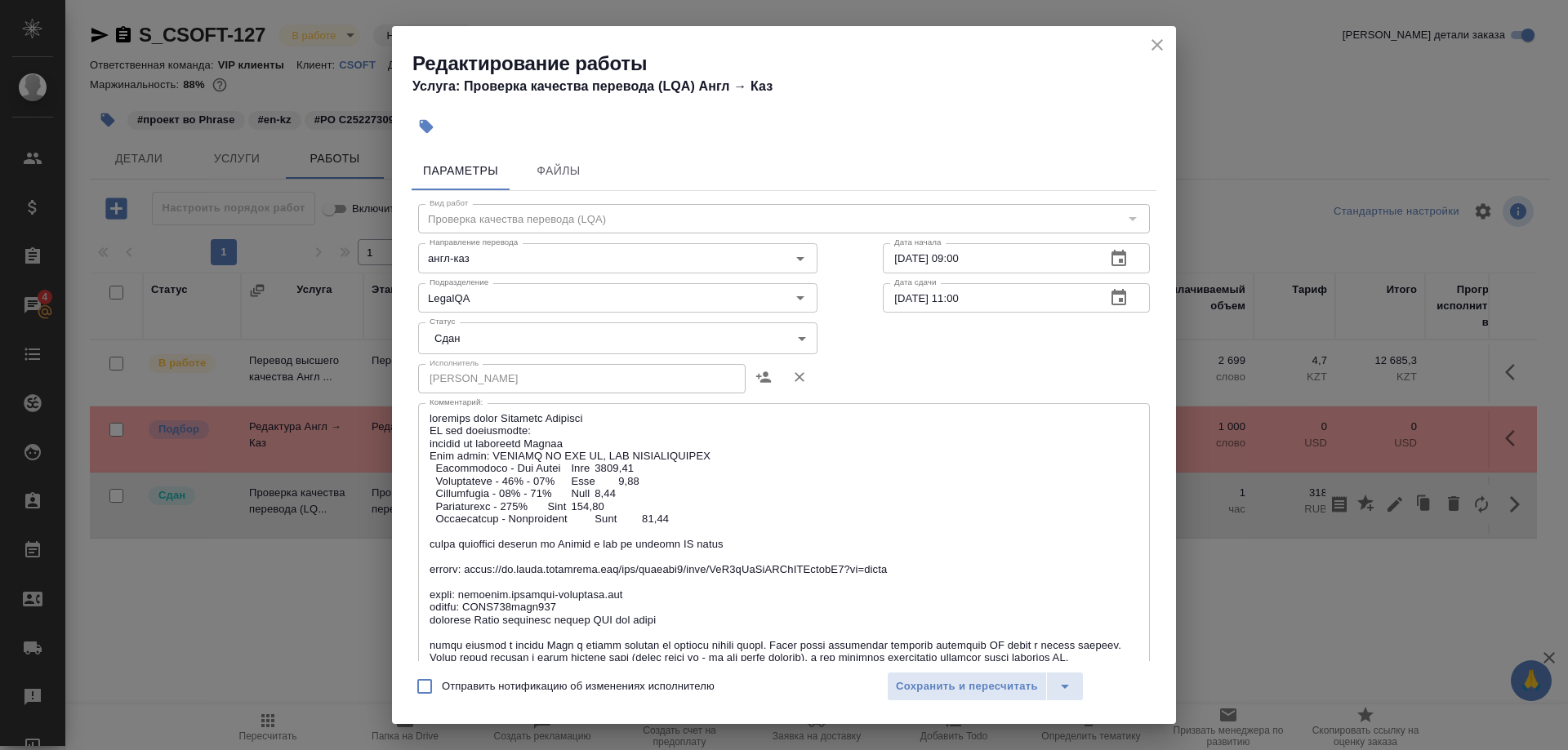
scroll to position [314, 0]
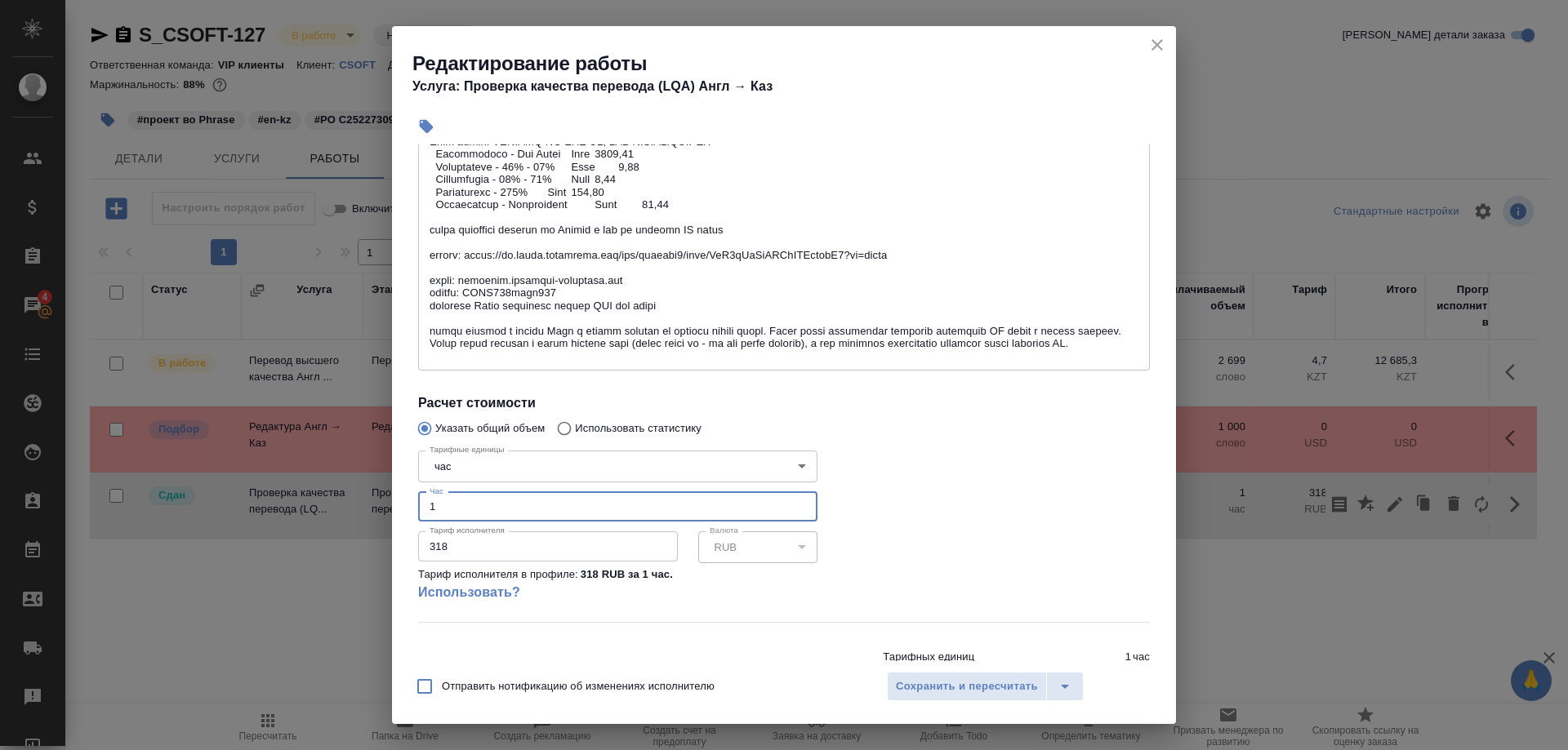
click at [418, 492] on input "1" at bounding box center [618, 507] width 399 height 29
type input "2"
click at [927, 686] on span "Сохранить и пересчитать" at bounding box center [968, 687] width 143 height 19
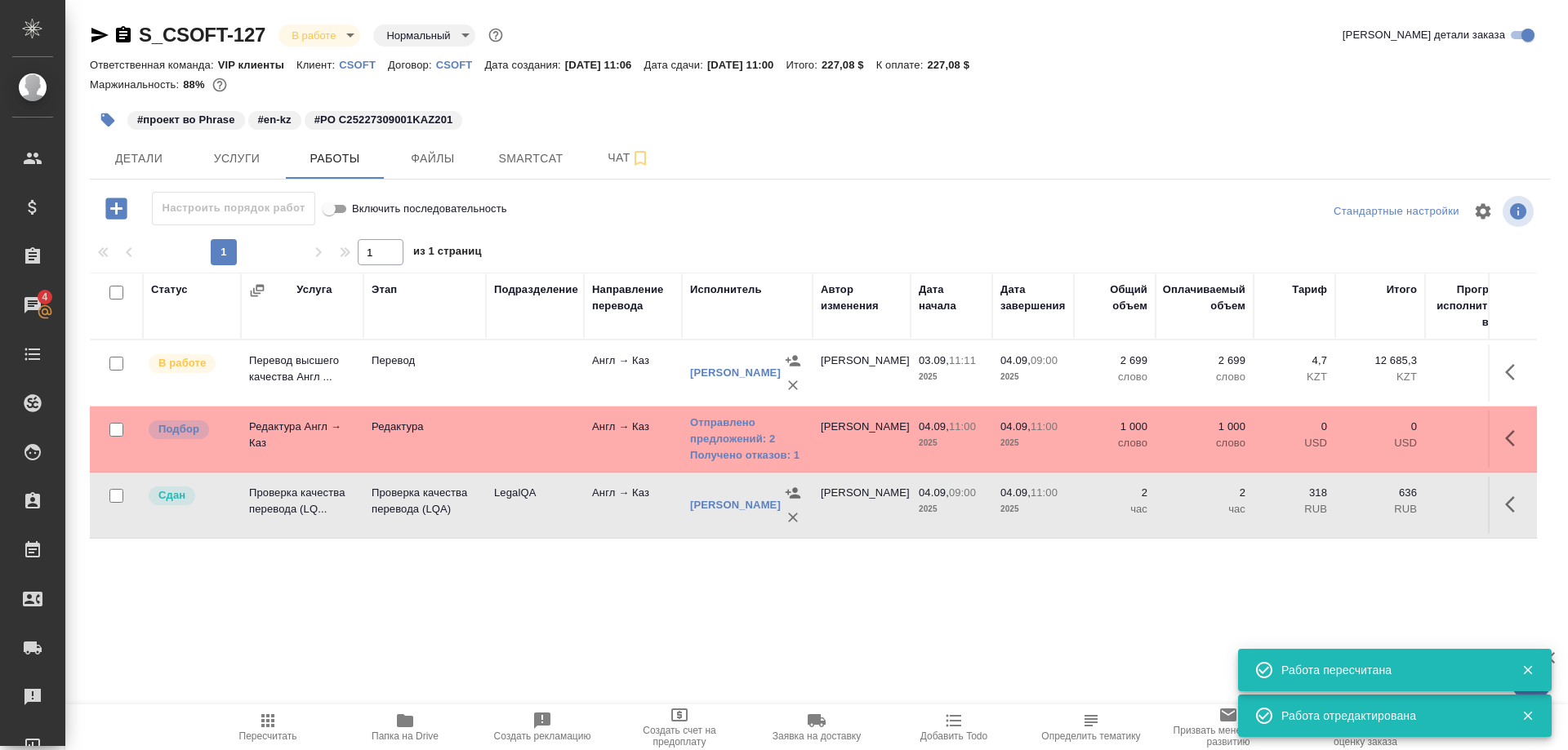
click at [251, 729] on span "Пересчитать" at bounding box center [268, 727] width 118 height 31
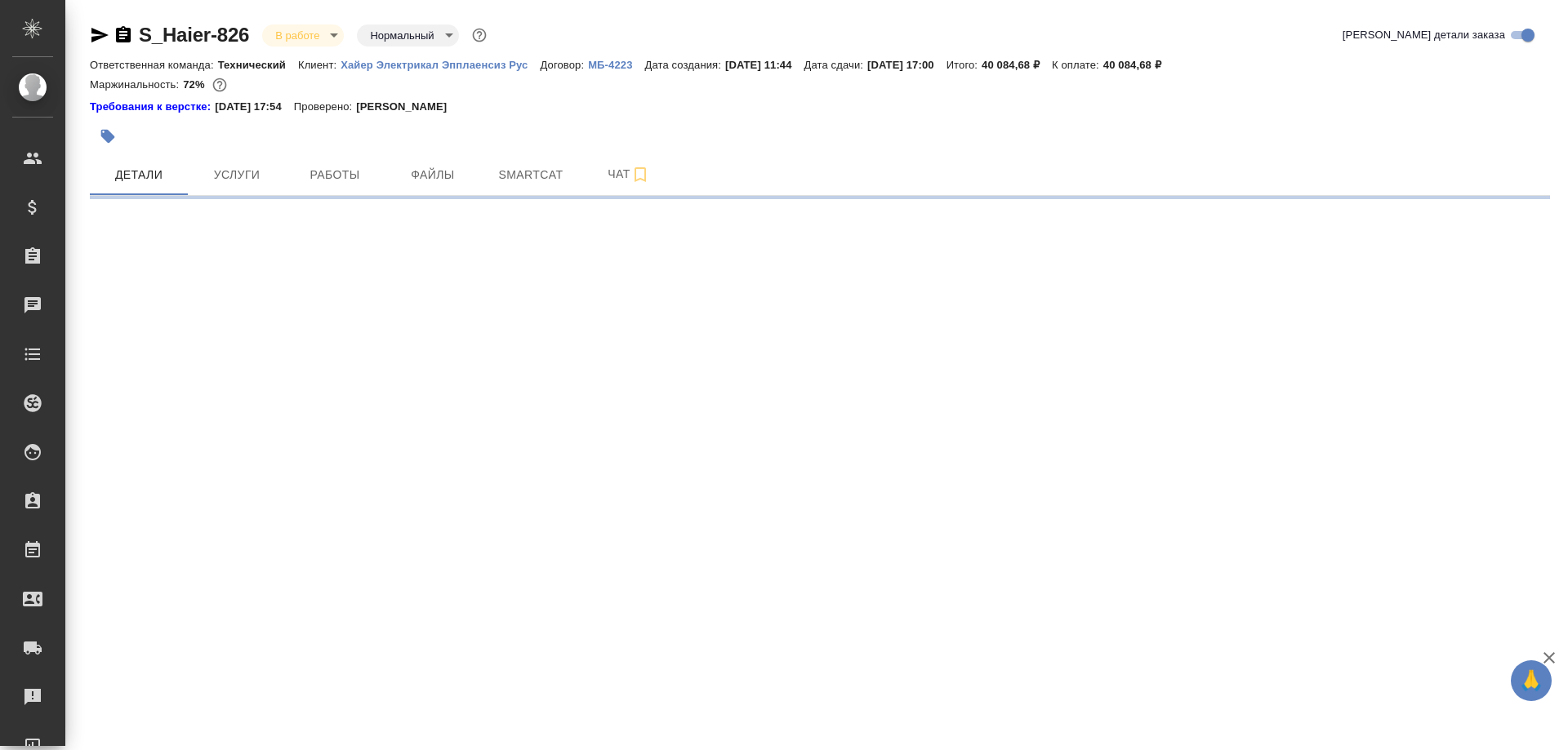
select select "RU"
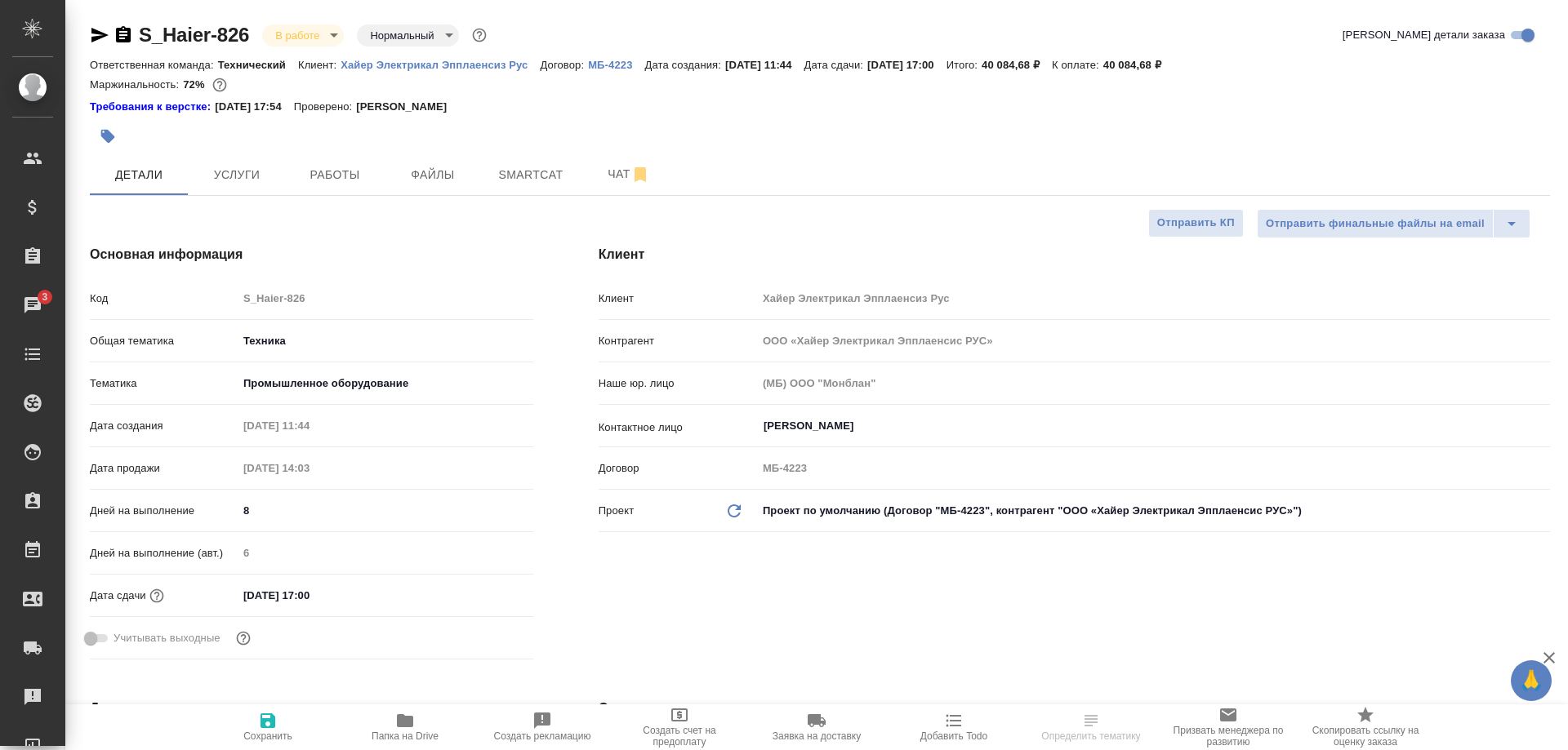
select select "RU"
type textarea "x"
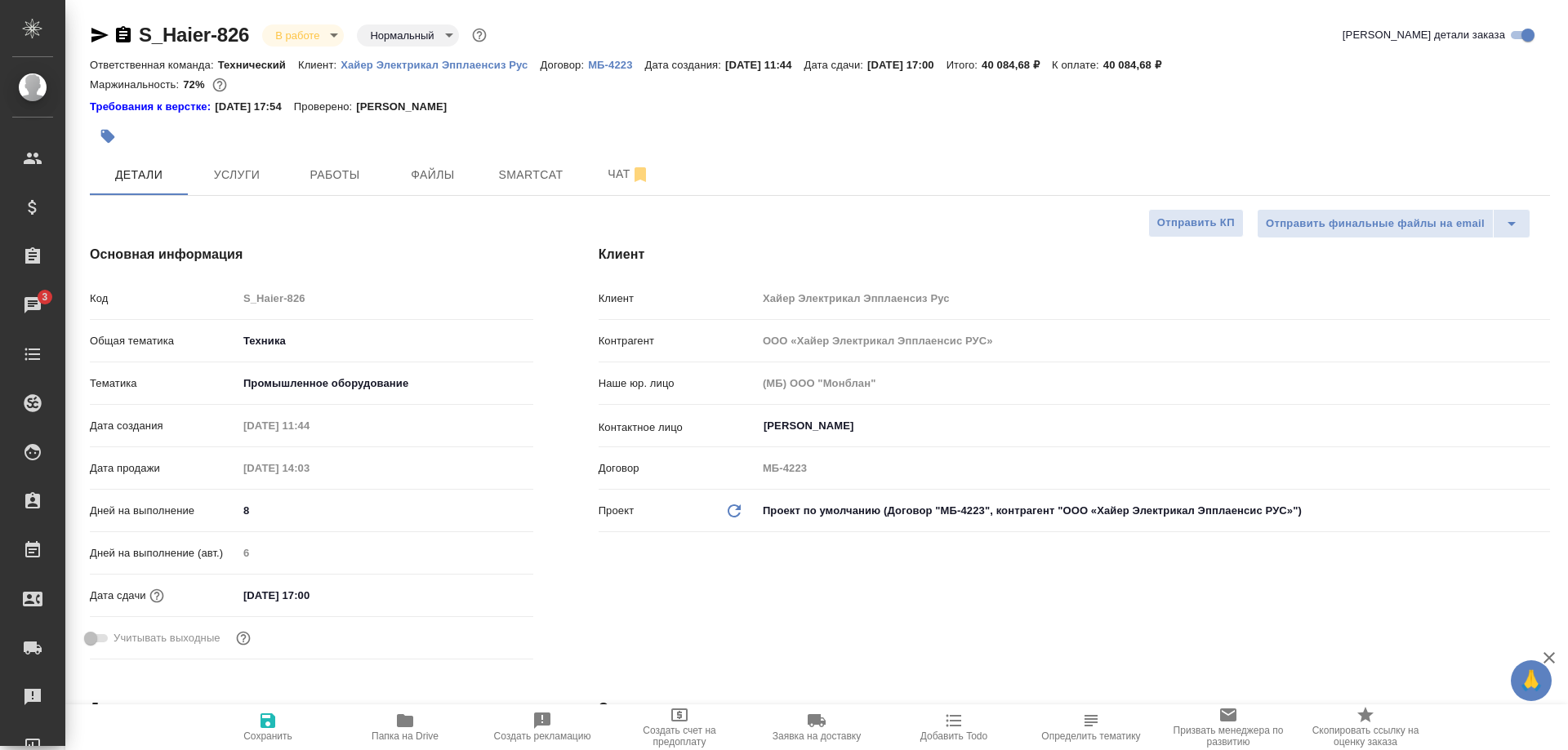
type textarea "x"
click at [334, 172] on span "Работы" at bounding box center [335, 175] width 79 height 20
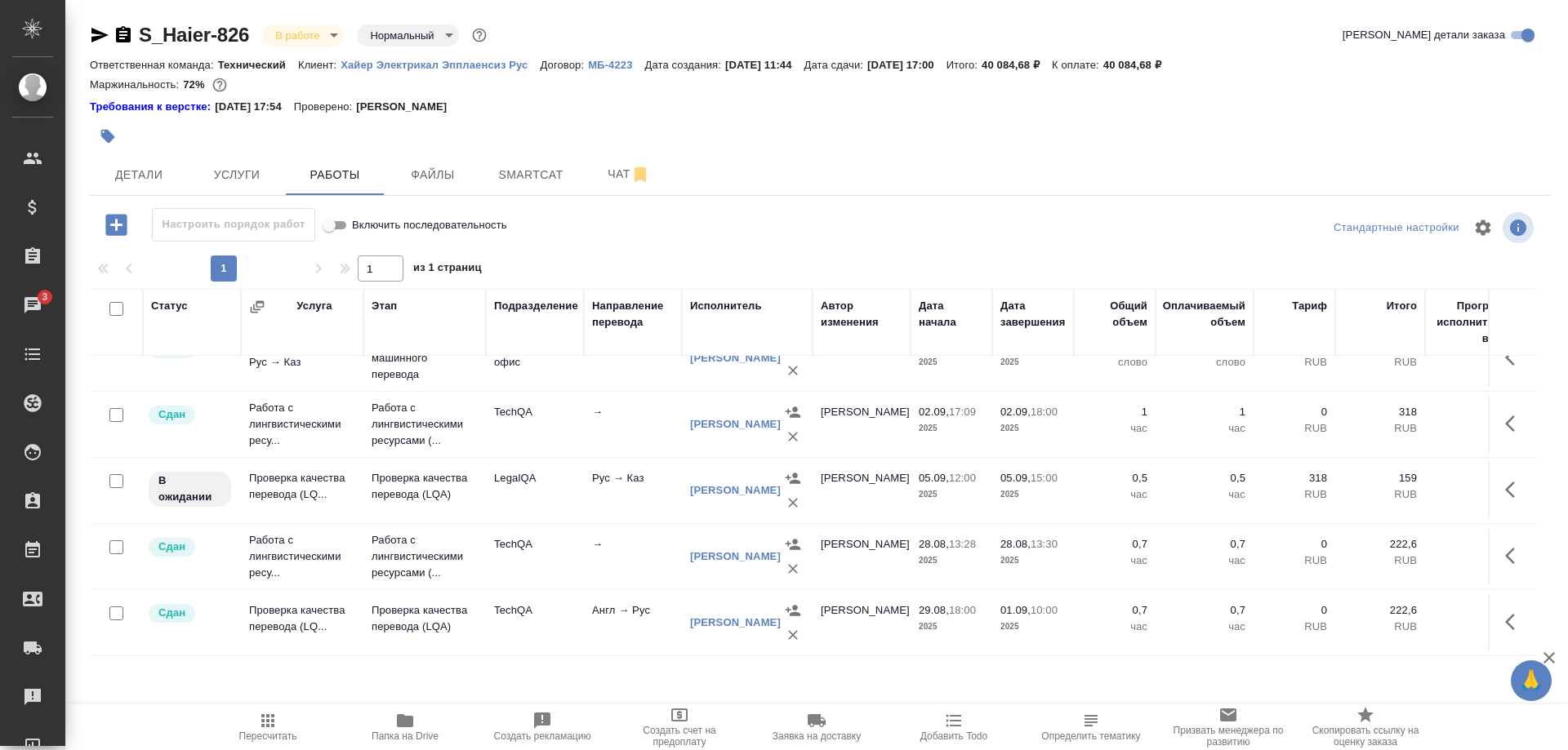
scroll to position [166, 0]
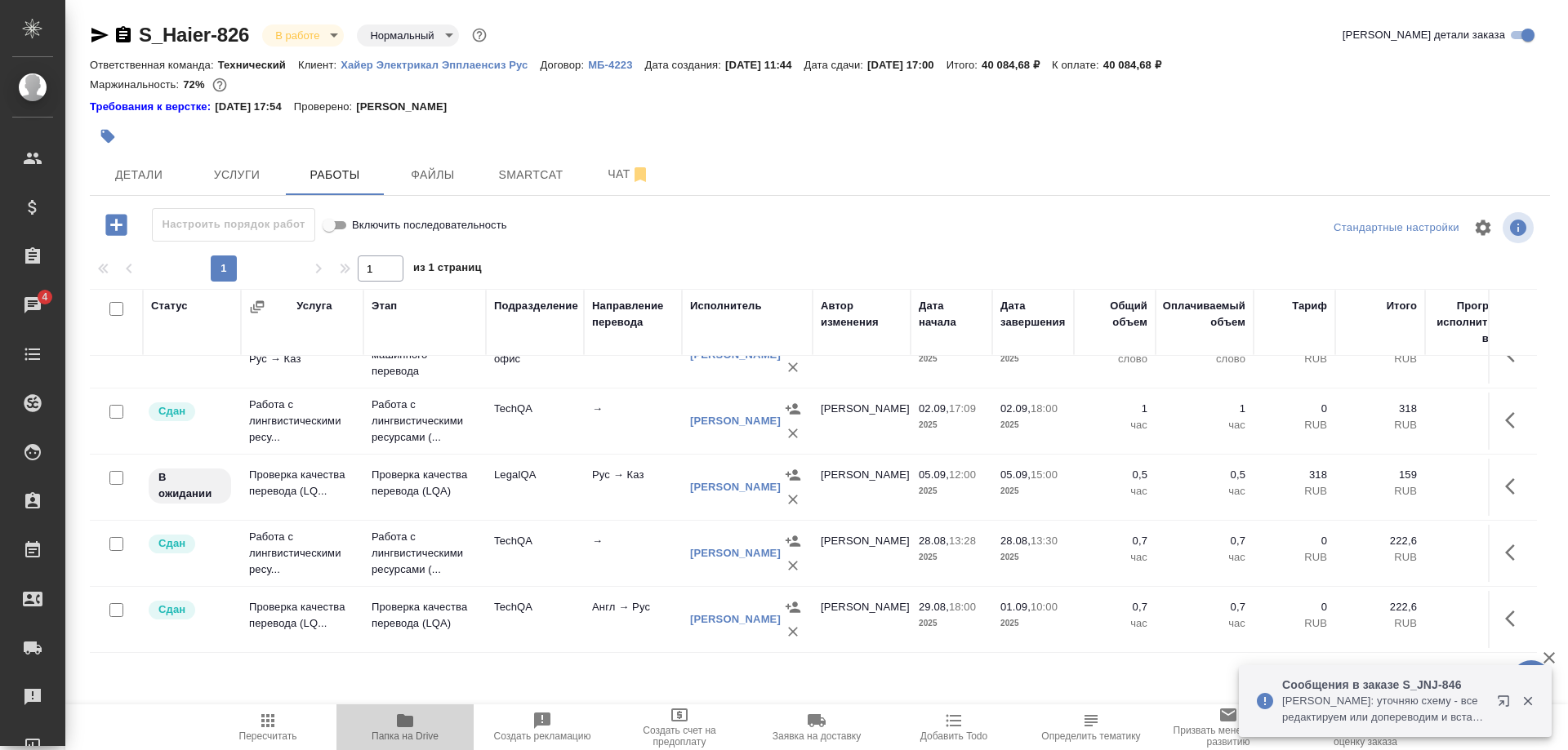
click at [408, 728] on icon "button" at bounding box center [405, 721] width 19 height 19
click at [1495, 696] on button "button" at bounding box center [1507, 704] width 39 height 39
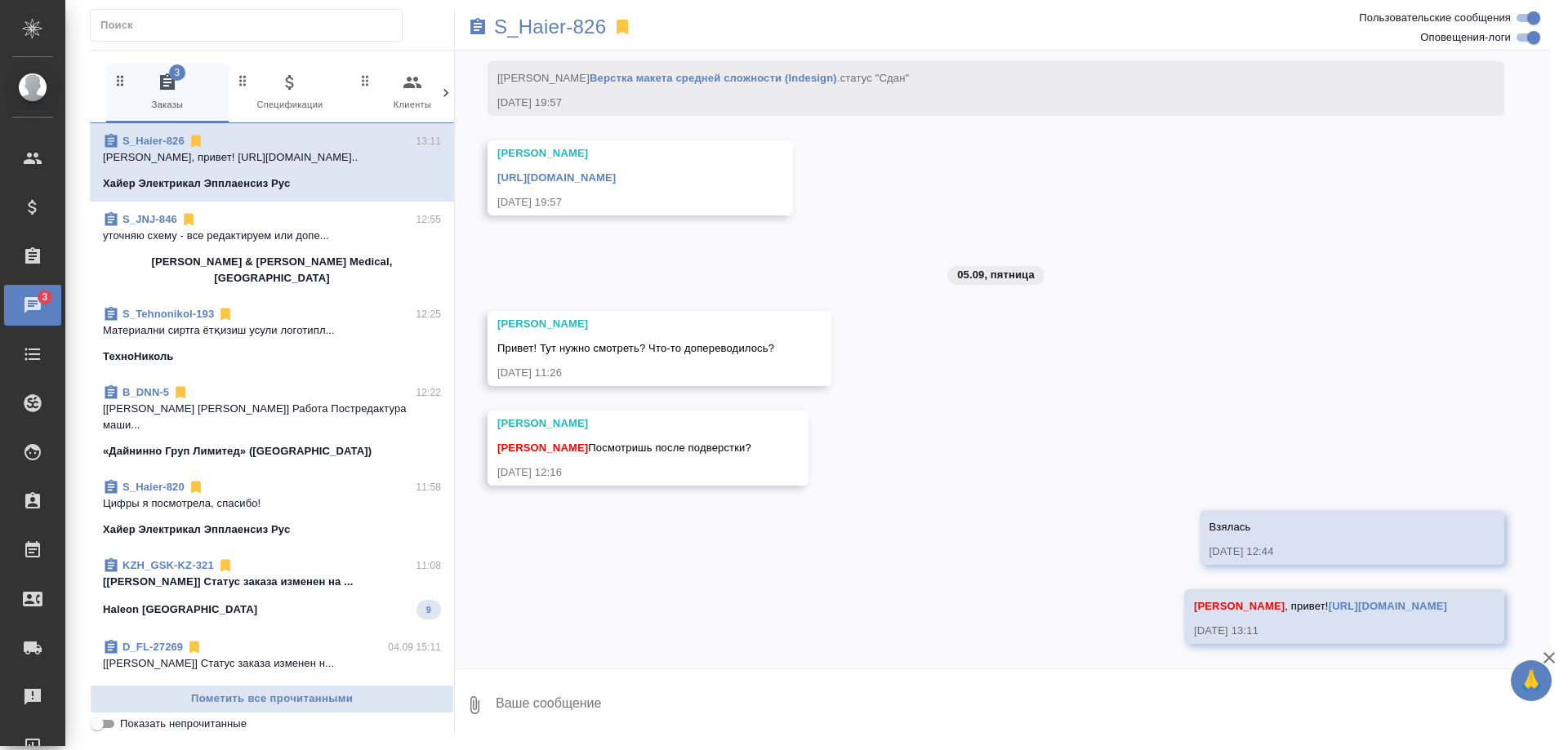
scroll to position [20561, 0]
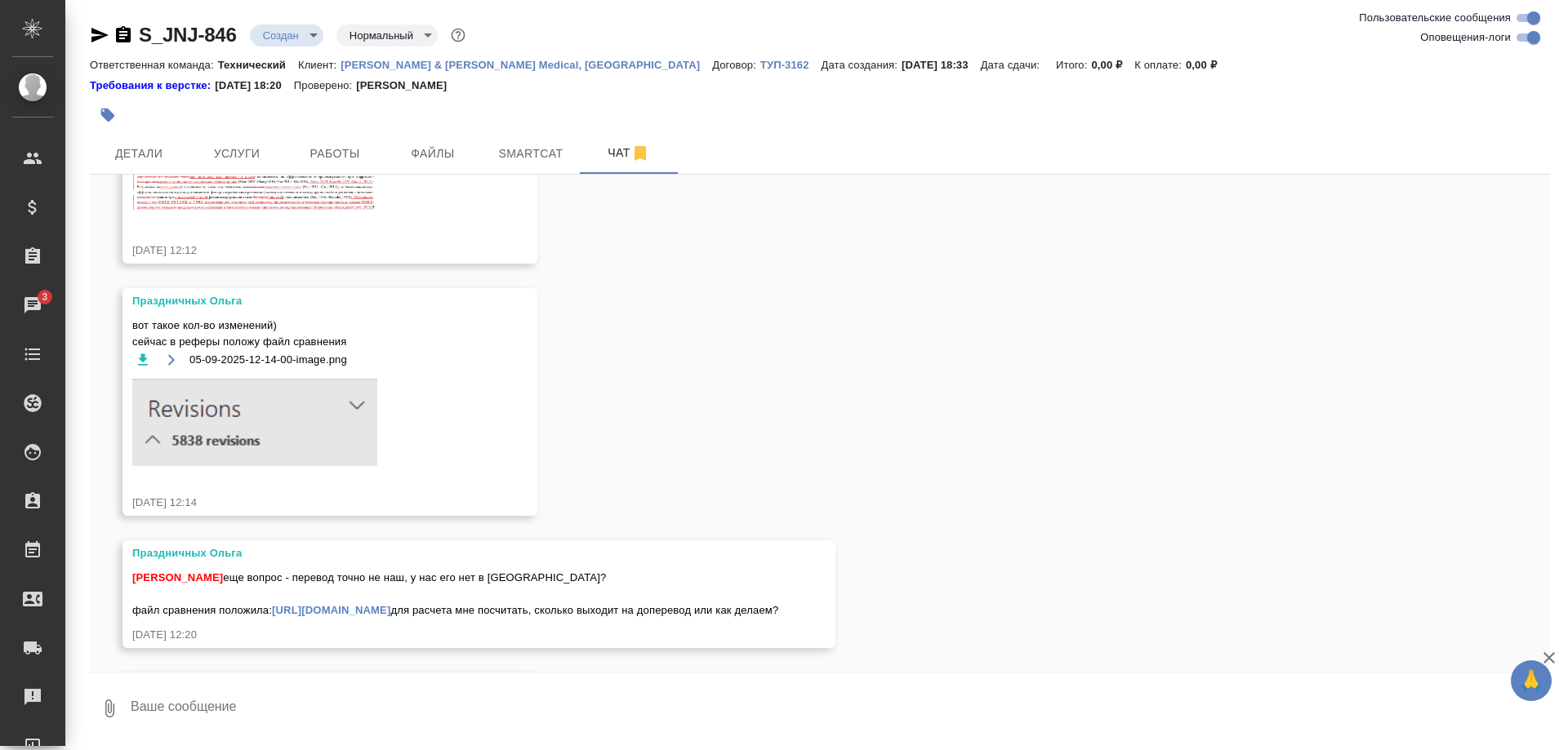
scroll to position [2348, 0]
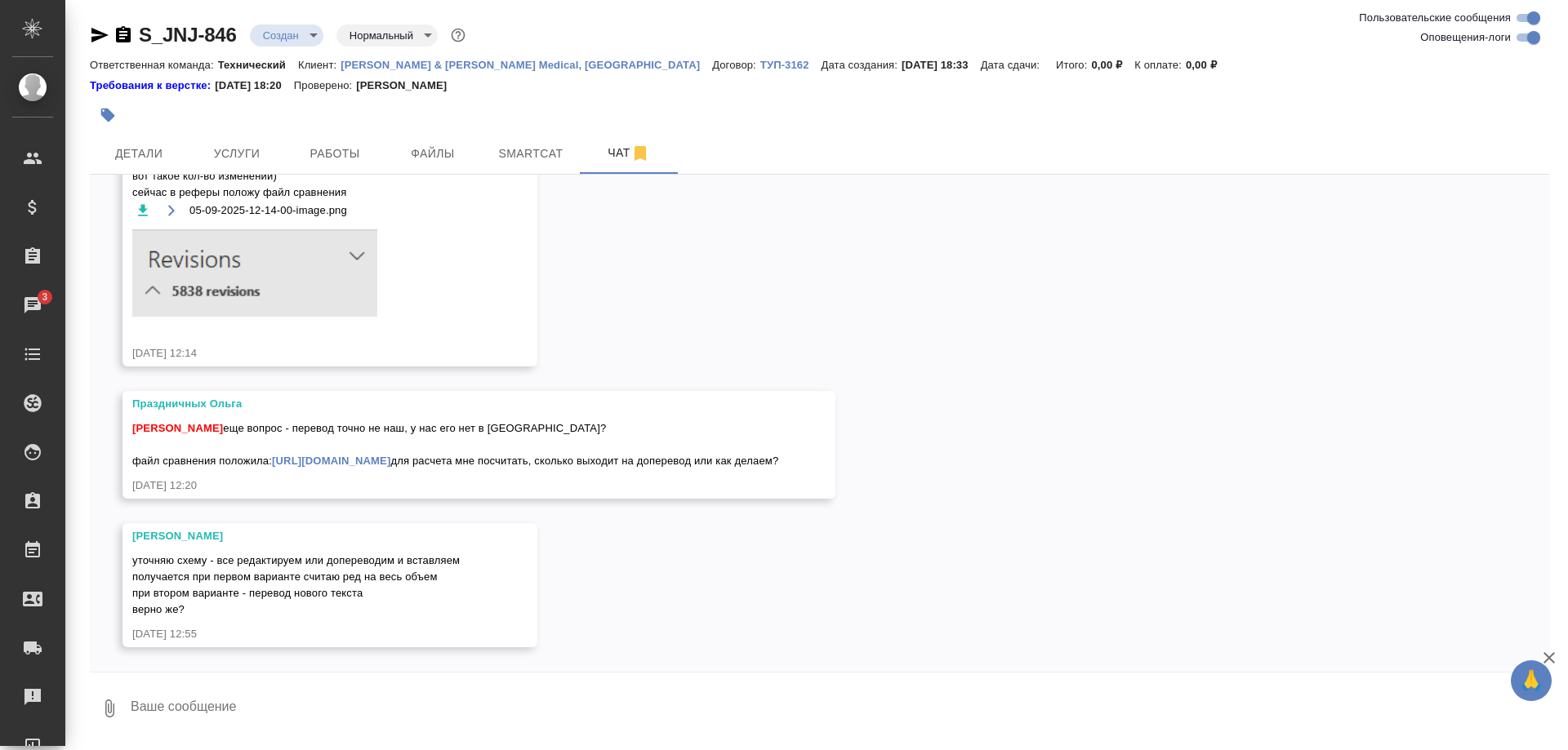
click at [516, 706] on textarea at bounding box center [839, 708] width 1421 height 56
type textarea "При первом ред + доперевод"
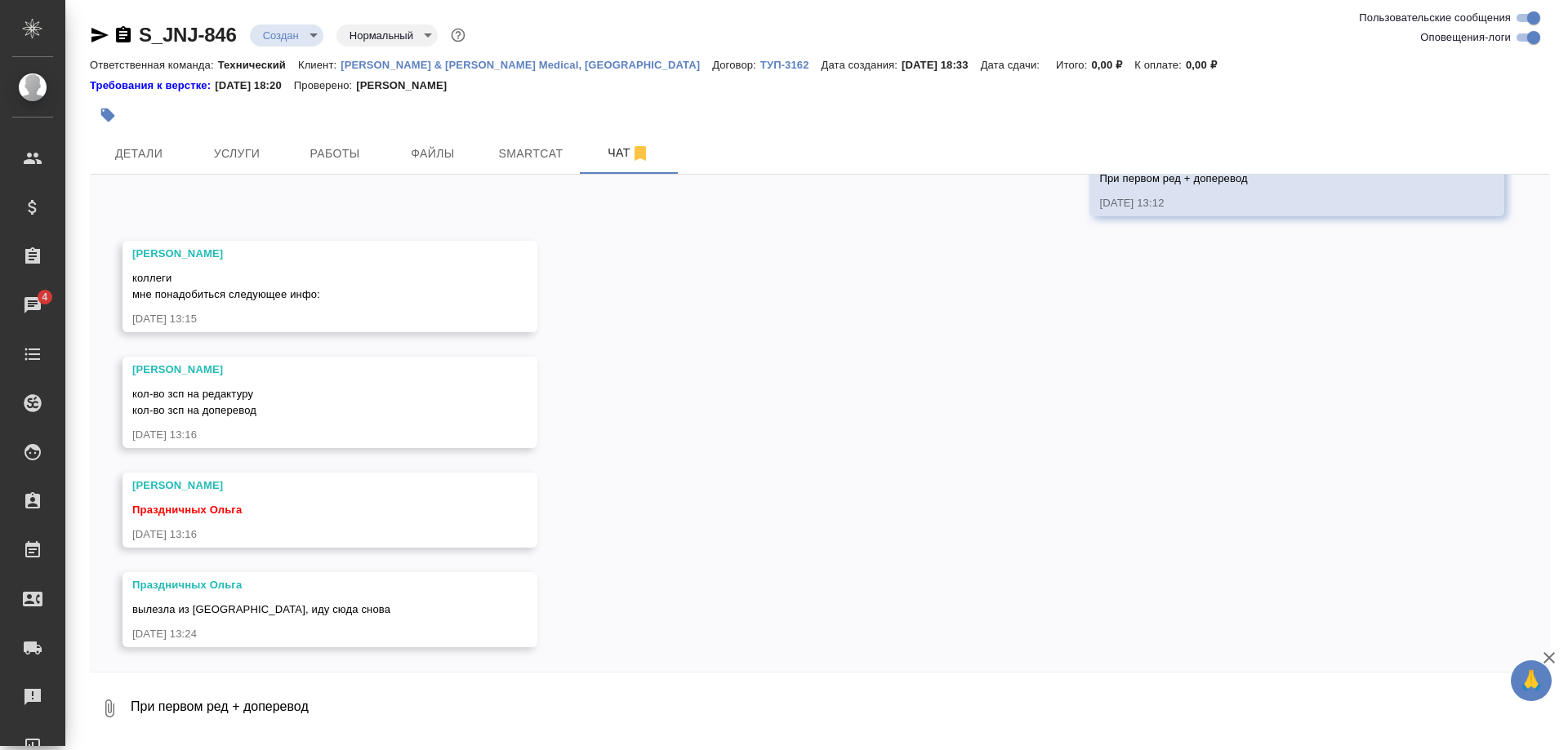
scroll to position [2858, 0]
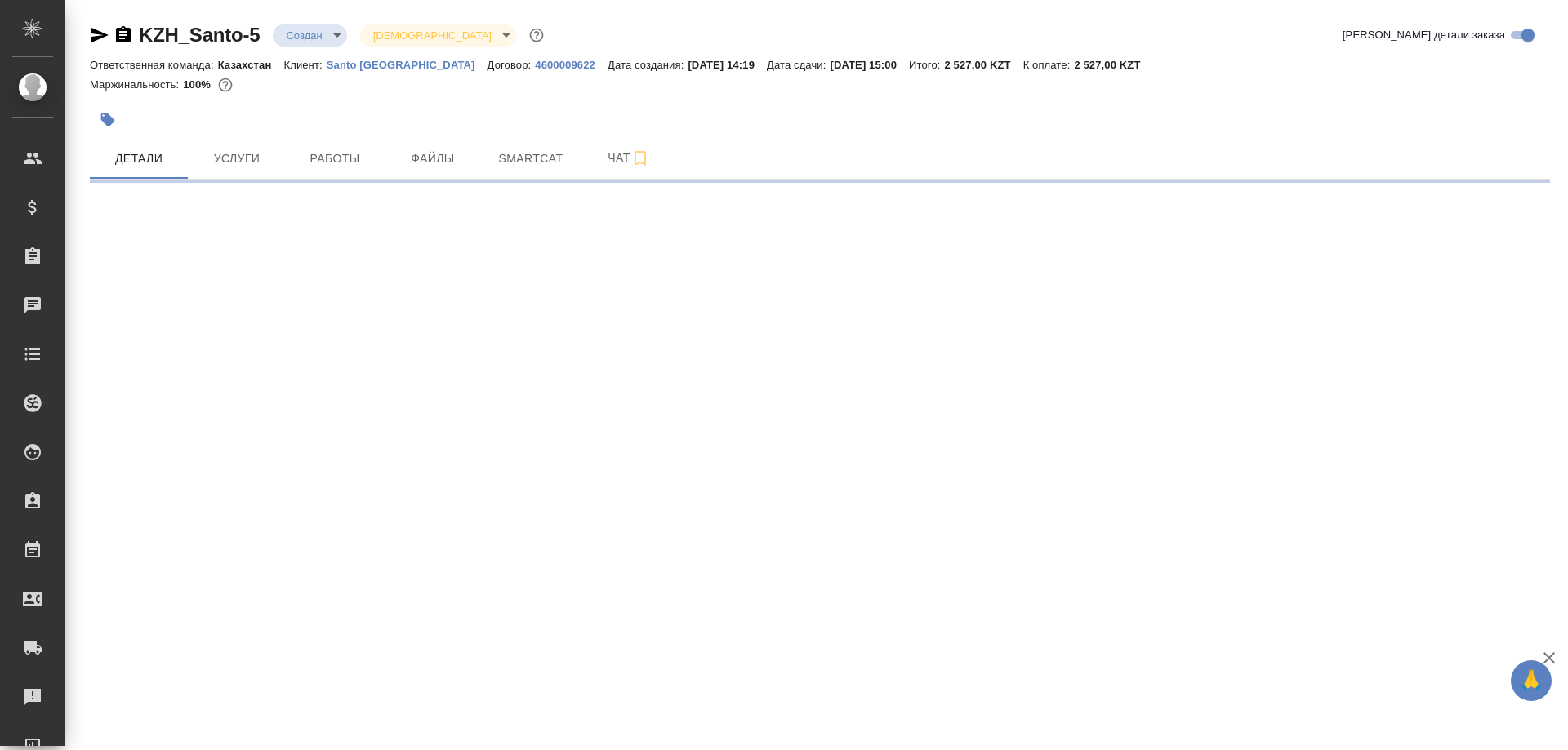
select select "RU"
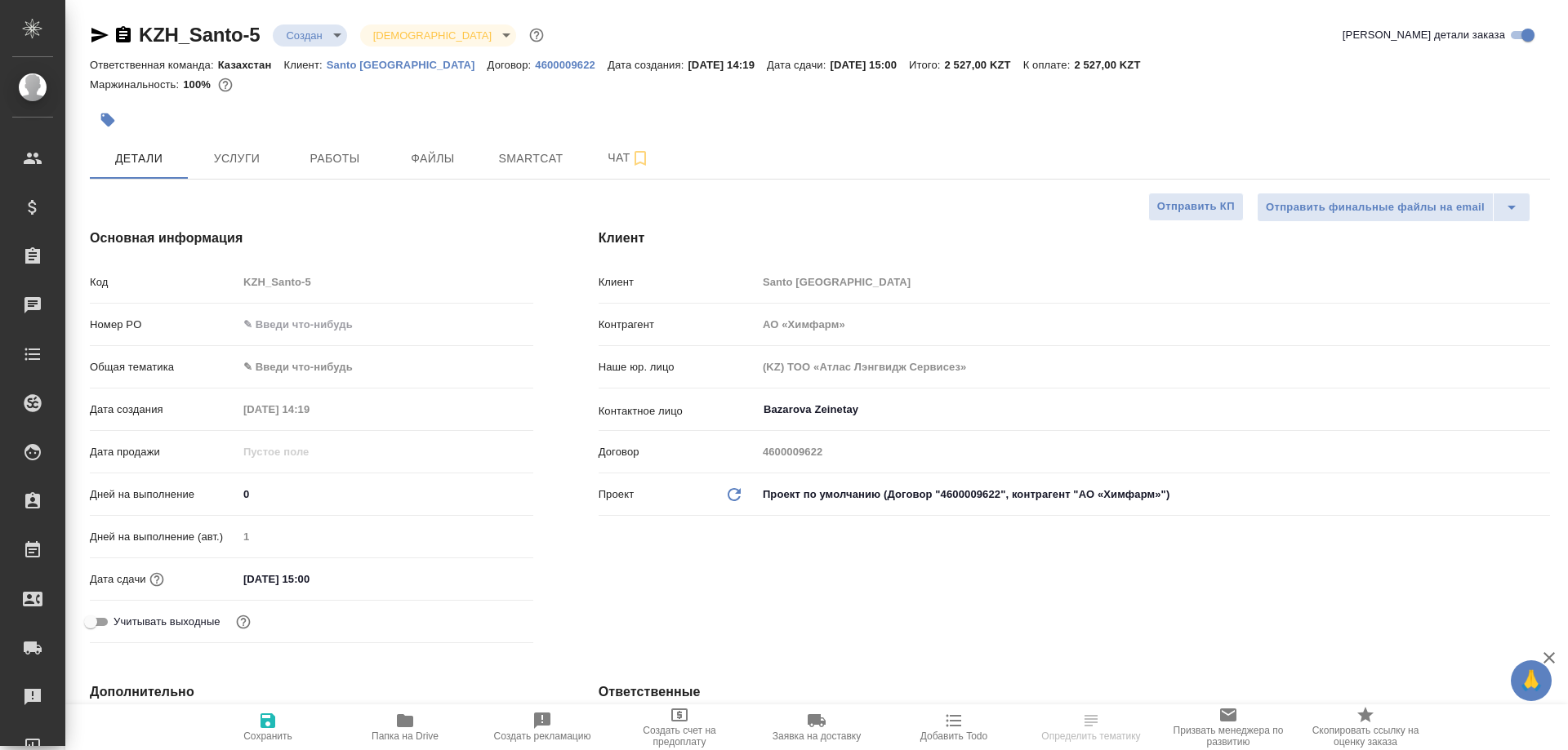
type textarea "x"
click at [328, 160] on span "Работы" at bounding box center [335, 159] width 79 height 20
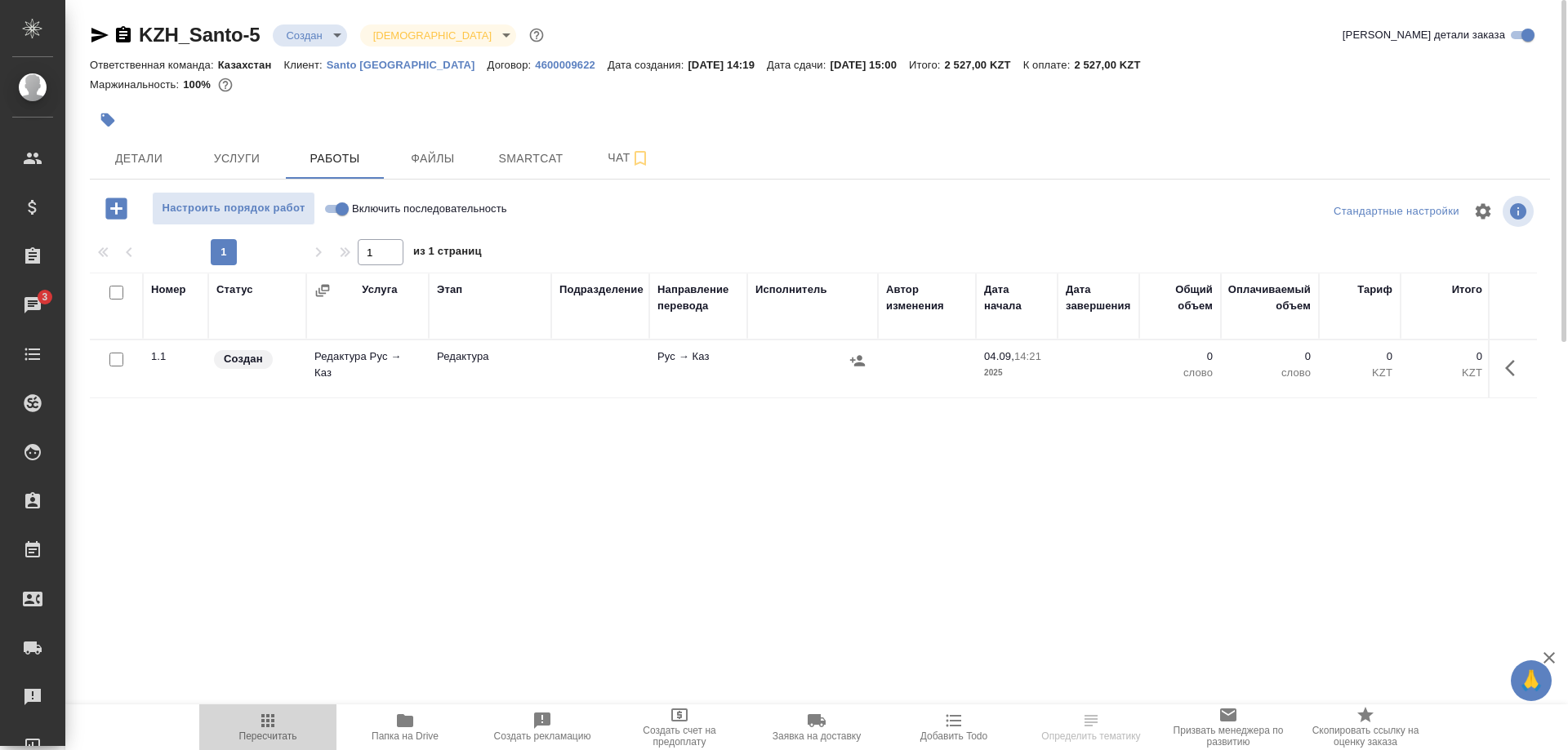
click at [266, 722] on icon "button" at bounding box center [267, 721] width 19 height 19
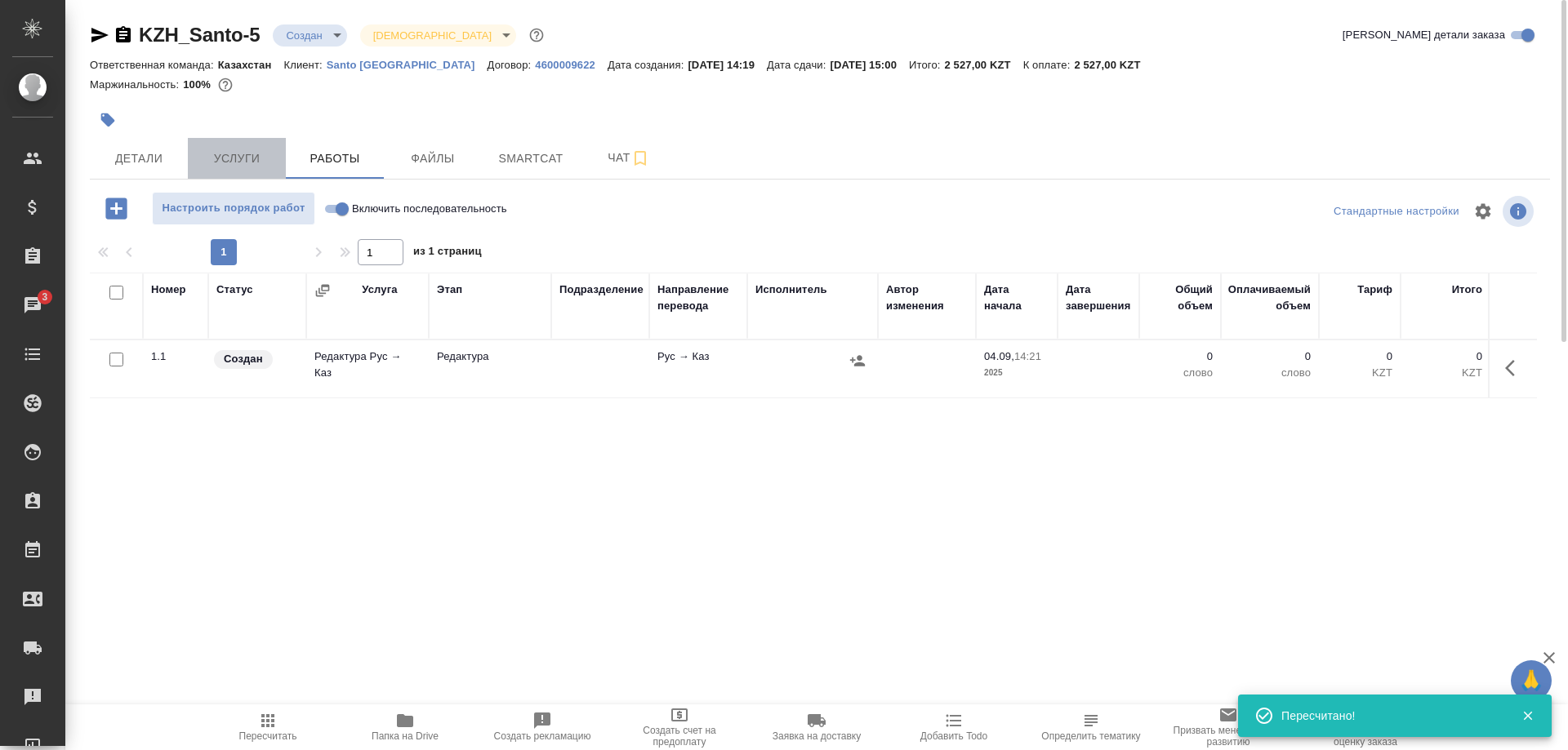
click at [237, 164] on span "Услуги" at bounding box center [237, 159] width 79 height 20
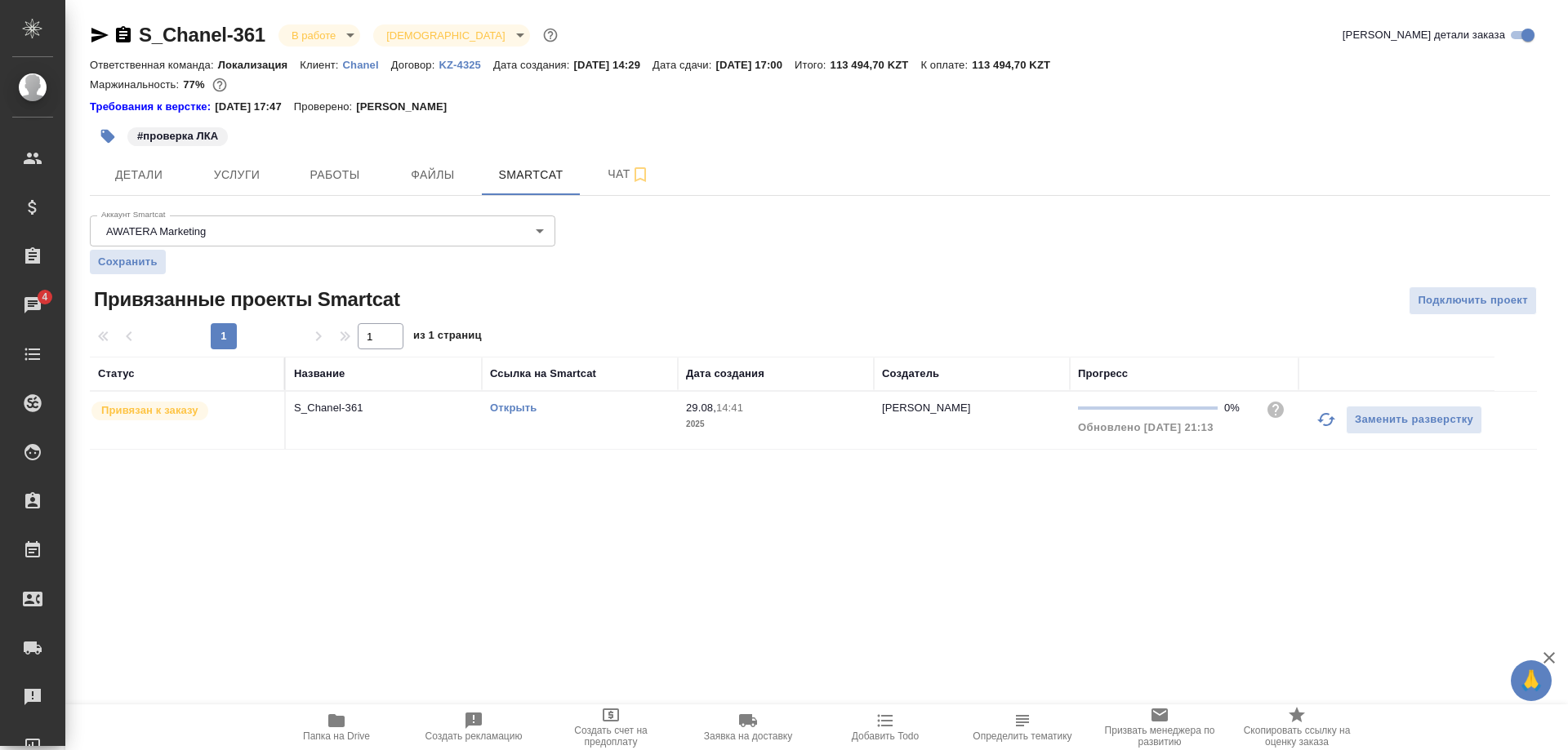
click at [360, 66] on p "Chanel" at bounding box center [366, 64] width 48 height 12
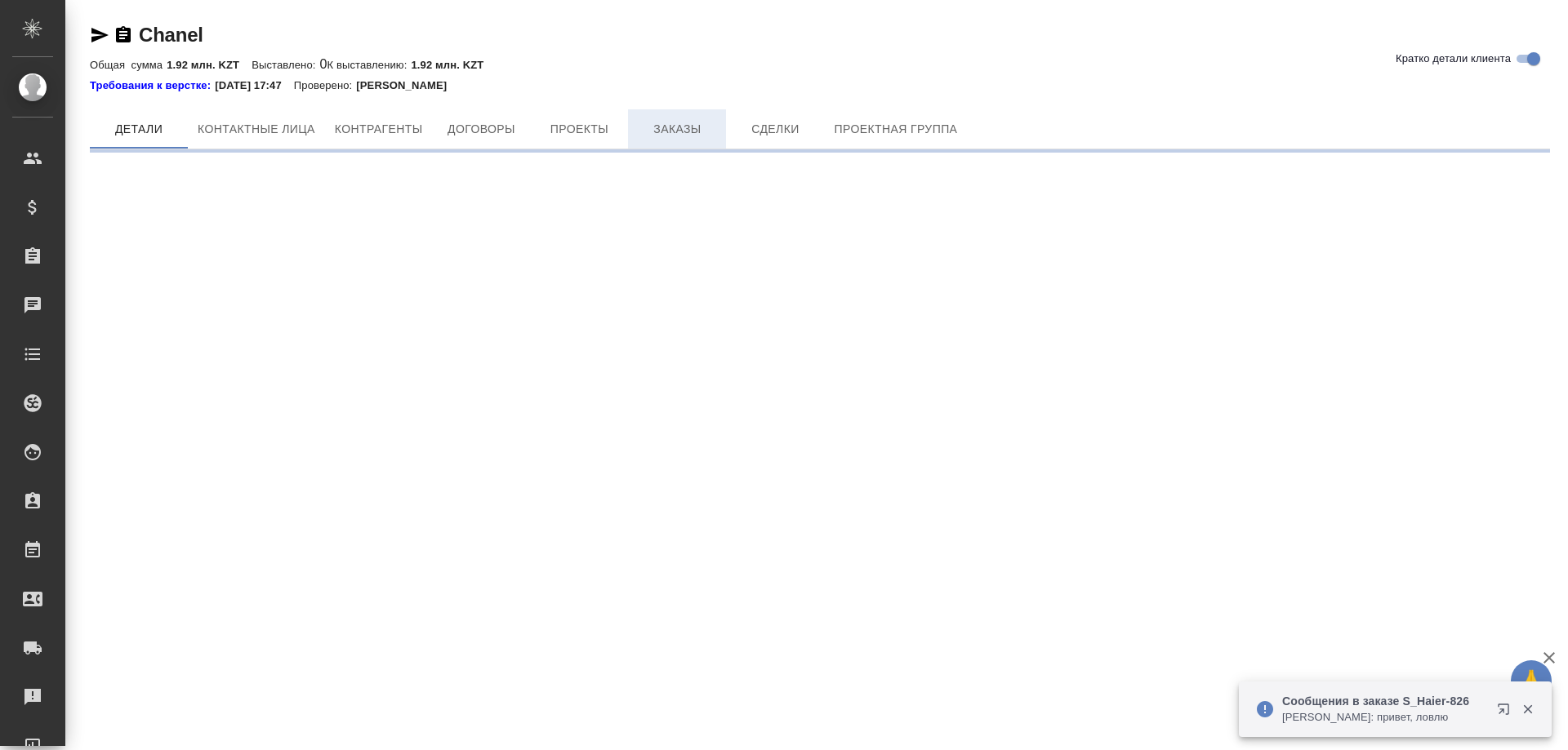
click at [665, 117] on button "Заказы" at bounding box center [676, 129] width 98 height 39
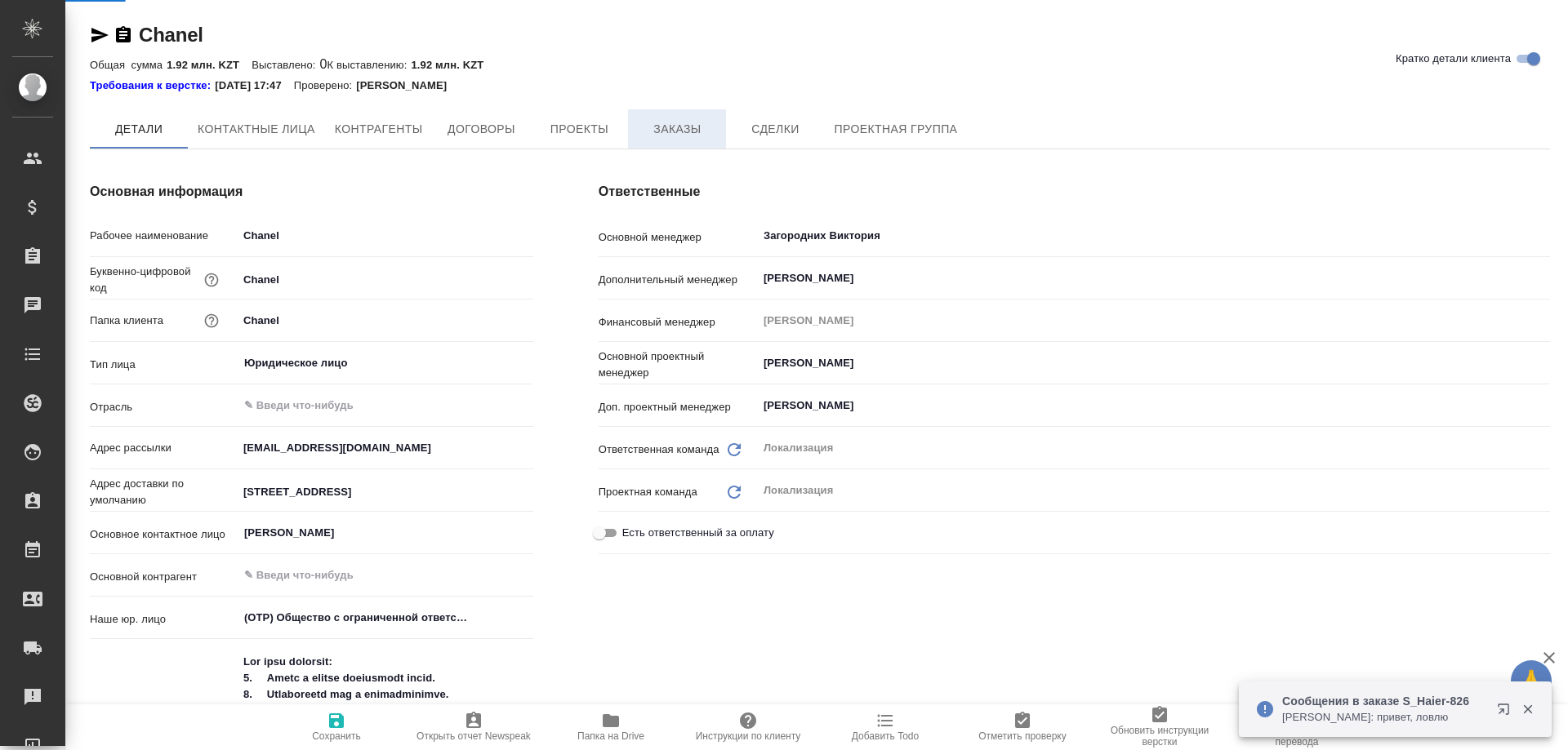
type textarea "x"
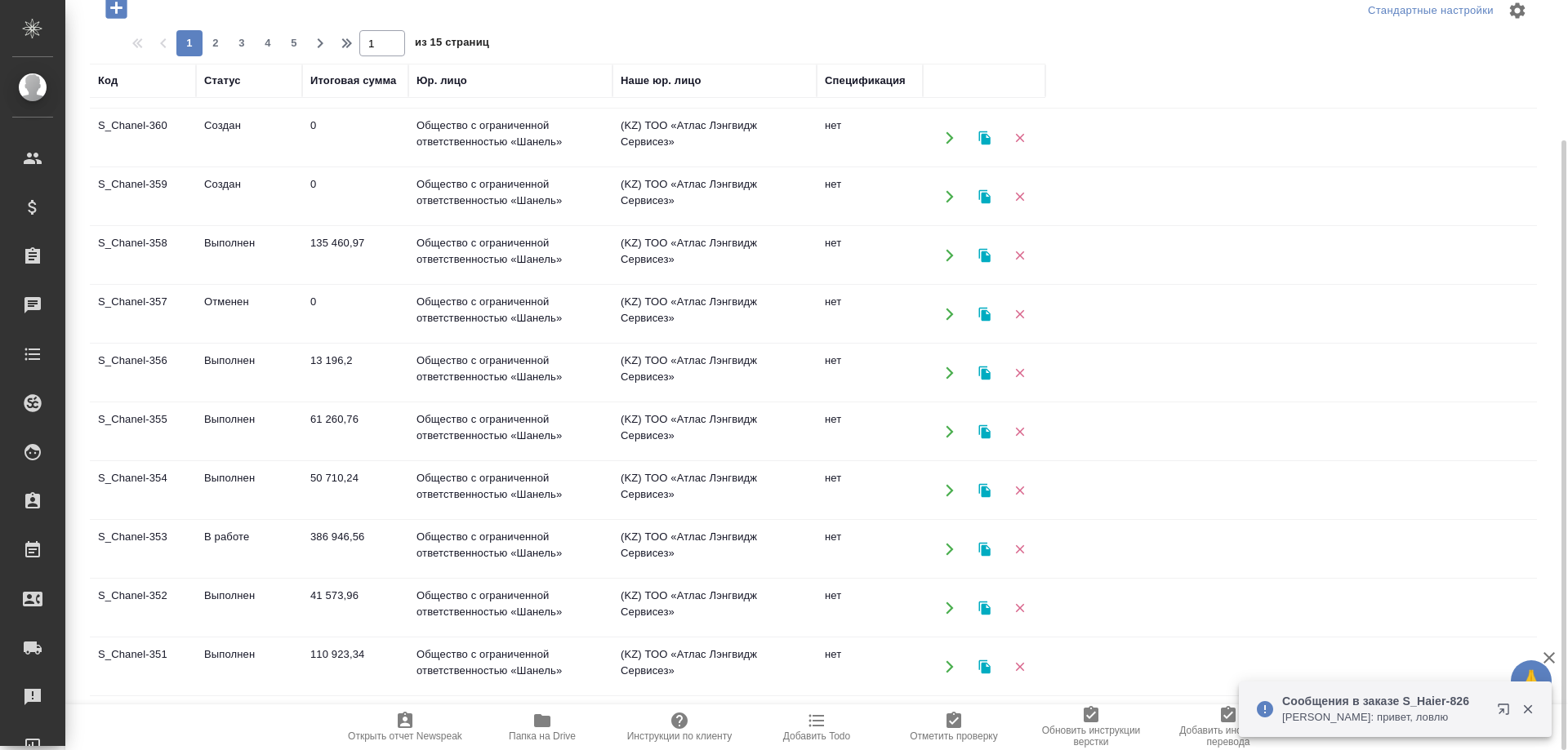
scroll to position [166, 0]
click at [132, 474] on td "S_Chanel-353" at bounding box center [143, 491] width 106 height 58
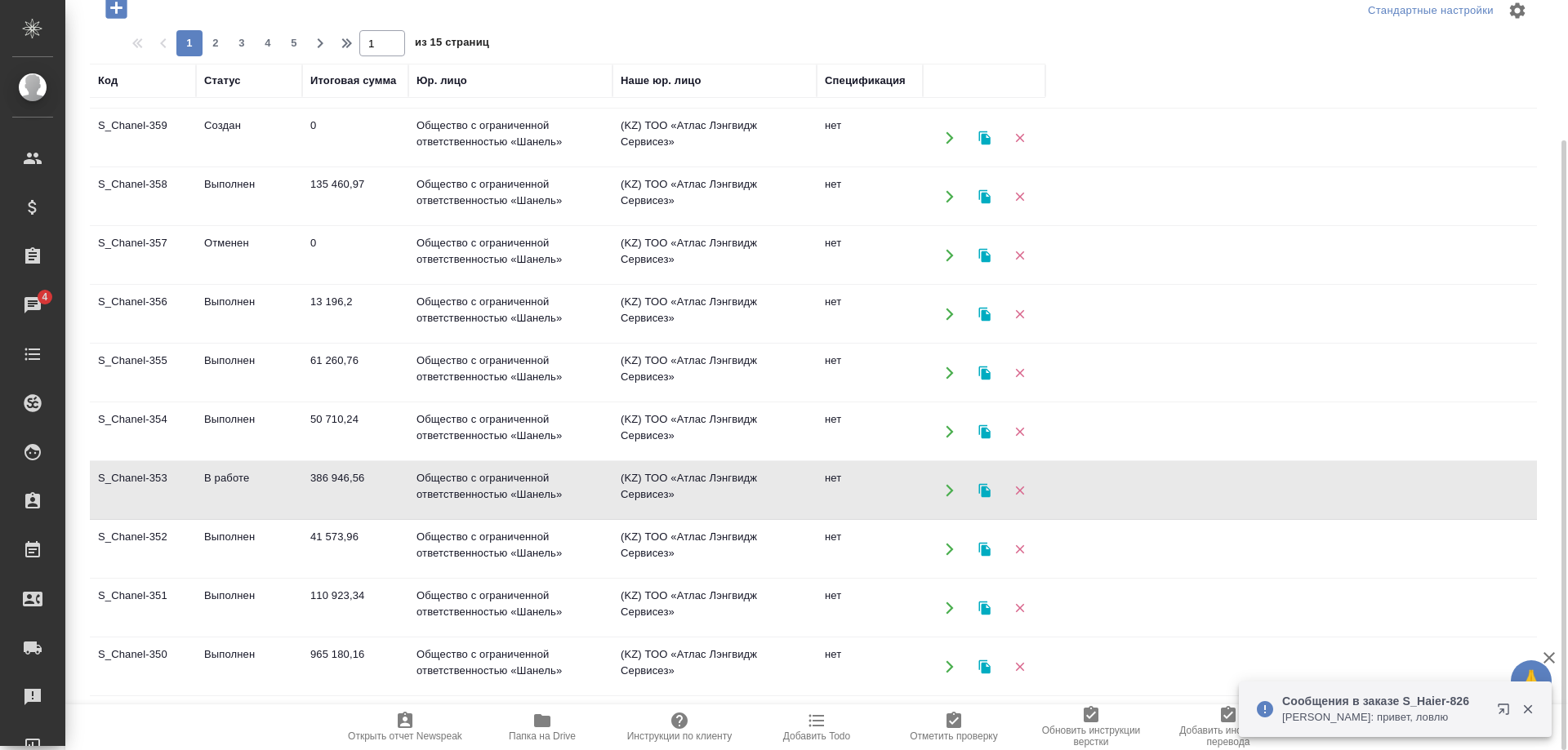
click at [132, 474] on td "S_Chanel-353" at bounding box center [143, 491] width 106 height 58
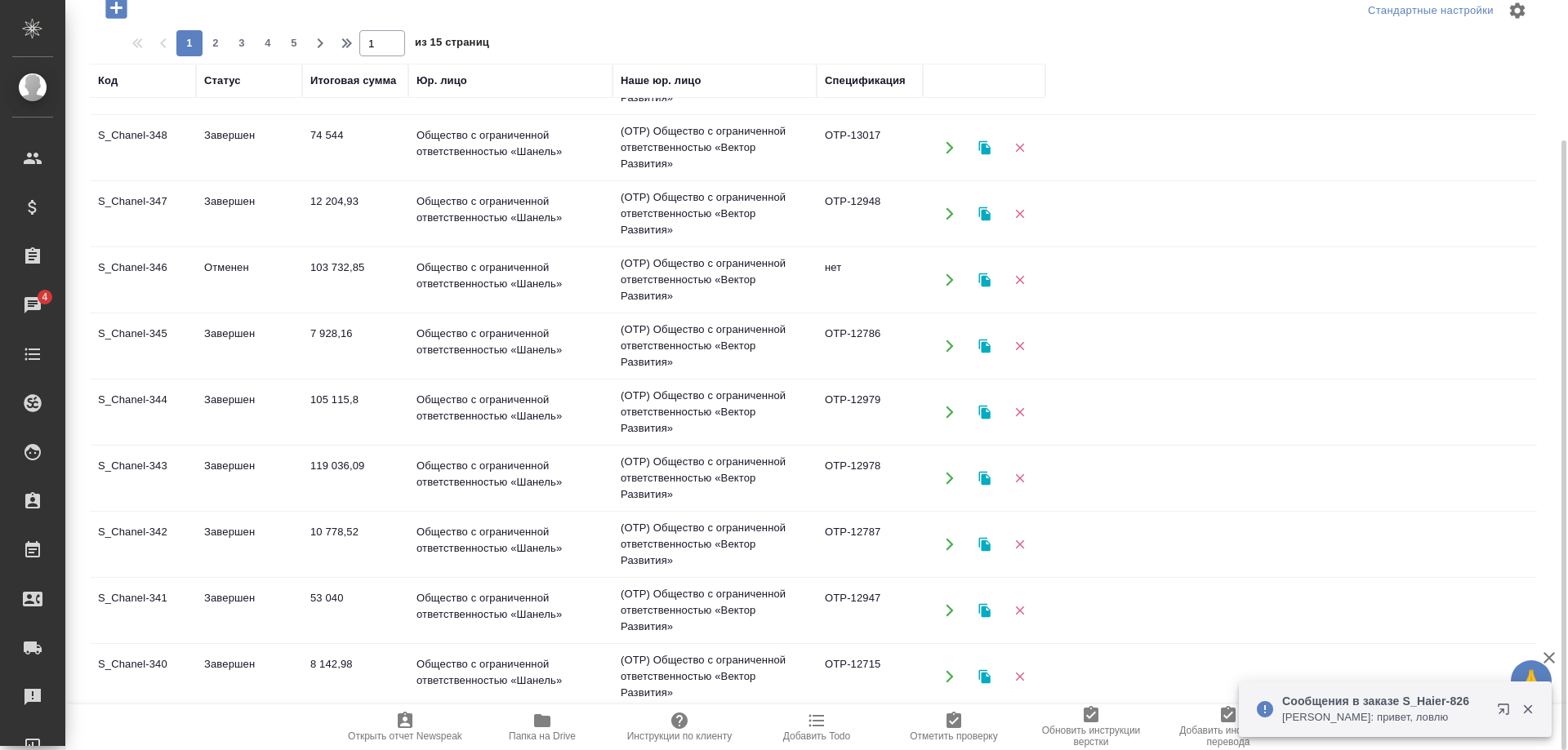
scroll to position [833, 0]
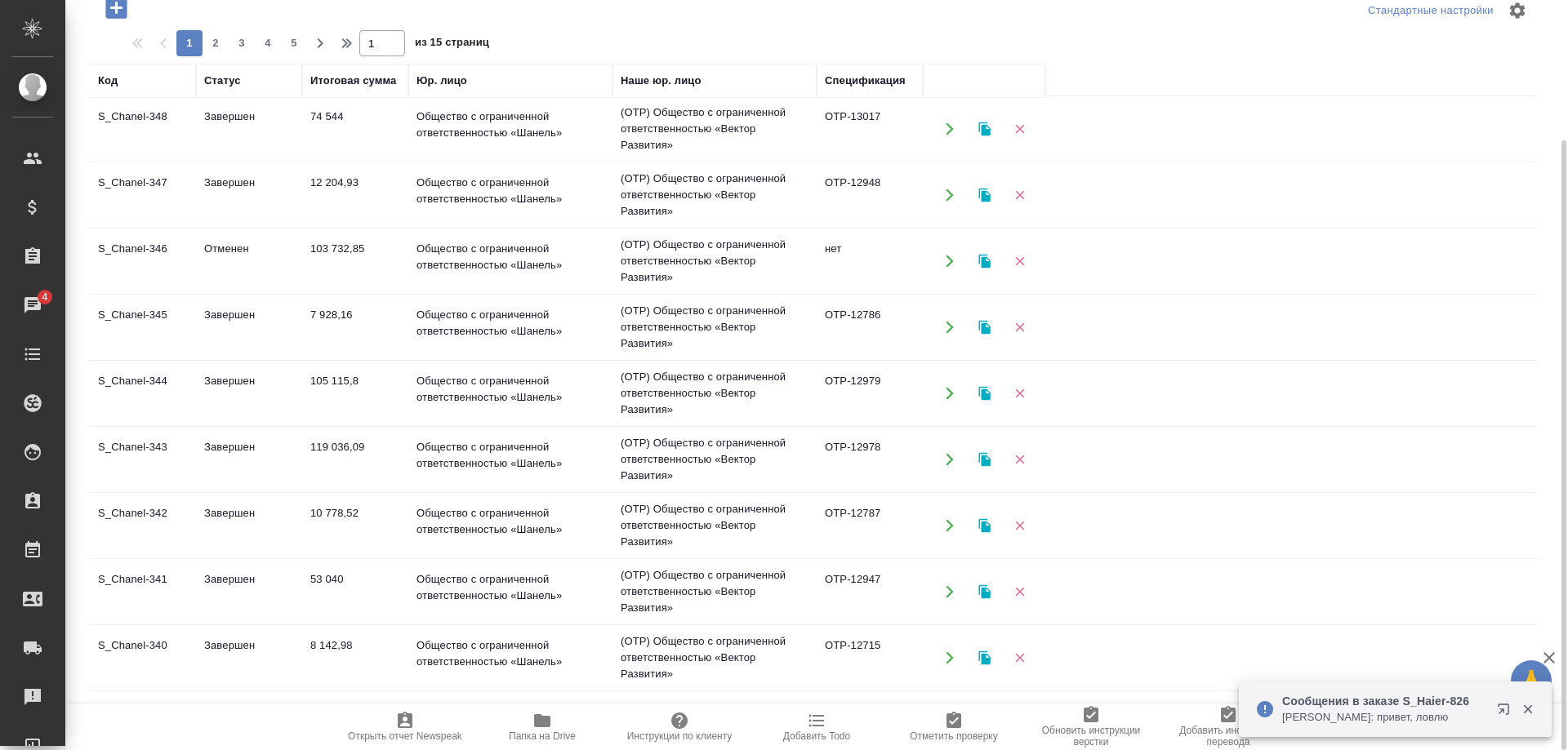
click at [147, 449] on td "S_Chanel-343" at bounding box center [143, 460] width 106 height 58
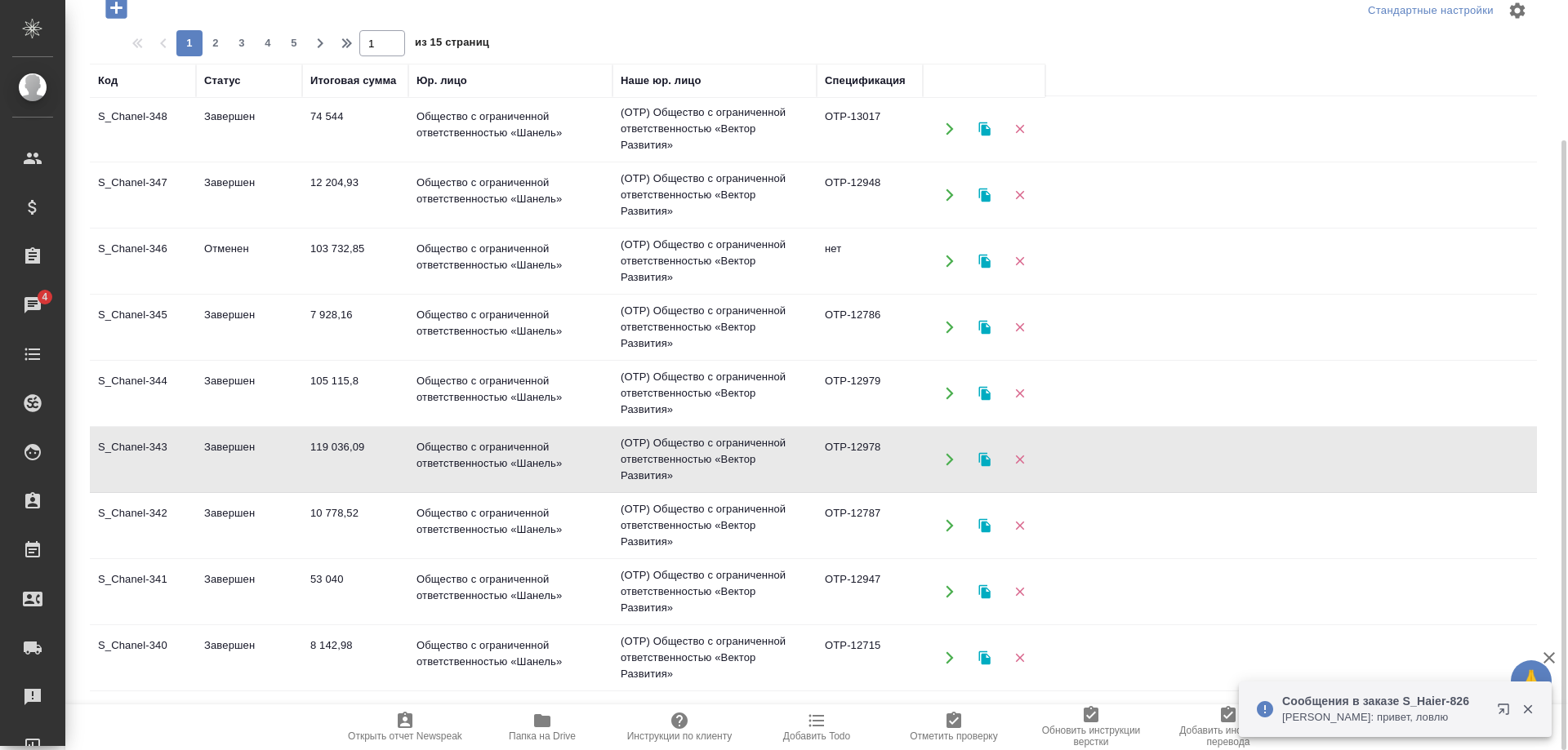
click at [147, 449] on td "S_Chanel-343" at bounding box center [143, 460] width 106 height 58
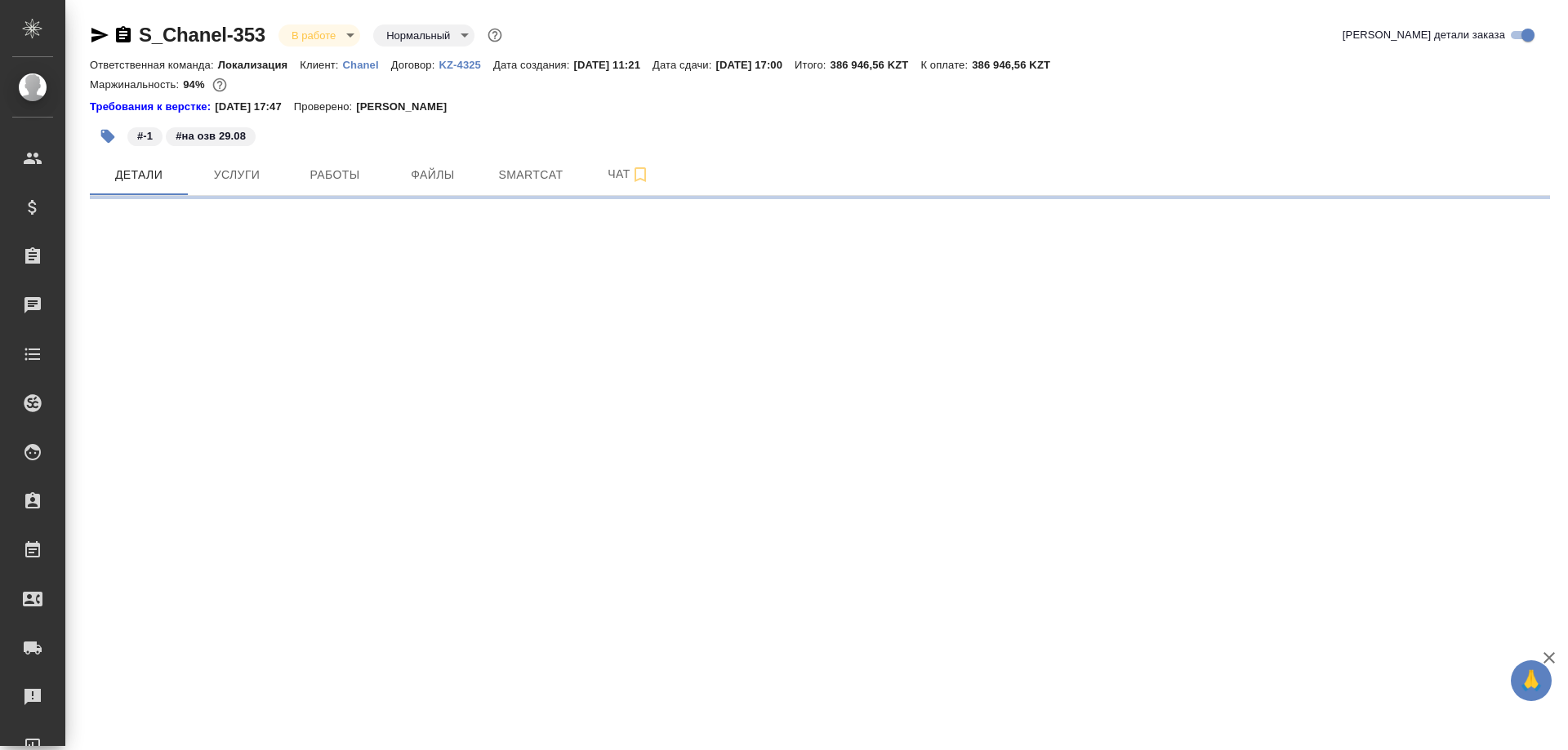
select select "RU"
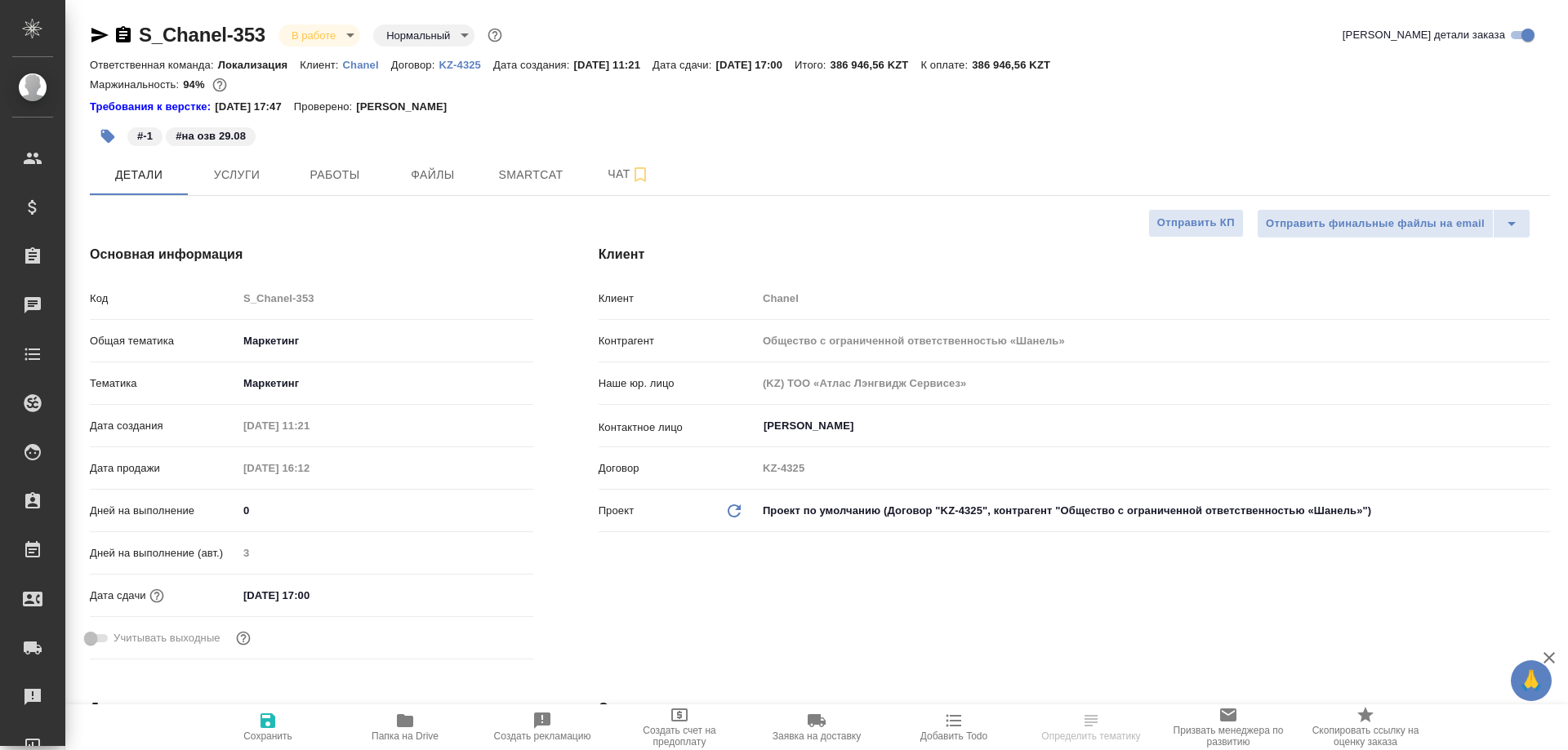
type textarea "x"
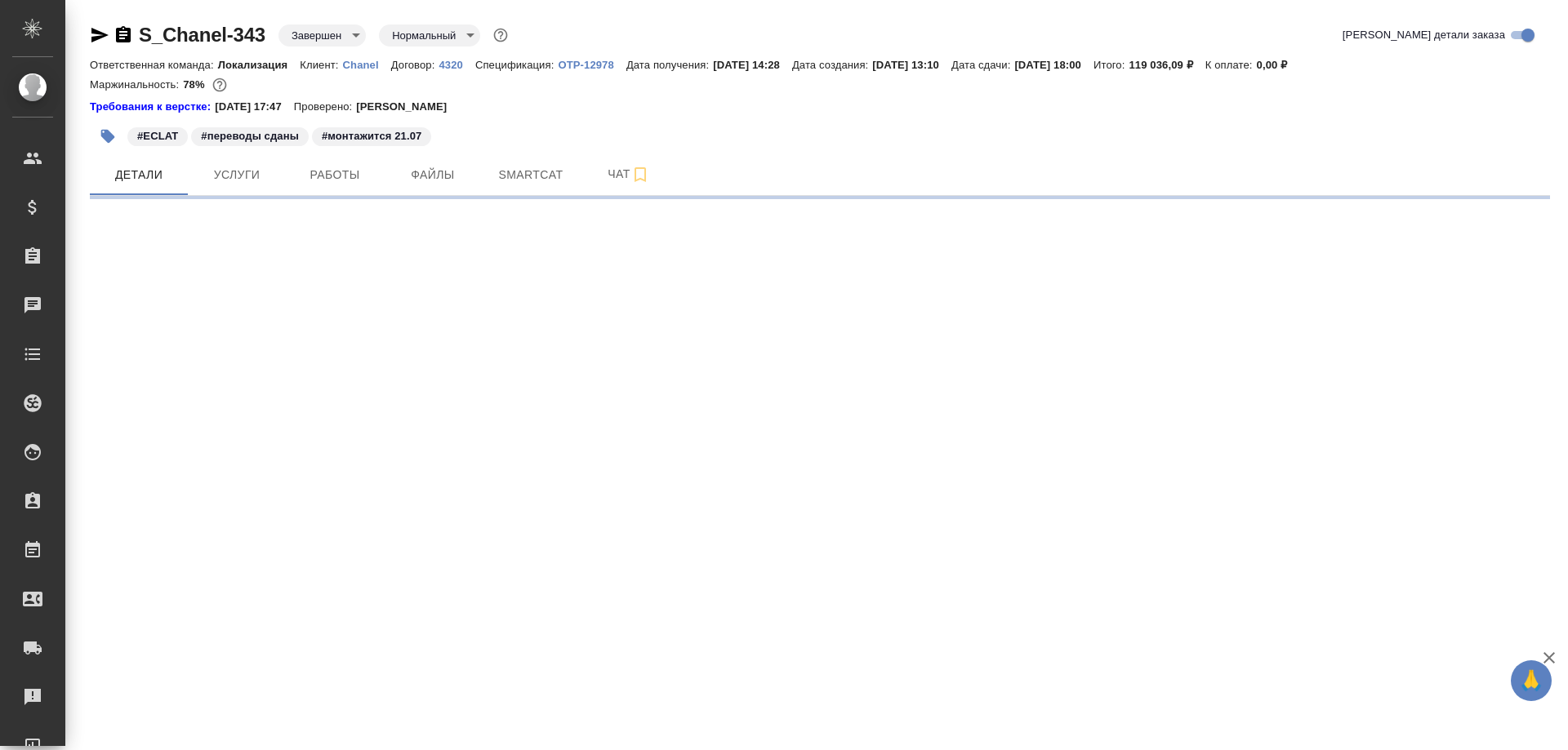
select select "RU"
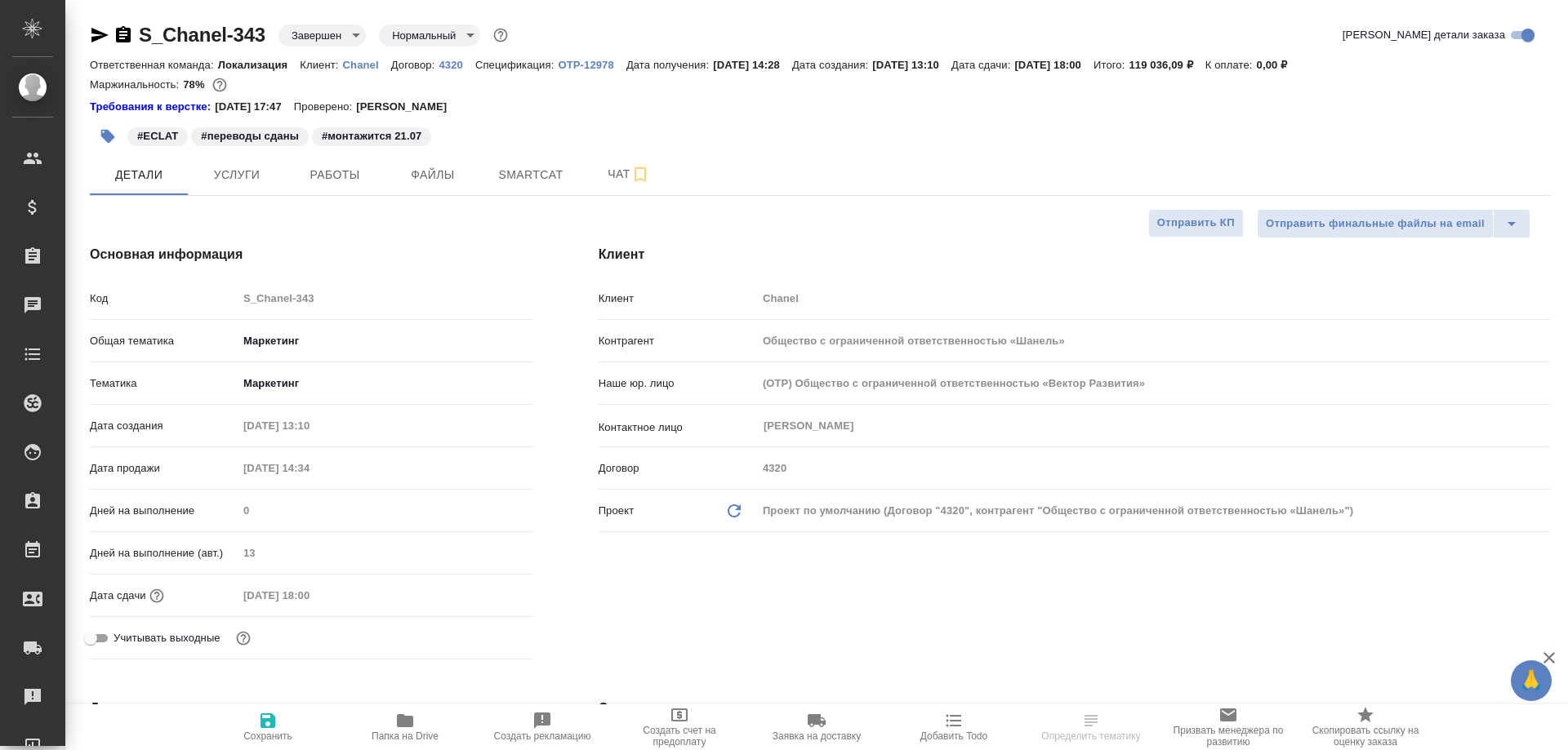
type textarea "x"
